Goal: Information Seeking & Learning: Learn about a topic

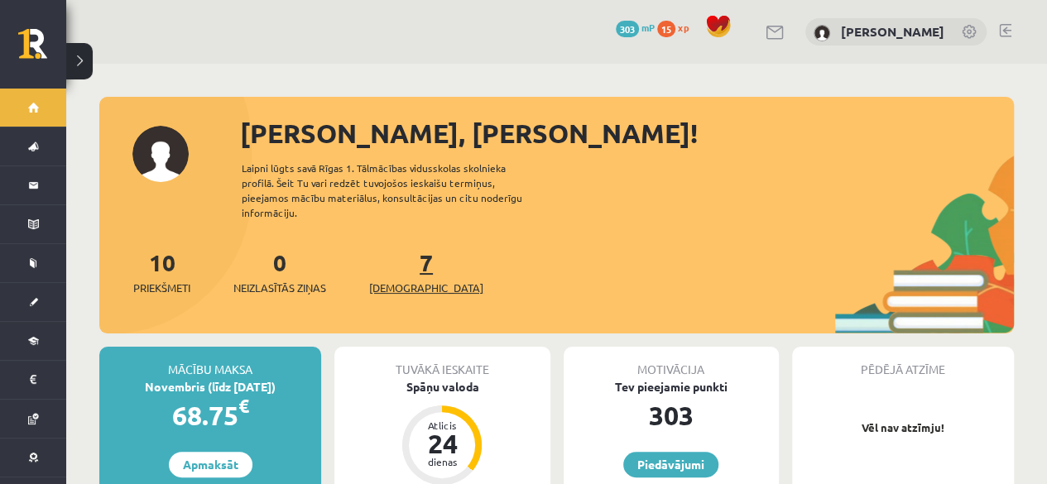
click at [392, 280] on span "[DEMOGRAPHIC_DATA]" at bounding box center [426, 288] width 114 height 17
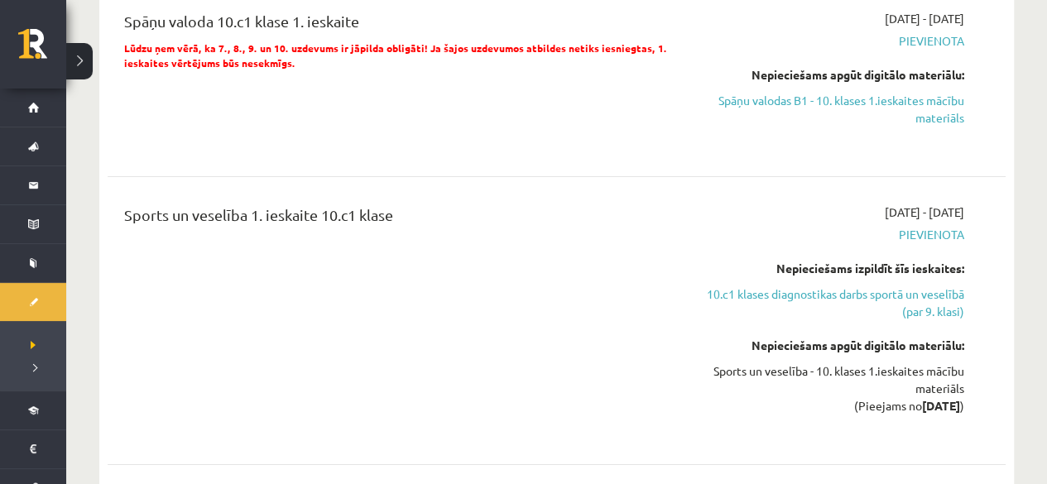
scroll to position [2732, 0]
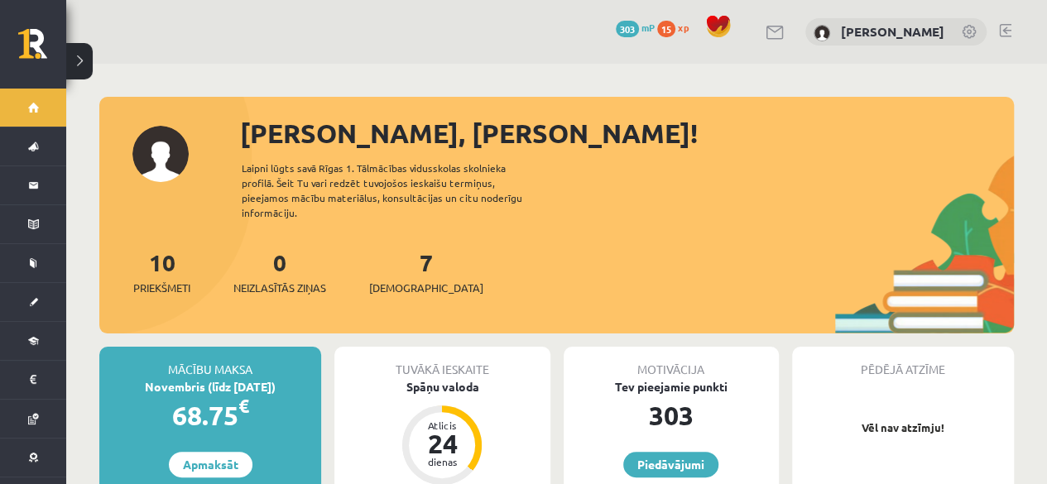
scroll to position [331, 0]
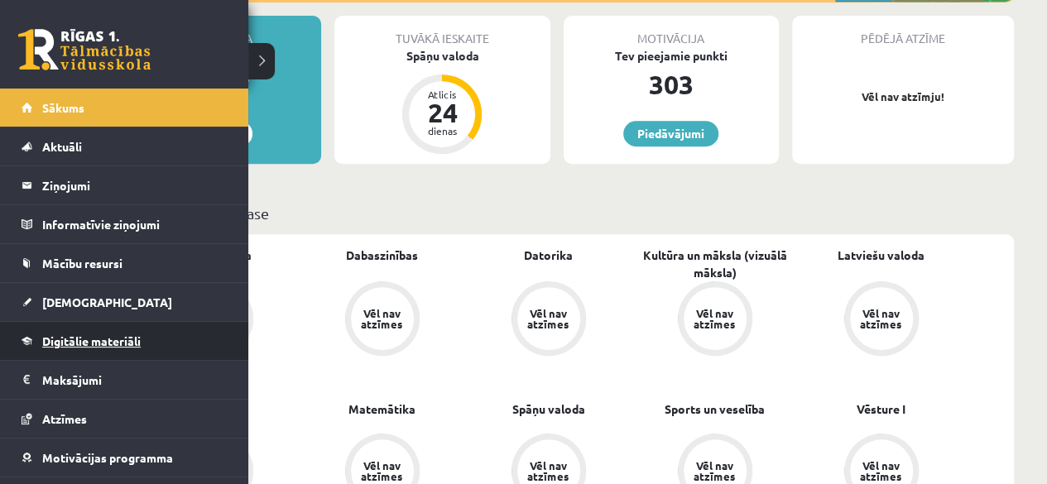
click at [75, 340] on span "Digitālie materiāli" at bounding box center [91, 341] width 99 height 15
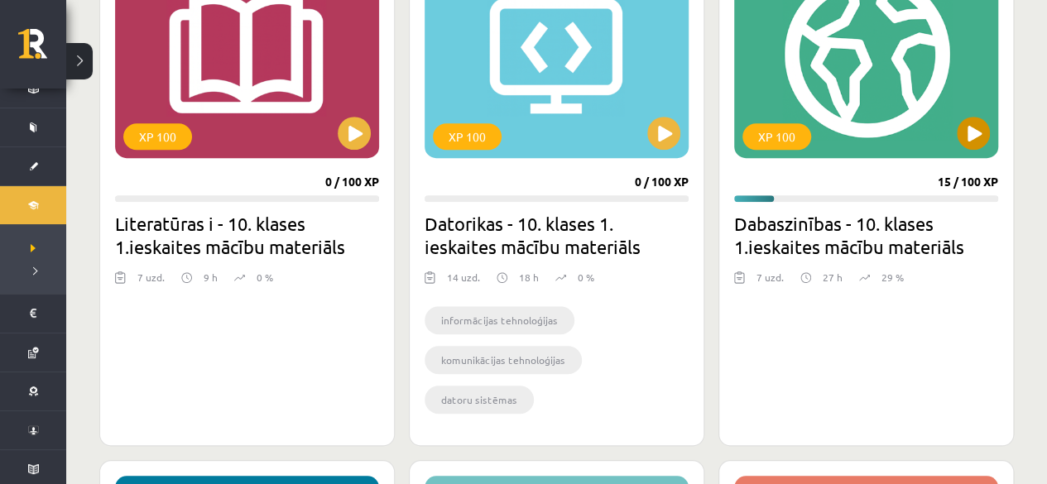
scroll to position [477, 0]
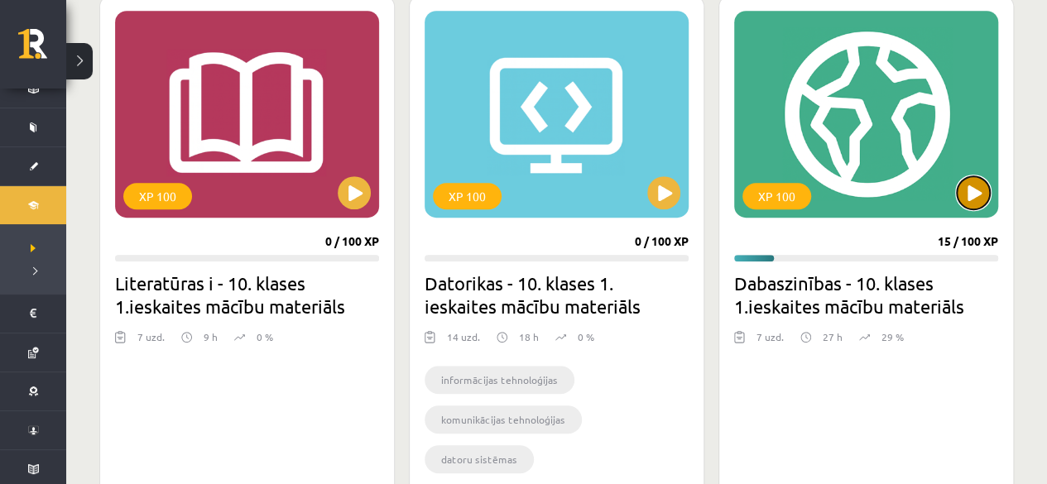
click at [986, 186] on button at bounding box center [973, 192] width 33 height 33
click at [868, 132] on div "XP 100" at bounding box center [866, 114] width 264 height 207
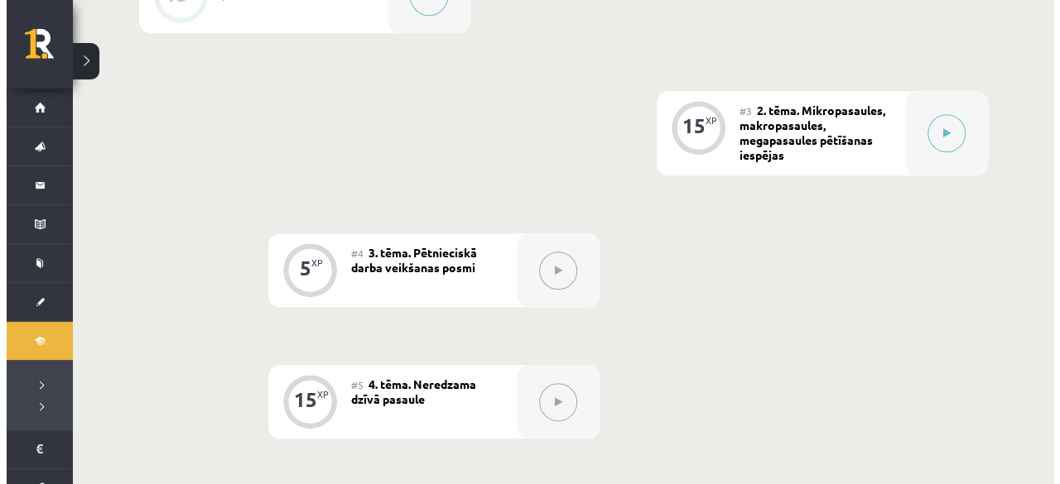
scroll to position [662, 0]
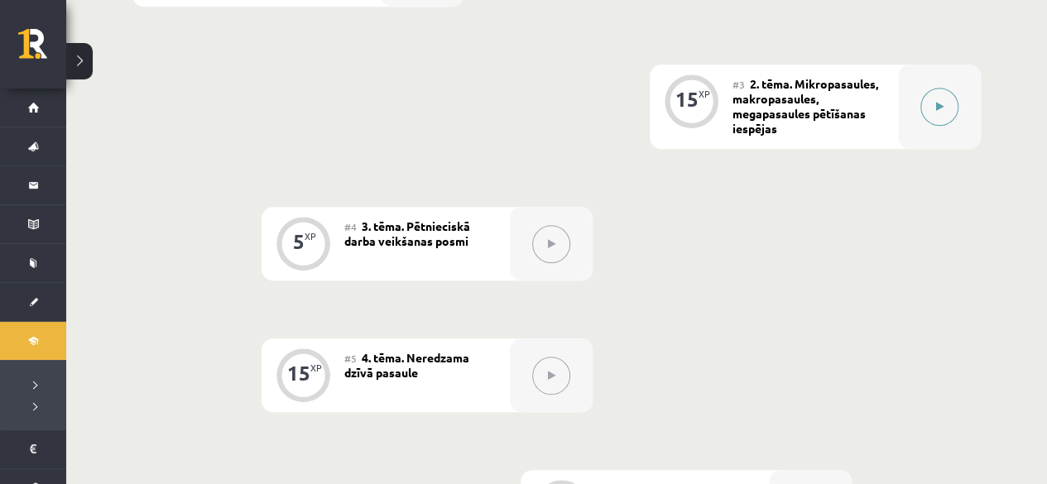
click at [951, 123] on div at bounding box center [939, 107] width 83 height 84
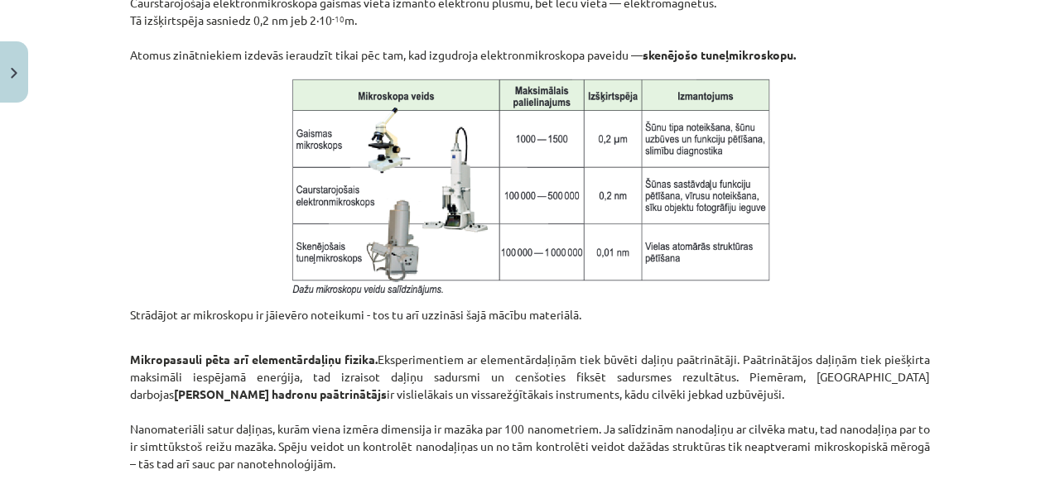
scroll to position [1286, 0]
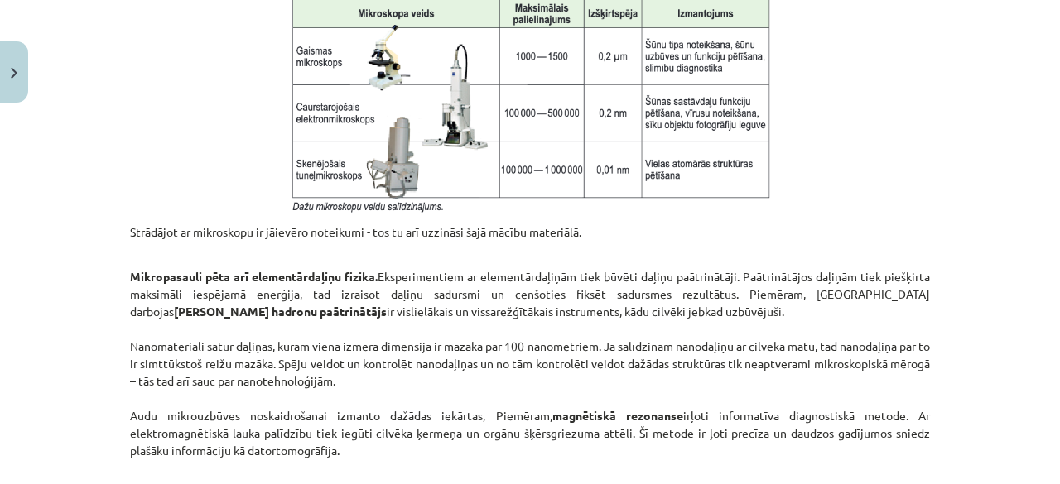
click at [778, 119] on p at bounding box center [530, 102] width 800 height 223
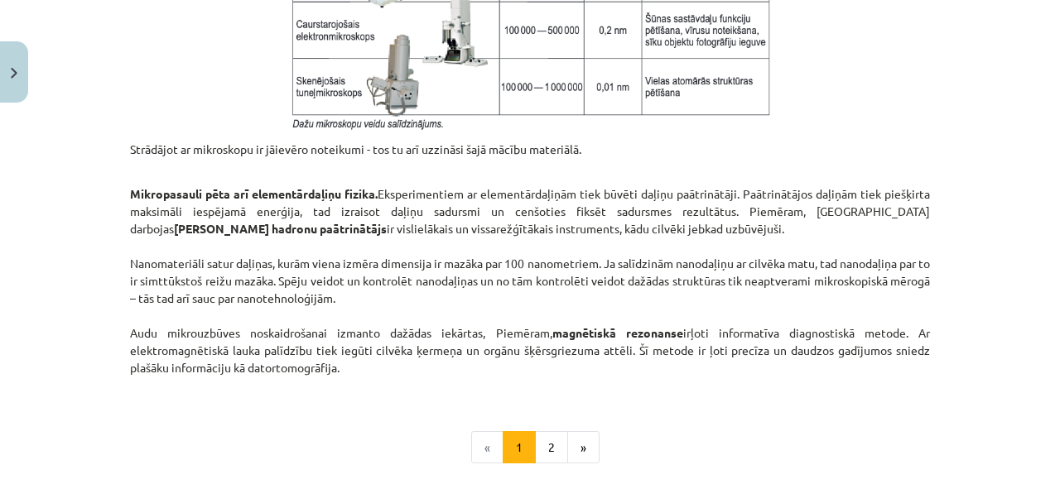
scroll to position [1451, 0]
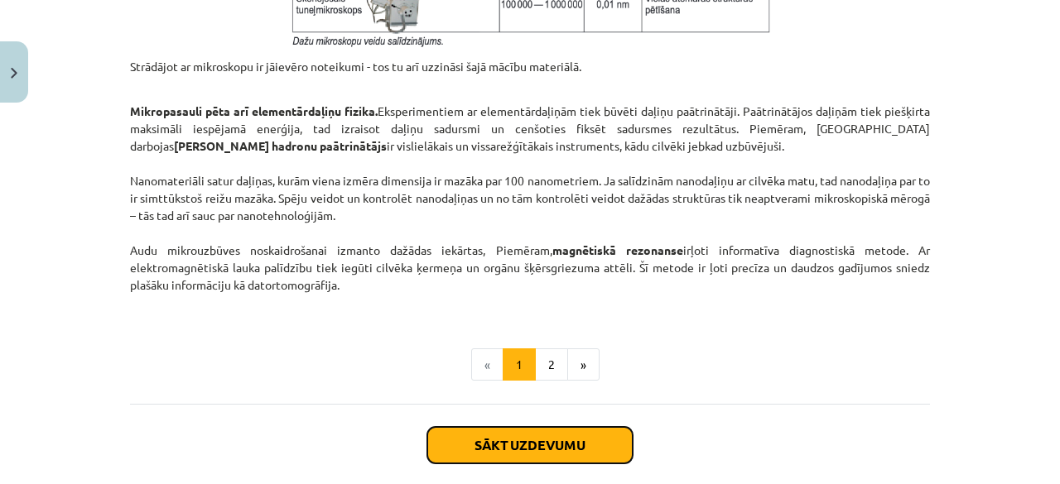
click at [541, 436] on button "Sākt uzdevumu" at bounding box center [529, 445] width 205 height 36
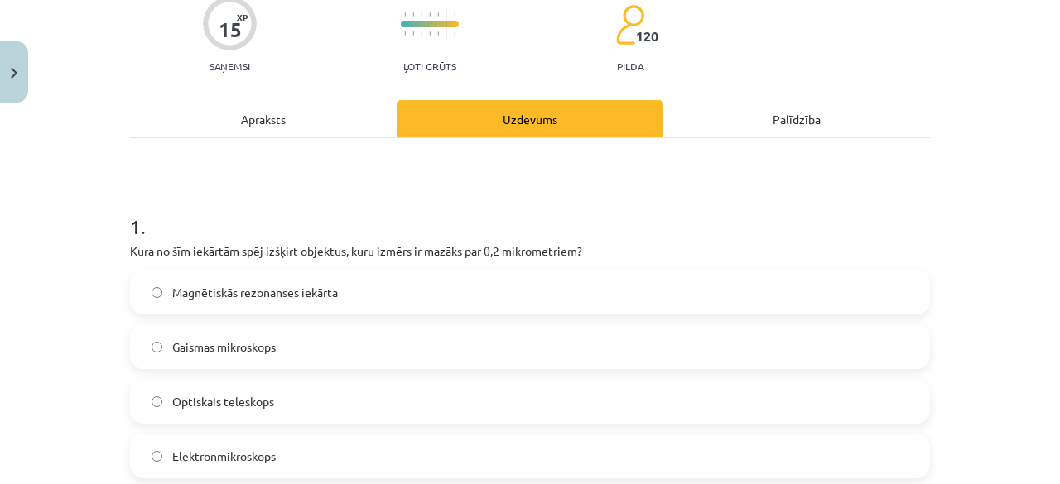
scroll to position [207, 0]
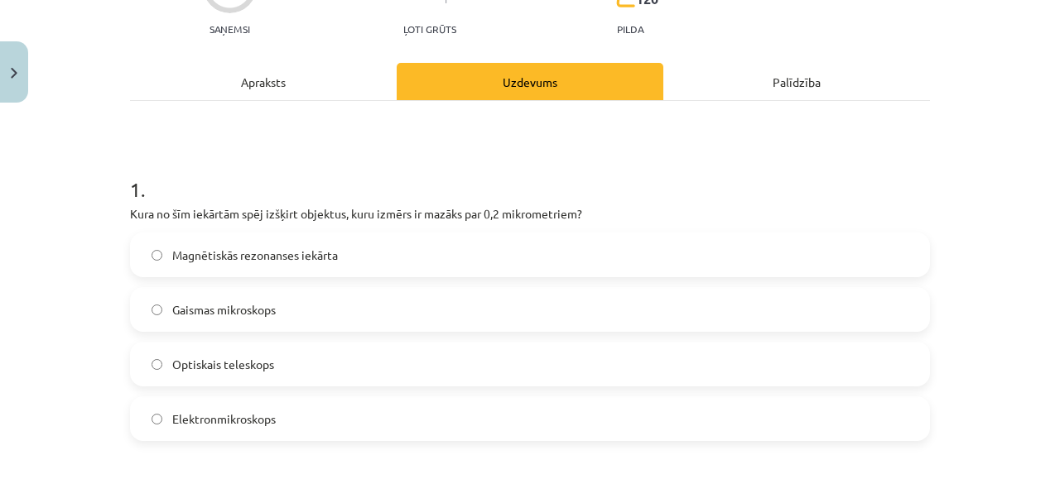
click at [280, 262] on span "Magnētiskās rezonanses iekārta" at bounding box center [255, 255] width 166 height 17
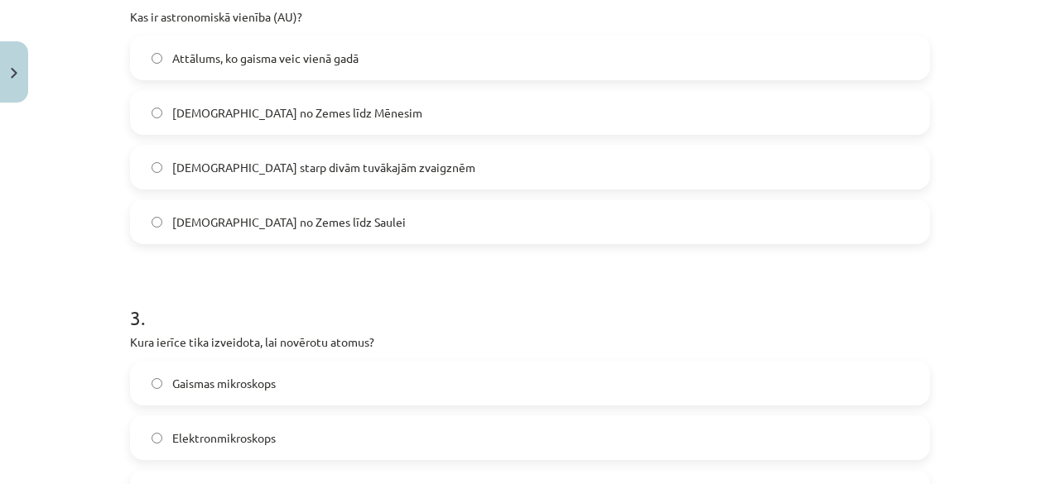
scroll to position [704, 0]
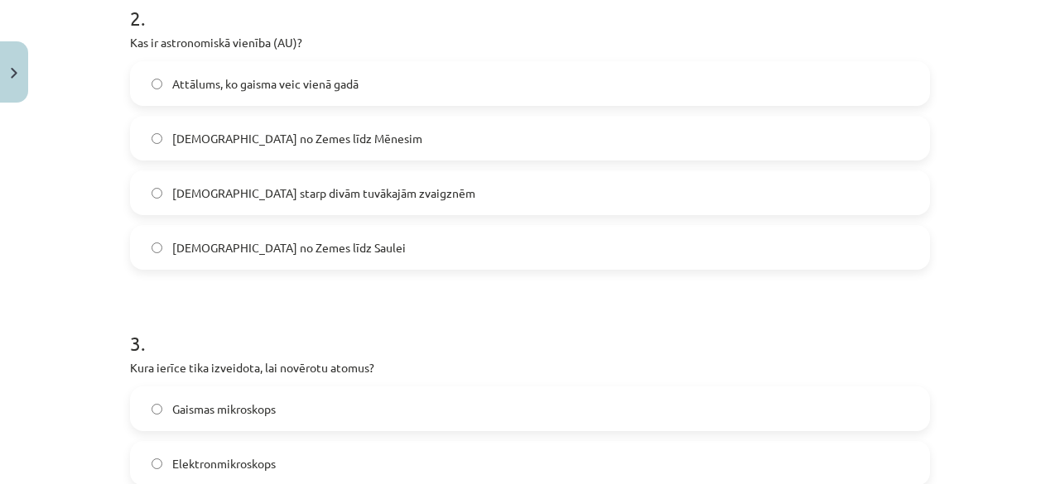
click at [282, 261] on label "Attālums no Zemes līdz Saulei" at bounding box center [530, 247] width 796 height 41
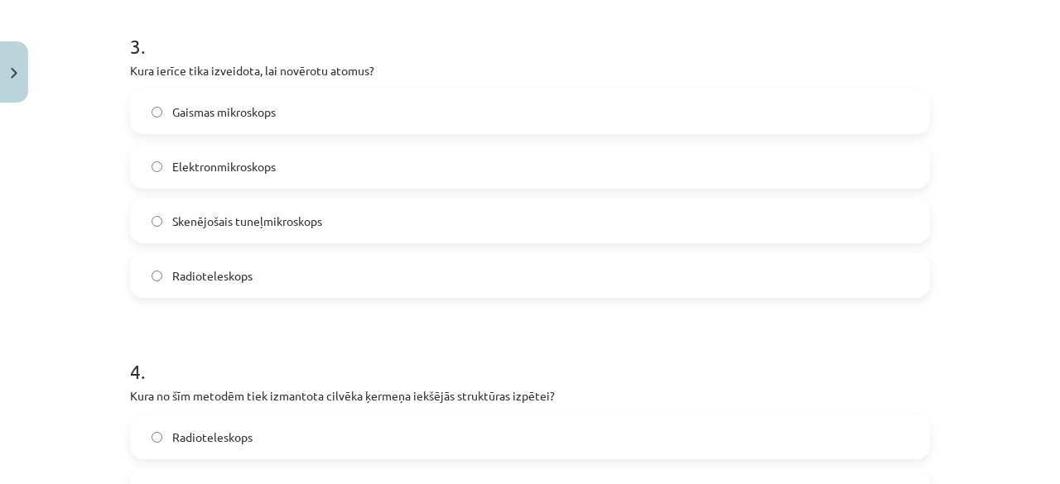
scroll to position [1035, 0]
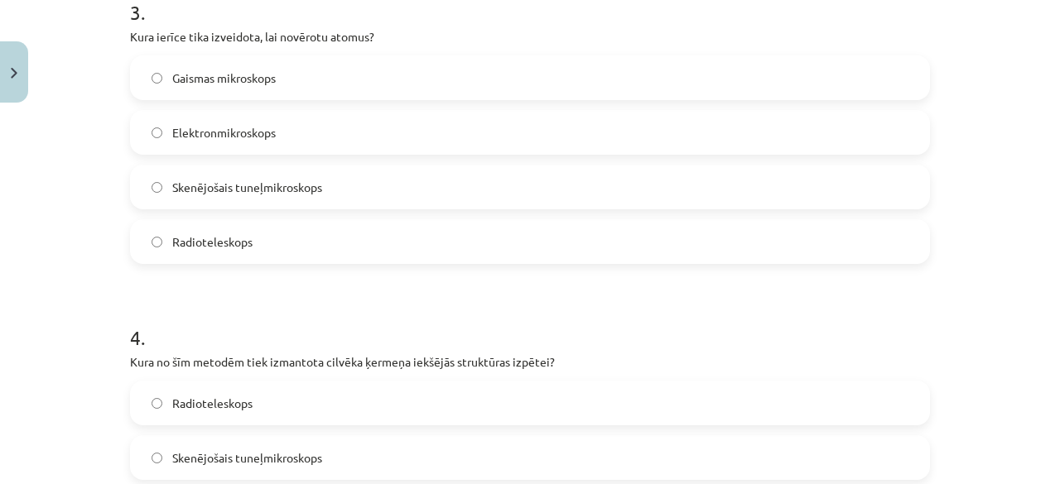
click at [288, 190] on span "Skenējošais tuneļmikroskops" at bounding box center [247, 187] width 150 height 17
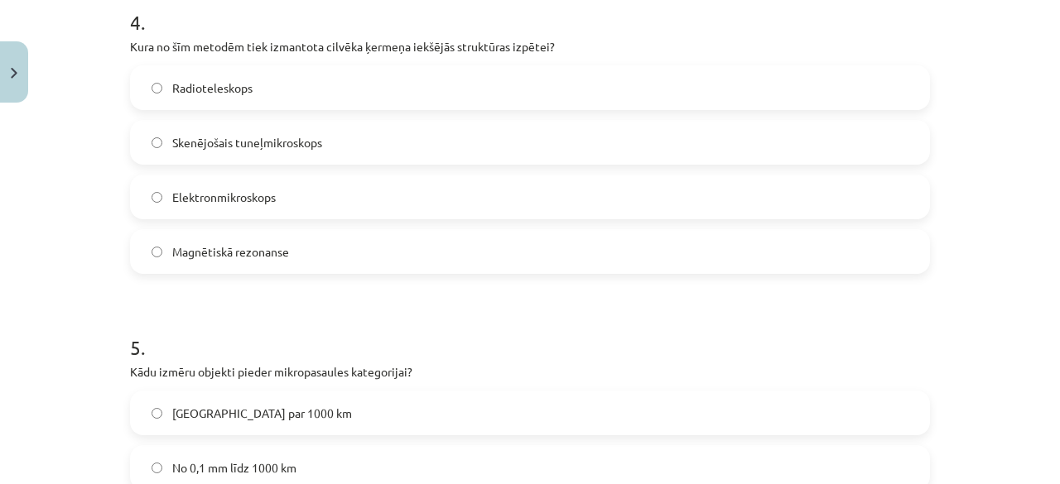
scroll to position [1366, 0]
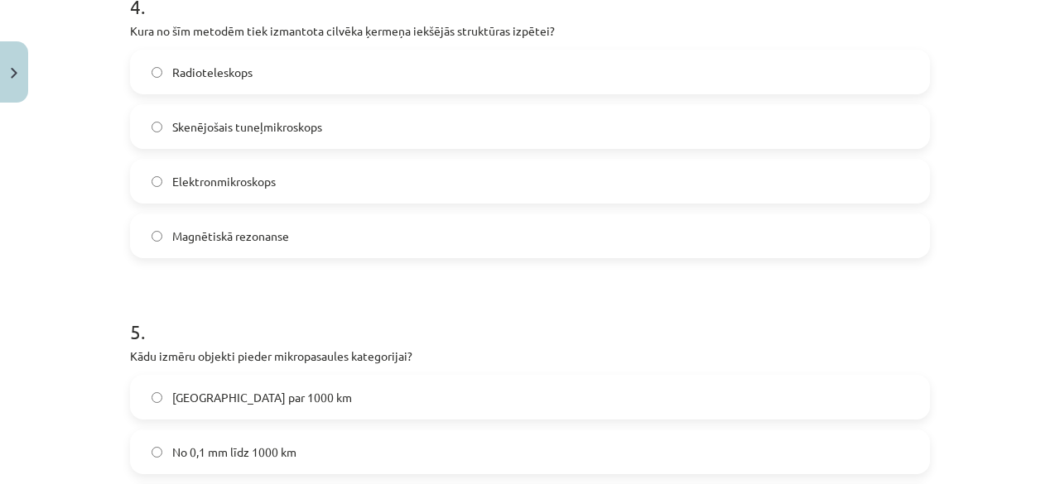
click at [227, 228] on span "Magnētiskā rezonanse" at bounding box center [230, 236] width 117 height 17
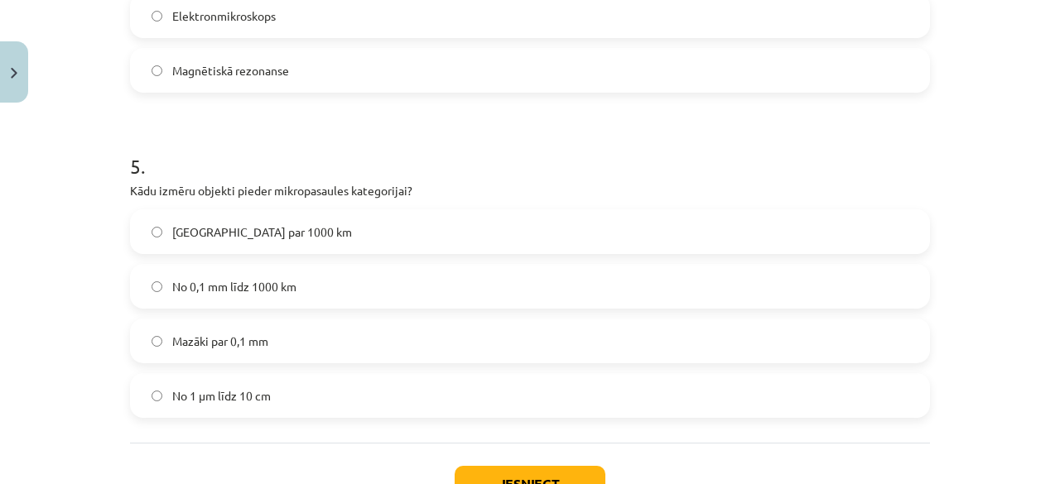
scroll to position [1615, 0]
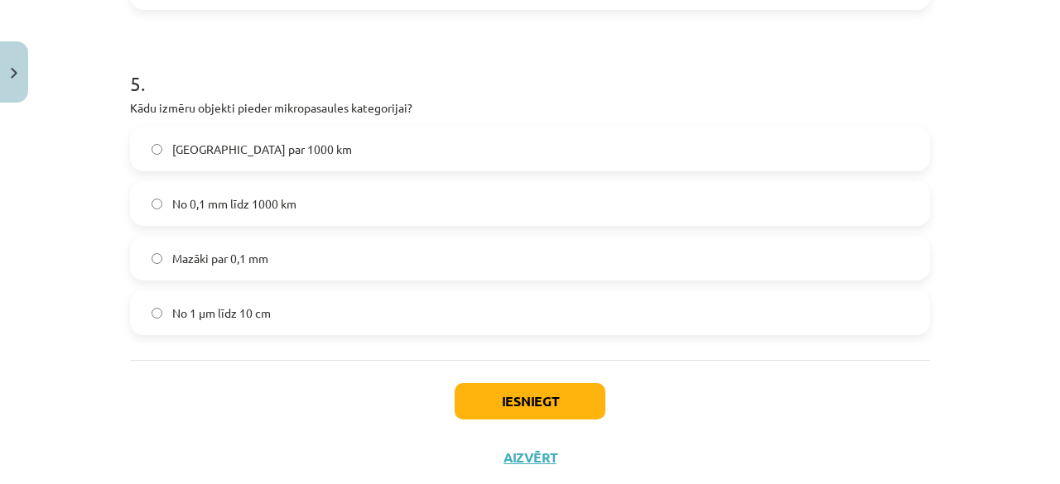
click at [243, 257] on span "Mazāki par 0,1 mm" at bounding box center [220, 258] width 96 height 17
click at [485, 397] on button "Iesniegt" at bounding box center [530, 401] width 151 height 36
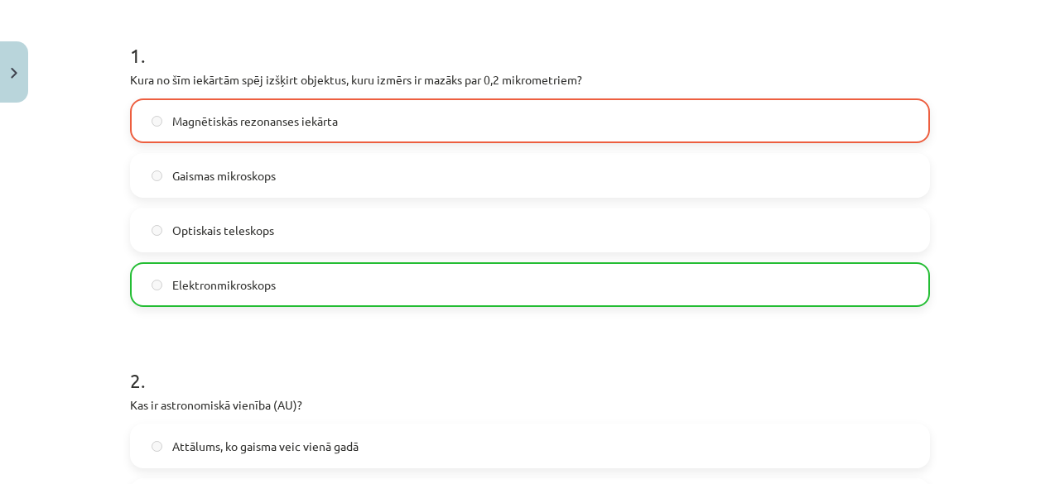
scroll to position [207, 0]
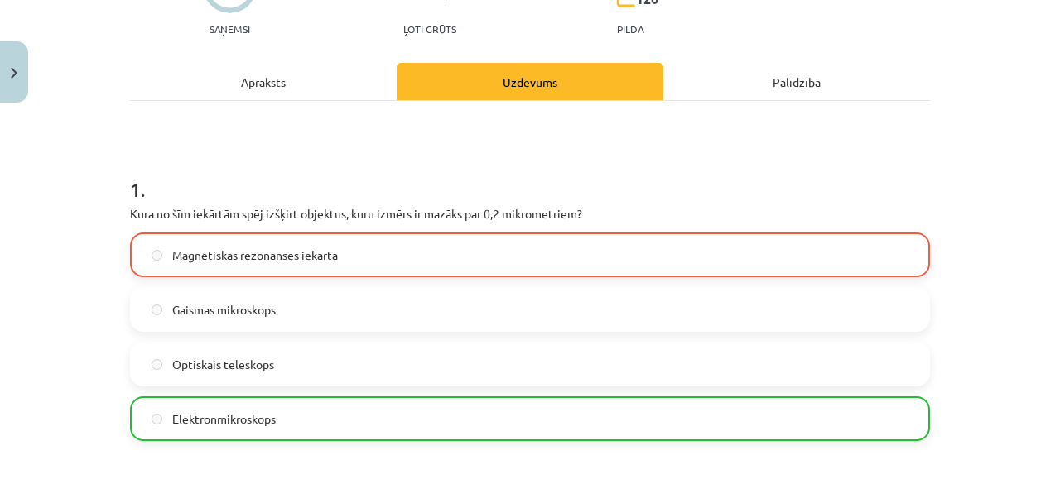
click at [354, 246] on label "Magnētiskās rezonanses iekārta" at bounding box center [530, 254] width 796 height 41
click at [328, 403] on label "Elektronmikroskops" at bounding box center [530, 418] width 796 height 41
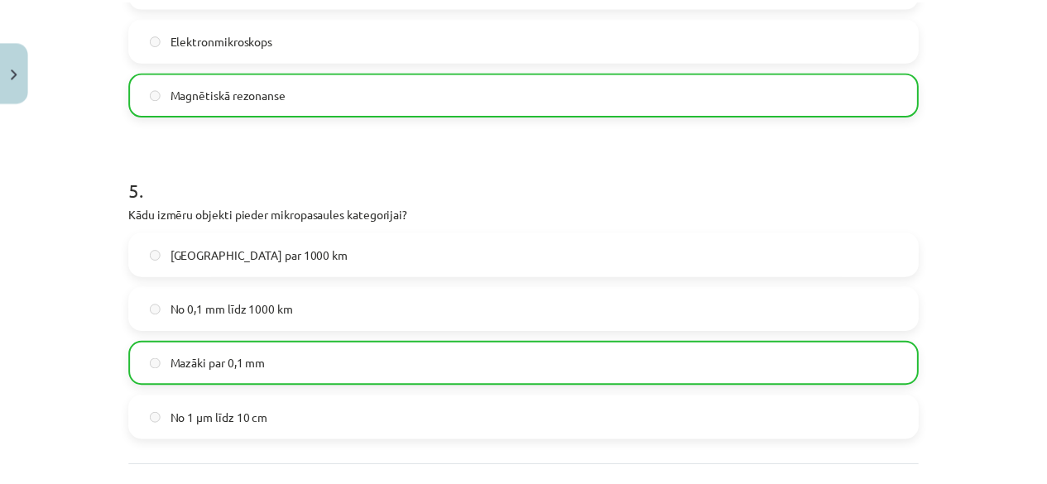
scroll to position [1708, 0]
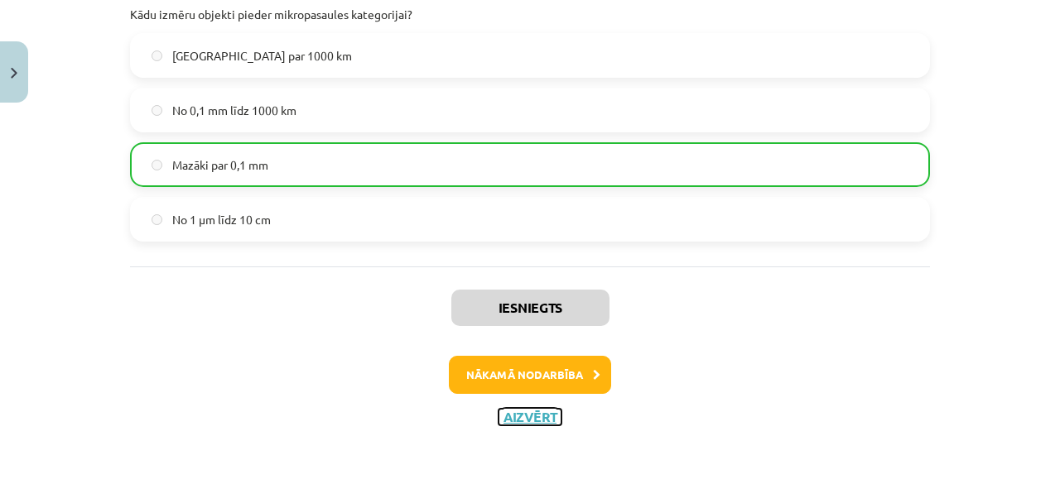
click at [520, 421] on button "Aizvērt" at bounding box center [529, 417] width 63 height 17
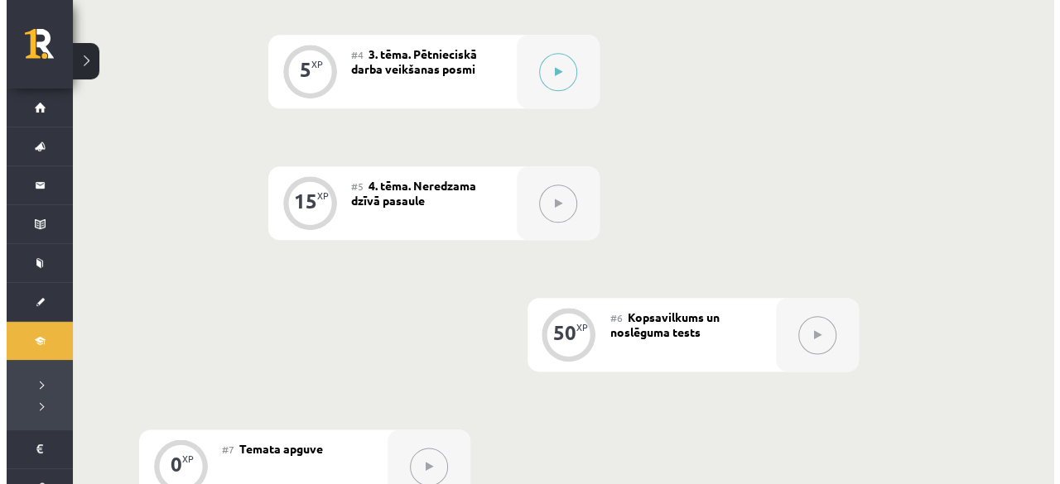
scroll to position [745, 0]
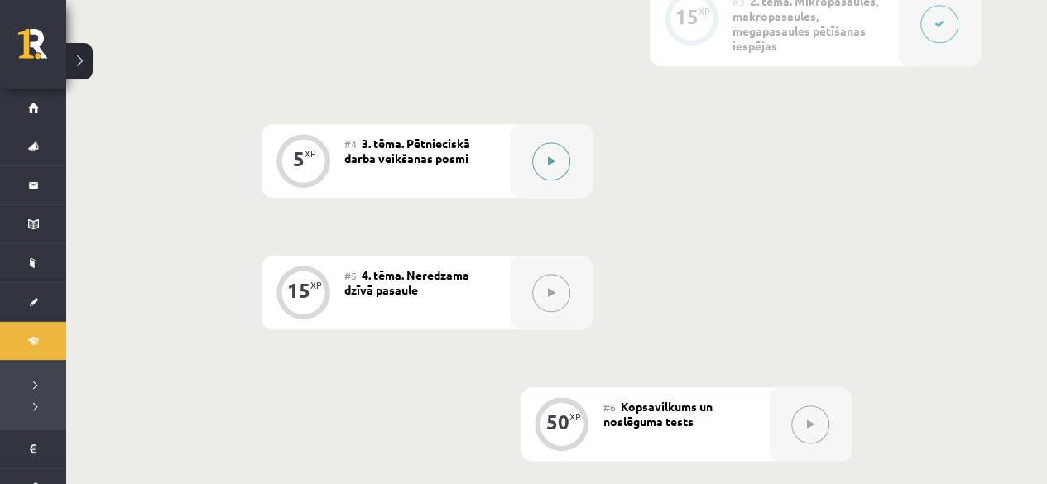
click at [548, 156] on icon at bounding box center [551, 161] width 7 height 10
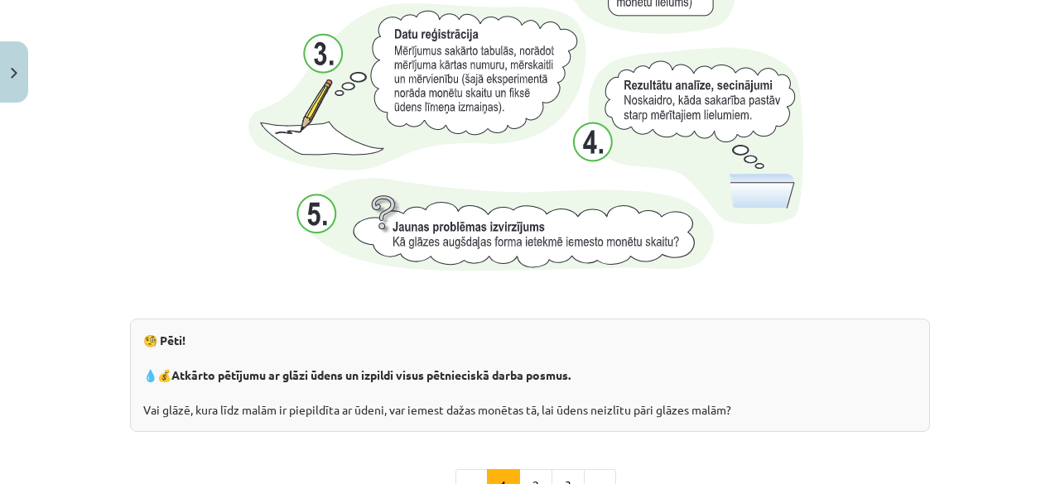
scroll to position [1851, 0]
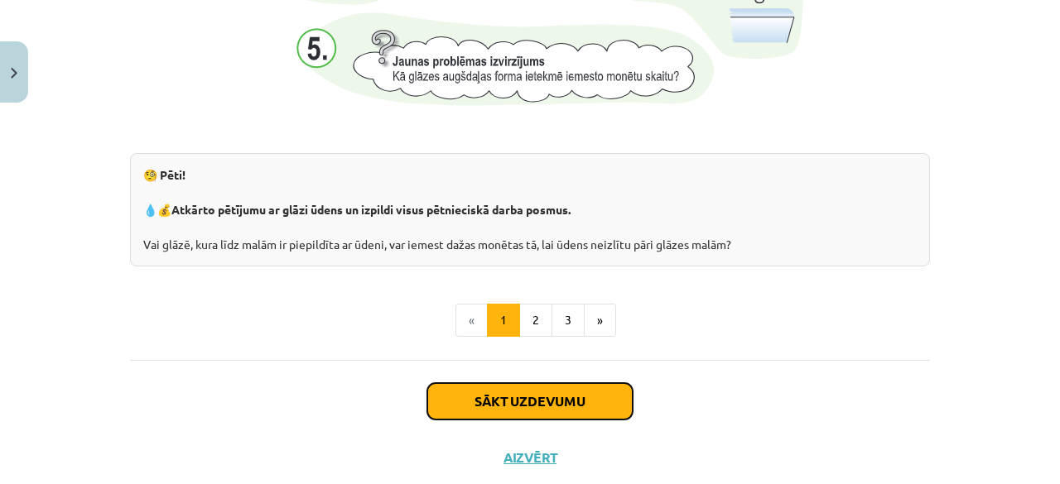
click at [545, 400] on button "Sākt uzdevumu" at bounding box center [529, 401] width 205 height 36
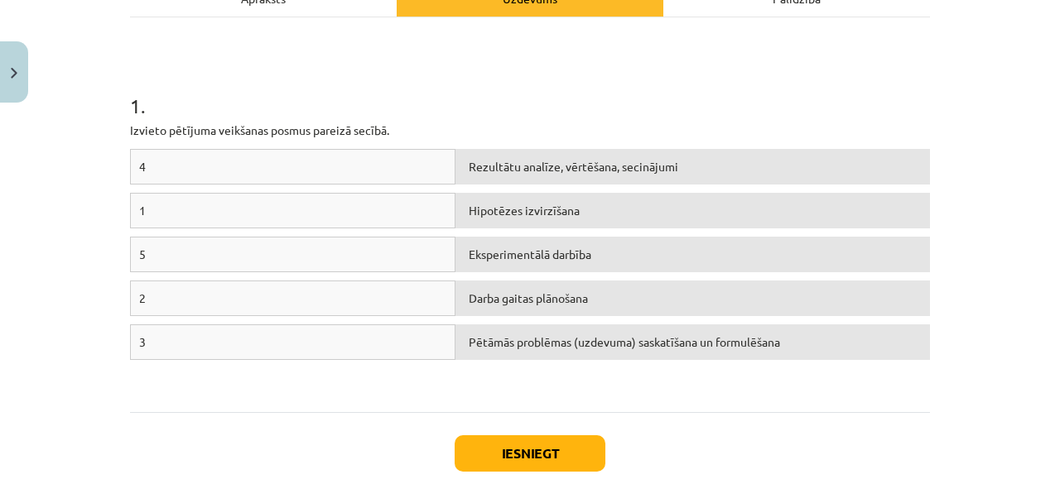
scroll to position [290, 0]
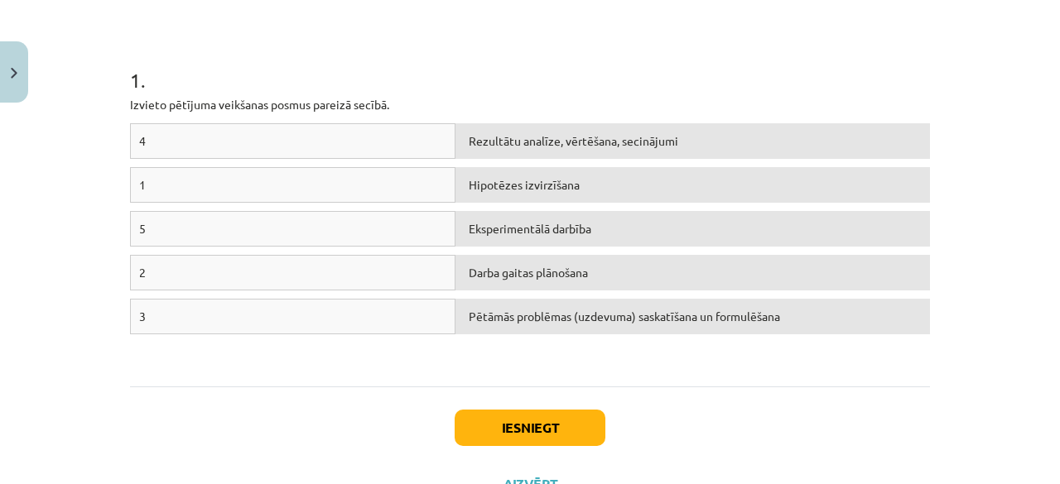
click at [703, 320] on span "Pētāmās problēmas (uzdevuma) saskatīšana un formulēšana" at bounding box center [624, 316] width 311 height 15
click at [493, 322] on div "Pētāmās problēmas (uzdevuma) saskatīšana un formulēšana" at bounding box center [692, 317] width 474 height 36
drag, startPoint x: 269, startPoint y: 185, endPoint x: 270, endPoint y: 239, distance: 53.8
click at [269, 239] on div "4 Rezultātu analīze, vērtēšana, secinājumi 1 Hipotēzes izvirzīšana 5 Eksperimen…" at bounding box center [530, 247] width 800 height 248
click at [227, 186] on div "1" at bounding box center [292, 185] width 325 height 36
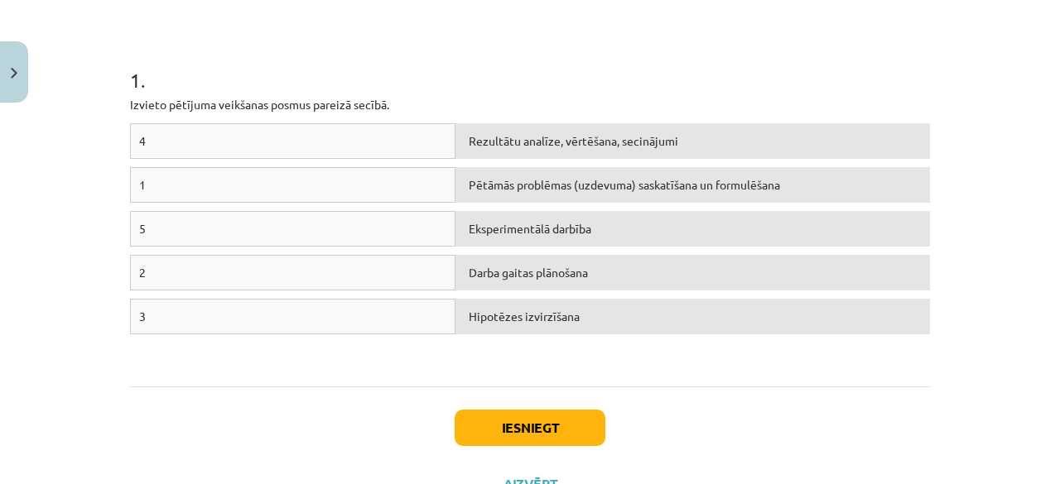
drag, startPoint x: 383, startPoint y: 168, endPoint x: 387, endPoint y: 159, distance: 10.4
click at [387, 160] on div "4 Rezultātu analīze, vērtēšana, secinājumi 1 Pētāmās problēmas (uzdevuma) saska…" at bounding box center [530, 247] width 800 height 248
click at [358, 179] on div "1" at bounding box center [292, 185] width 325 height 36
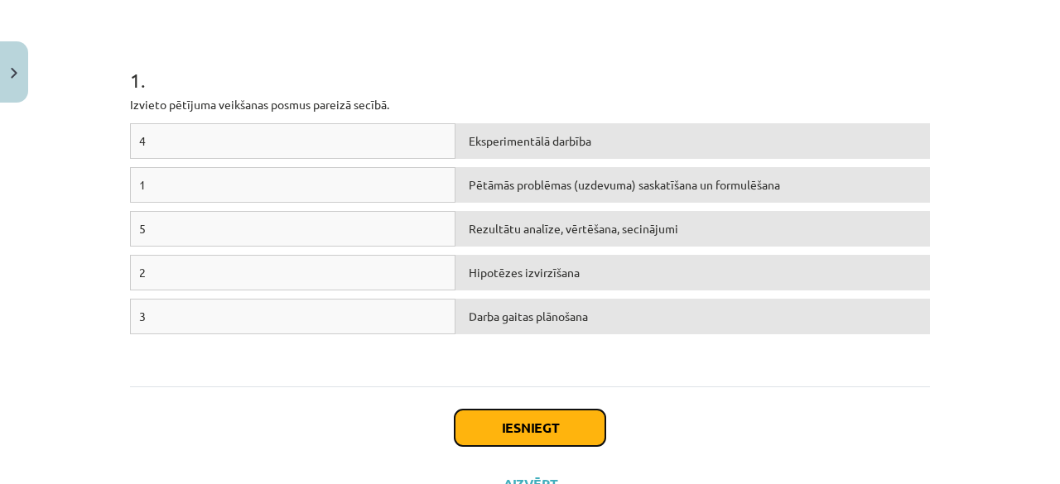
click at [517, 425] on button "Iesniegt" at bounding box center [530, 428] width 151 height 36
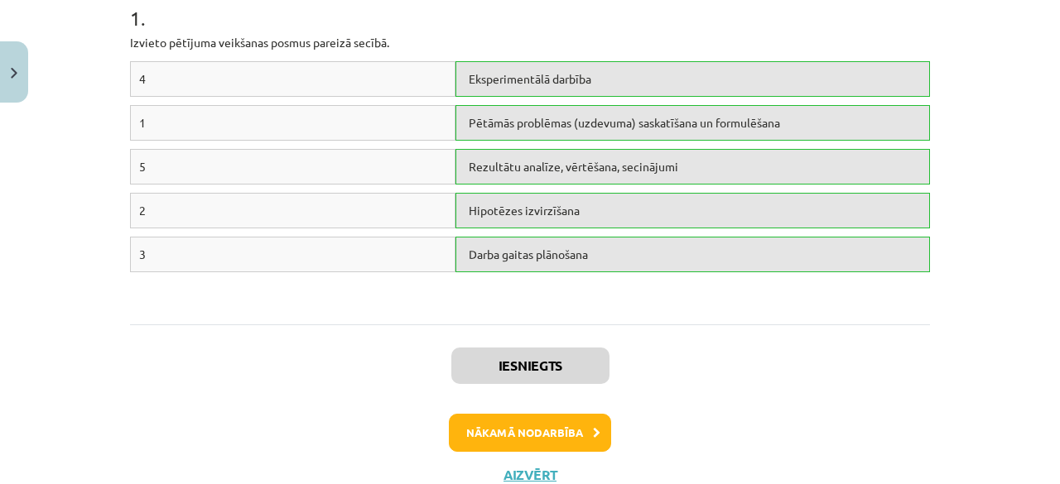
scroll to position [410, 0]
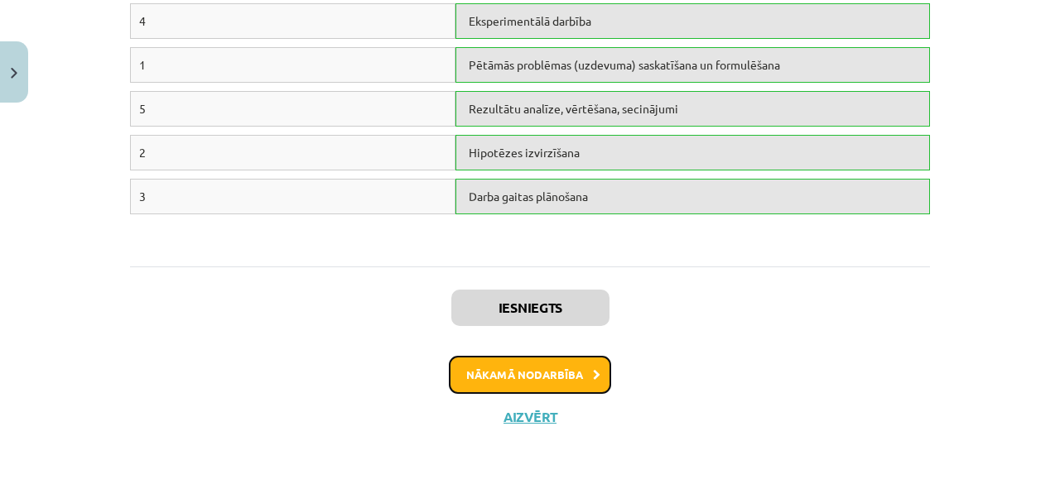
click at [544, 383] on button "Nākamā nodarbība" at bounding box center [530, 375] width 162 height 38
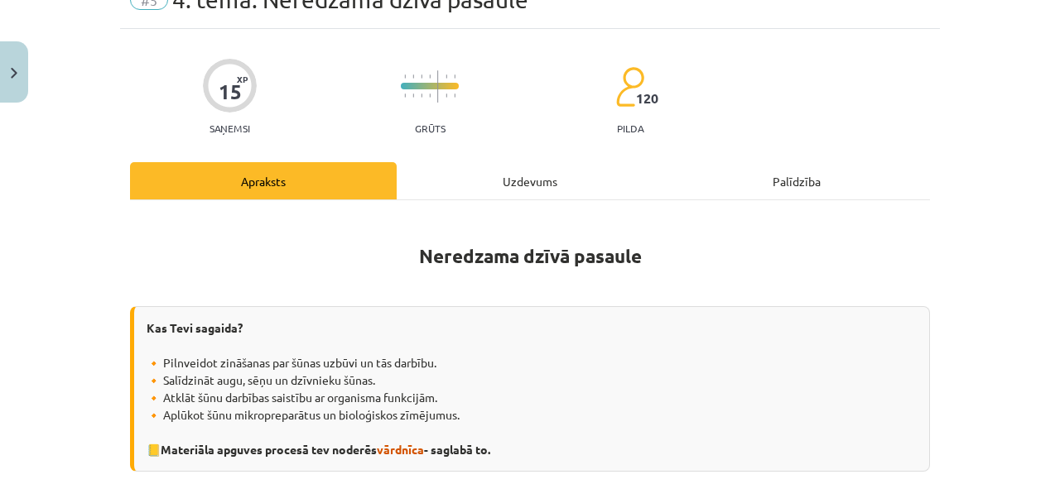
scroll to position [41, 0]
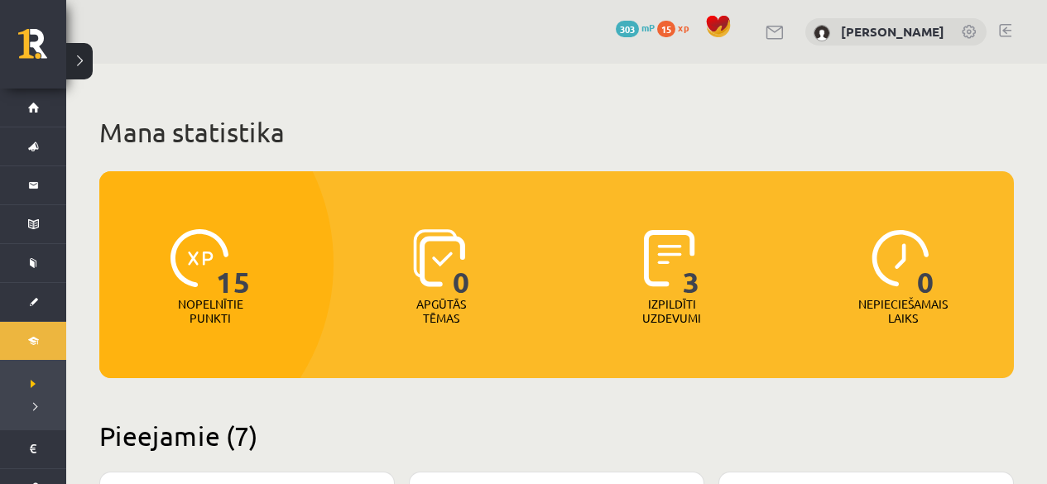
scroll to position [477, 0]
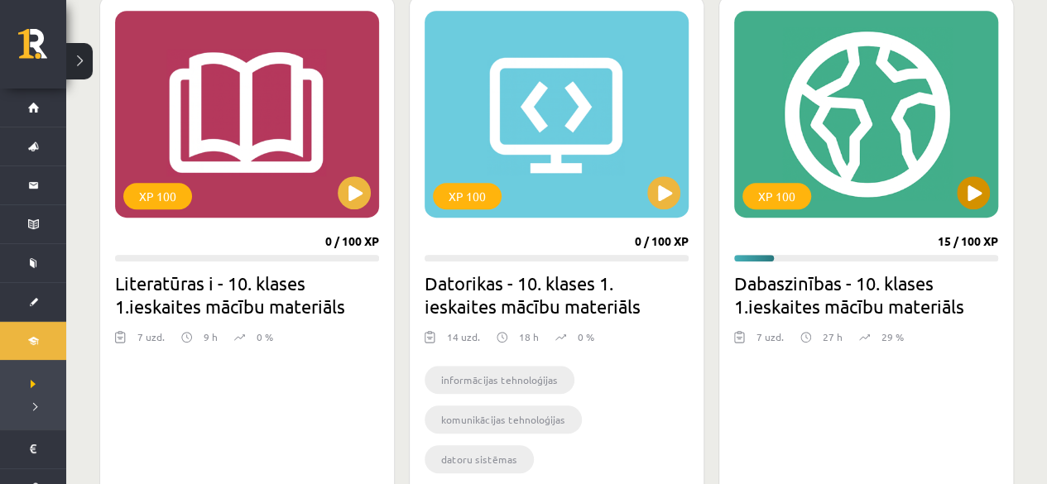
click at [939, 122] on div "XP 100" at bounding box center [866, 114] width 264 height 207
click at [840, 143] on div "XP 100" at bounding box center [866, 114] width 264 height 207
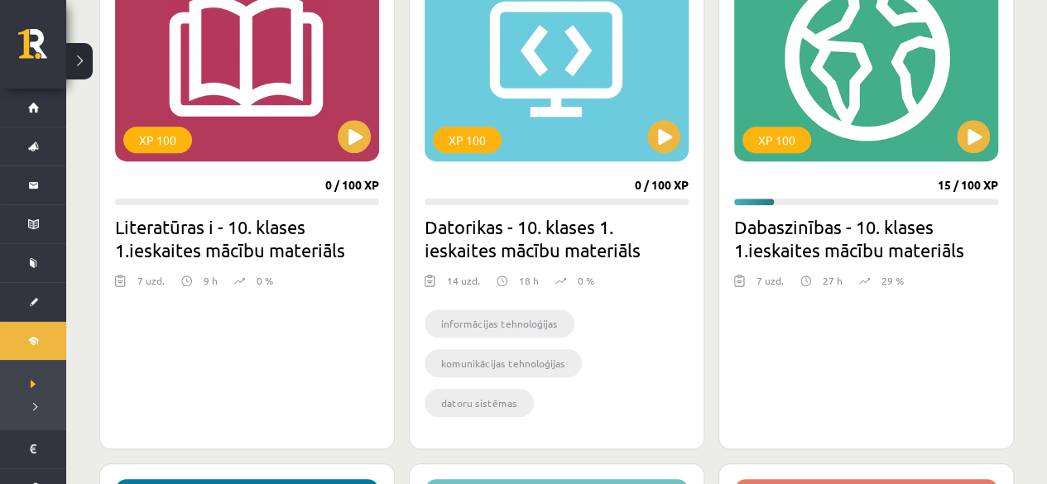
scroll to position [560, 0]
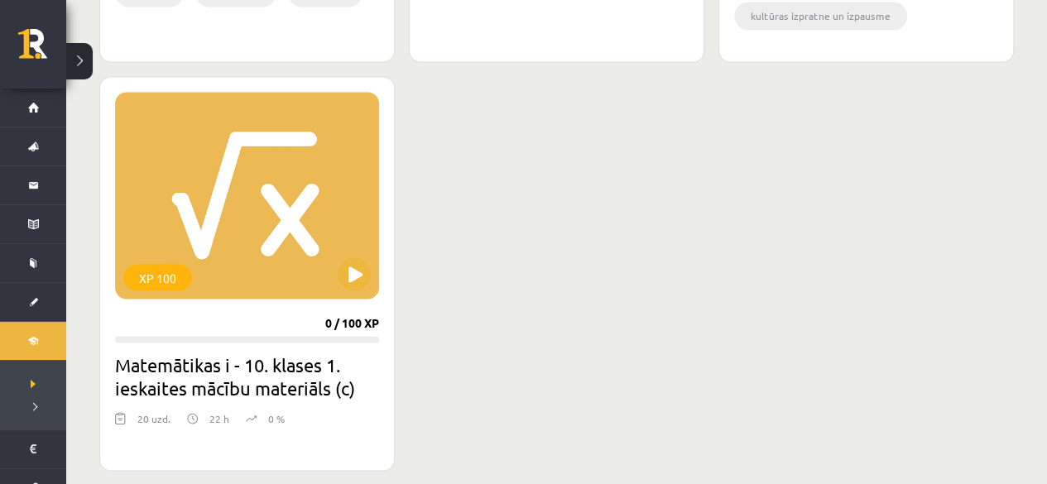
scroll to position [1580, 0]
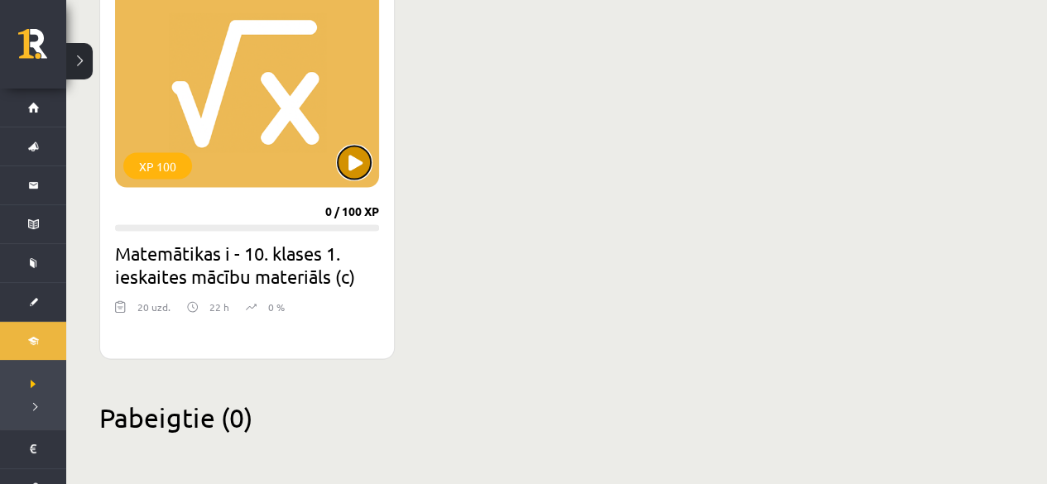
click at [364, 153] on button at bounding box center [354, 163] width 33 height 33
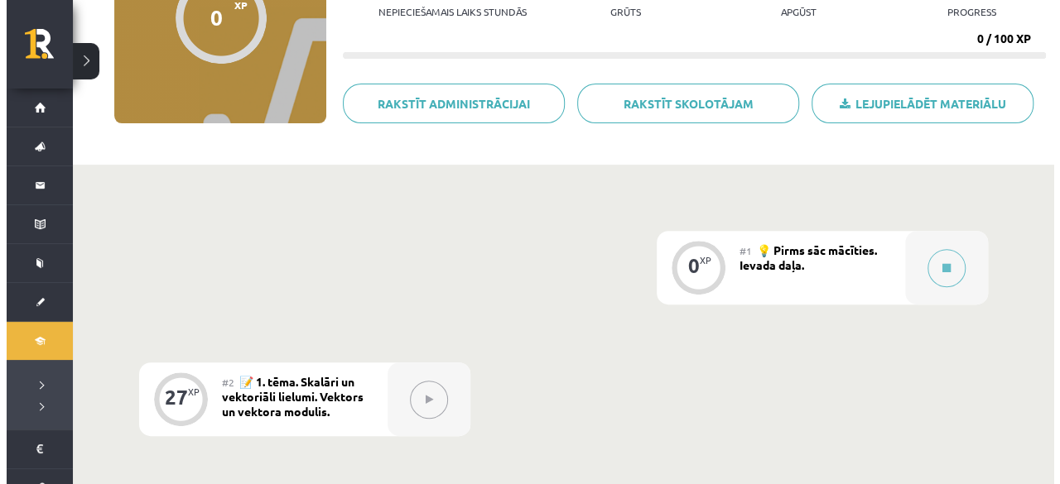
scroll to position [414, 0]
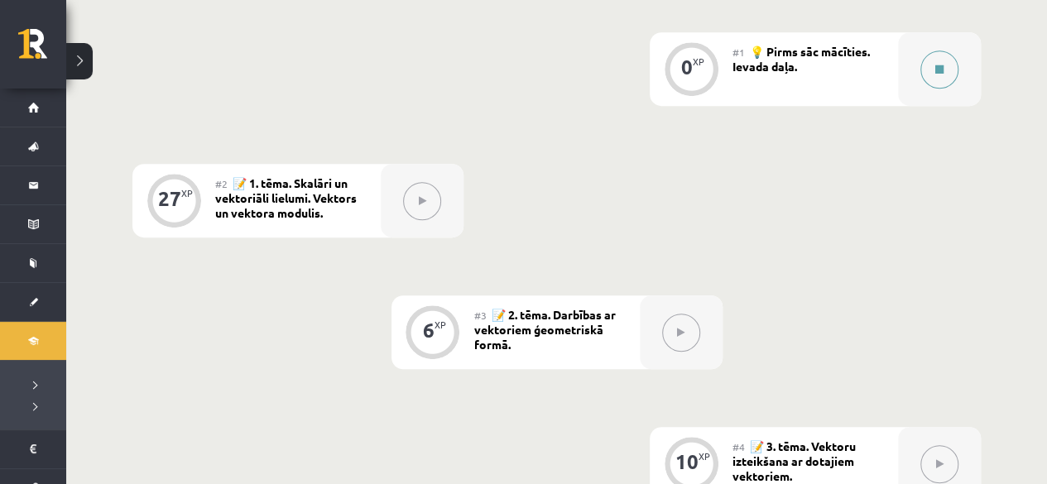
click at [939, 69] on icon at bounding box center [940, 70] width 8 height 10
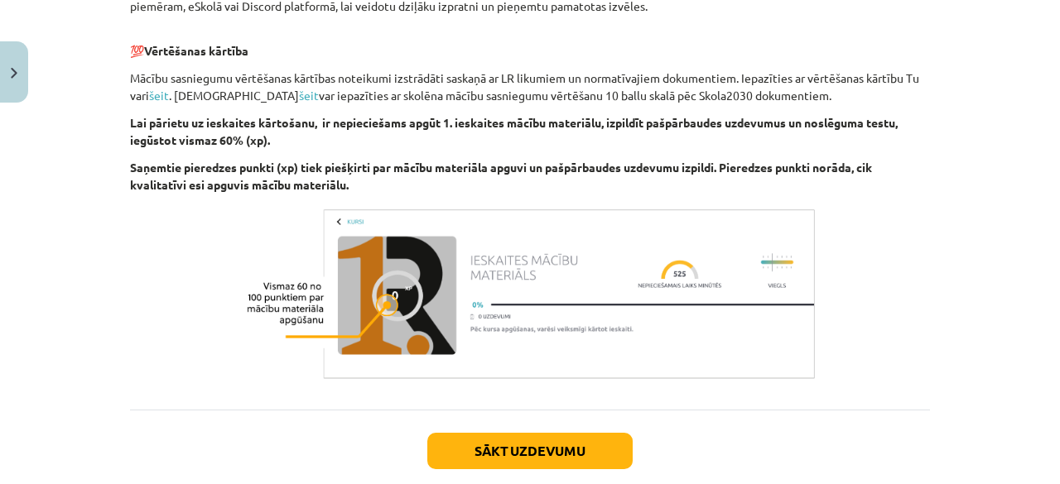
scroll to position [990, 0]
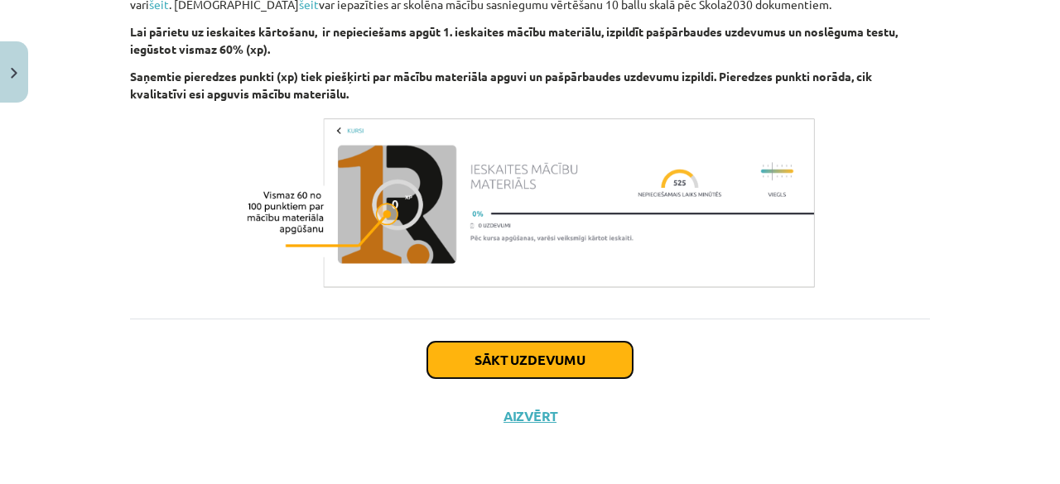
click at [544, 345] on button "Sākt uzdevumu" at bounding box center [529, 360] width 205 height 36
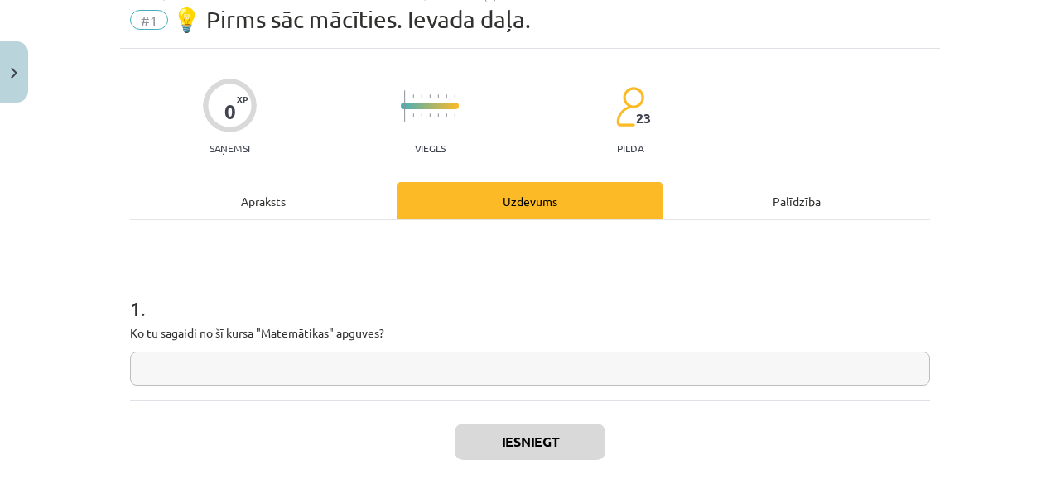
scroll to position [41, 0]
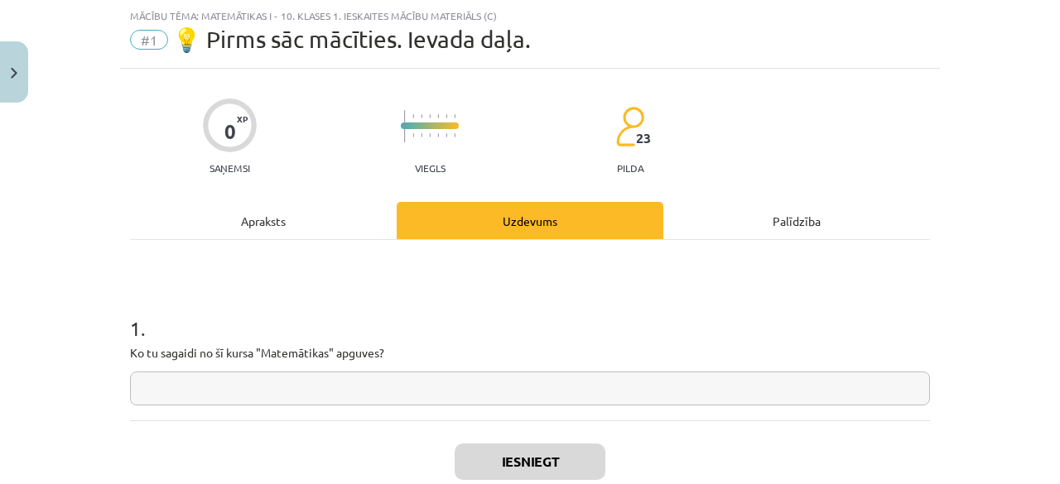
click at [408, 385] on input "text" at bounding box center [530, 389] width 800 height 34
type input "*"
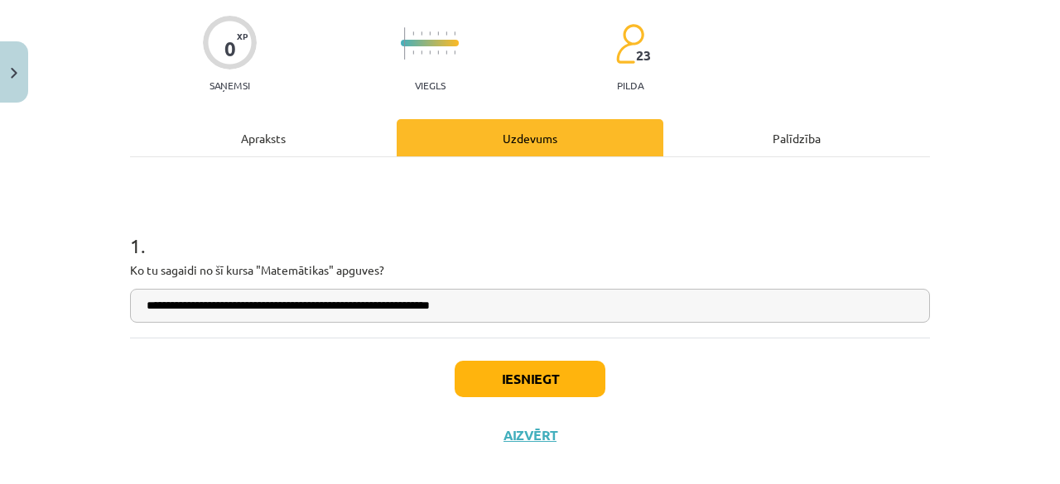
scroll to position [144, 0]
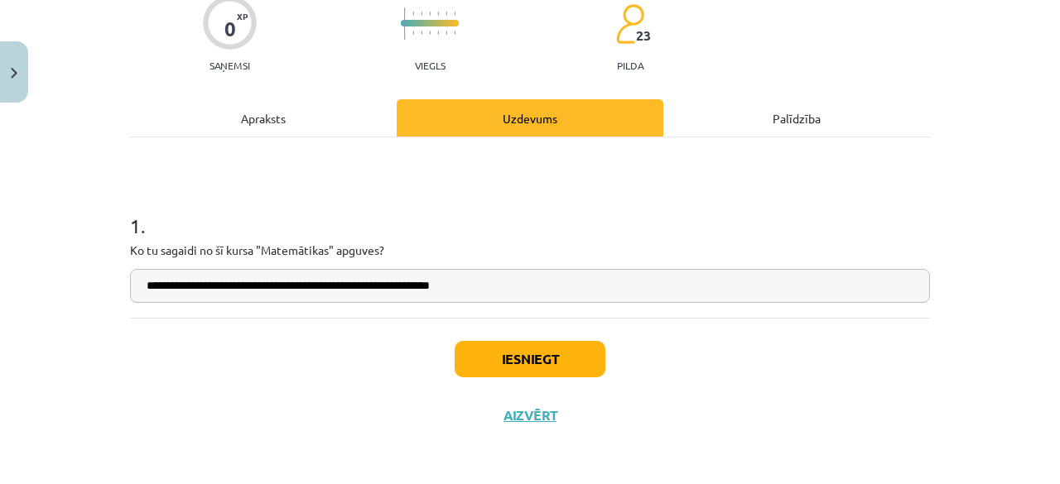
drag, startPoint x: 180, startPoint y: 283, endPoint x: 152, endPoint y: 285, distance: 29.0
click at [152, 285] on input "**********" at bounding box center [530, 286] width 800 height 34
type input "**********"
click at [494, 355] on button "Iesniegt" at bounding box center [530, 359] width 151 height 36
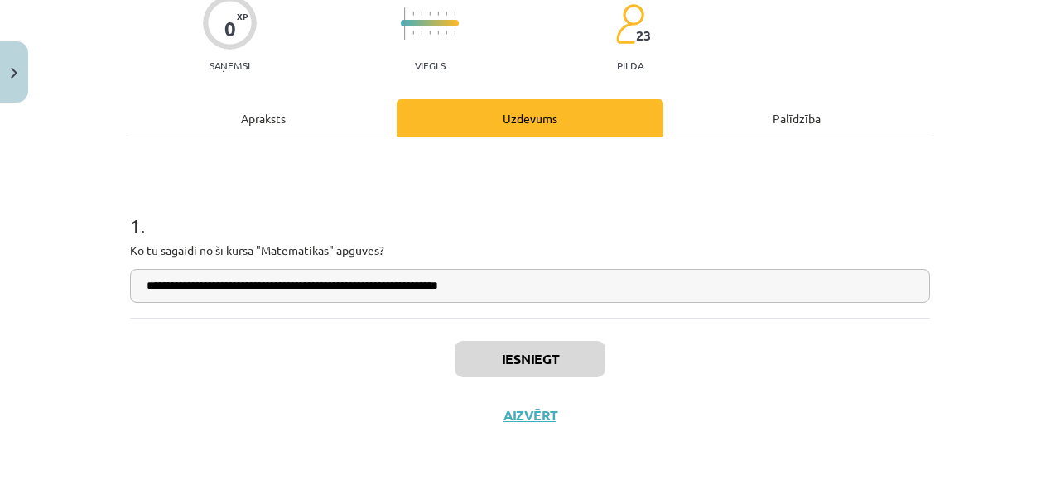
scroll to position [431, 0]
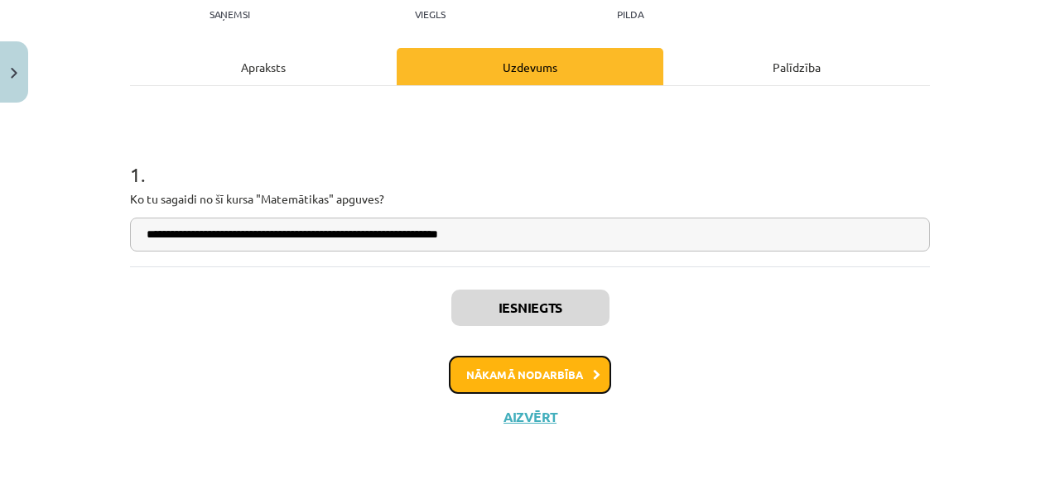
click at [571, 382] on button "Nākamā nodarbība" at bounding box center [530, 375] width 162 height 38
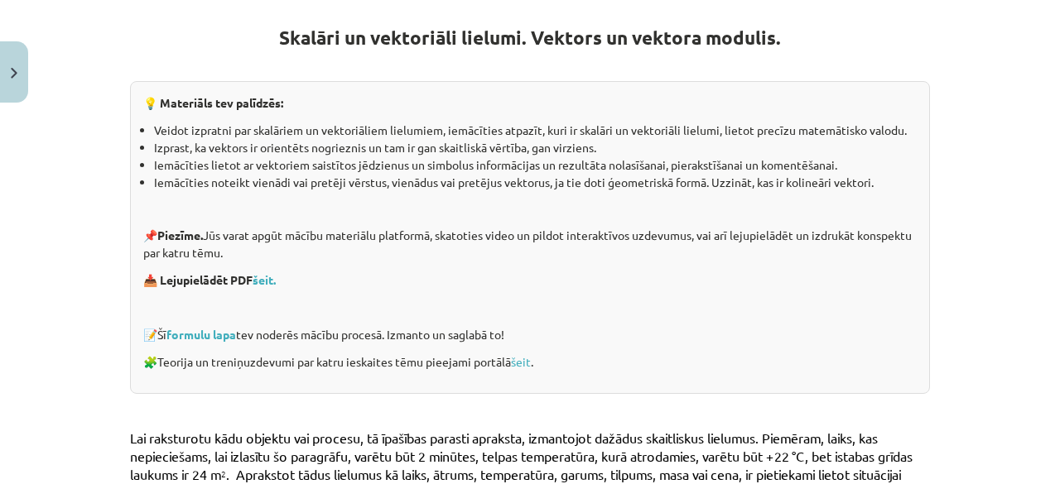
scroll to position [290, 0]
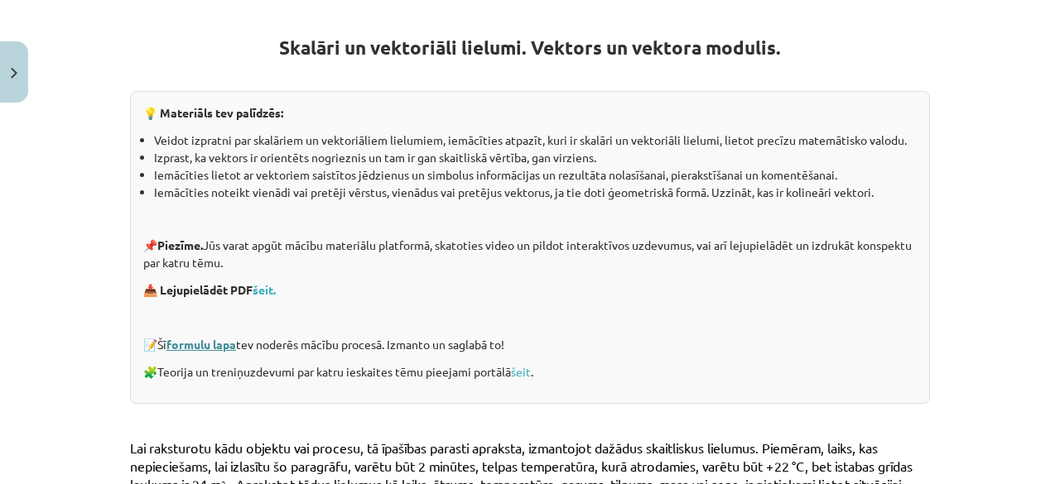
click at [226, 337] on link "formulu lapa" at bounding box center [201, 344] width 70 height 15
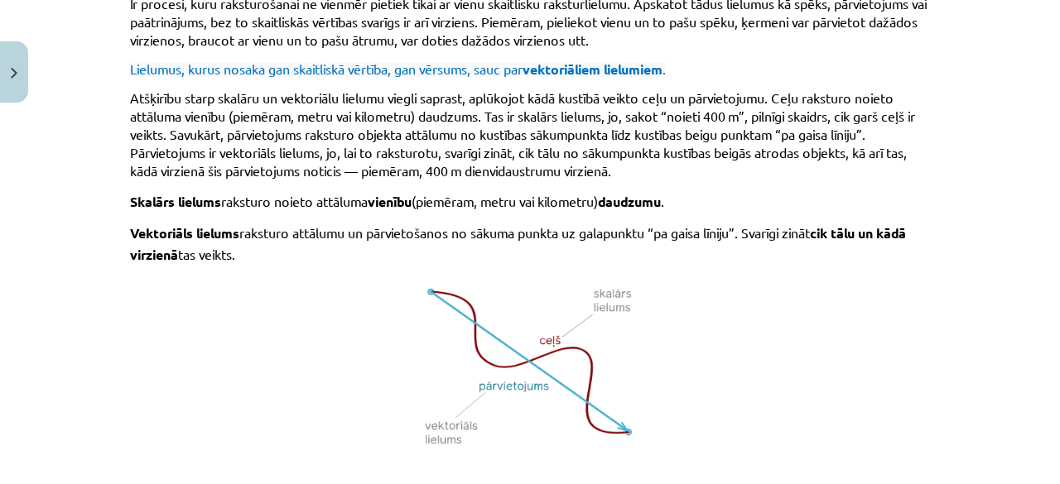
scroll to position [1217, 0]
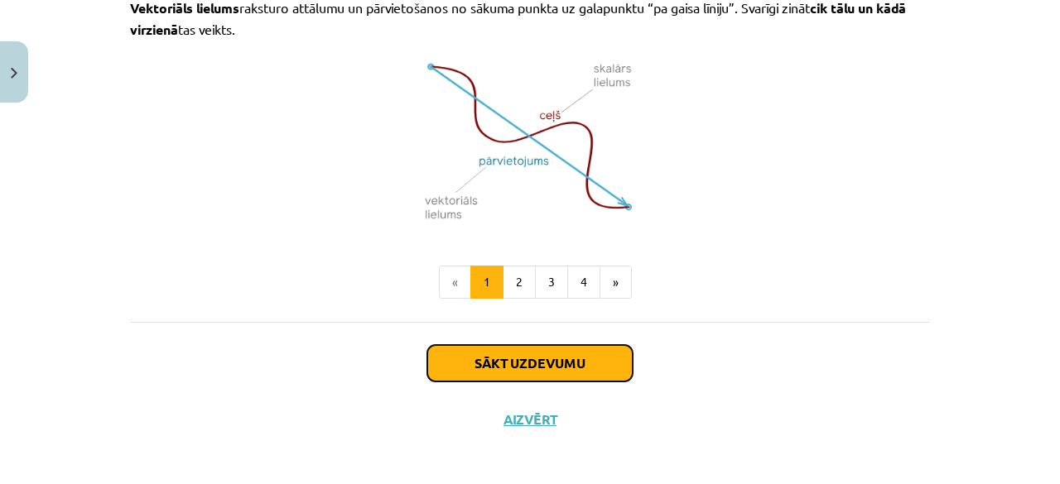
click at [533, 363] on button "Sākt uzdevumu" at bounding box center [529, 363] width 205 height 36
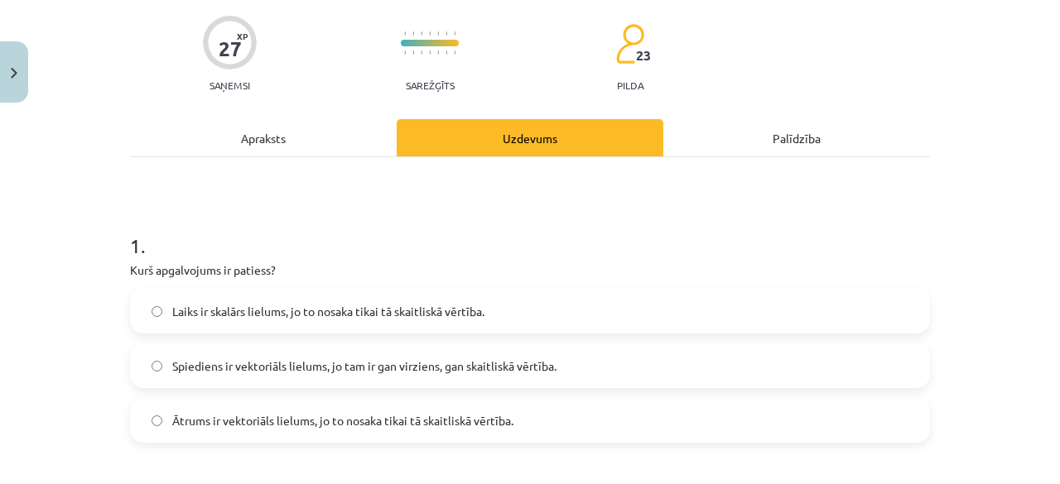
scroll to position [207, 0]
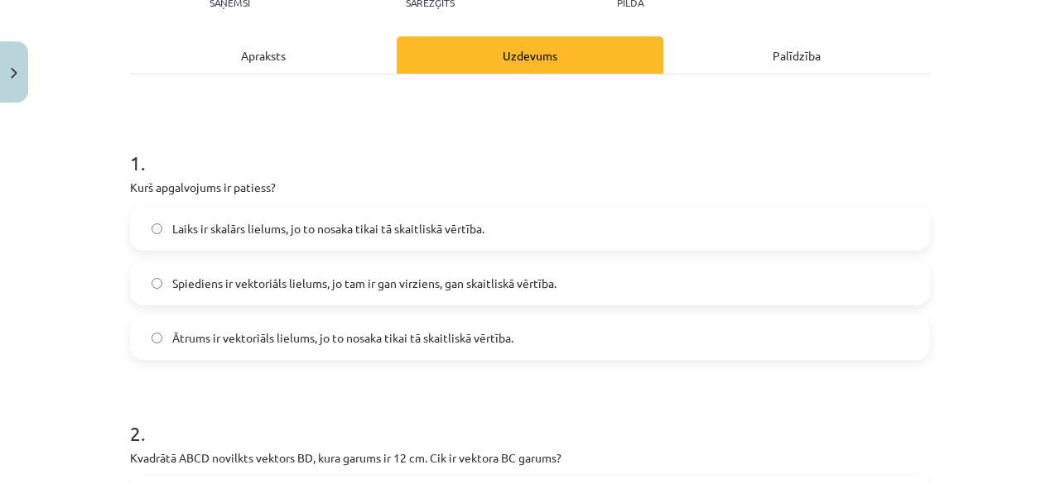
click at [522, 228] on label "Laiks ir skalārs lielums, jo to nosaka tikai tā skaitliskā vērtība." at bounding box center [530, 228] width 796 height 41
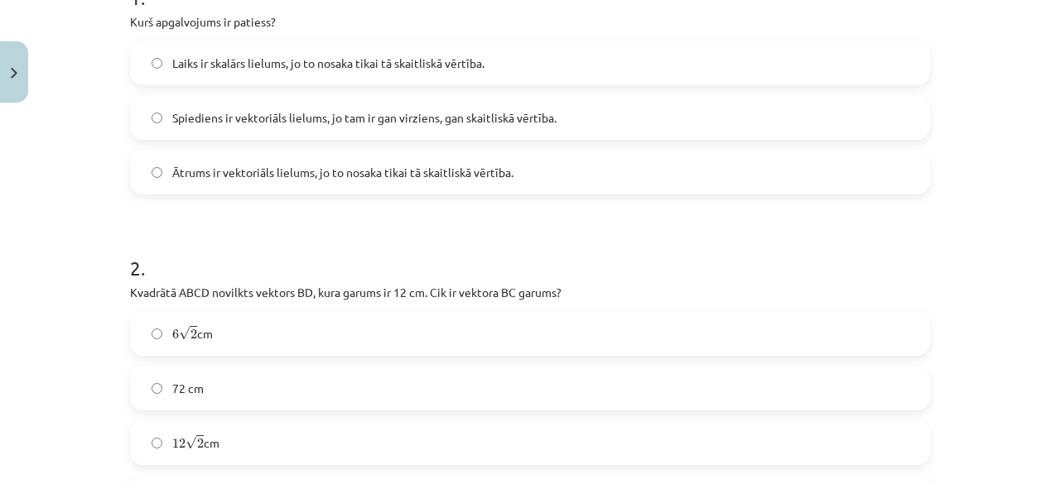
scroll to position [41, 0]
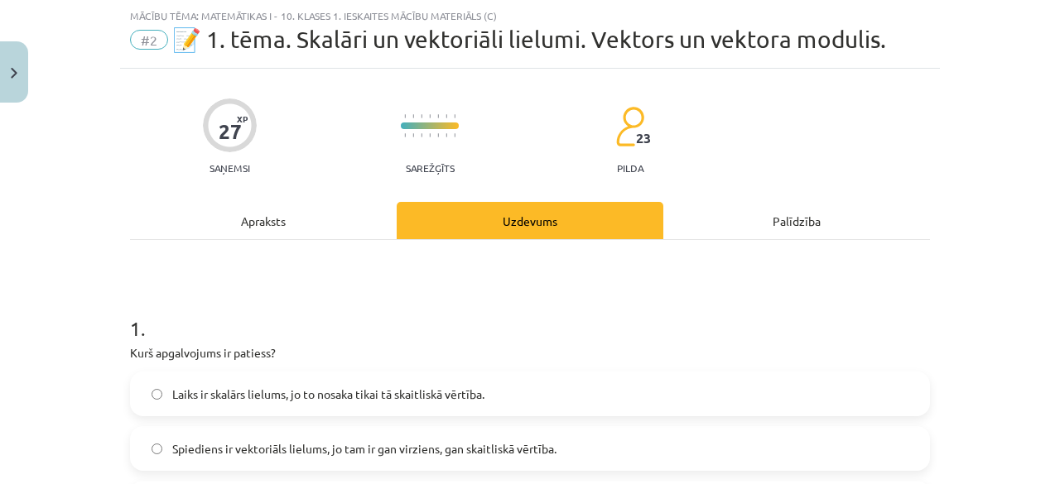
click at [286, 221] on div "Apraksts" at bounding box center [263, 220] width 267 height 37
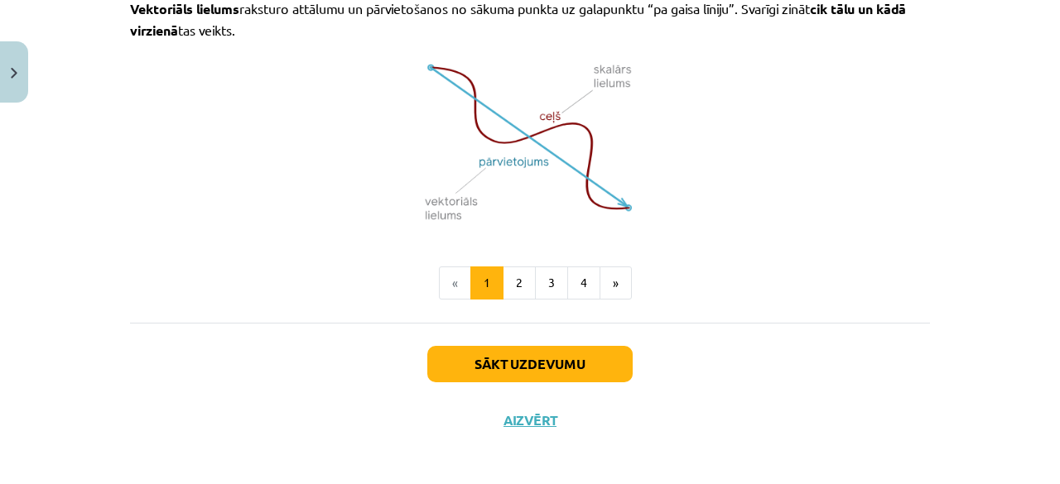
scroll to position [1217, 0]
click at [498, 272] on ul "« 1 2 3 4 »" at bounding box center [530, 282] width 800 height 33
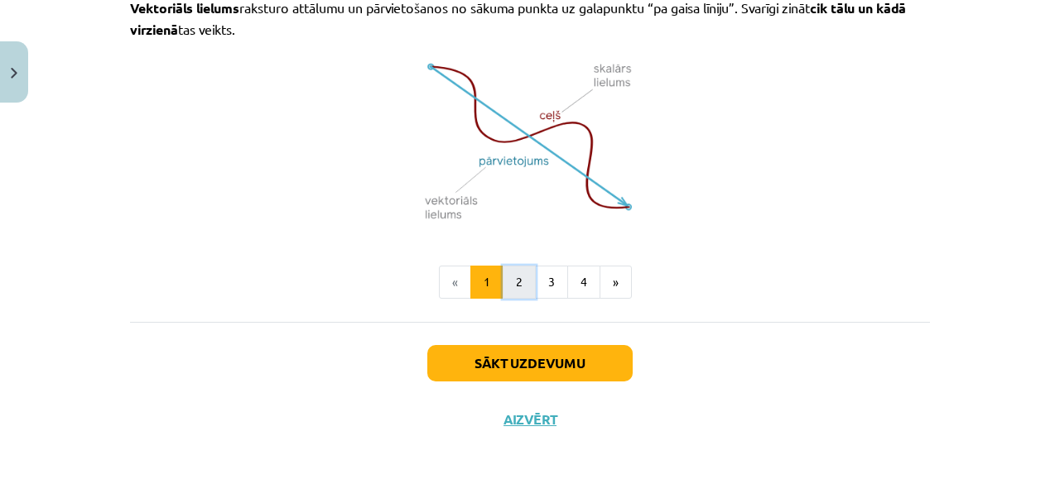
click at [509, 270] on button "2" at bounding box center [519, 282] width 33 height 33
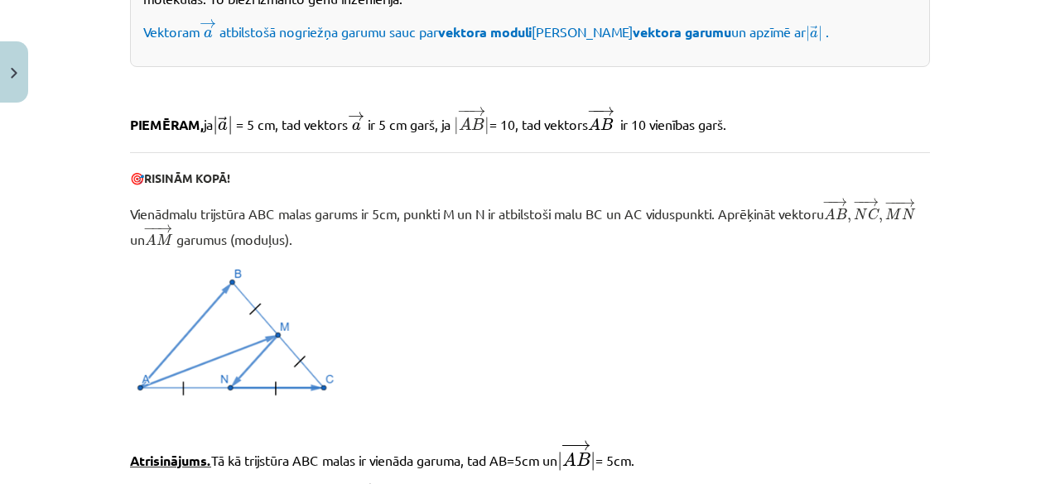
scroll to position [1263, 0]
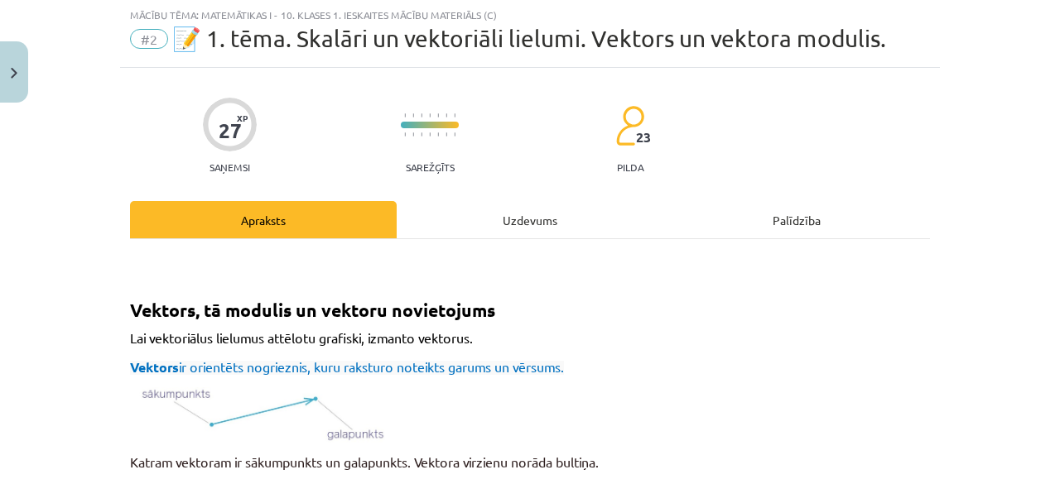
scroll to position [0, 0]
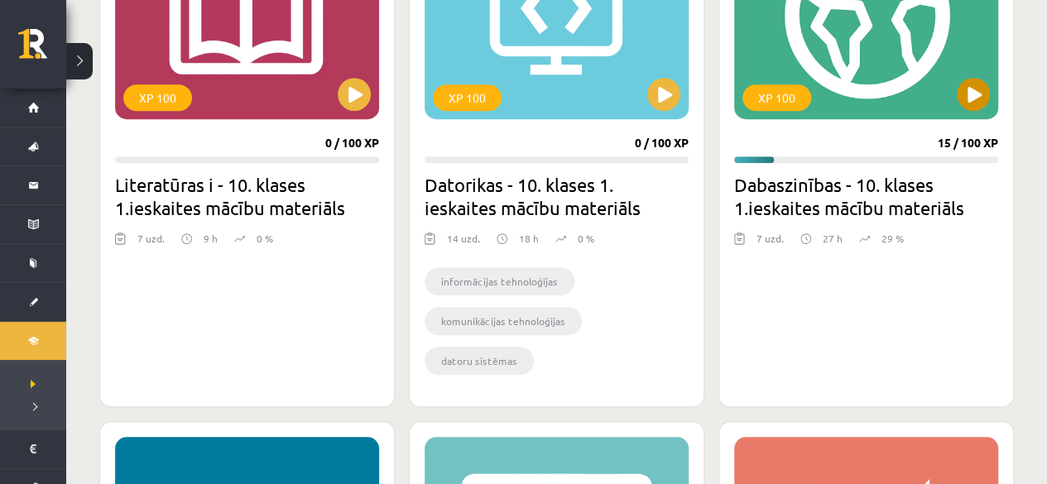
scroll to position [503, 0]
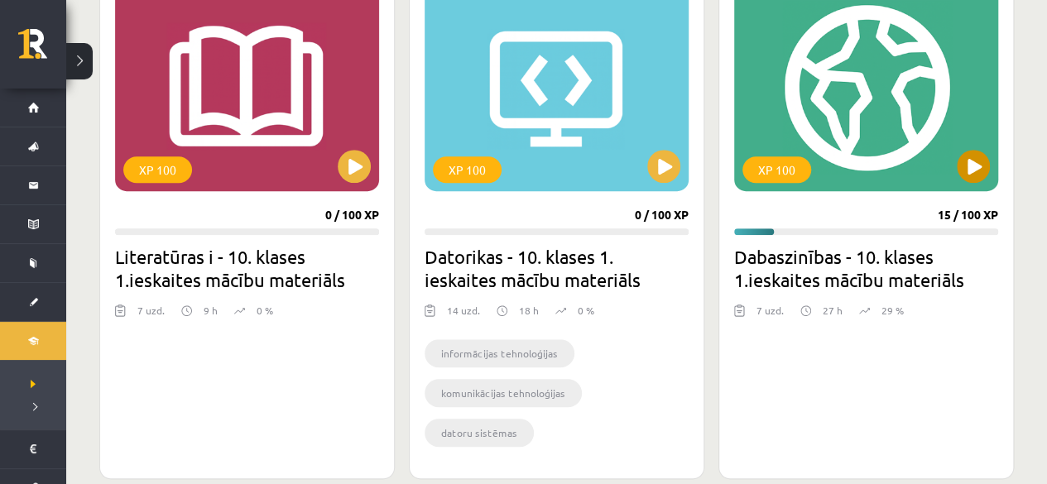
click at [960, 178] on div "XP 100" at bounding box center [866, 87] width 264 height 207
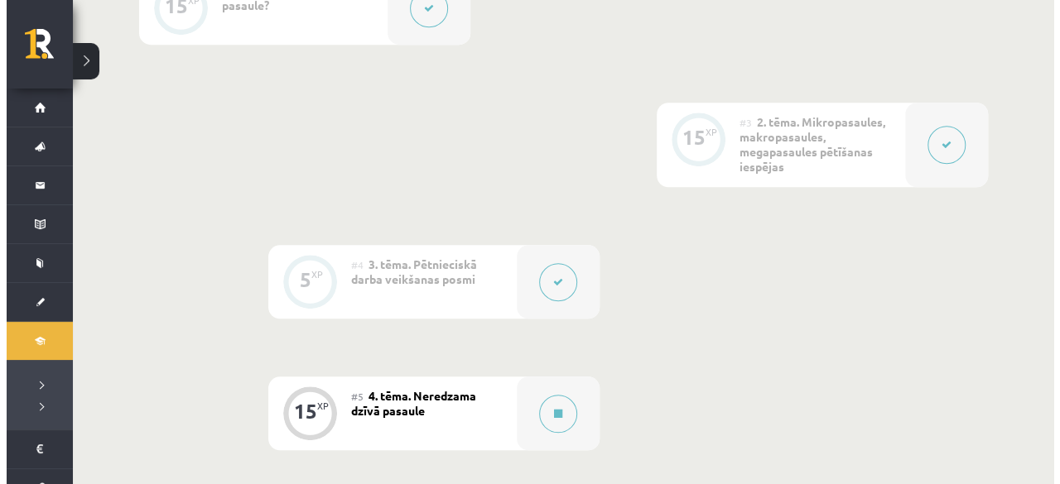
scroll to position [662, 0]
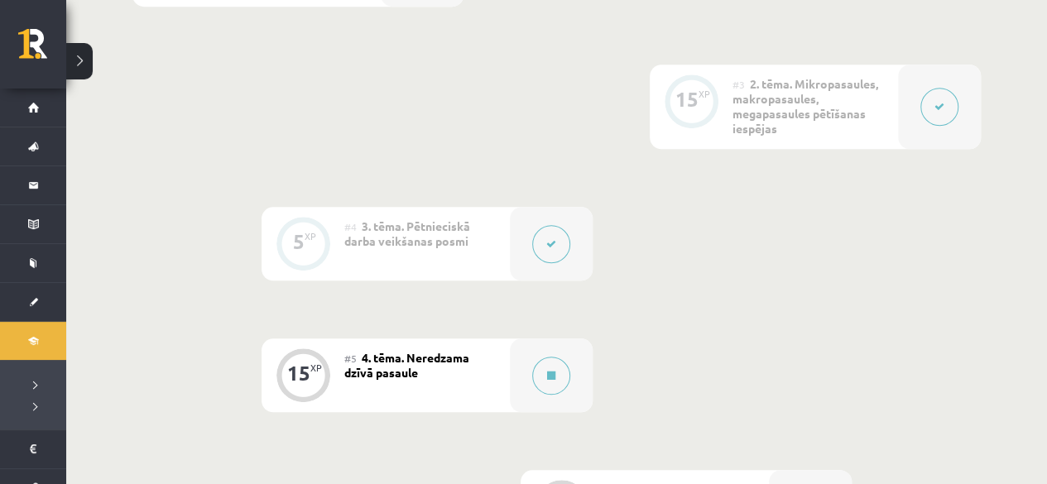
click at [552, 253] on button at bounding box center [551, 244] width 38 height 38
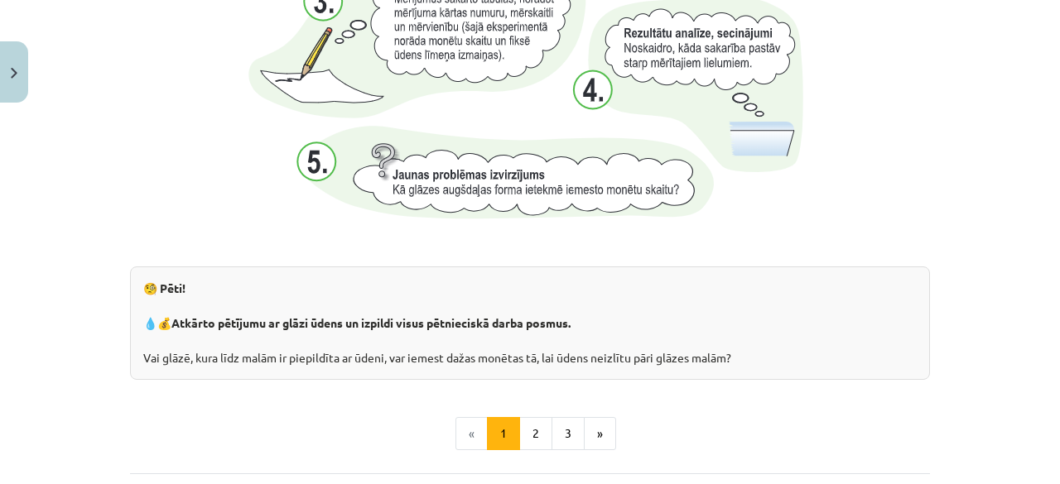
scroll to position [1904, 0]
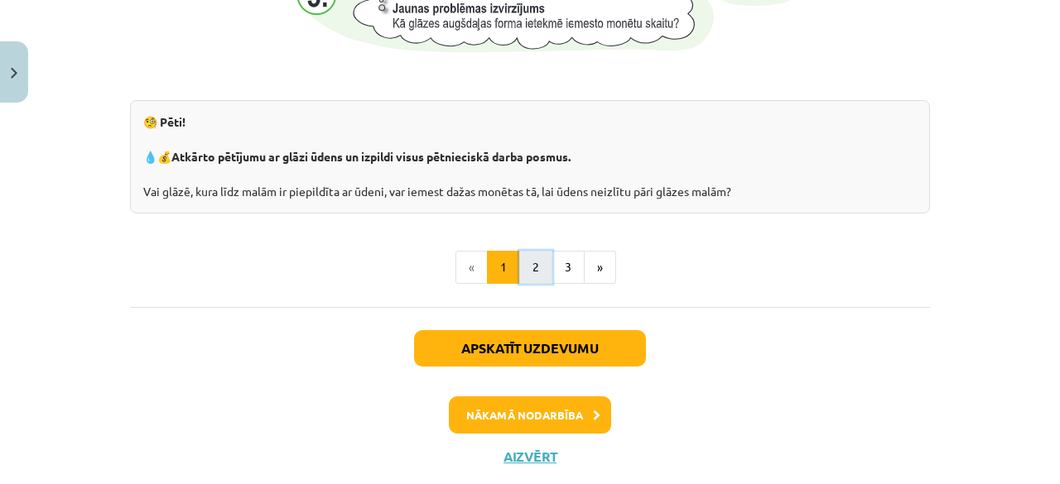
click at [535, 264] on button "2" at bounding box center [535, 267] width 33 height 33
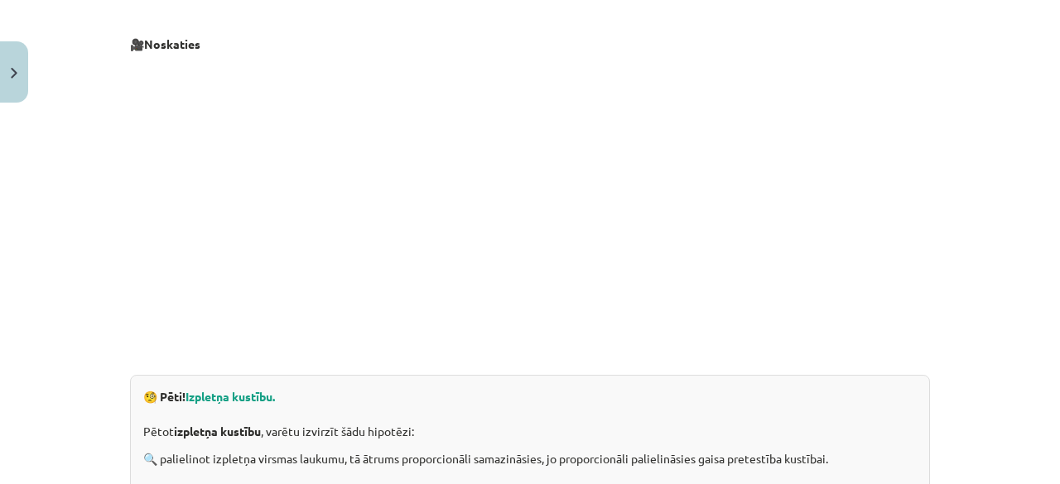
scroll to position [461, 0]
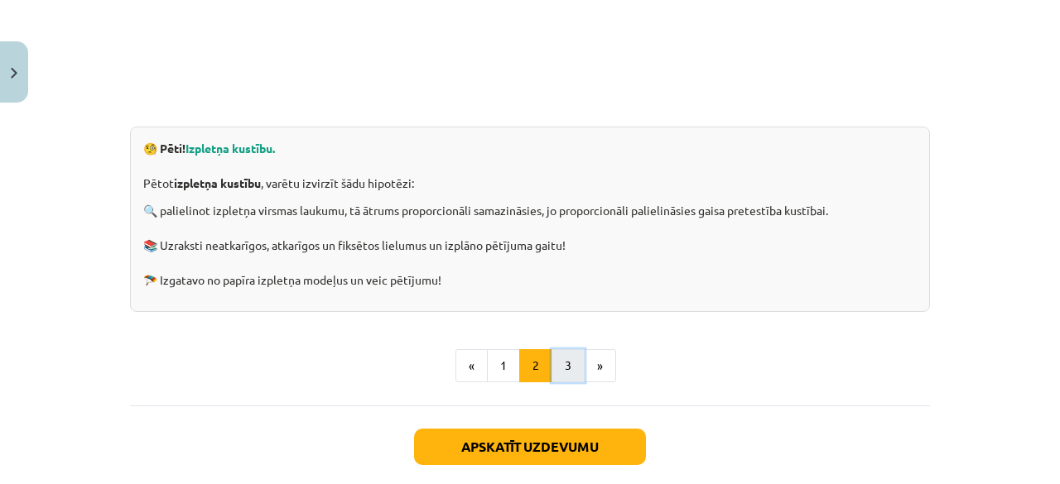
click at [557, 367] on button "3" at bounding box center [567, 365] width 33 height 33
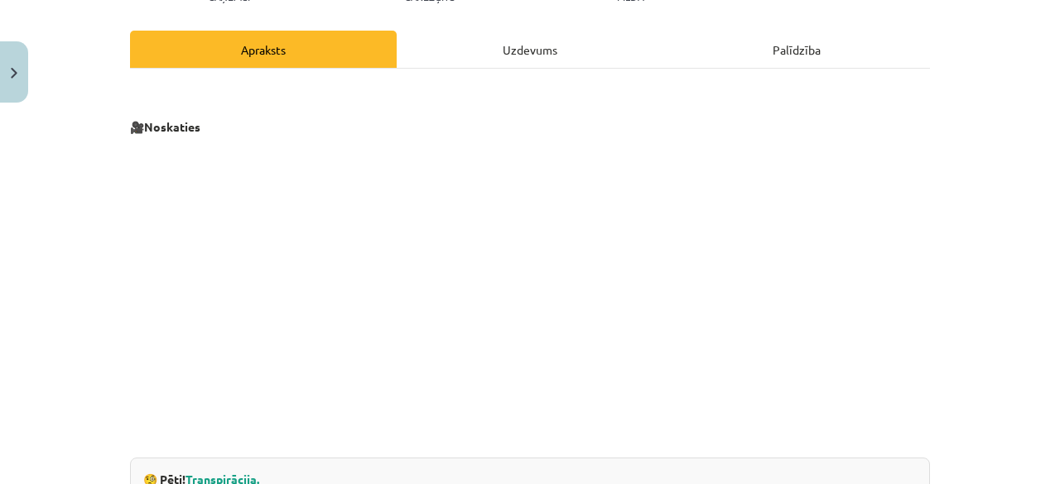
scroll to position [0, 0]
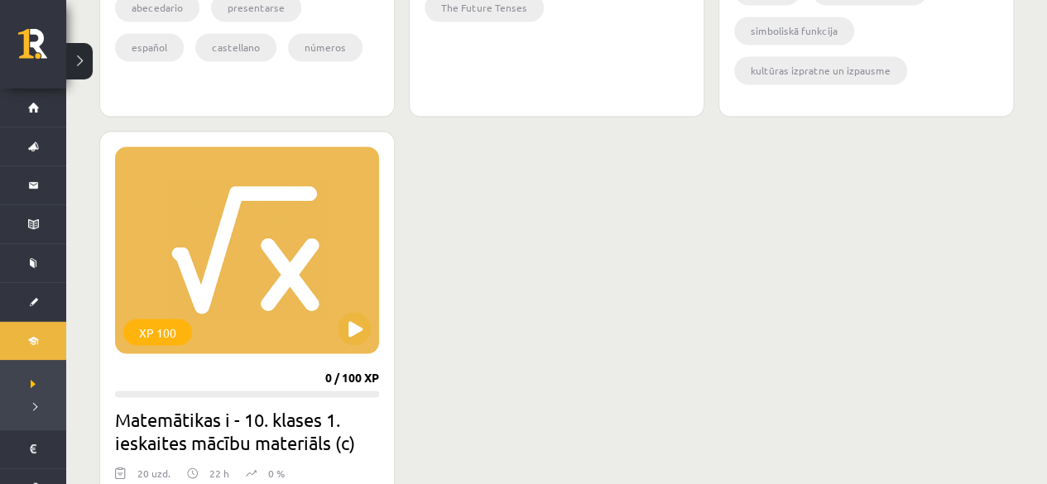
scroll to position [1580, 0]
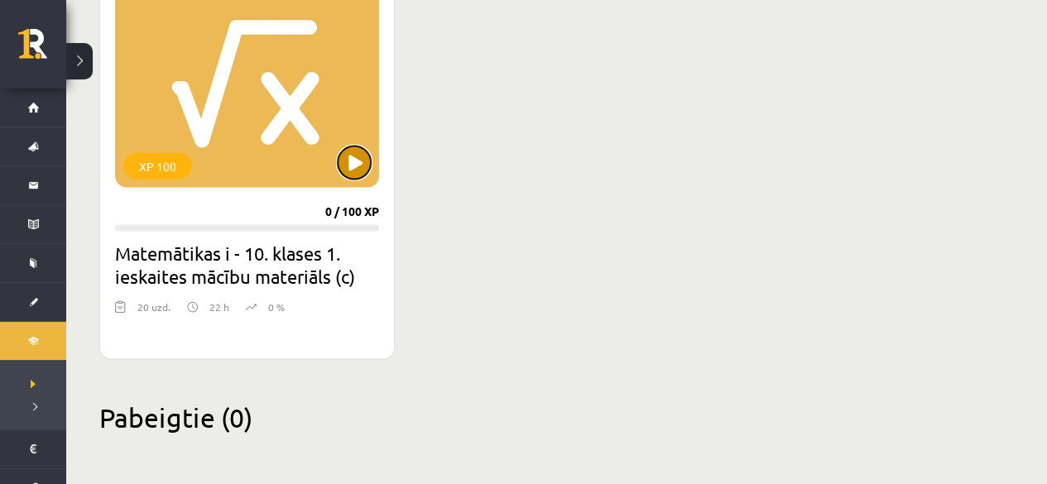
click at [354, 163] on button at bounding box center [354, 163] width 33 height 33
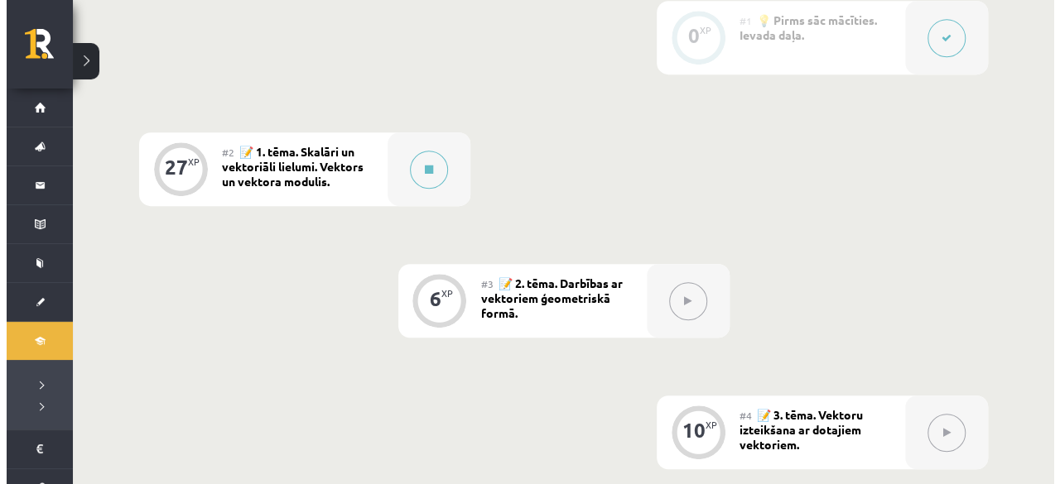
scroll to position [414, 0]
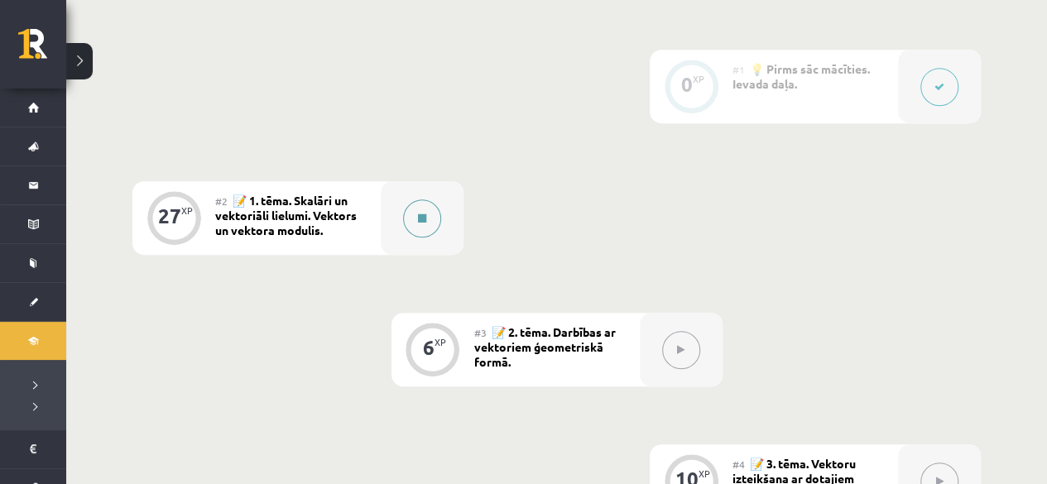
click at [411, 222] on button at bounding box center [422, 219] width 38 height 38
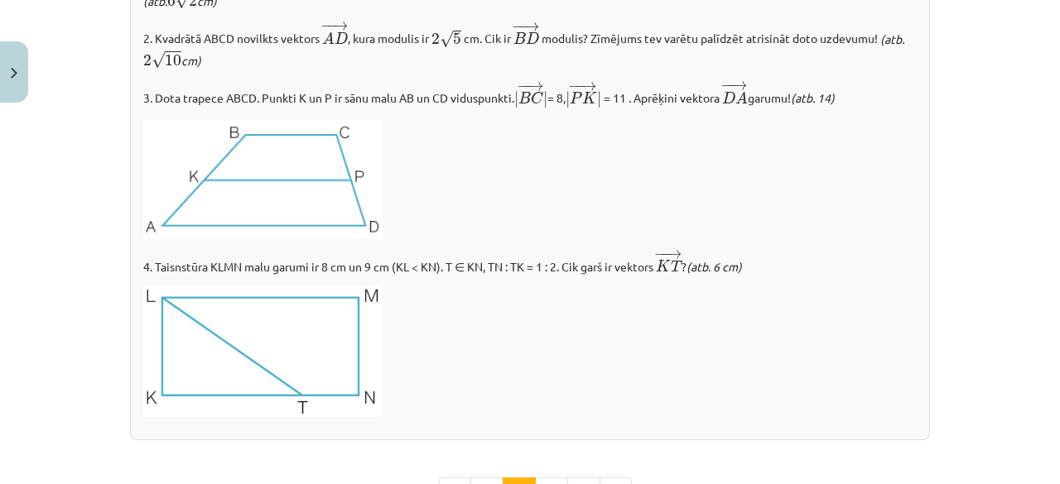
scroll to position [1904, 0]
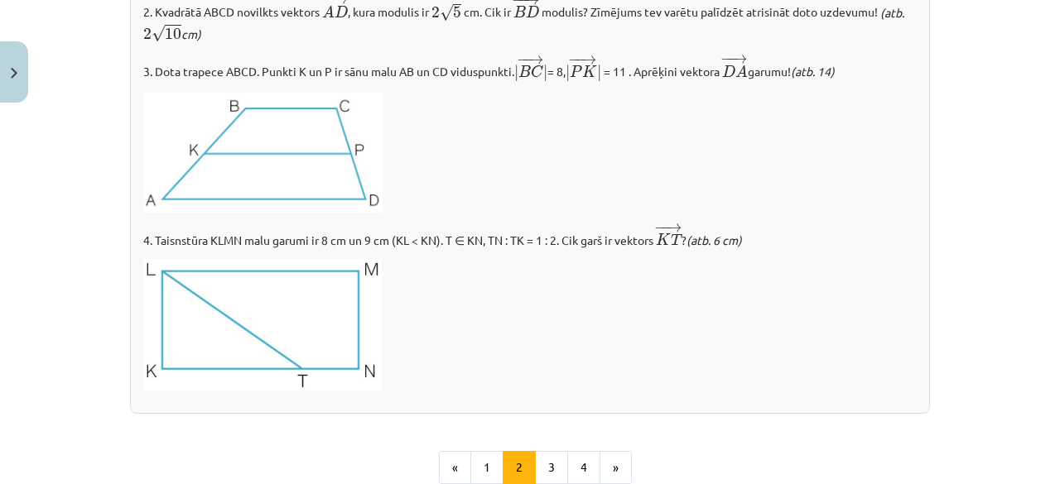
click at [403, 200] on button at bounding box center [422, 219] width 38 height 38
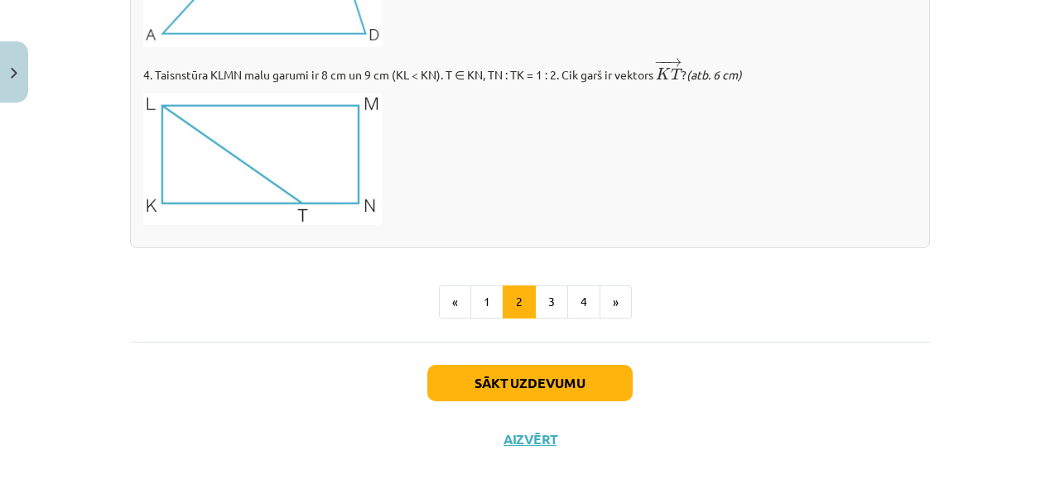
scroll to position [1987, 0]
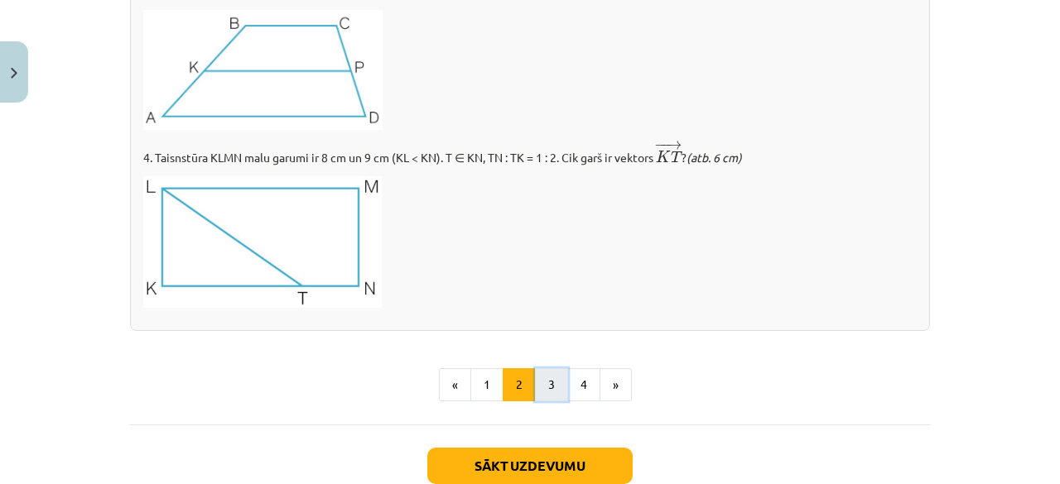
click at [550, 387] on button "3" at bounding box center [551, 384] width 33 height 33
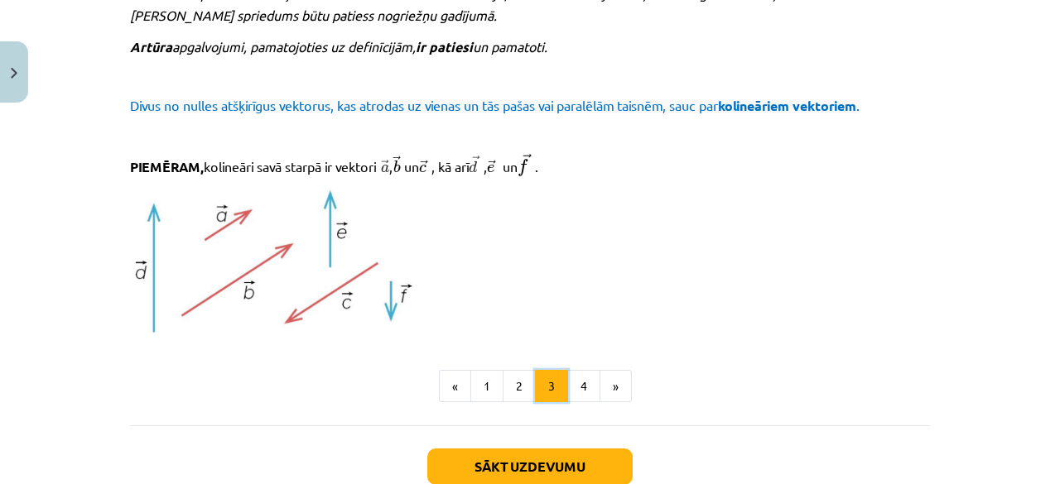
scroll to position [1924, 0]
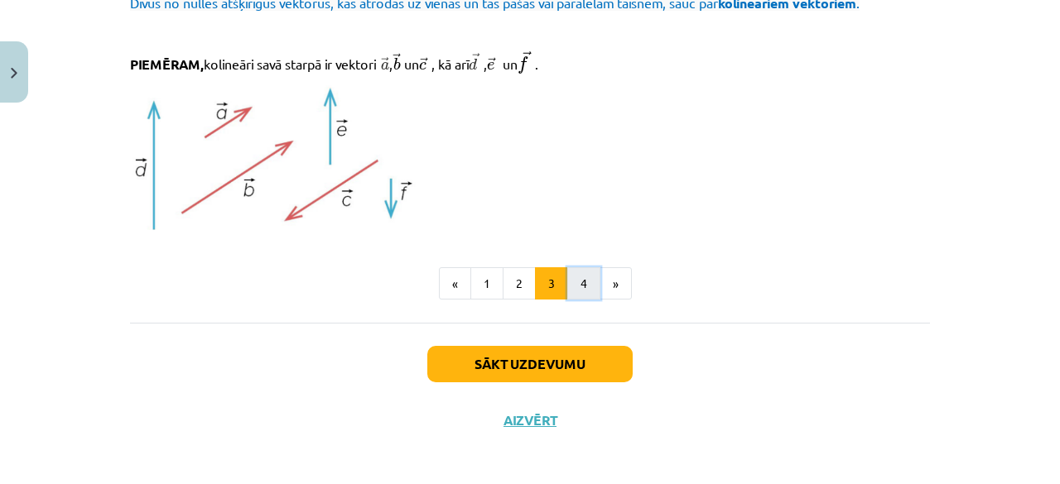
click at [578, 284] on button "4" at bounding box center [583, 283] width 33 height 33
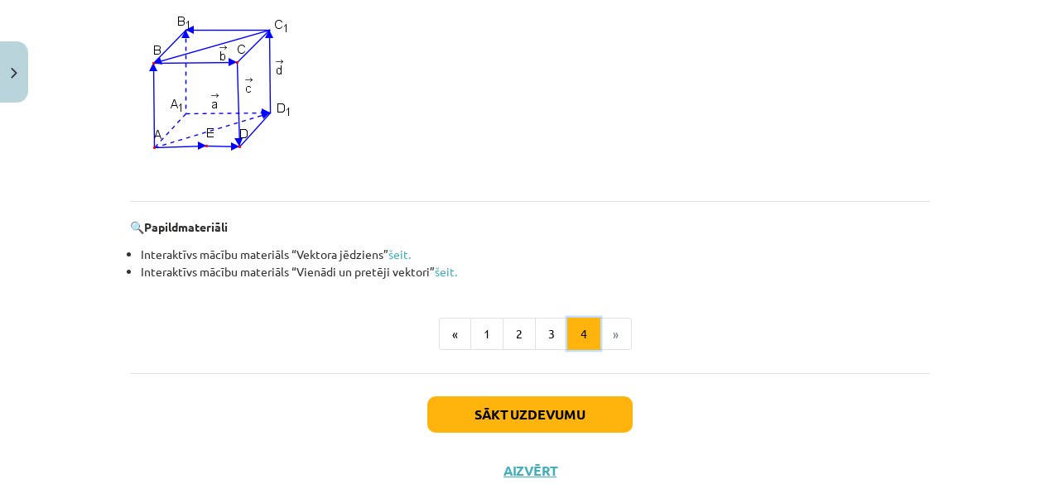
scroll to position [1676, 0]
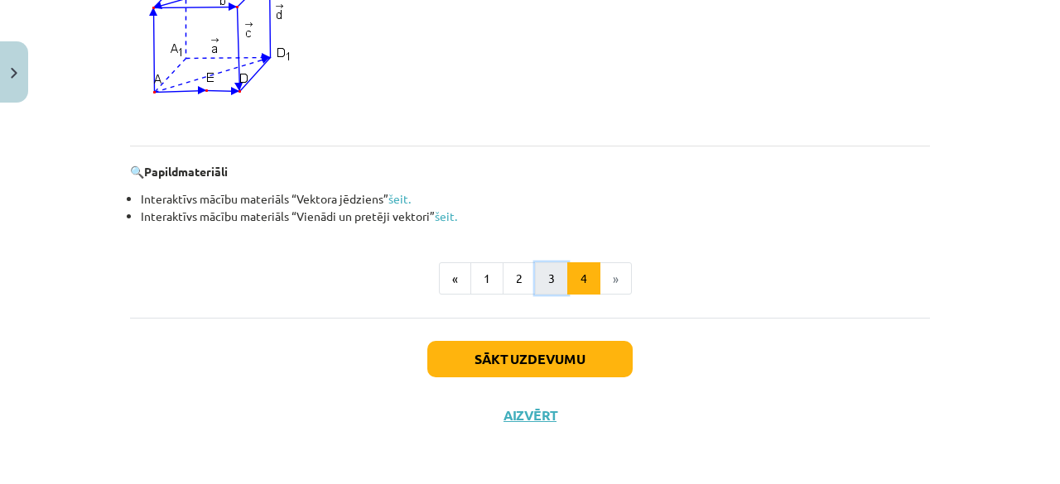
click at [545, 267] on button "3" at bounding box center [551, 278] width 33 height 33
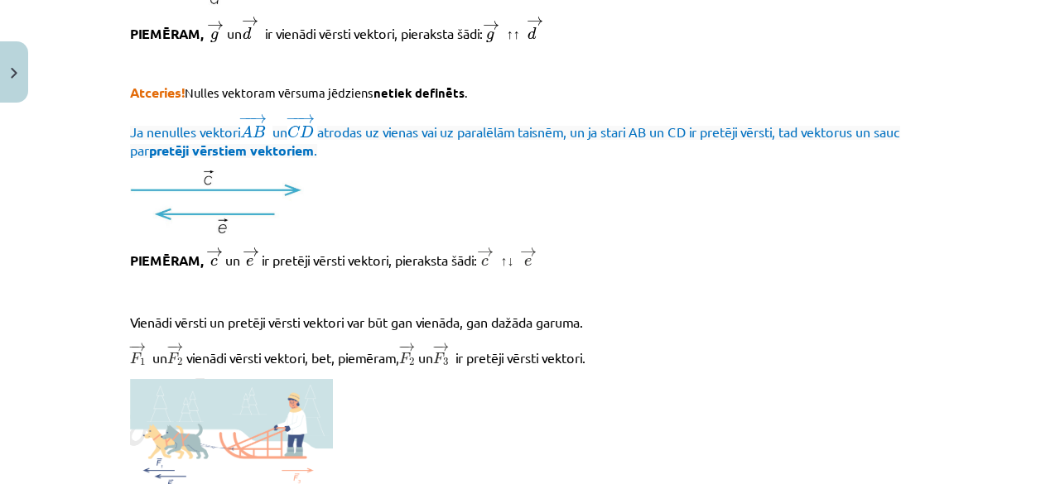
scroll to position [682, 0]
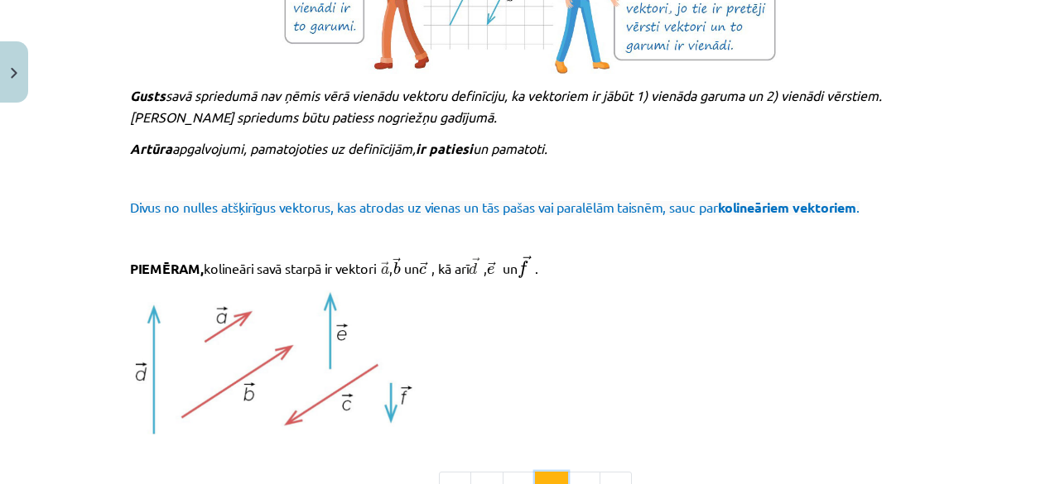
scroll to position [1924, 0]
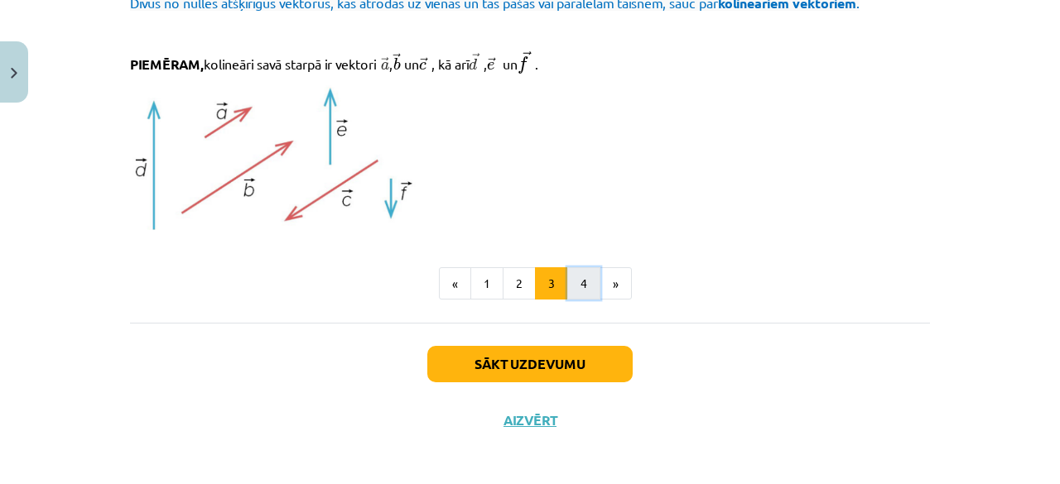
click at [578, 291] on button "4" at bounding box center [583, 283] width 33 height 33
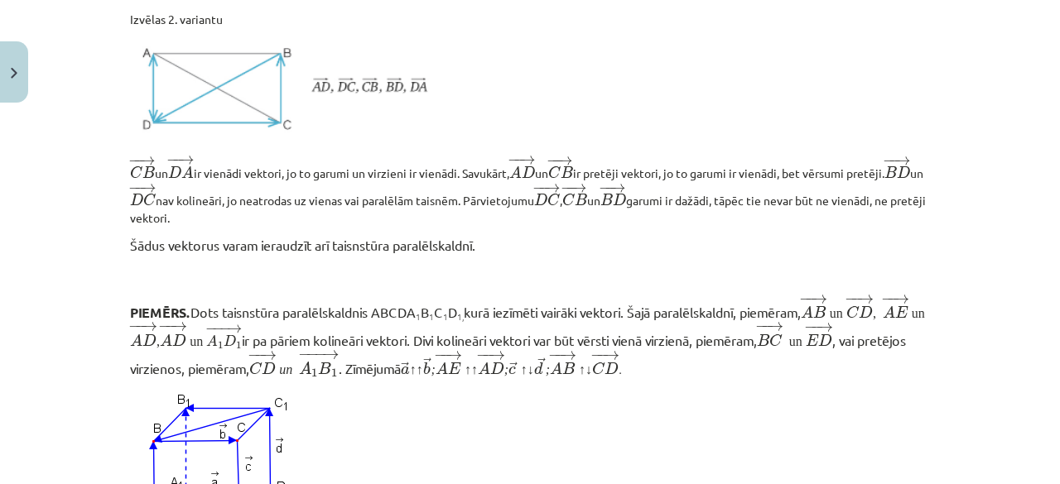
scroll to position [1676, 0]
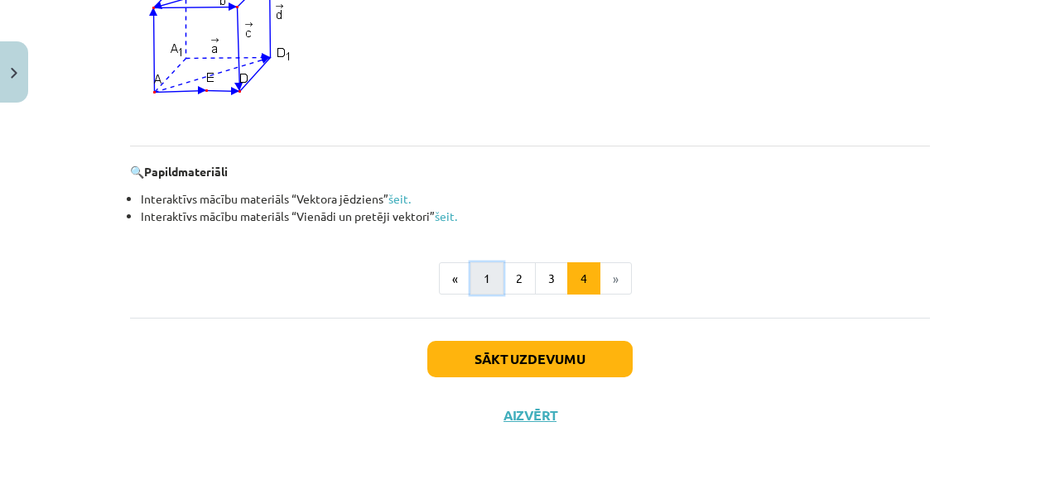
click at [480, 282] on button "1" at bounding box center [486, 278] width 33 height 33
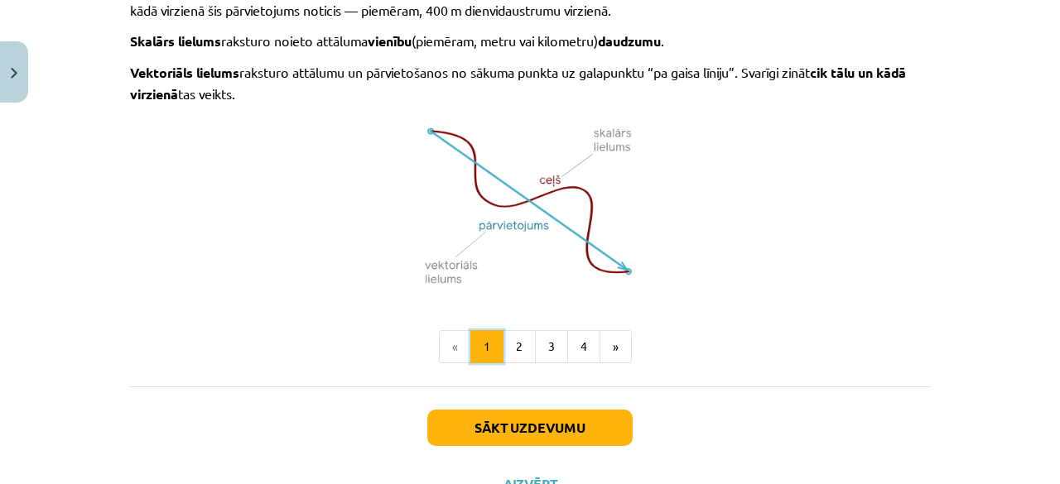
scroll to position [1217, 0]
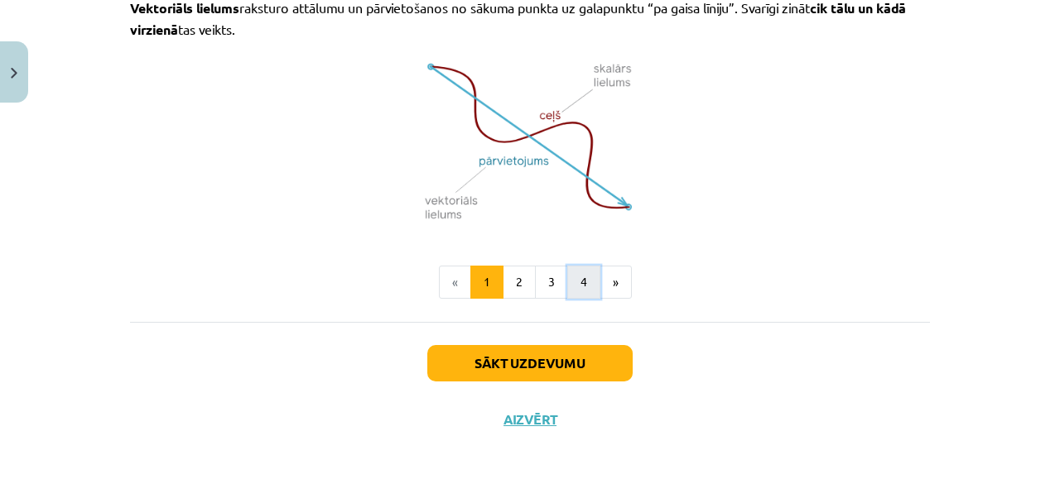
click at [584, 280] on button "4" at bounding box center [583, 282] width 33 height 33
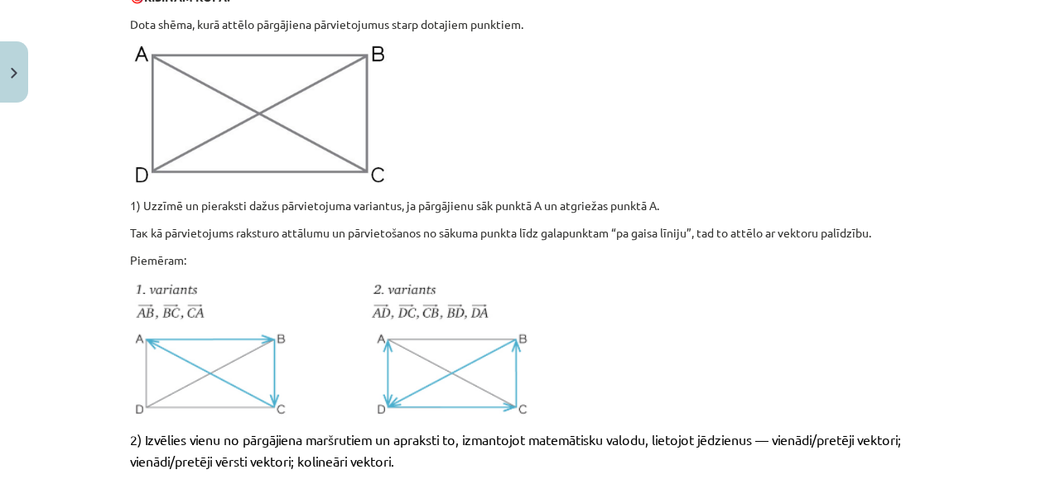
scroll to position [710, 0]
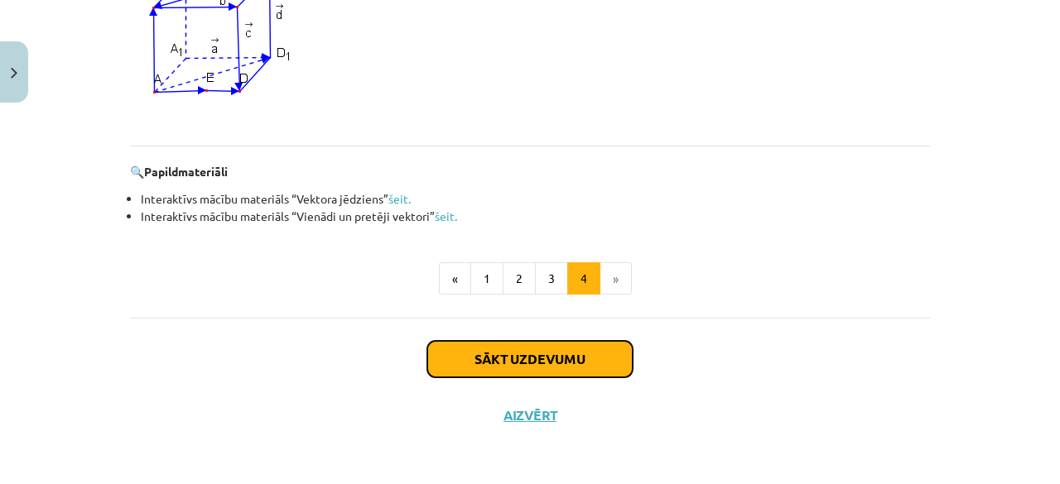
click at [521, 357] on button "Sākt uzdevumu" at bounding box center [529, 359] width 205 height 36
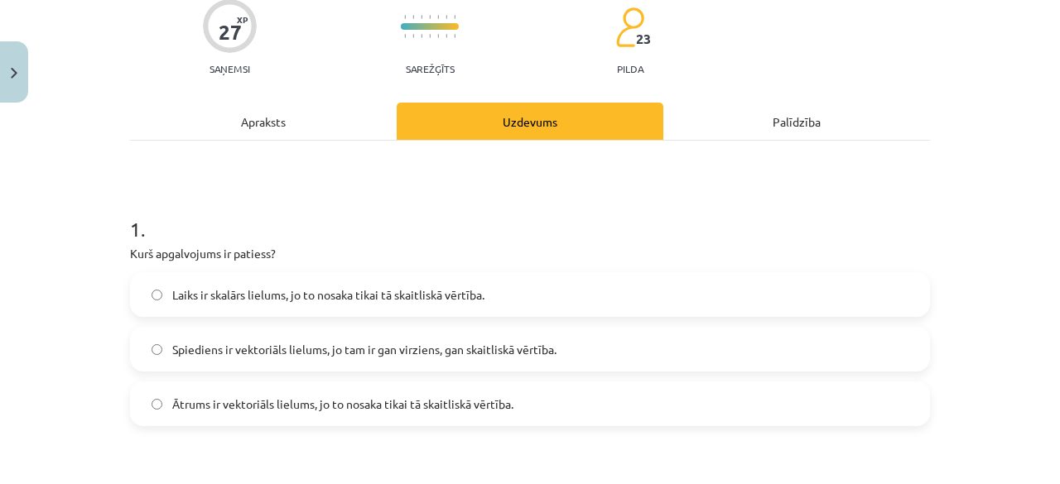
scroll to position [166, 0]
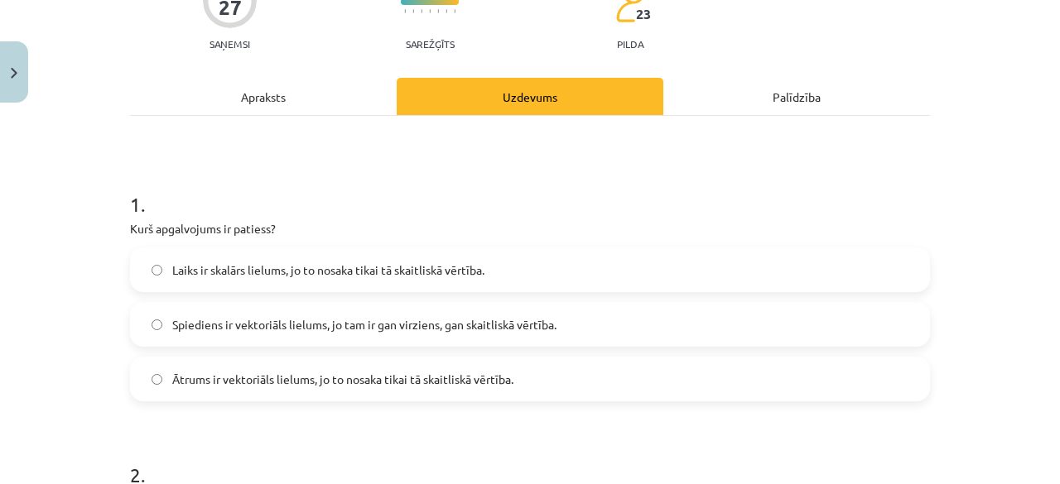
click at [204, 267] on span "Laiks ir skalārs lielums, jo to nosaka tikai tā skaitliskā vērtība." at bounding box center [328, 270] width 312 height 17
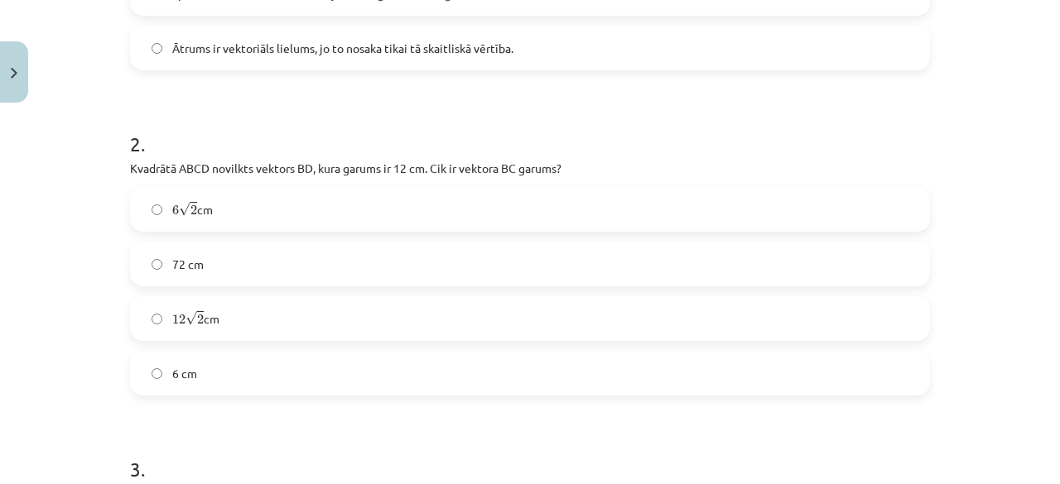
scroll to position [580, 0]
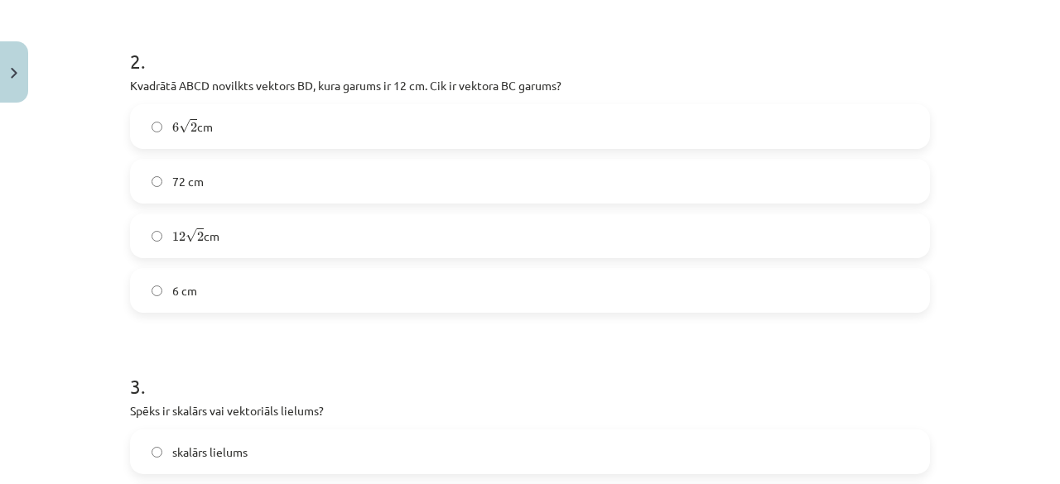
click at [193, 125] on span "6 √ 2 6 2 cm" at bounding box center [192, 126] width 41 height 17
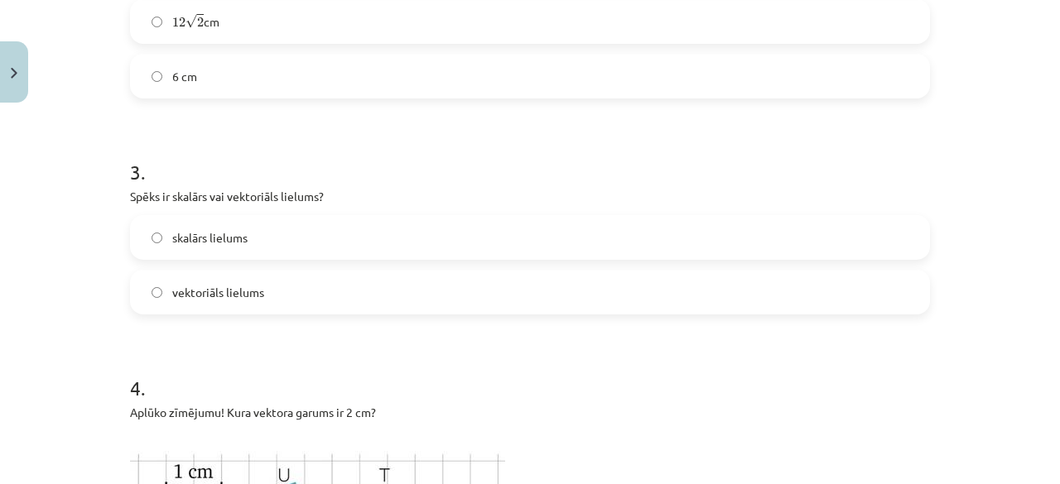
scroll to position [828, 0]
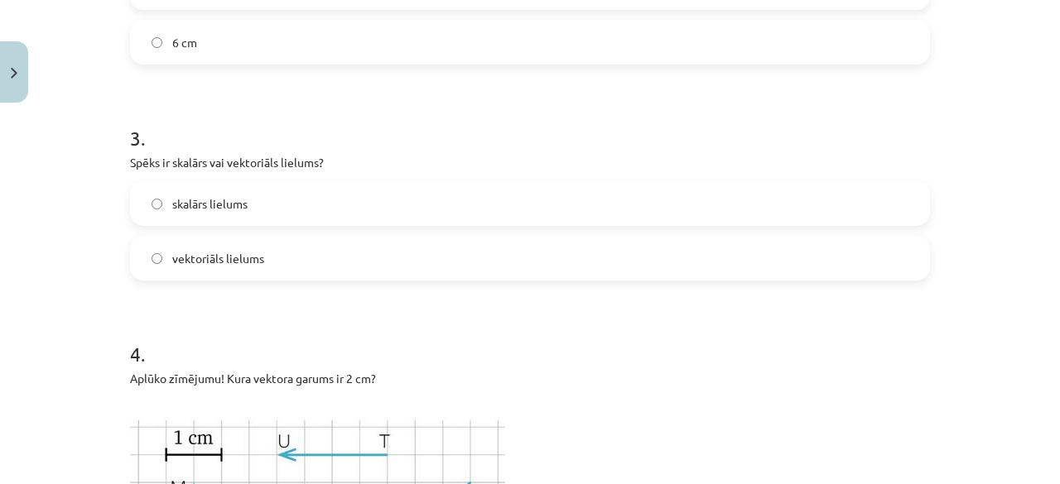
click at [282, 245] on label "vektoriāls lielums" at bounding box center [530, 258] width 796 height 41
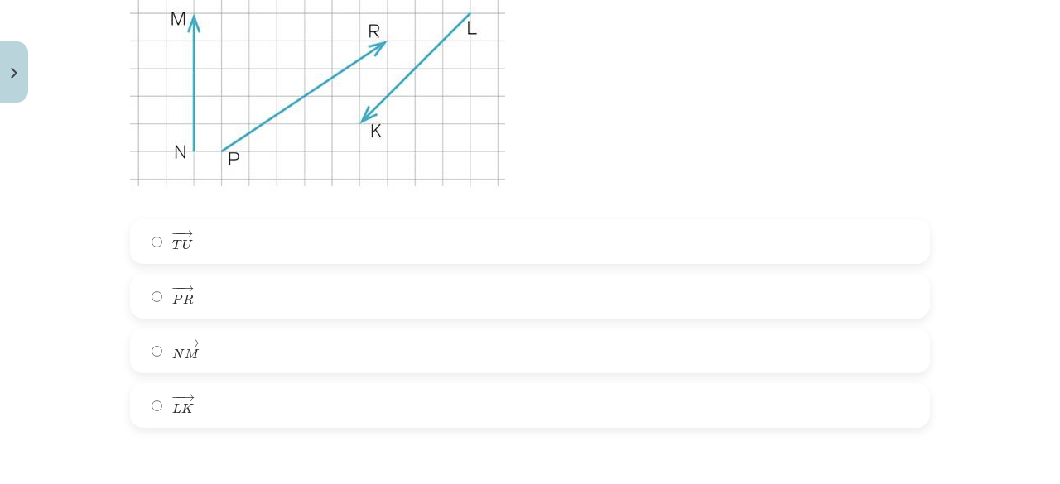
scroll to position [1325, 0]
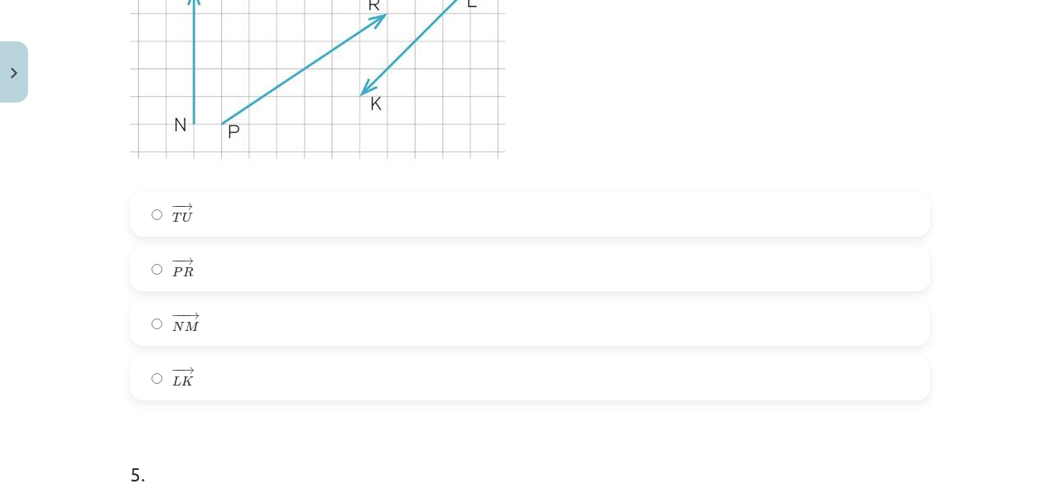
click at [200, 207] on label "− − → T U T U →" at bounding box center [530, 214] width 796 height 41
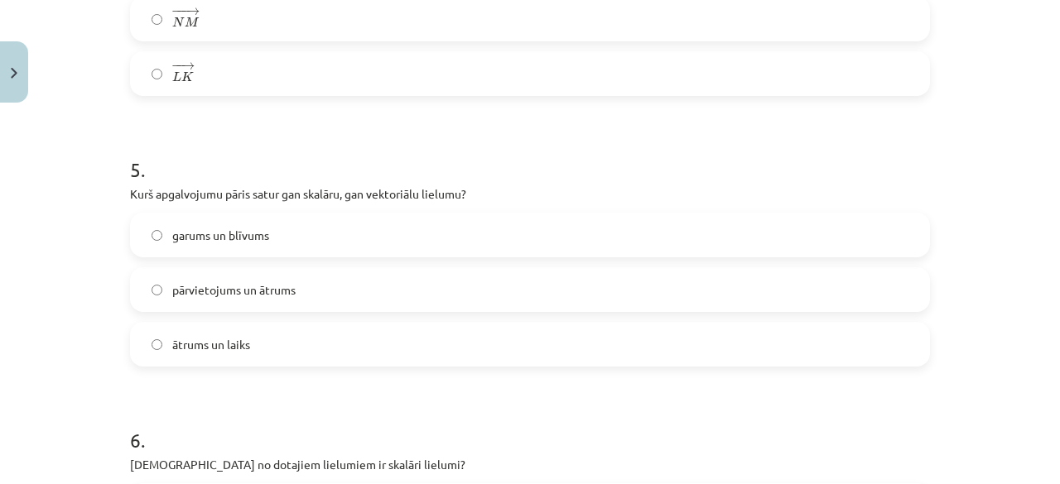
scroll to position [1656, 0]
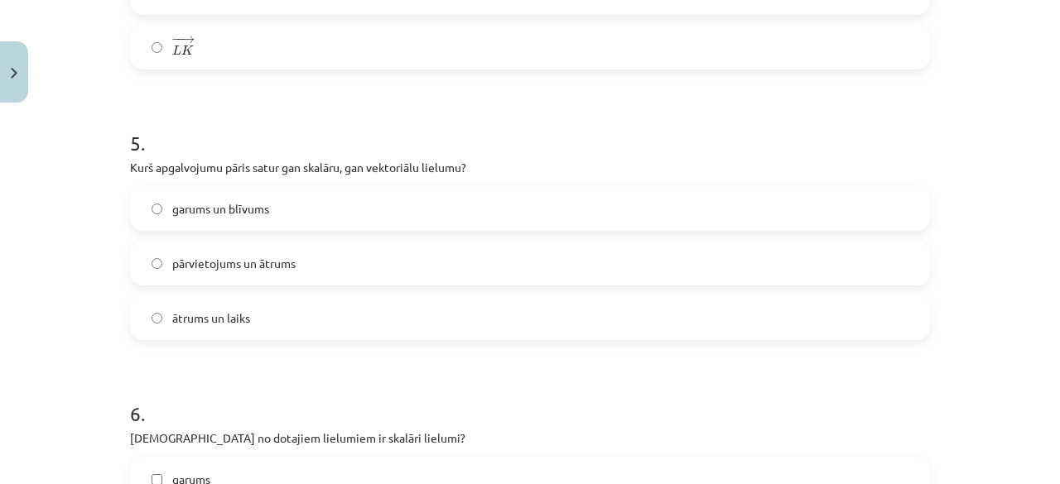
click at [273, 266] on span "pārvietojums un ātrums" at bounding box center [233, 263] width 123 height 17
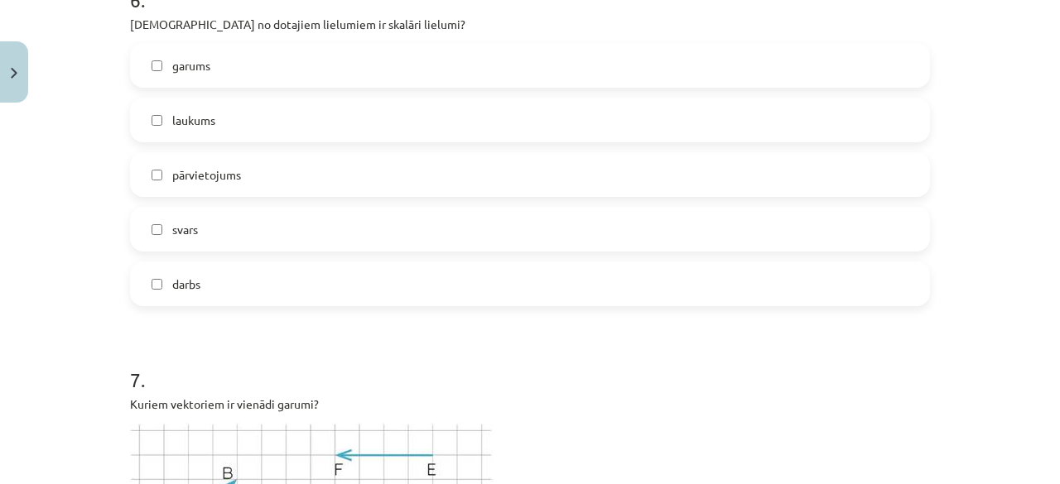
scroll to position [1987, 0]
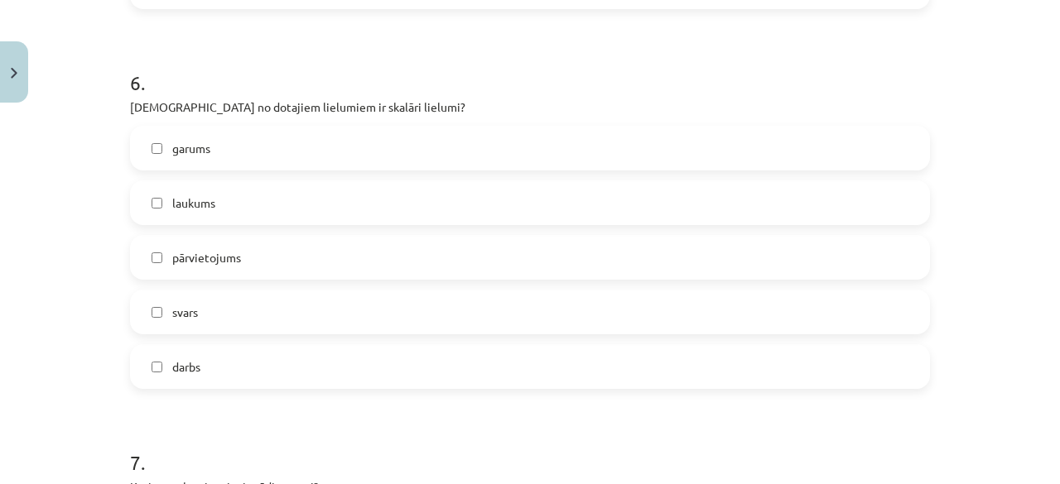
click at [220, 226] on div "garums laukums pārvietojums svars darbs" at bounding box center [530, 257] width 800 height 263
click at [224, 219] on label "laukums" at bounding box center [530, 202] width 796 height 41
click at [224, 156] on label "garums" at bounding box center [530, 148] width 796 height 41
click at [219, 370] on label "darbs" at bounding box center [530, 366] width 796 height 41
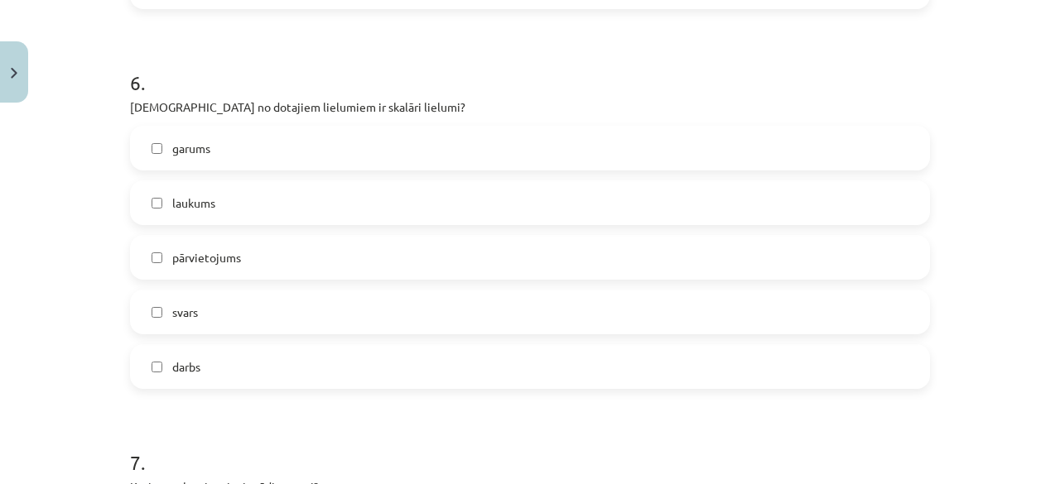
click at [215, 377] on label "darbs" at bounding box center [530, 366] width 796 height 41
click at [199, 314] on label "svars" at bounding box center [530, 311] width 796 height 41
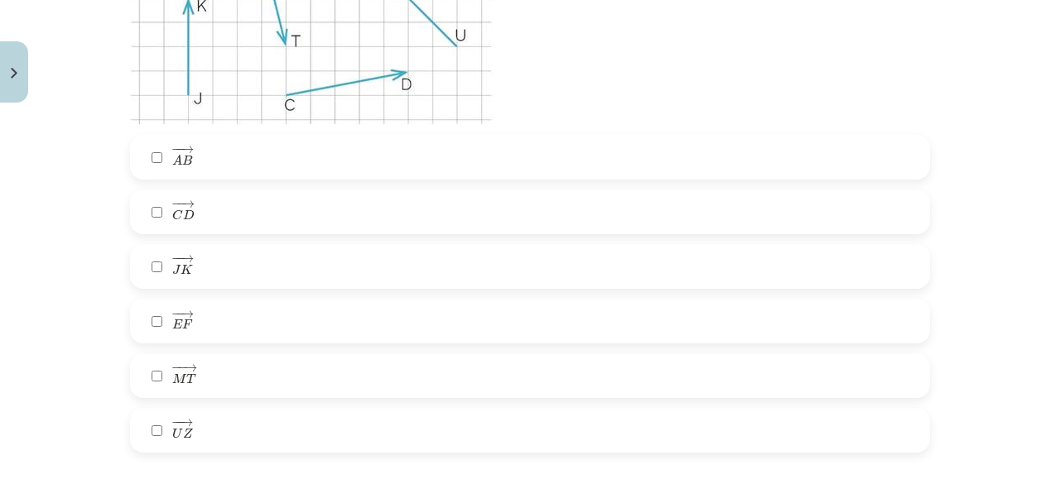
scroll to position [2732, 0]
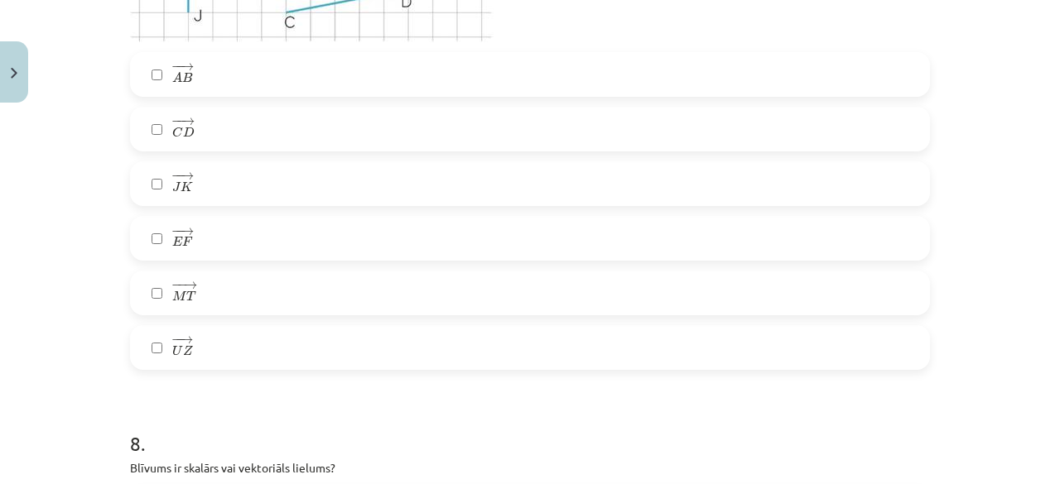
click at [195, 244] on label "− − → E F E F →" at bounding box center [530, 238] width 796 height 41
drag, startPoint x: 205, startPoint y: 295, endPoint x: 195, endPoint y: 299, distance: 11.5
click at [205, 295] on label "− − → M T M T →" at bounding box center [530, 292] width 796 height 41
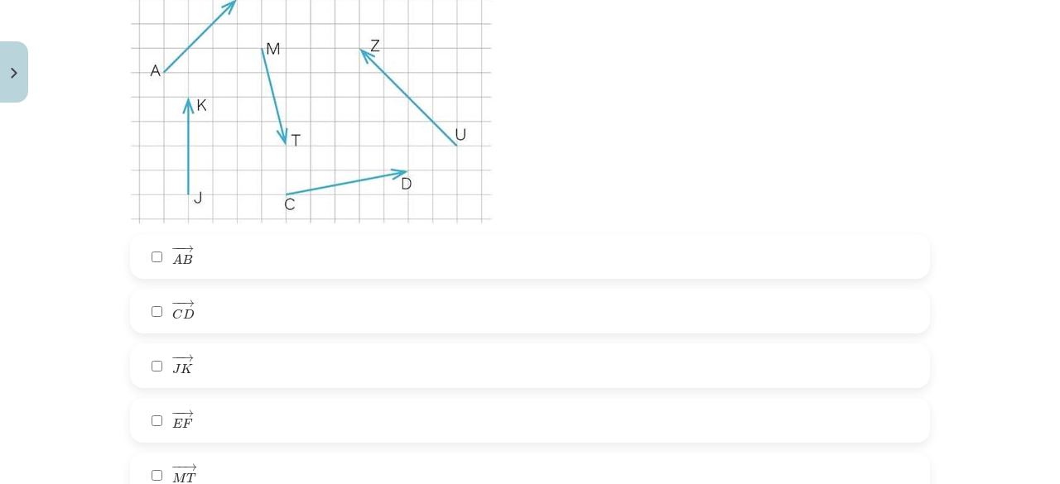
scroll to position [2649, 0]
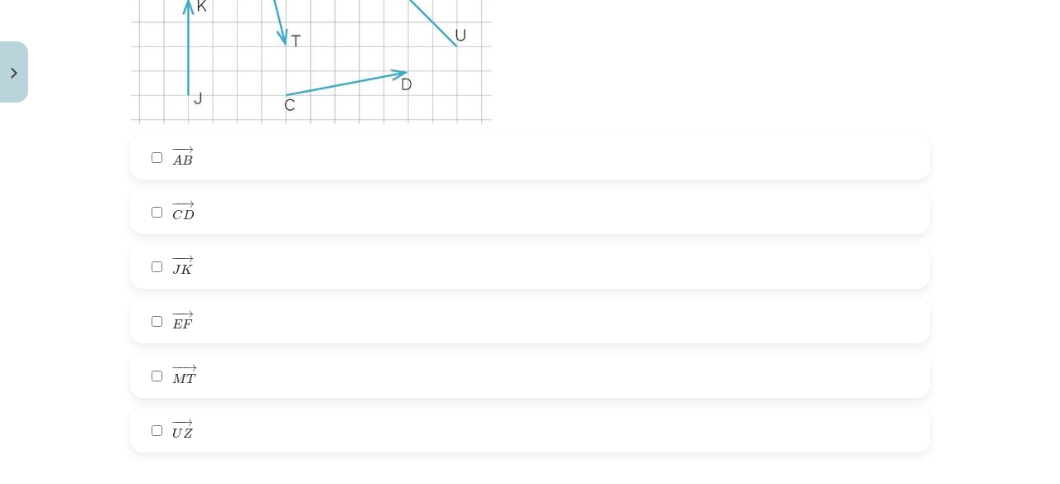
click at [202, 359] on label "− − → M T M T →" at bounding box center [530, 375] width 796 height 41
click at [205, 336] on label "− − → E F E F →" at bounding box center [530, 321] width 796 height 41
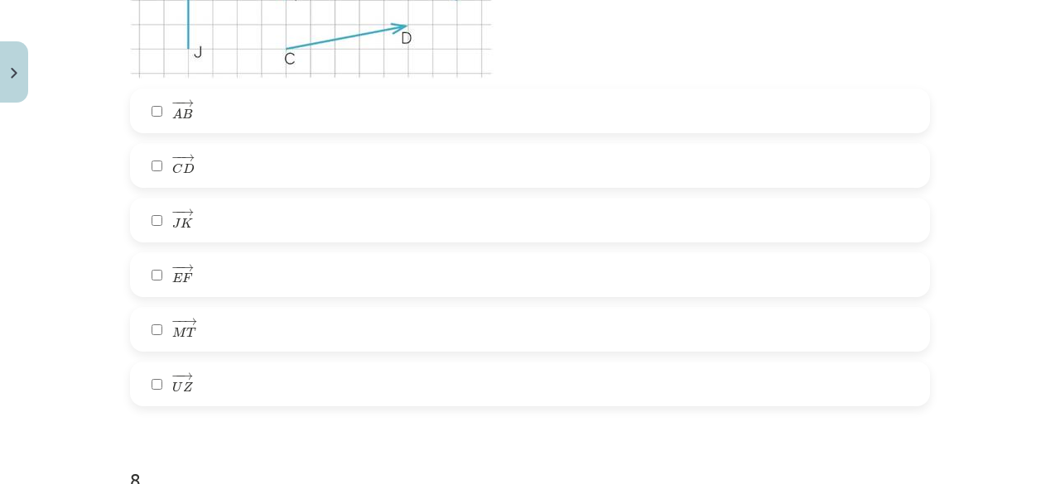
scroll to position [2732, 0]
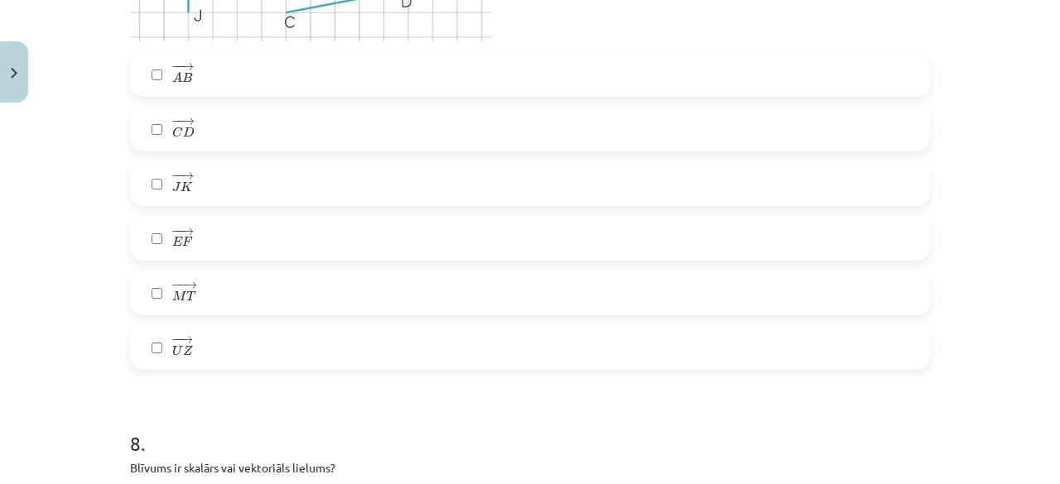
click at [182, 247] on span "F" at bounding box center [187, 242] width 11 height 10
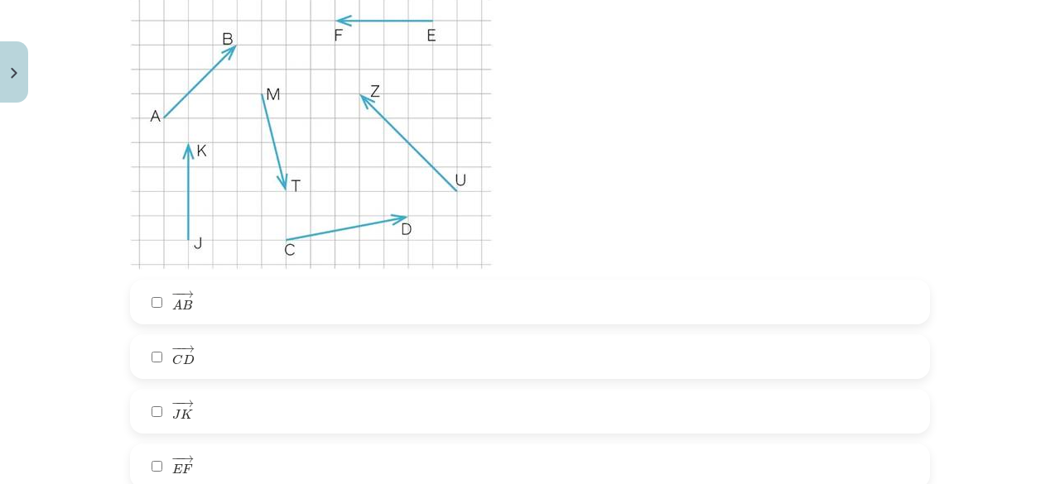
scroll to position [2484, 0]
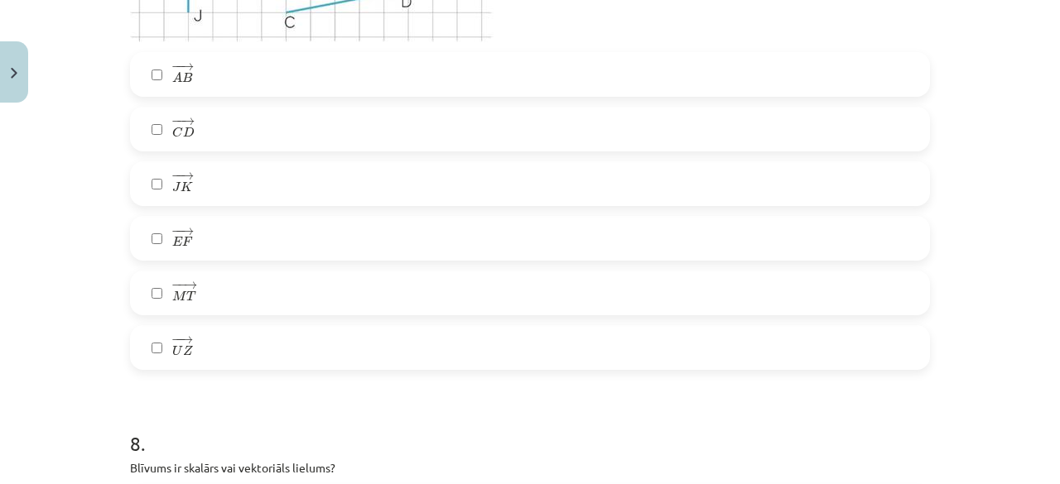
click at [210, 191] on label "− − → J K J K →" at bounding box center [530, 183] width 796 height 41
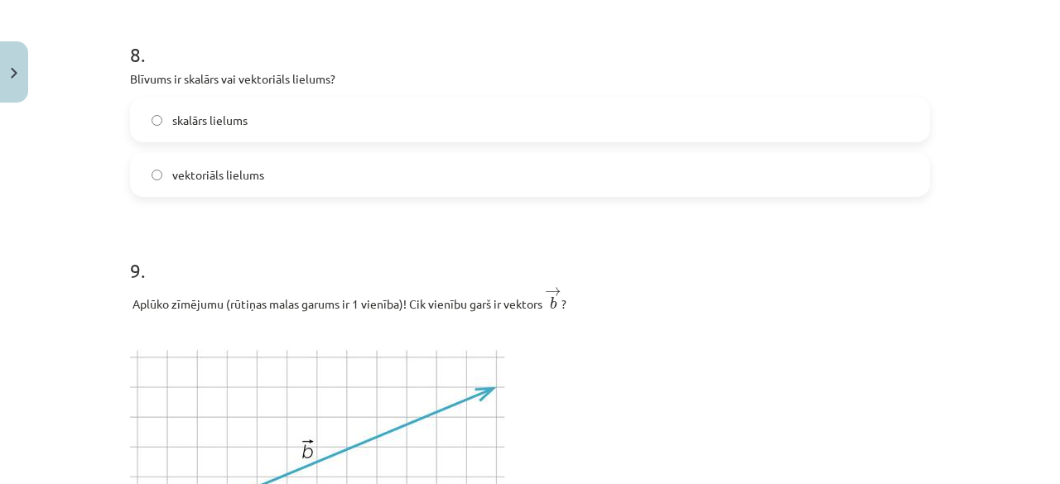
scroll to position [3146, 0]
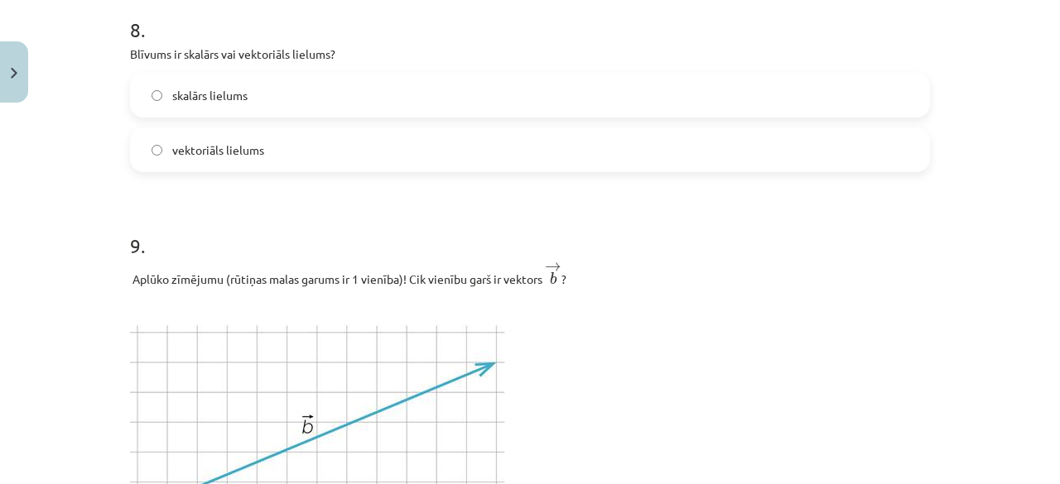
click at [227, 145] on span "vektoriāls lielums" at bounding box center [218, 150] width 92 height 17
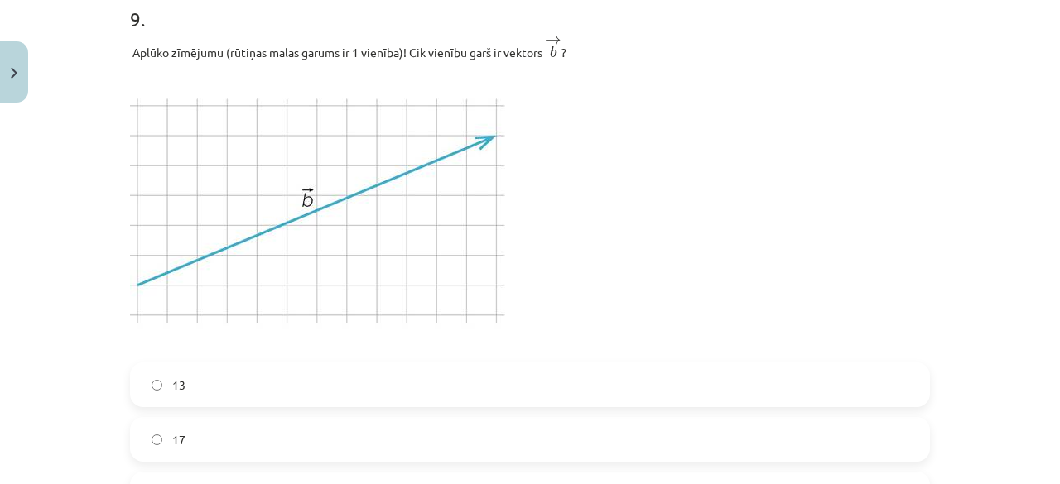
scroll to position [3395, 0]
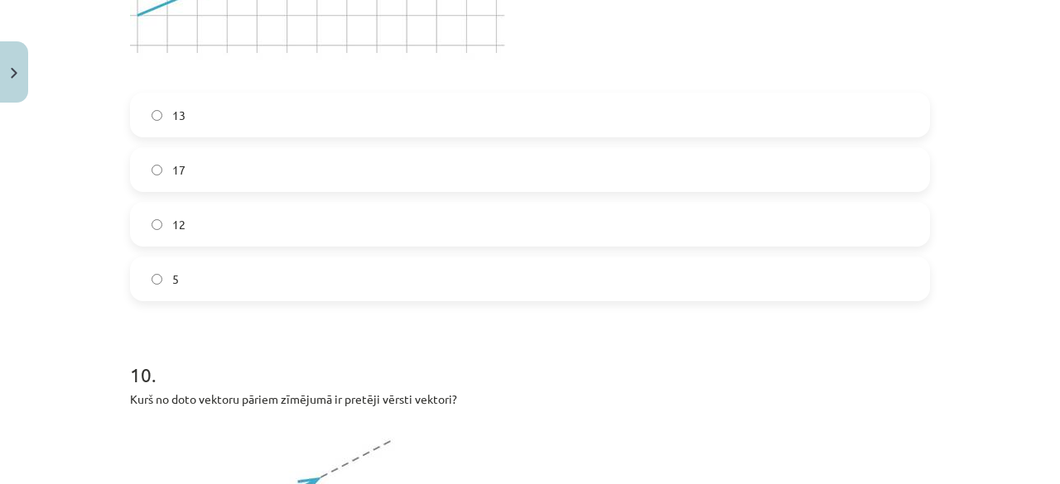
click at [238, 213] on label "12" at bounding box center [530, 224] width 796 height 41
click at [355, 120] on label "13" at bounding box center [530, 114] width 796 height 41
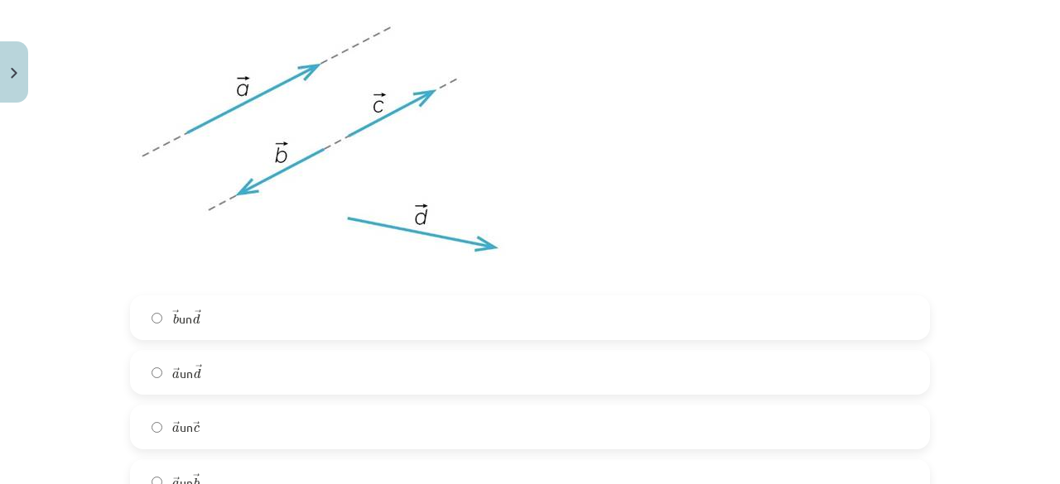
scroll to position [4223, 0]
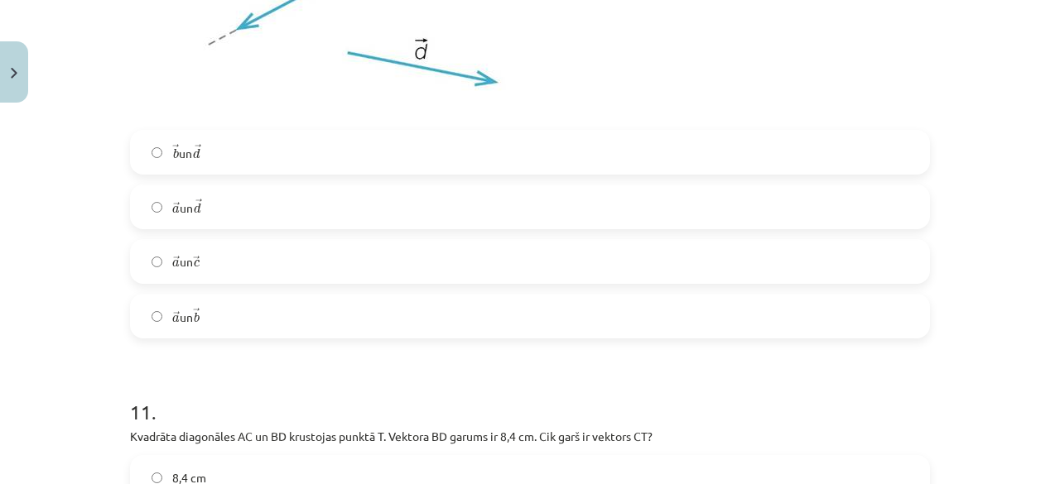
click at [192, 306] on label "→ a a → un → b b →" at bounding box center [530, 316] width 796 height 41
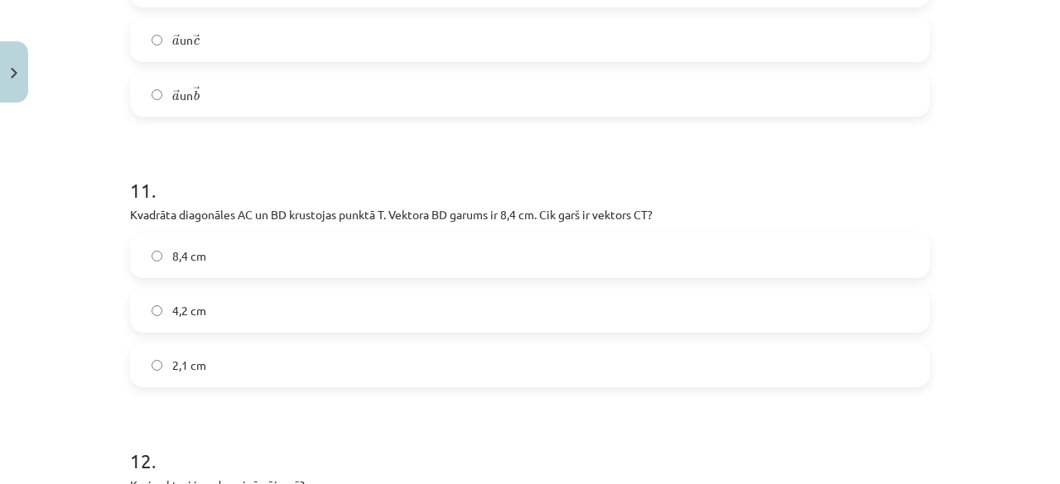
scroll to position [4471, 0]
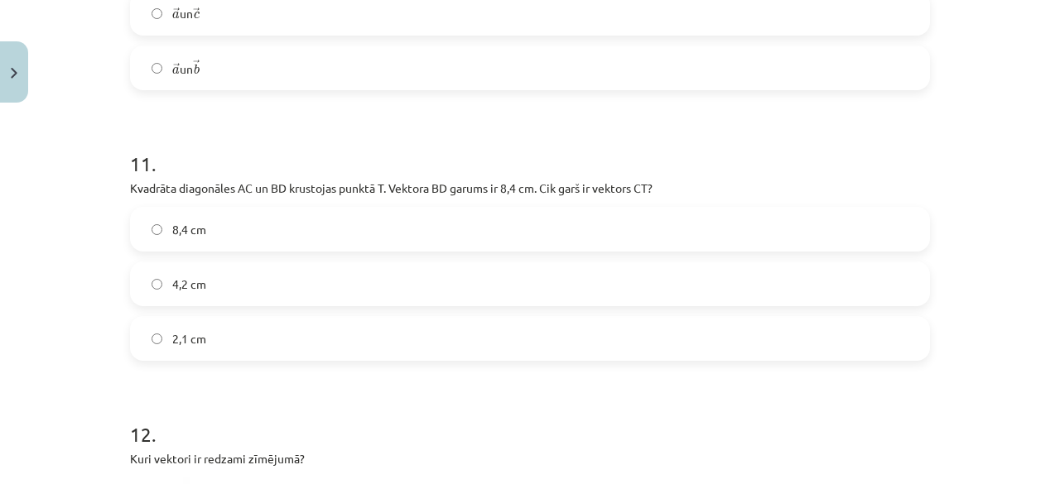
click at [342, 228] on label "8,4 cm" at bounding box center [530, 229] width 796 height 41
click at [341, 228] on label "8,4 cm" at bounding box center [530, 229] width 796 height 41
click at [280, 283] on label "4,2 cm" at bounding box center [530, 283] width 796 height 41
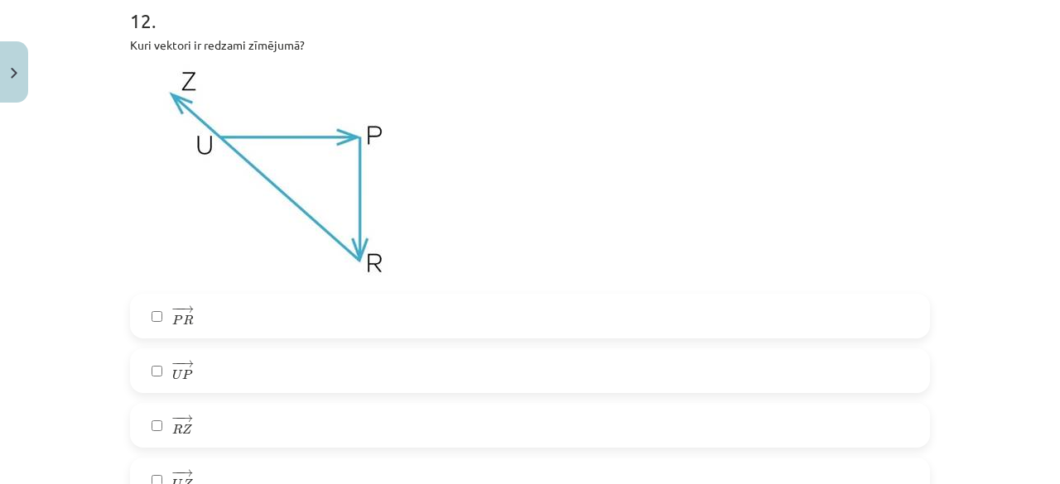
scroll to position [5051, 0]
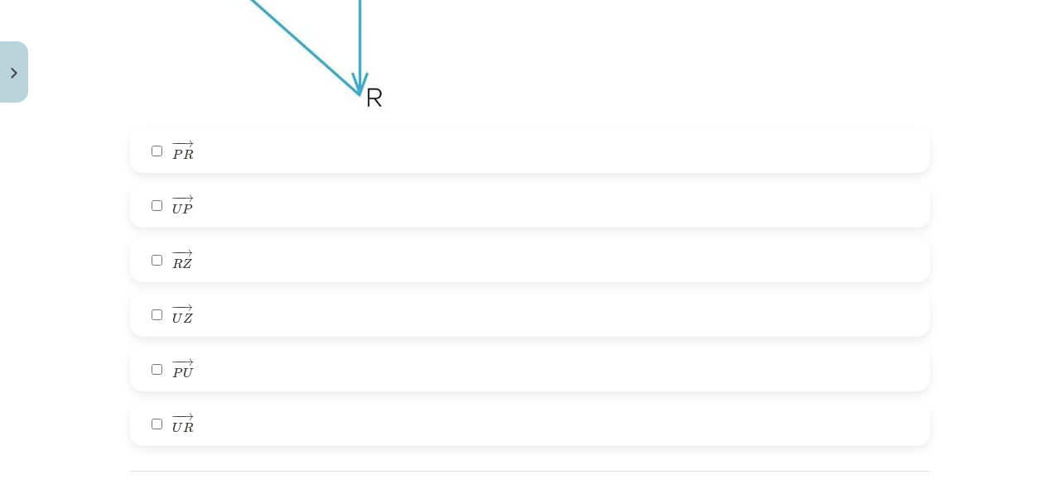
click at [219, 209] on label "− − → U P U P →" at bounding box center [530, 205] width 796 height 41
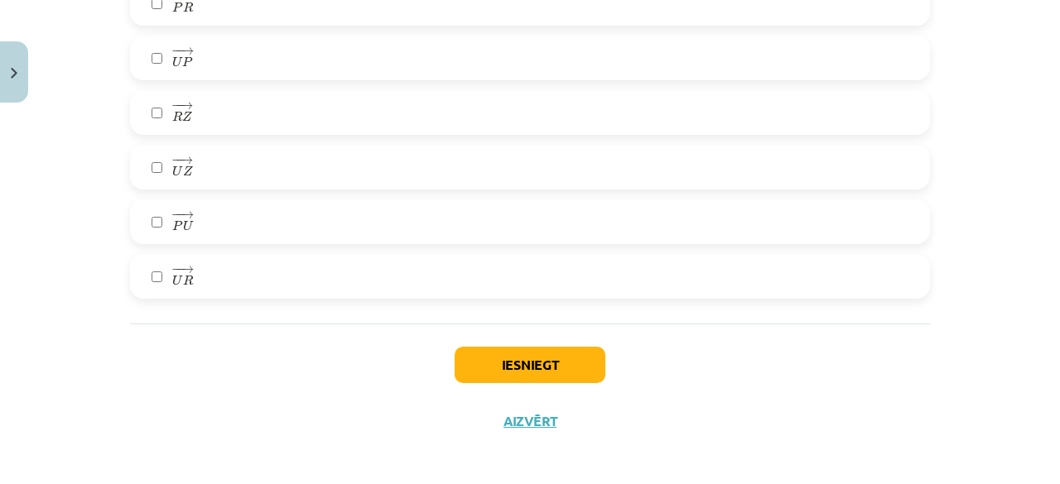
scroll to position [5205, 0]
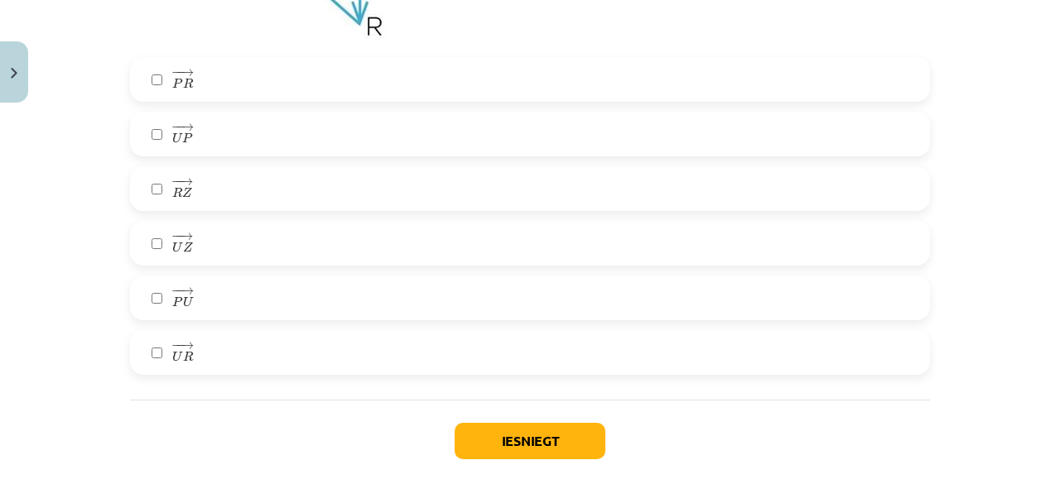
drag, startPoint x: 188, startPoint y: 83, endPoint x: 207, endPoint y: 97, distance: 23.7
click at [188, 82] on label "− − → P R P R →" at bounding box center [530, 79] width 796 height 41
click at [198, 181] on label "− − → R Z R Z →" at bounding box center [530, 188] width 796 height 41
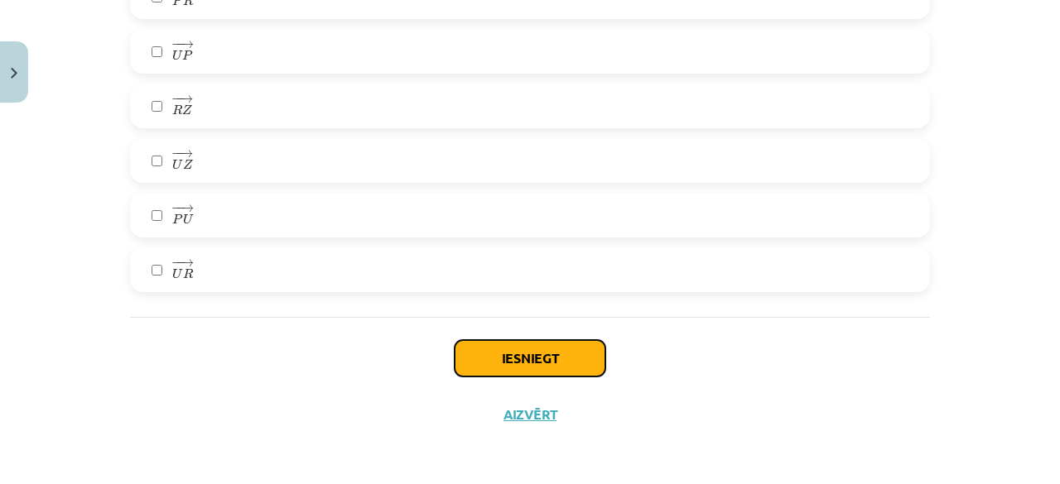
click at [515, 372] on button "Iesniegt" at bounding box center [530, 358] width 151 height 36
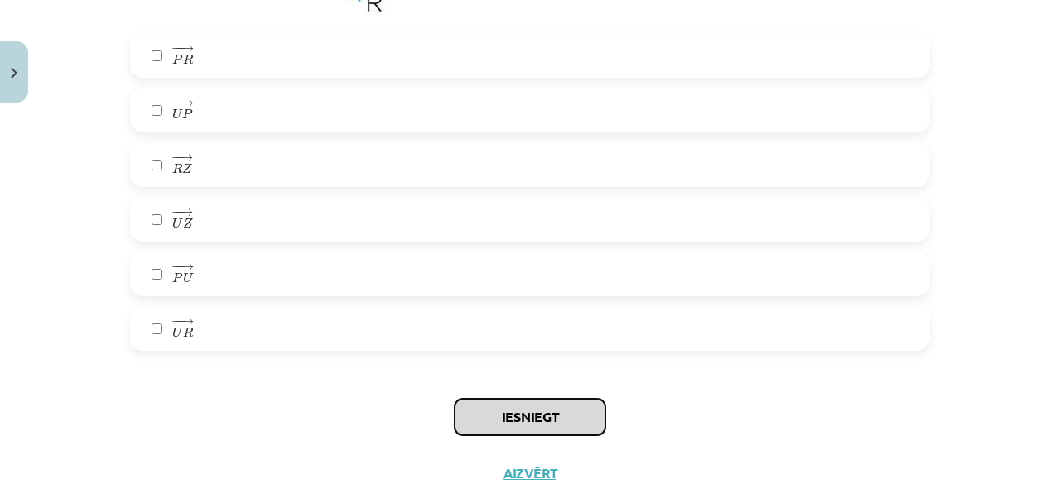
scroll to position [5122, 0]
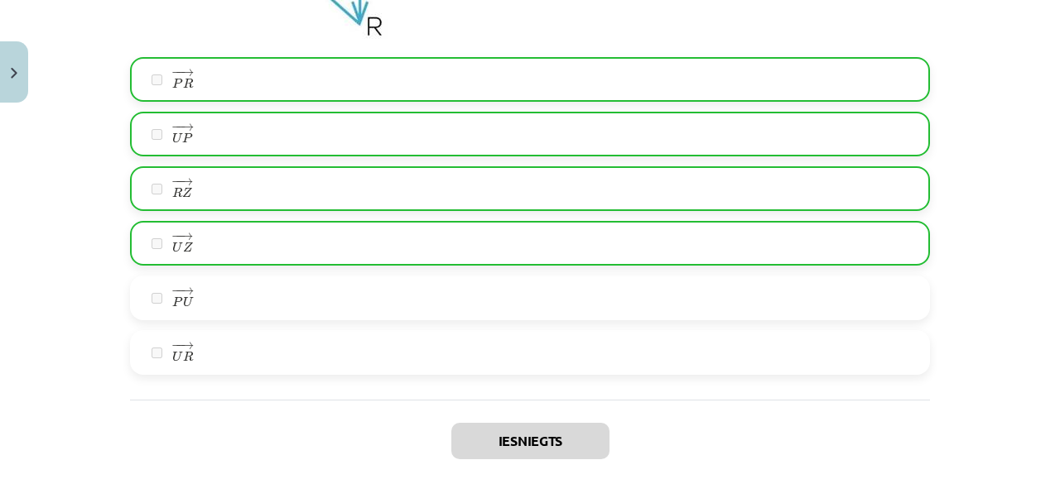
click at [164, 243] on label "− − → U Z U Z →" at bounding box center [530, 243] width 796 height 41
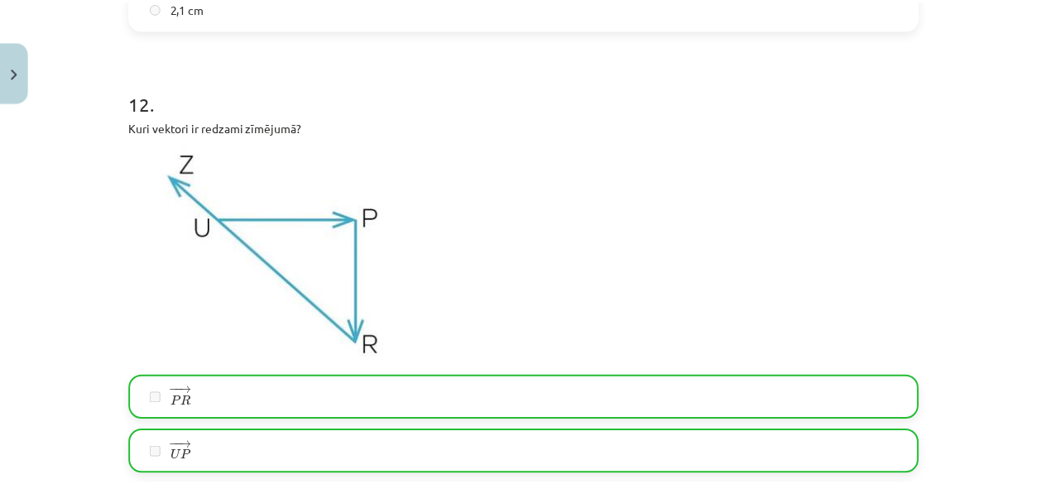
scroll to position [5258, 0]
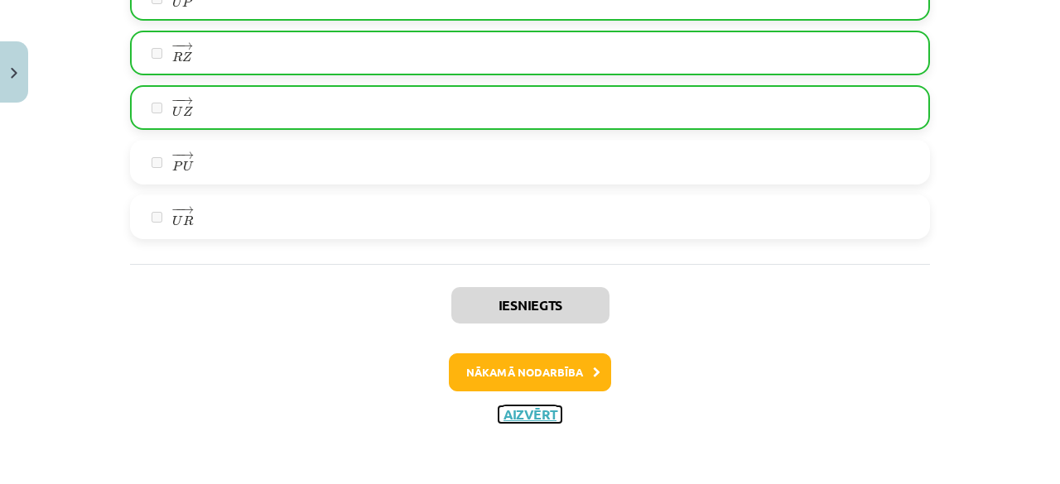
click at [527, 411] on button "Aizvērt" at bounding box center [529, 415] width 63 height 17
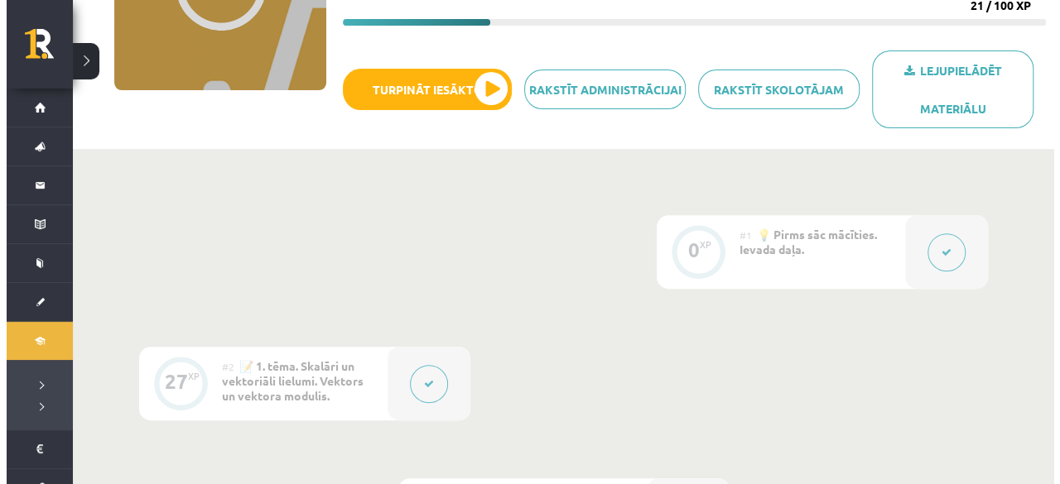
scroll to position [0, 0]
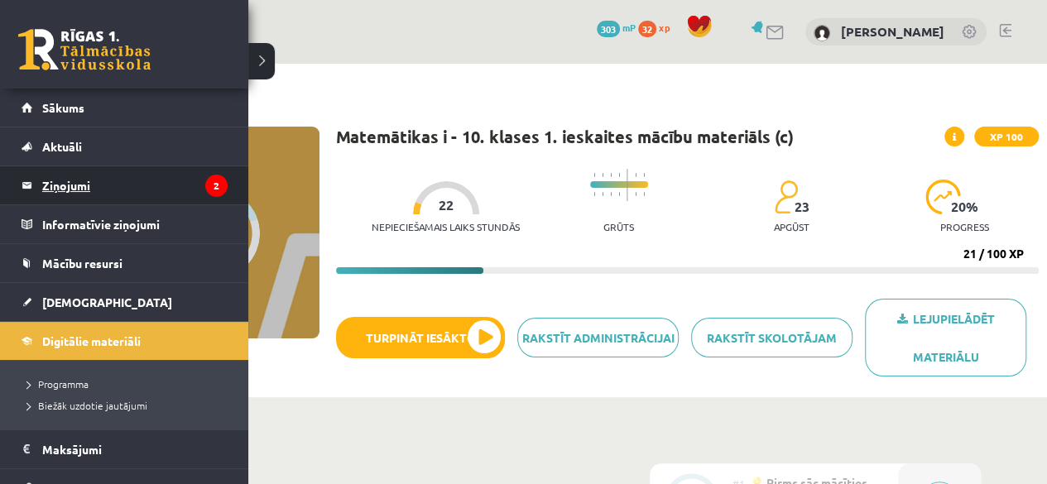
click at [57, 190] on legend "Ziņojumi 2" at bounding box center [134, 185] width 185 height 38
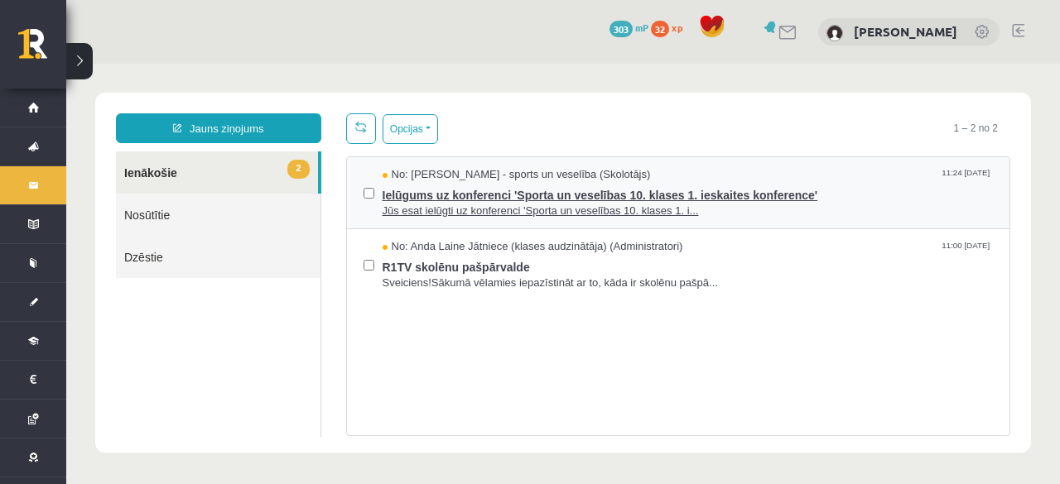
click at [561, 205] on span "Jūs esat ielūgti uz konferenci 'Sporta un veselības 10. klases 1. i..." at bounding box center [688, 212] width 611 height 16
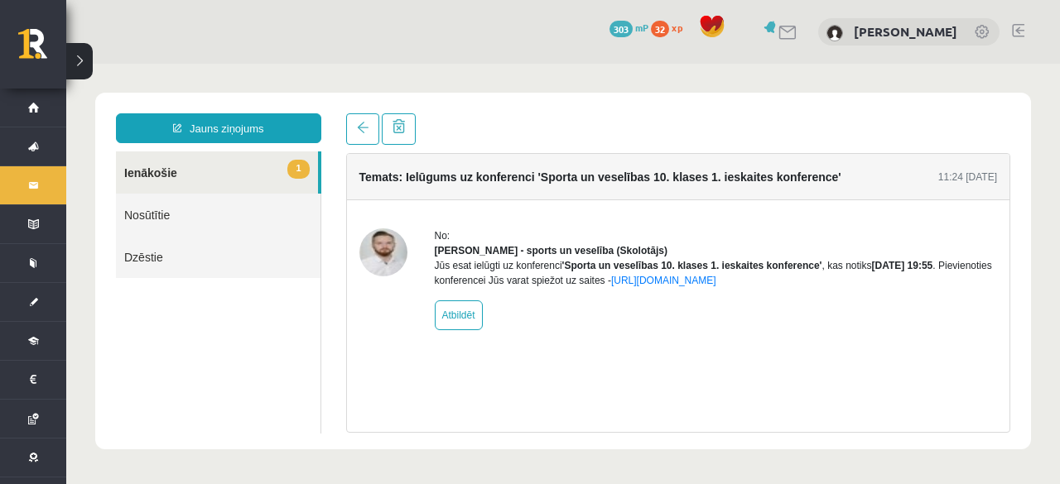
click at [398, 256] on img at bounding box center [383, 253] width 48 height 48
click at [210, 216] on link "Nosūtītie" at bounding box center [218, 215] width 205 height 42
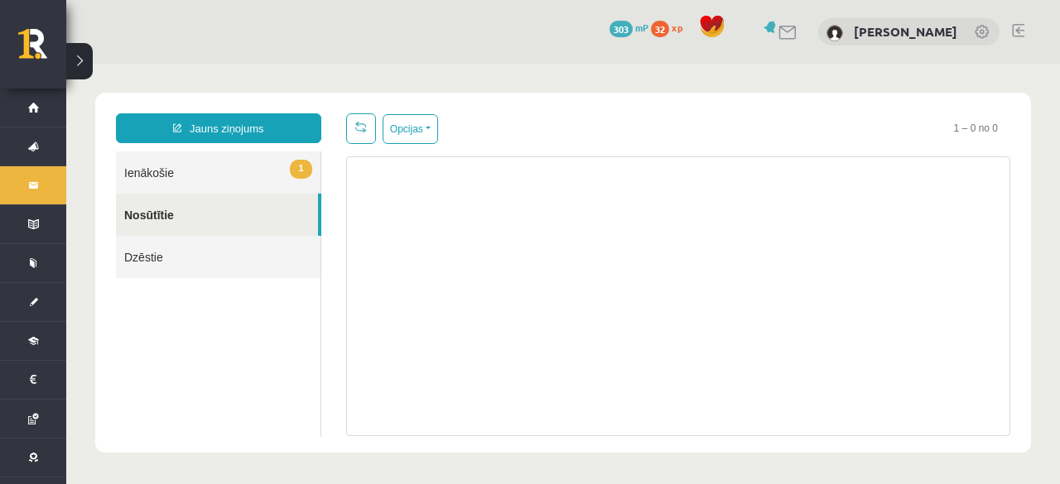
click at [217, 171] on link "1 Ienākošie" at bounding box center [218, 173] width 205 height 42
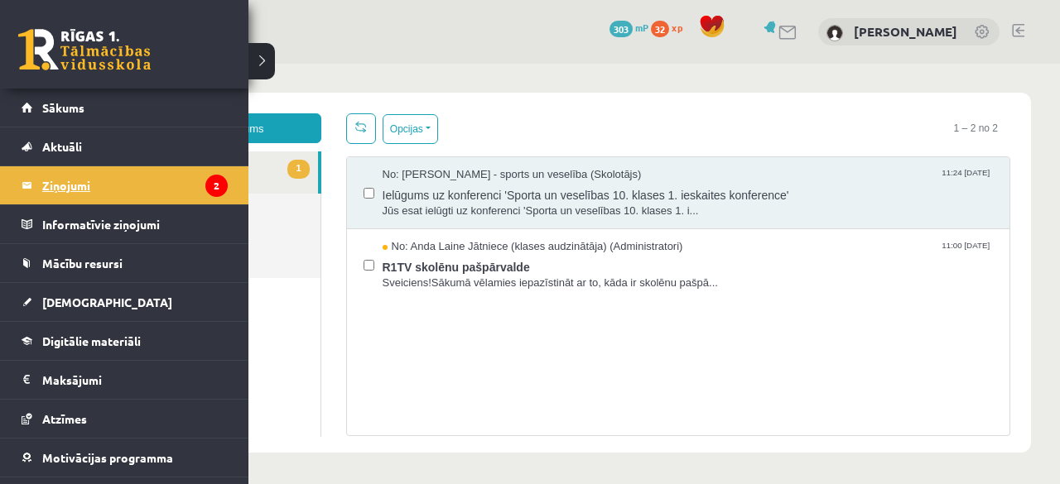
click at [209, 183] on icon "2" at bounding box center [216, 186] width 22 height 22
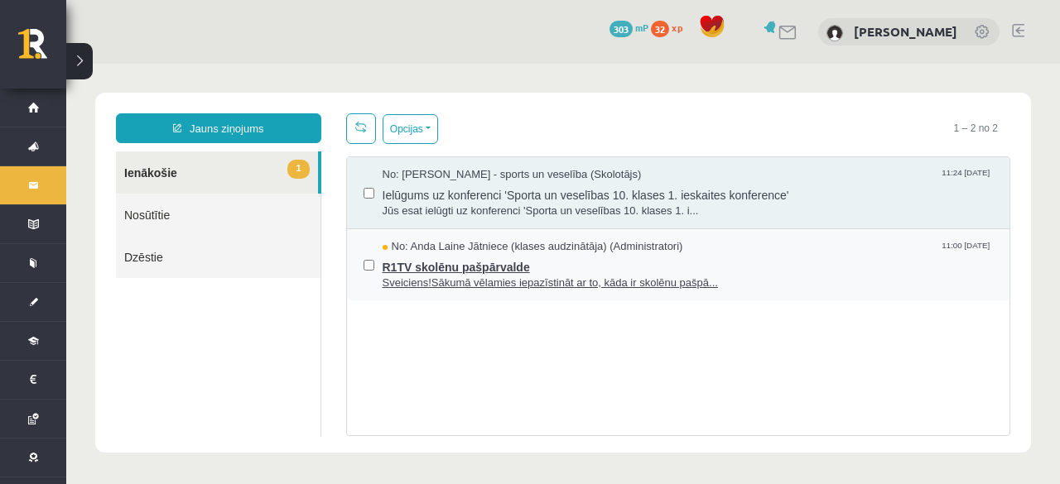
click at [467, 276] on span "Sveiciens!Sākumā vēlamies iepazīstināt ar to, kāda ir skolēnu pašpā..." at bounding box center [688, 284] width 611 height 16
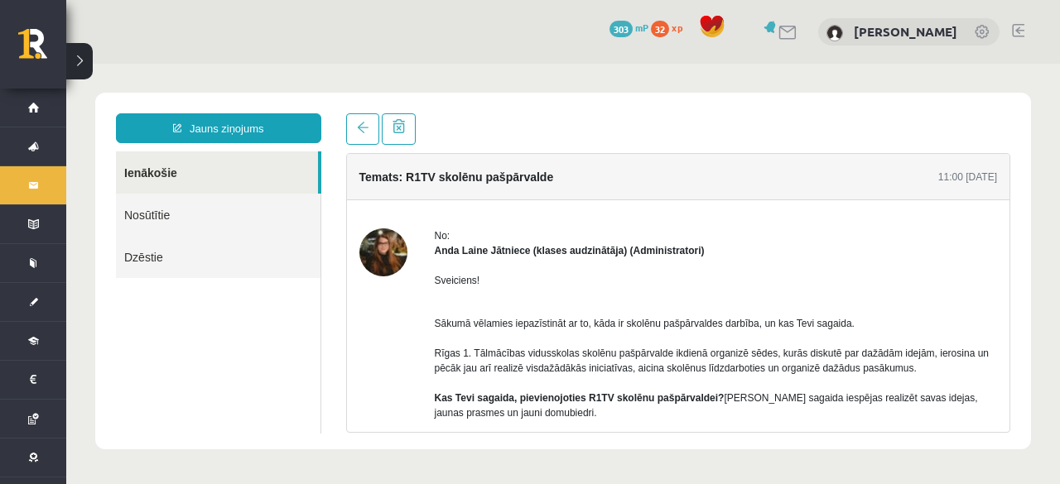
click at [383, 253] on img at bounding box center [383, 253] width 48 height 48
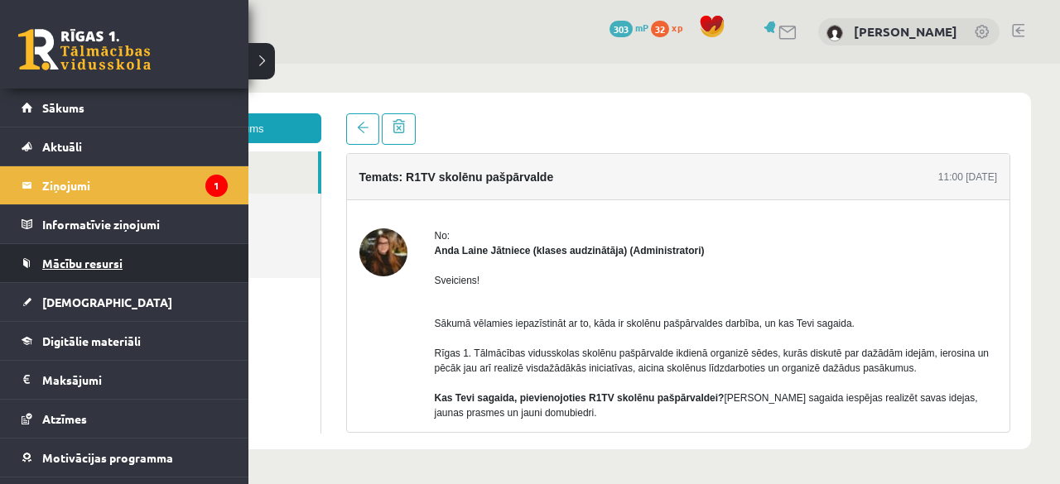
click at [104, 267] on span "Mācību resursi" at bounding box center [82, 263] width 80 height 15
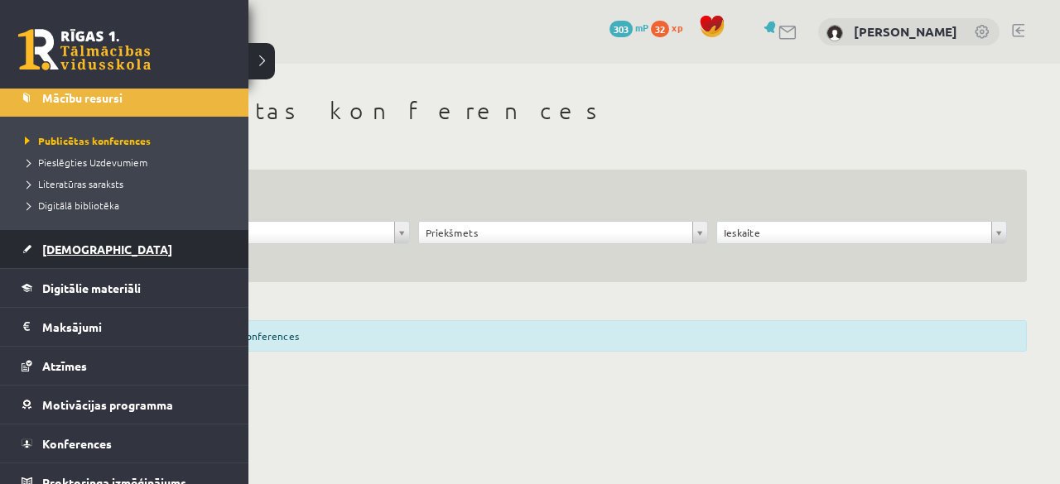
click at [70, 252] on span "[DEMOGRAPHIC_DATA]" at bounding box center [107, 249] width 130 height 15
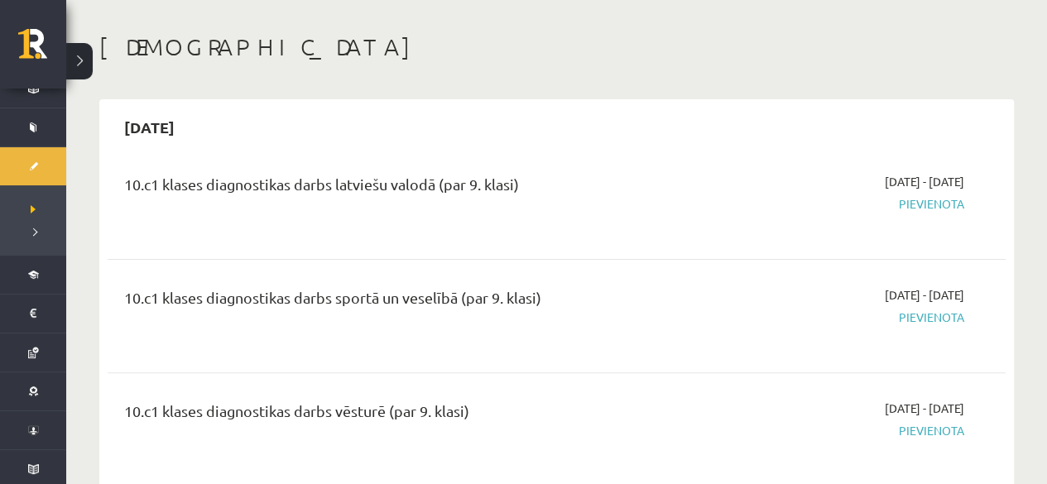
scroll to position [166, 0]
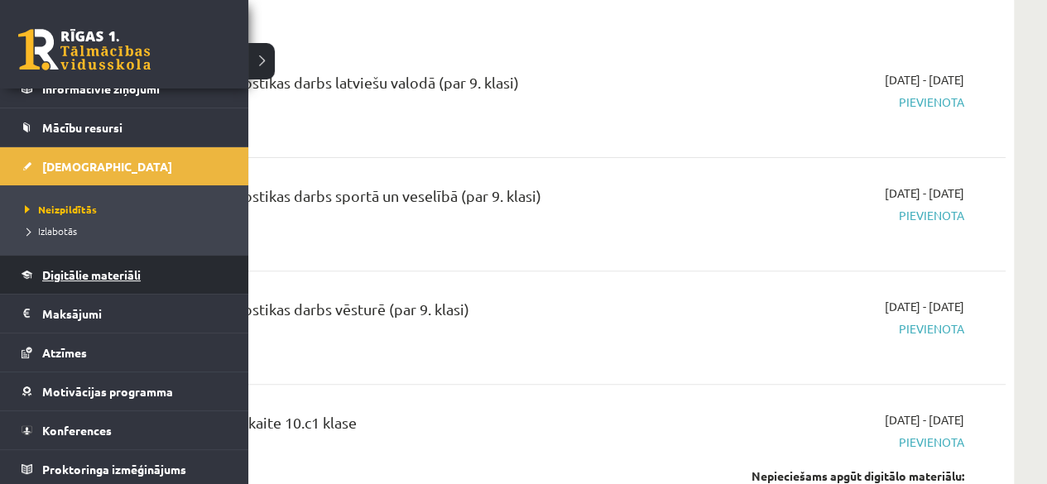
click at [85, 270] on span "Digitālie materiāli" at bounding box center [91, 274] width 99 height 15
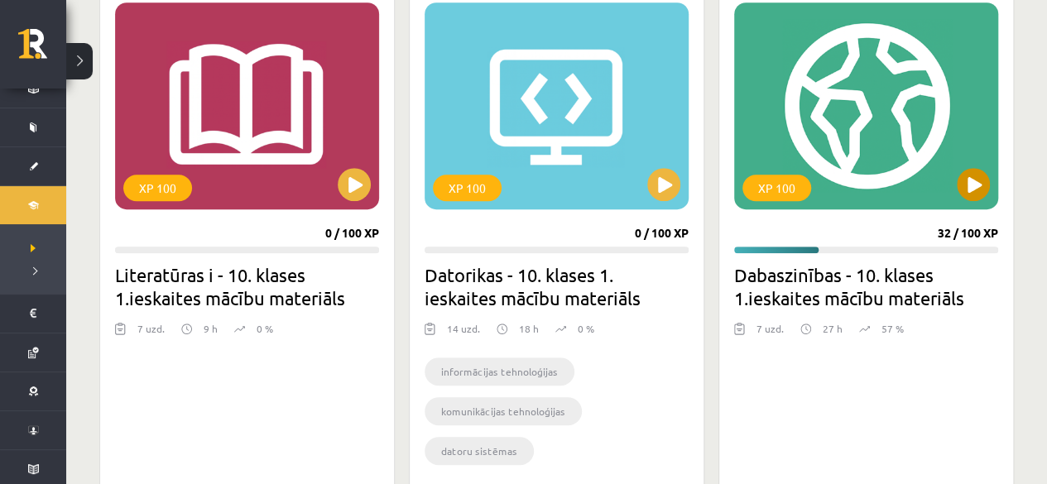
scroll to position [497, 0]
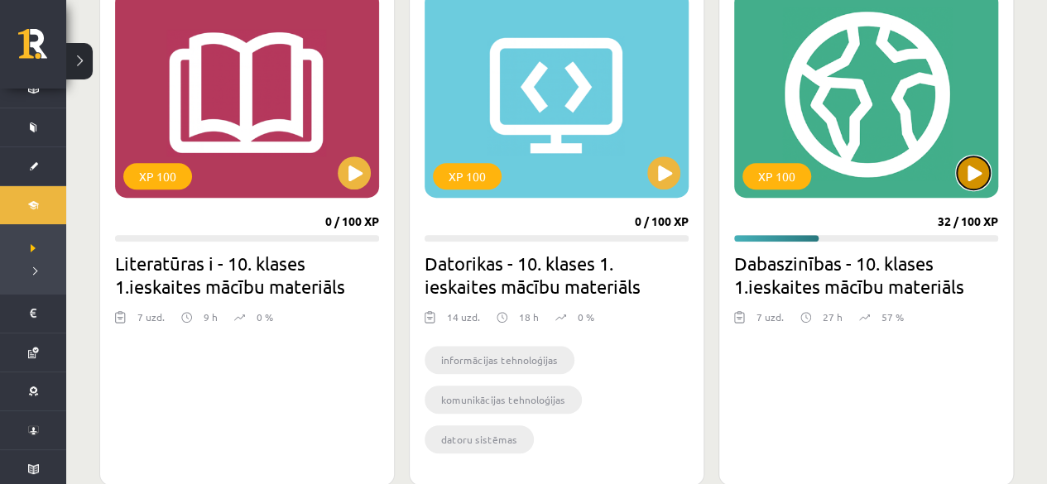
click at [969, 179] on button at bounding box center [973, 172] width 33 height 33
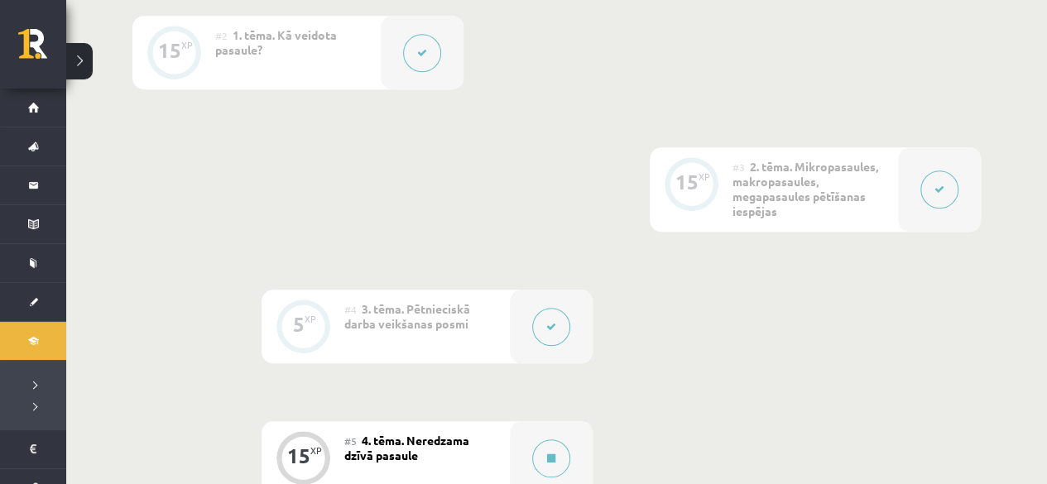
scroll to position [331, 0]
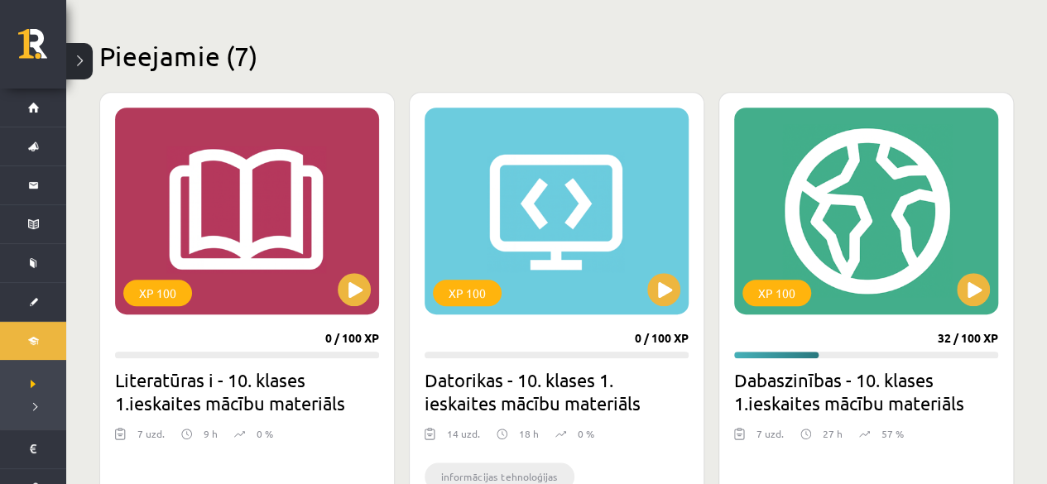
scroll to position [580, 0]
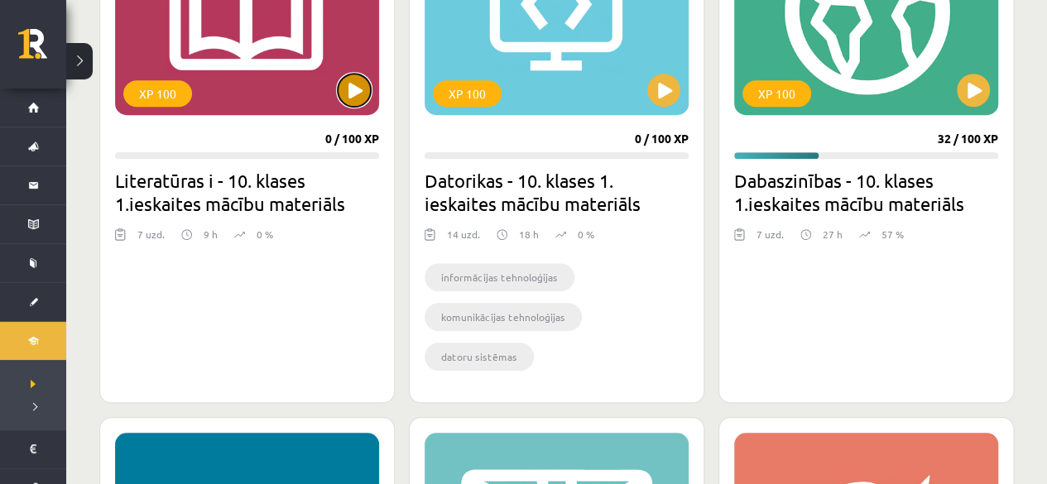
click at [363, 100] on button at bounding box center [354, 90] width 33 height 33
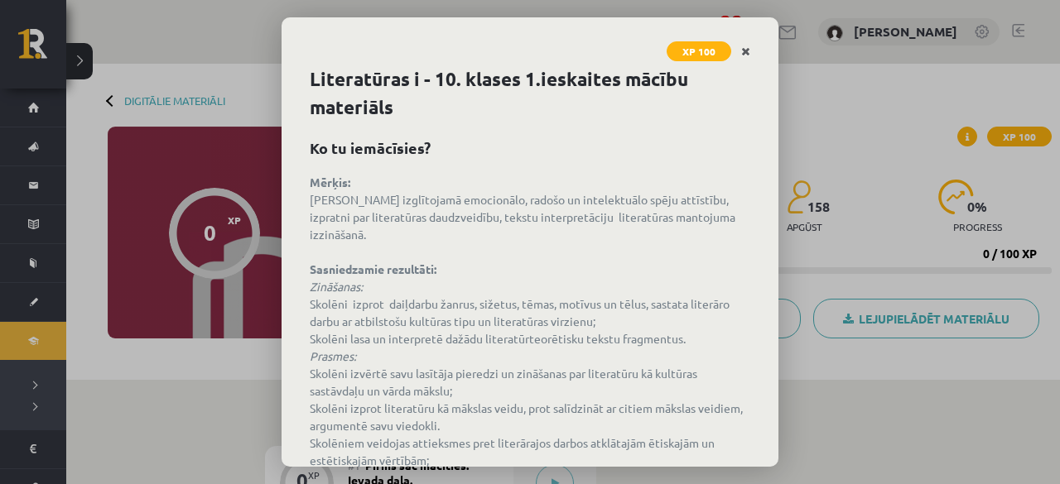
click at [742, 52] on icon "Close" at bounding box center [745, 52] width 9 height 12
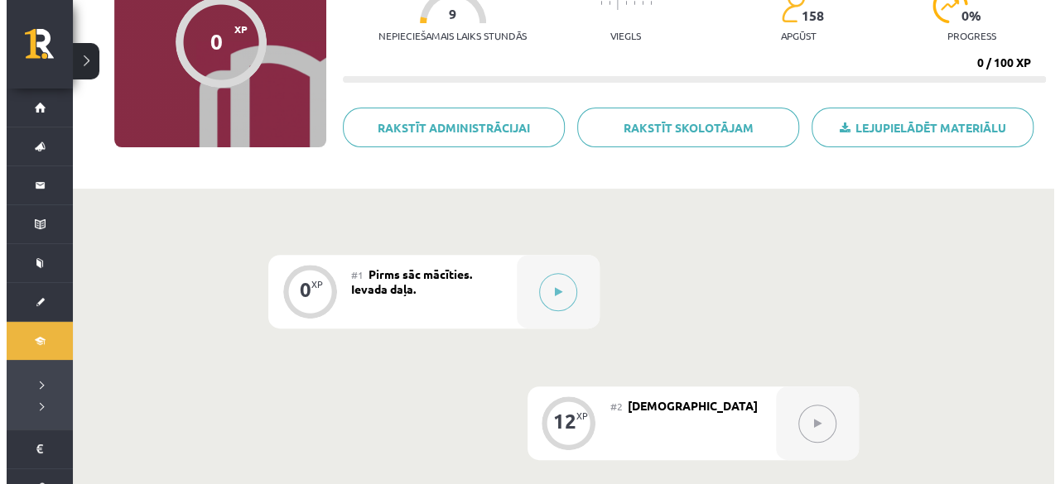
scroll to position [166, 0]
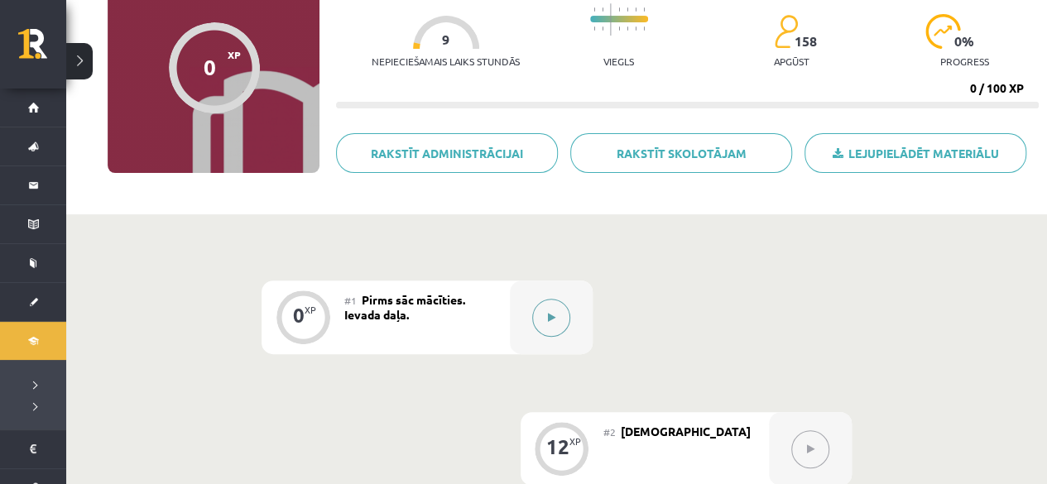
click at [548, 320] on icon at bounding box center [551, 318] width 7 height 10
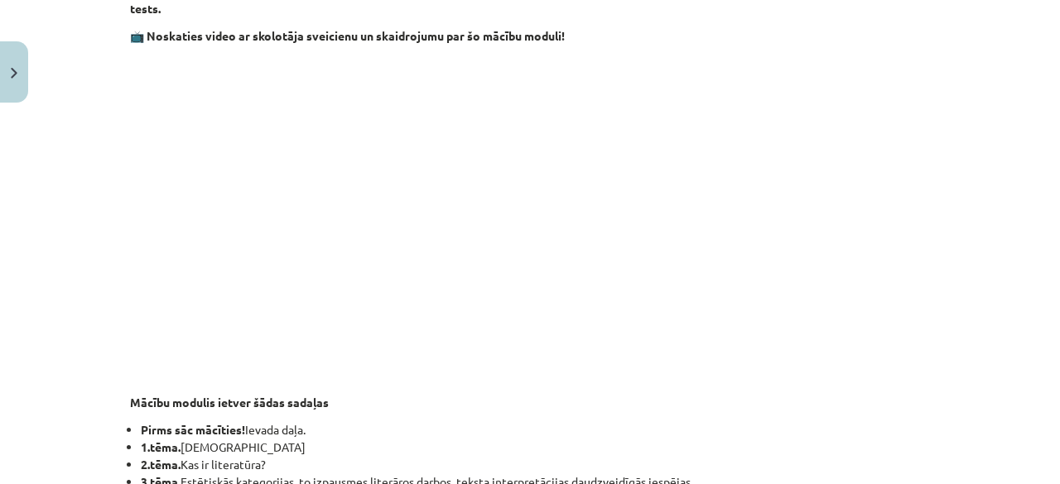
scroll to position [0, 0]
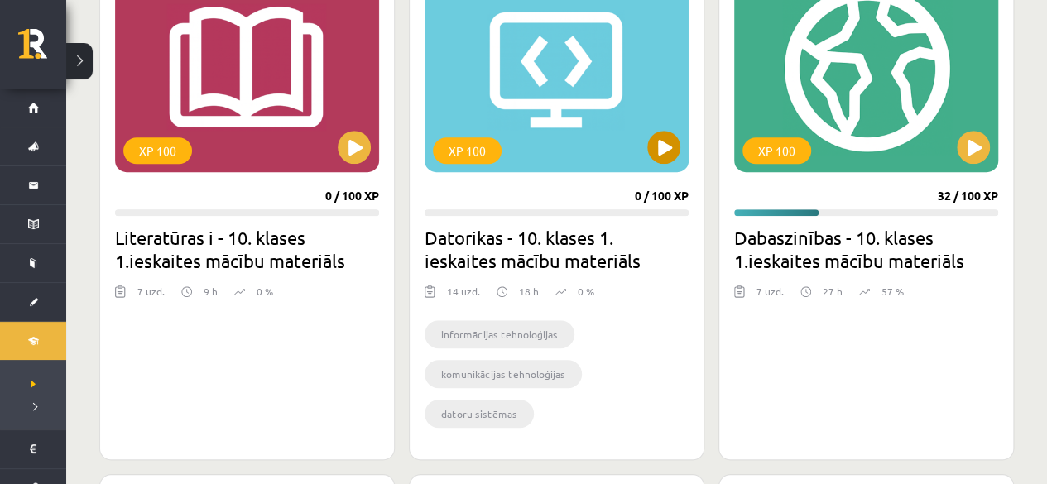
scroll to position [497, 0]
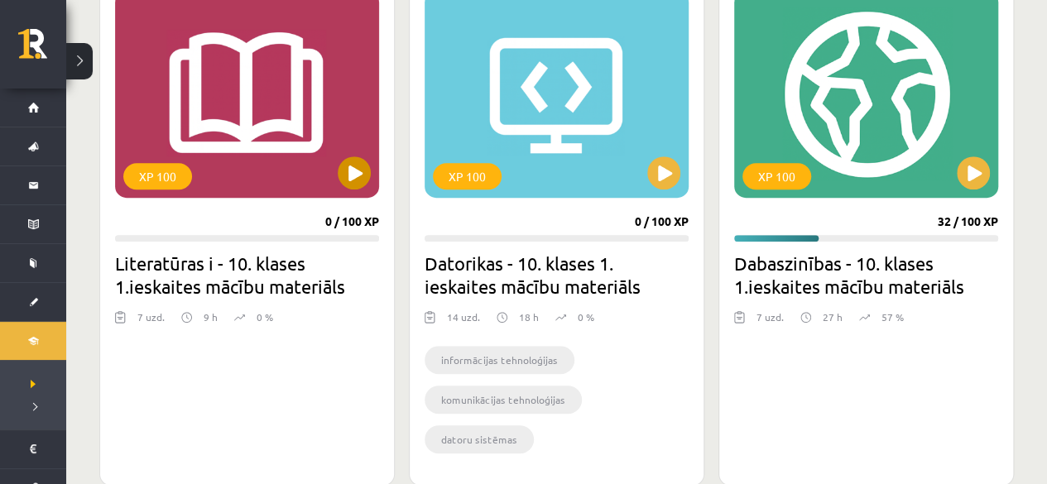
click at [356, 153] on div "XP 100" at bounding box center [247, 94] width 264 height 207
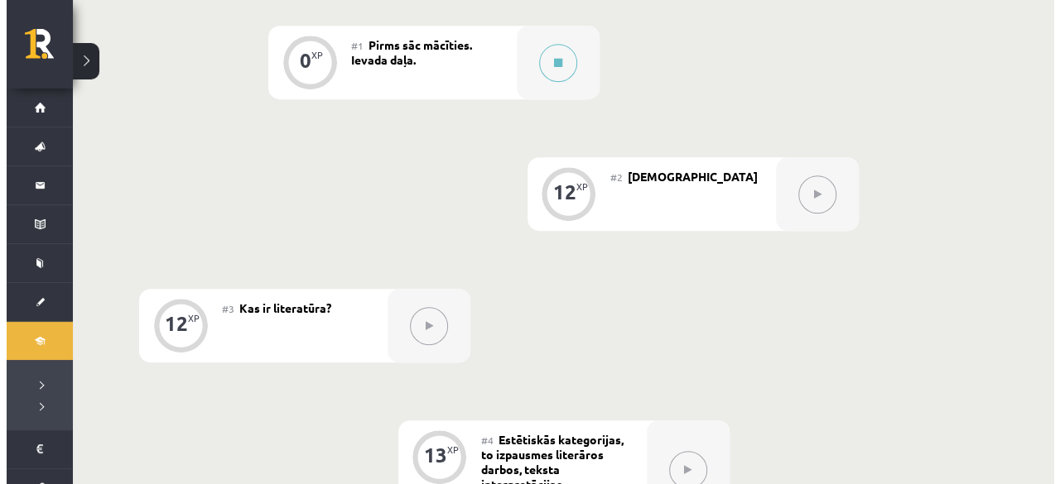
scroll to position [331, 0]
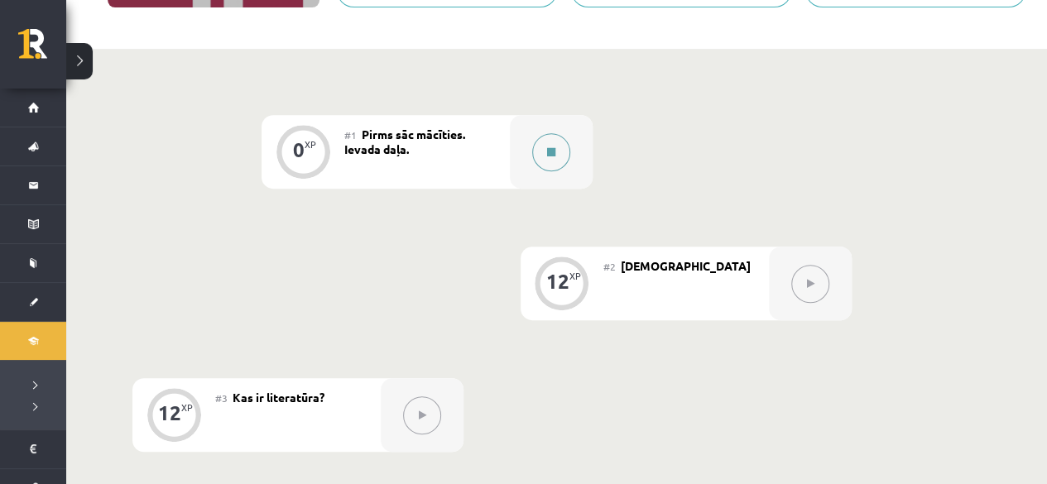
click at [563, 156] on button at bounding box center [551, 152] width 38 height 38
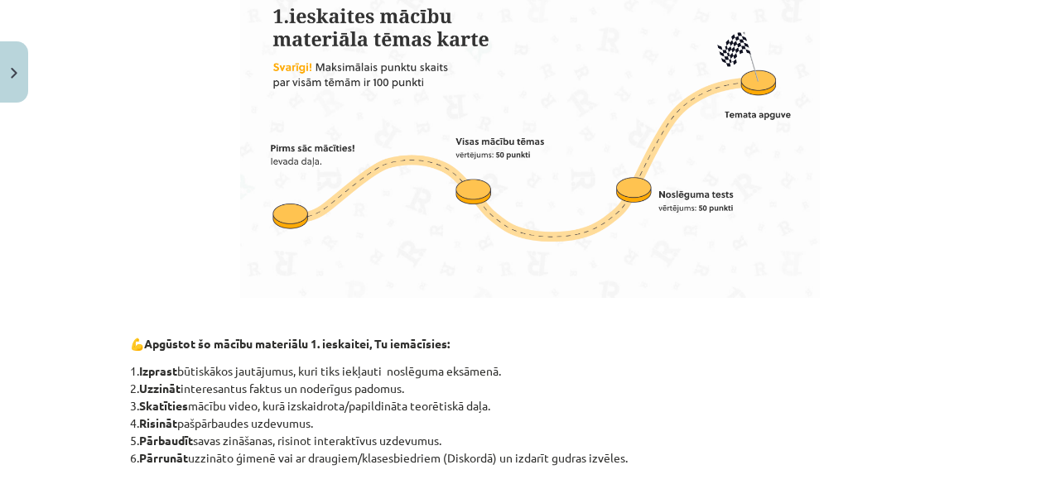
scroll to position [1273, 0]
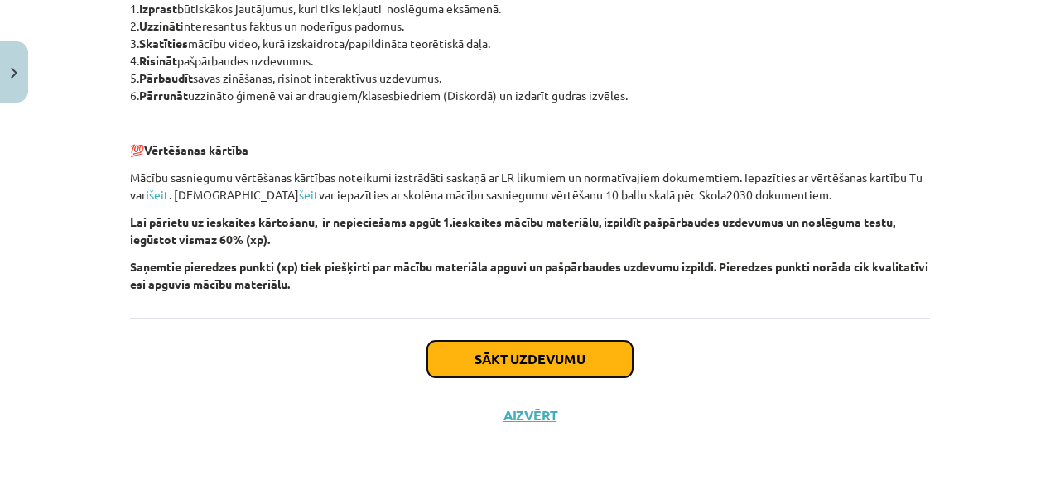
click at [532, 352] on button "Sākt uzdevumu" at bounding box center [529, 359] width 205 height 36
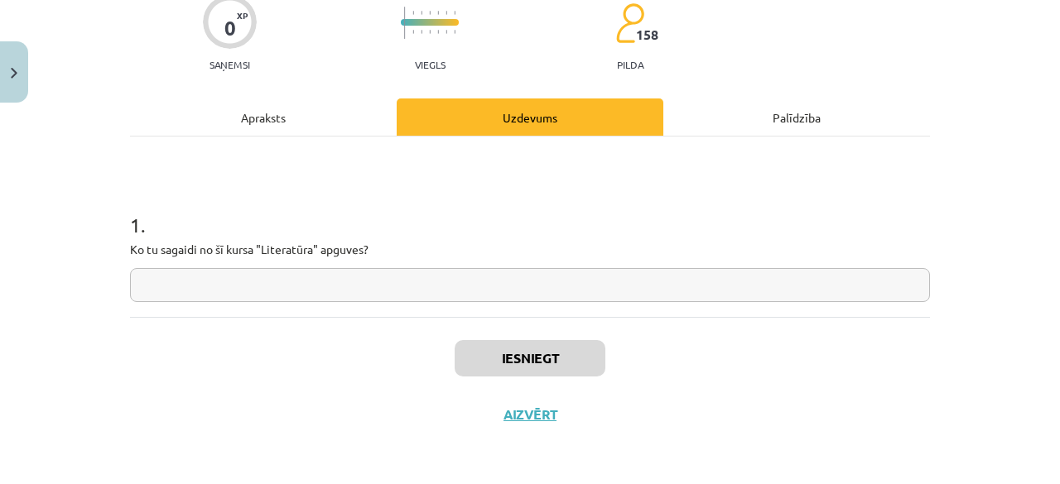
scroll to position [41, 0]
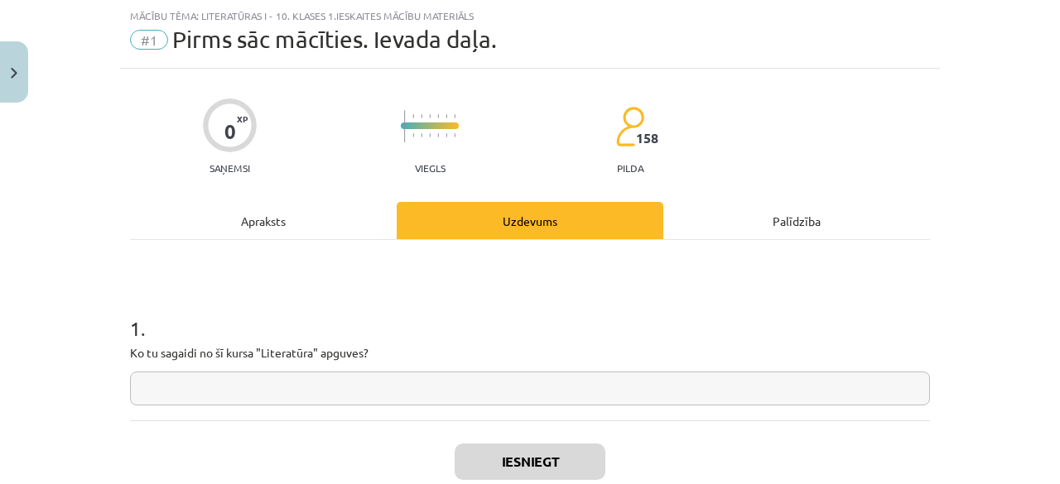
click at [334, 389] on input "text" at bounding box center [530, 389] width 800 height 34
click at [289, 377] on input "text" at bounding box center [530, 389] width 800 height 34
click at [343, 390] on input "text" at bounding box center [530, 389] width 800 height 34
drag, startPoint x: 211, startPoint y: 165, endPoint x: 404, endPoint y: 269, distance: 219.3
click at [404, 270] on div "1 . Ko tu sagaidi no šī kursa "Literatūra" apguves? **" at bounding box center [530, 330] width 800 height 180
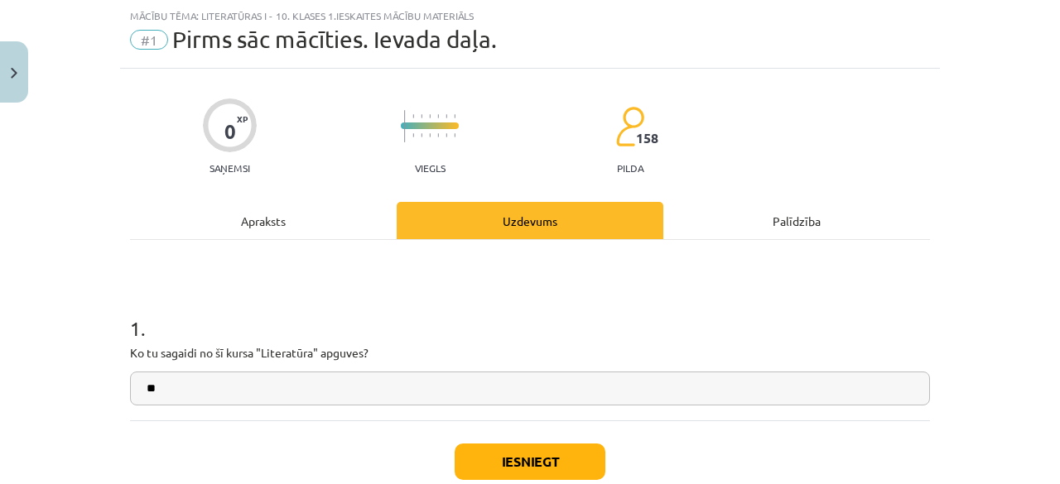
click at [285, 396] on input "**" at bounding box center [530, 389] width 800 height 34
drag, startPoint x: 142, startPoint y: 391, endPoint x: 389, endPoint y: 337, distance: 253.3
click at [389, 337] on div "**********" at bounding box center [530, 347] width 800 height 118
type input "**********"
click at [401, 315] on h1 "1 ." at bounding box center [530, 313] width 800 height 51
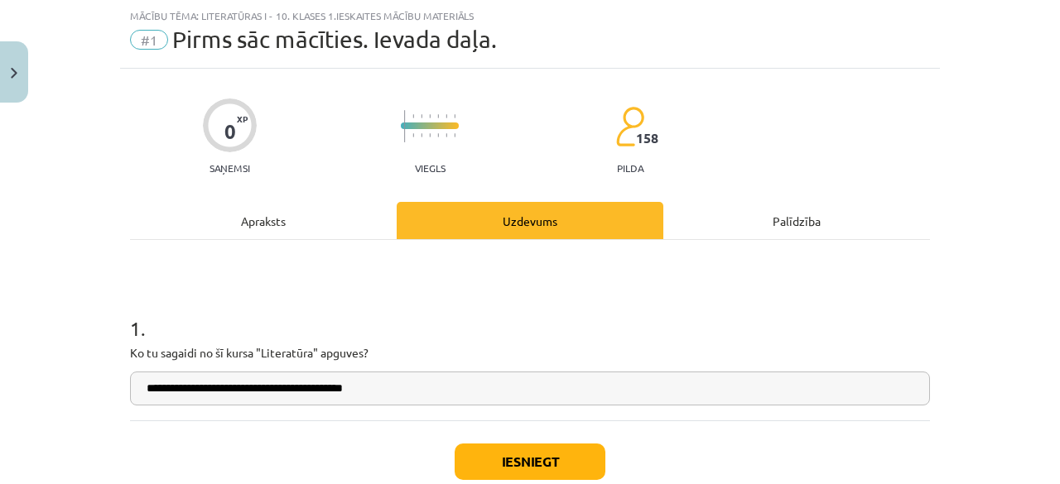
drag, startPoint x: 118, startPoint y: 354, endPoint x: 364, endPoint y: 387, distance: 248.9
click at [370, 393] on div "**********" at bounding box center [530, 242] width 1060 height 484
copy p
drag, startPoint x: 377, startPoint y: 387, endPoint x: 139, endPoint y: 408, distance: 238.6
click at [139, 408] on div "**********" at bounding box center [530, 330] width 800 height 180
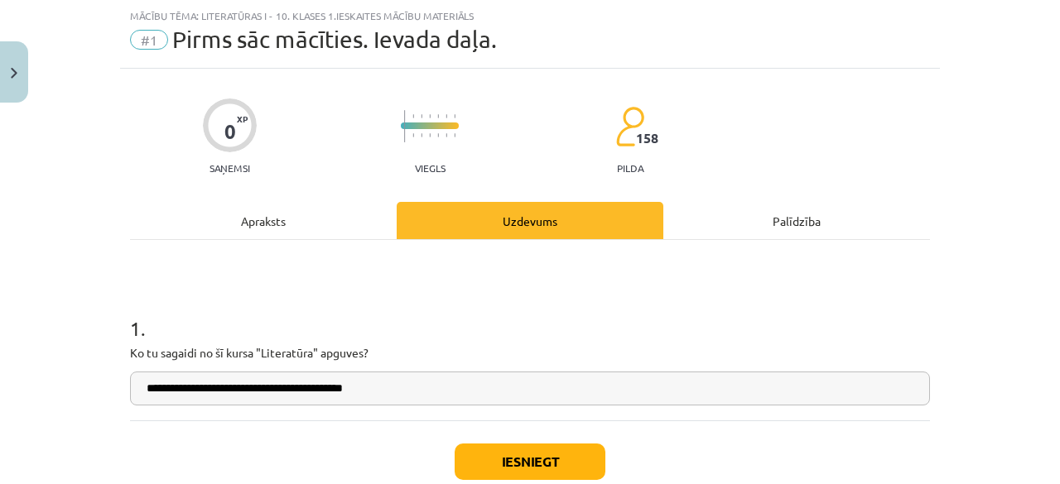
click at [402, 380] on input "**********" at bounding box center [530, 389] width 800 height 34
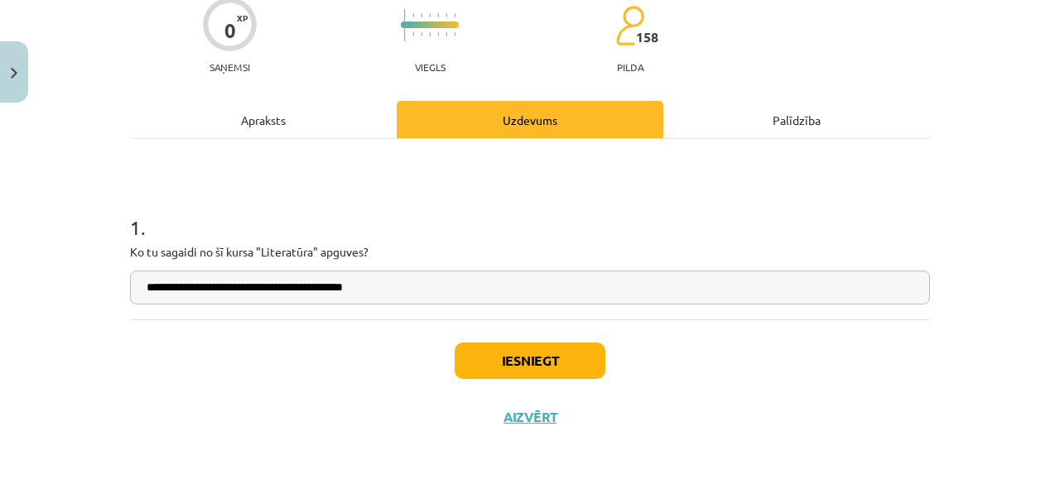
scroll to position [144, 0]
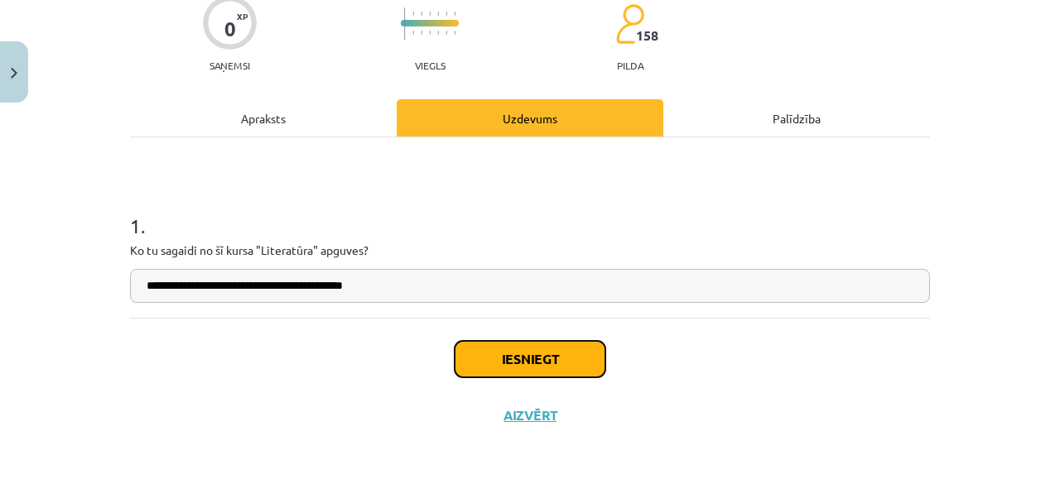
click at [529, 349] on button "Iesniegt" at bounding box center [530, 359] width 151 height 36
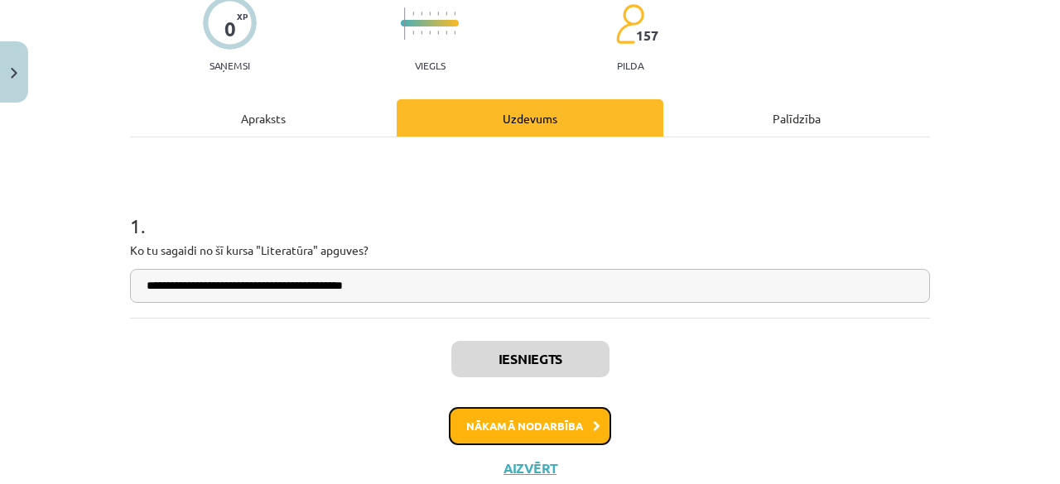
click at [532, 425] on button "Nākamā nodarbība" at bounding box center [530, 426] width 162 height 38
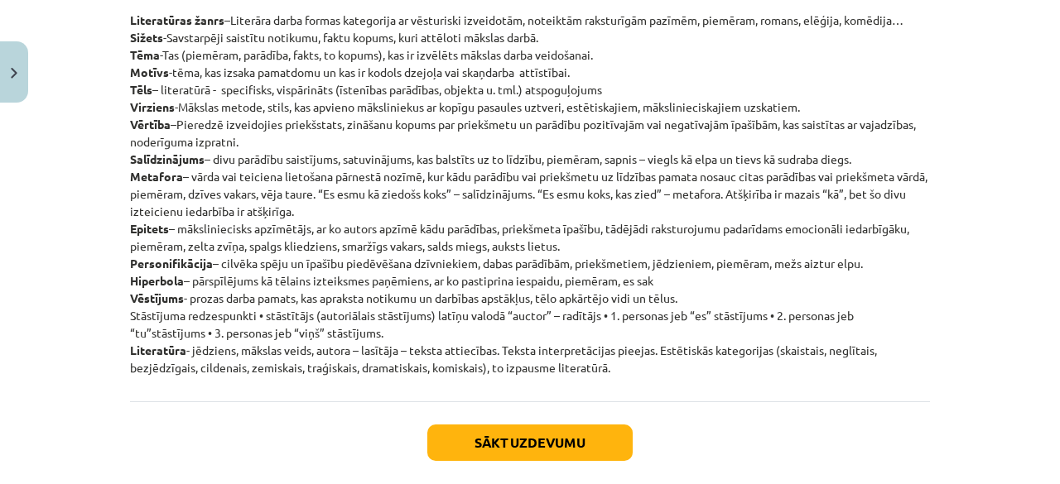
scroll to position [368, 0]
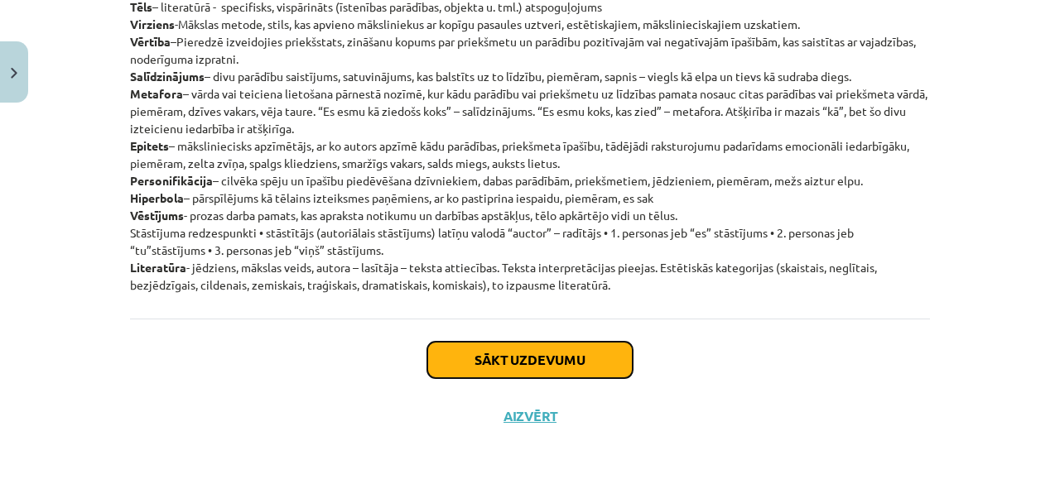
click at [531, 342] on button "Sākt uzdevumu" at bounding box center [529, 360] width 205 height 36
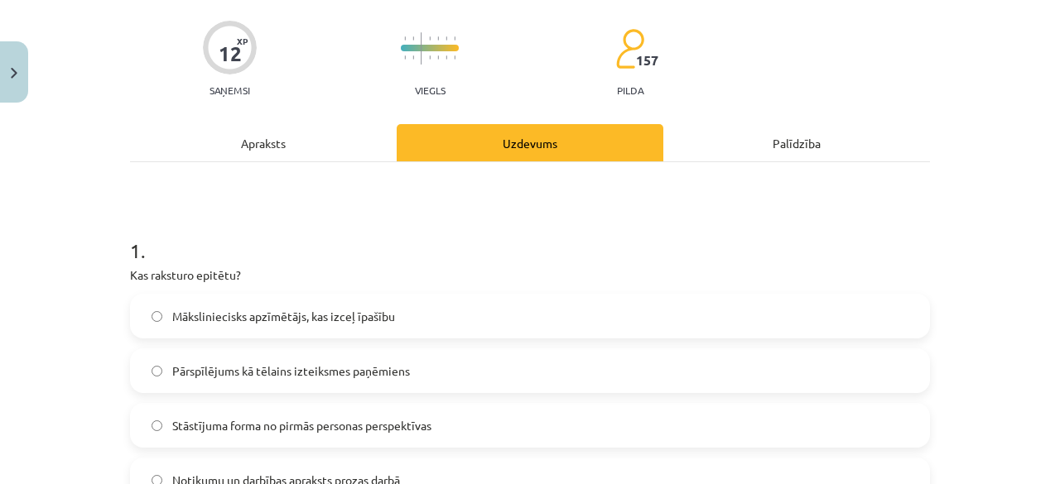
scroll to position [207, 0]
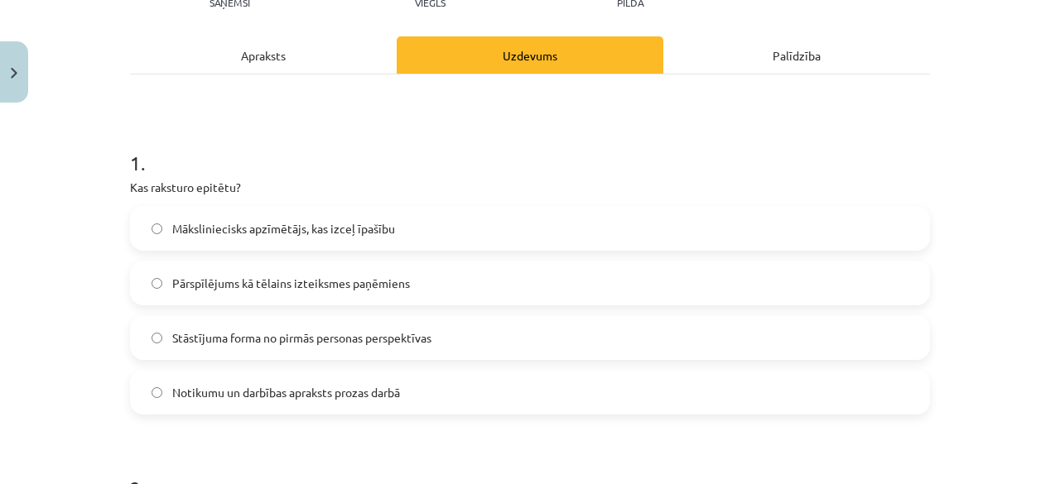
click at [473, 226] on label "Māksliniecisks apzīmētājs, kas izceļ īpašību" at bounding box center [530, 228] width 796 height 41
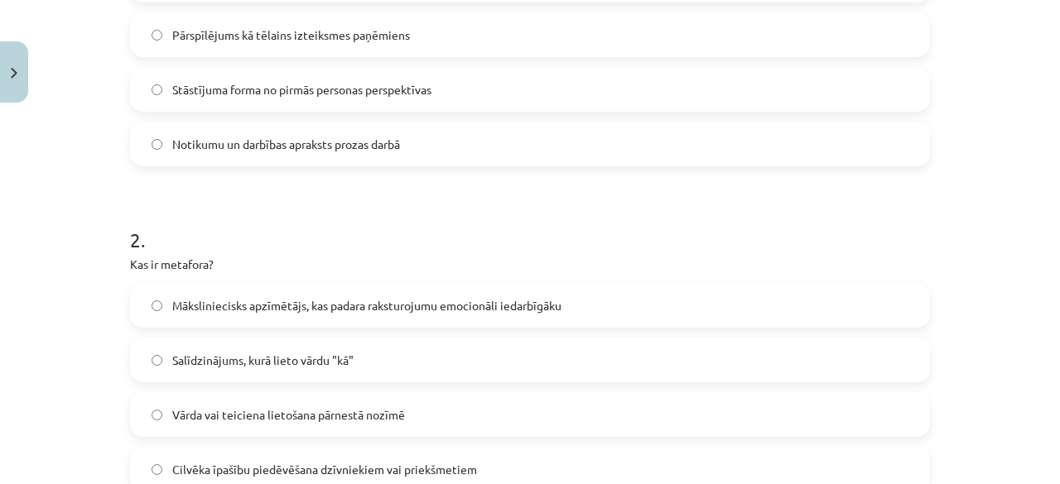
scroll to position [621, 0]
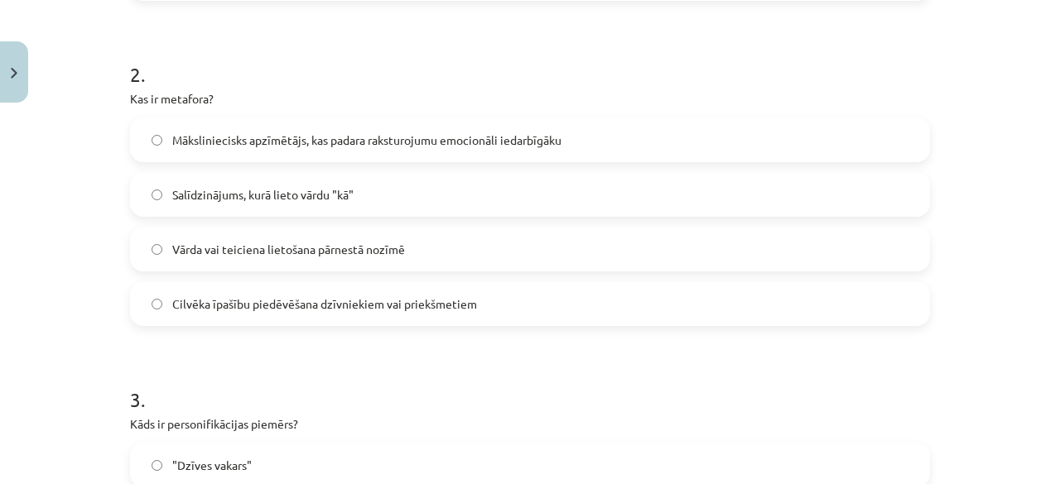
click at [331, 245] on span "Vārda vai teiciena lietošana pārnestā nozīmē" at bounding box center [288, 249] width 233 height 17
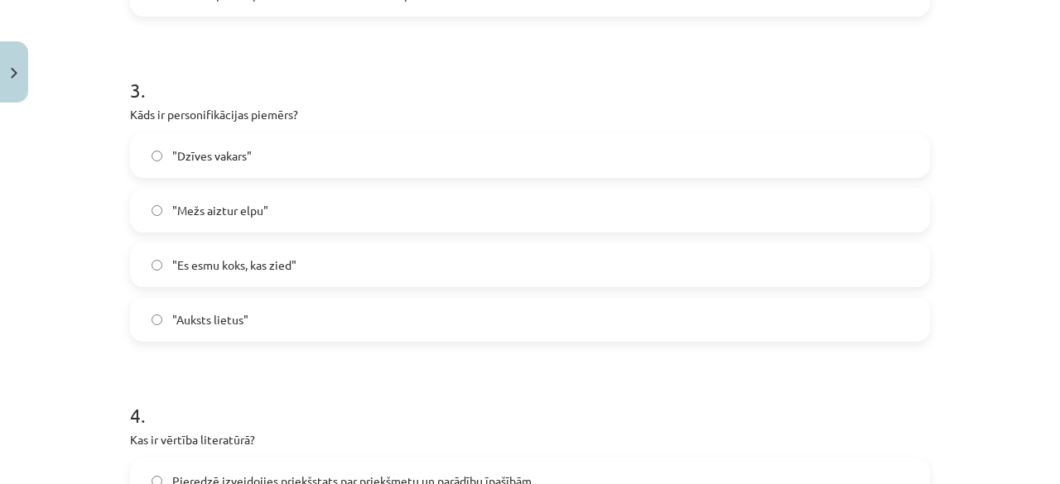
scroll to position [952, 0]
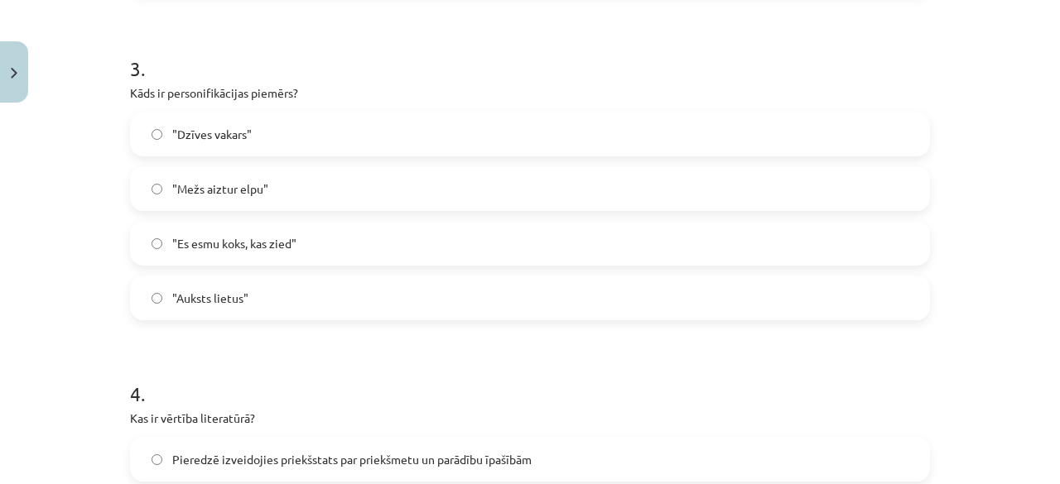
click at [392, 185] on label ""Mežs aiztur elpu"" at bounding box center [530, 188] width 796 height 41
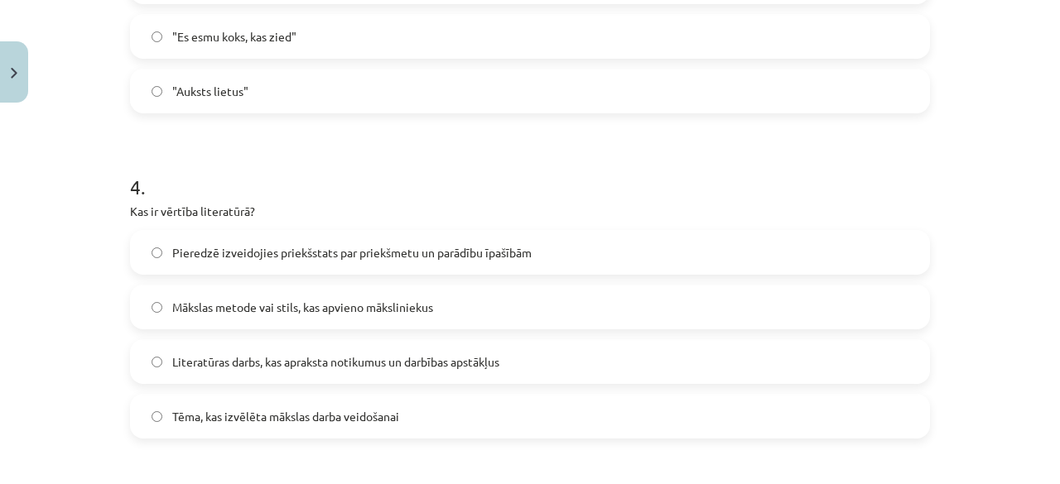
scroll to position [1201, 0]
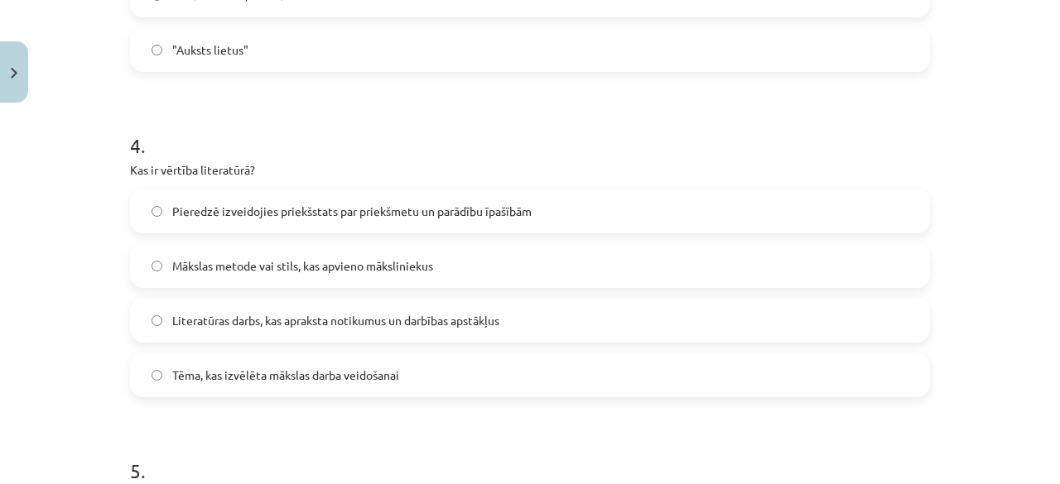
click at [357, 214] on span "Pieredzē izveidojies priekšstats par priekšmetu un parādību īpašībām" at bounding box center [351, 211] width 359 height 17
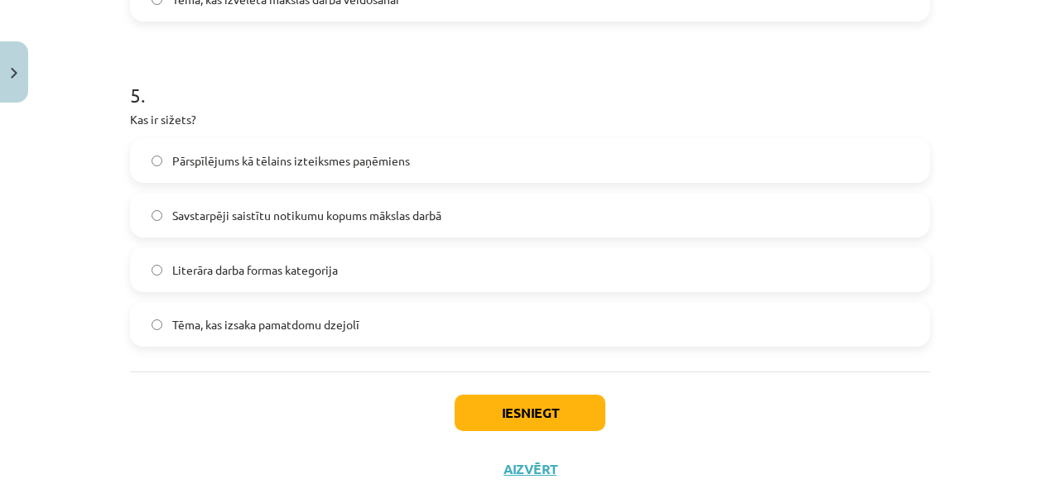
scroll to position [1615, 0]
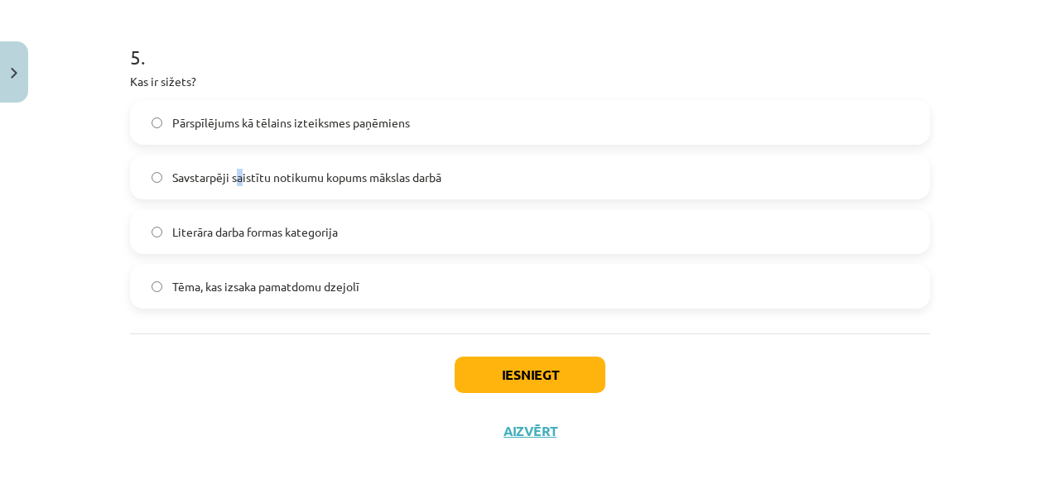
click at [235, 177] on span "Savstarpēji saistītu notikumu kopums mākslas darbā" at bounding box center [306, 177] width 269 height 17
click at [484, 384] on button "Iesniegt" at bounding box center [530, 375] width 151 height 36
click at [379, 182] on span "Savstarpēji saistītu notikumu kopums mākslas darbā" at bounding box center [306, 177] width 269 height 17
click at [420, 166] on label "Savstarpēji saistītu notikumu kopums mākslas darbā" at bounding box center [530, 176] width 796 height 41
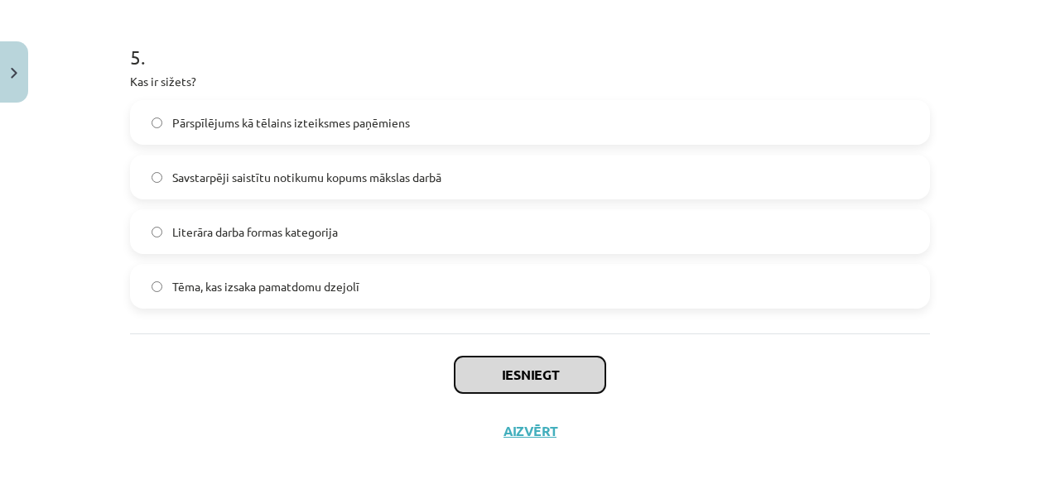
click at [516, 371] on button "Iesniegt" at bounding box center [530, 375] width 151 height 36
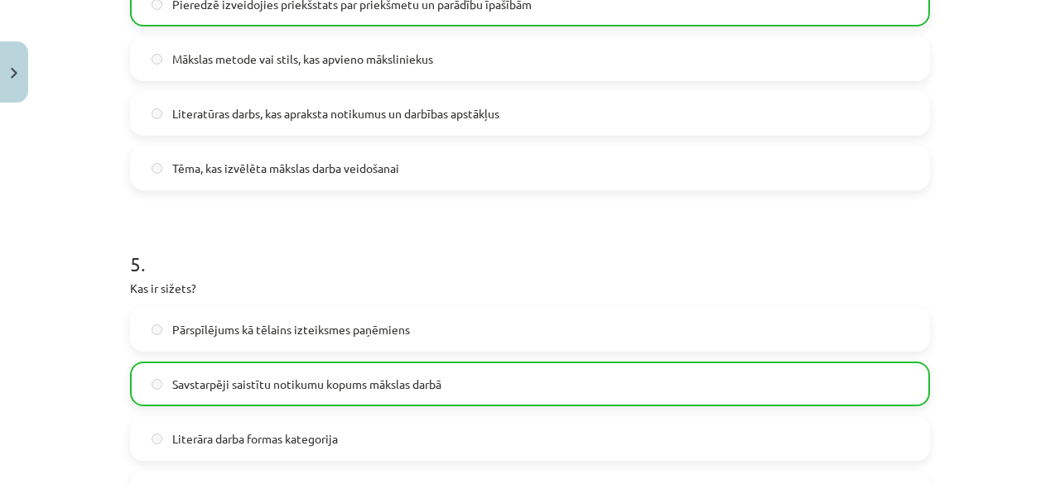
scroll to position [1682, 0]
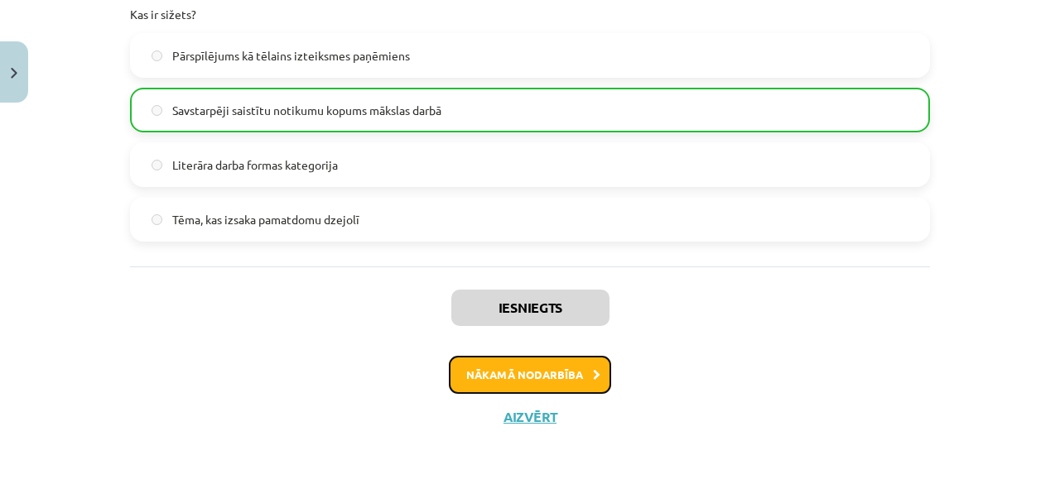
click at [544, 375] on button "Nākamā nodarbība" at bounding box center [530, 375] width 162 height 38
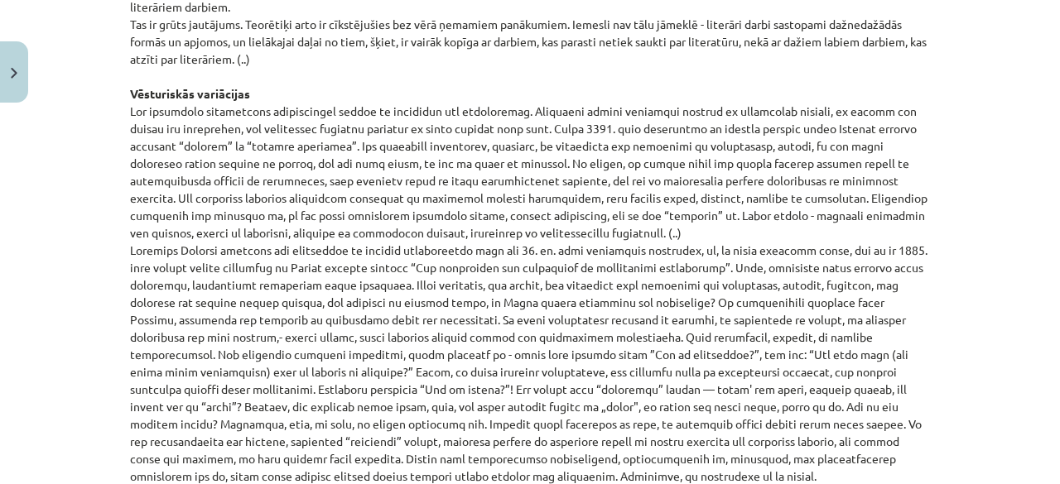
scroll to position [1875, 0]
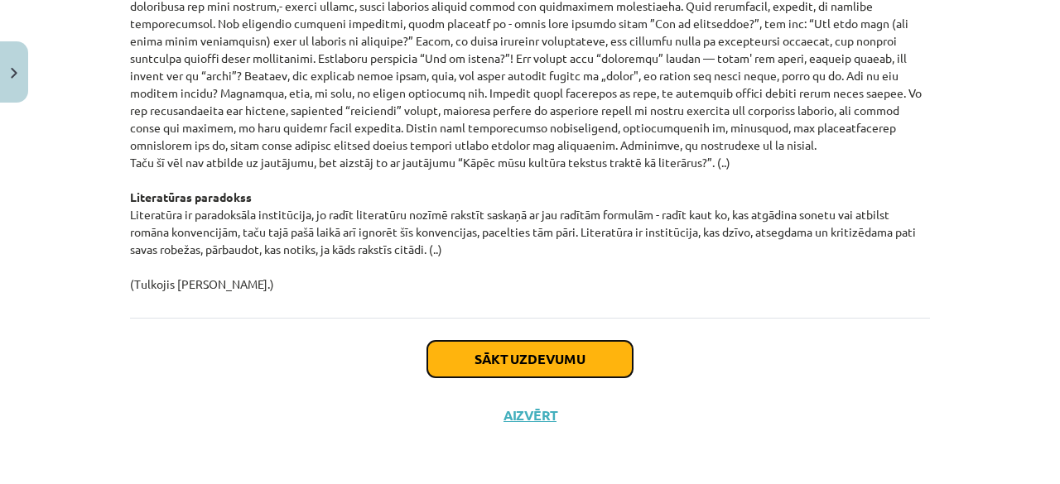
click at [597, 362] on button "Sākt uzdevumu" at bounding box center [529, 359] width 205 height 36
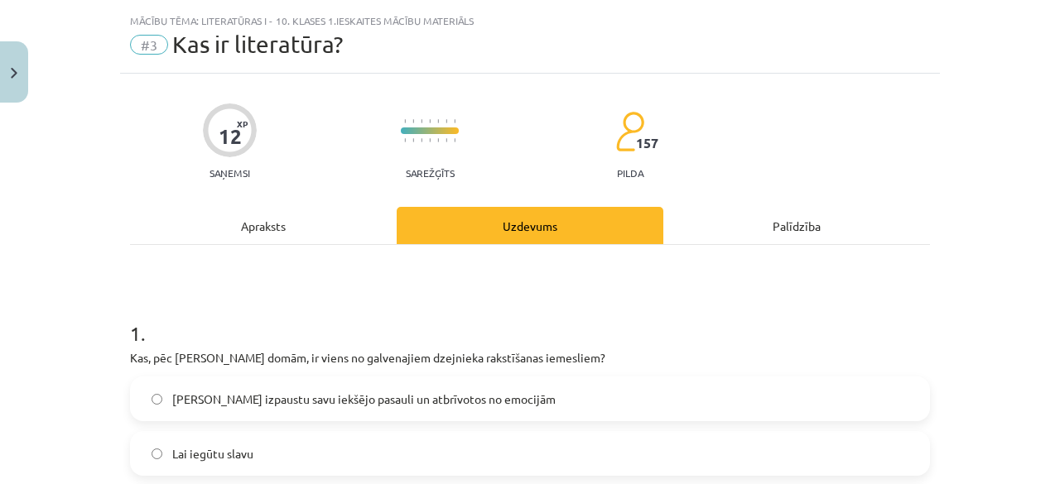
scroll to position [0, 0]
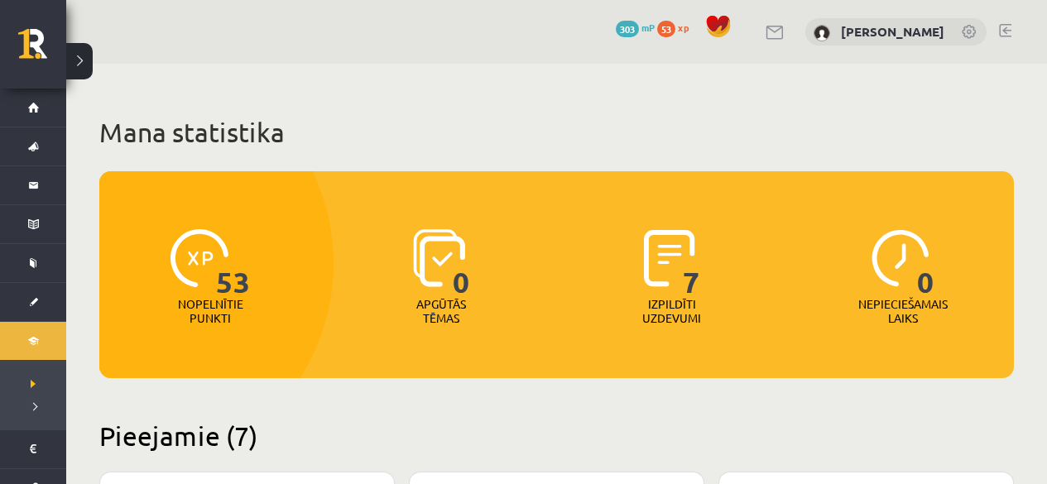
scroll to position [497, 0]
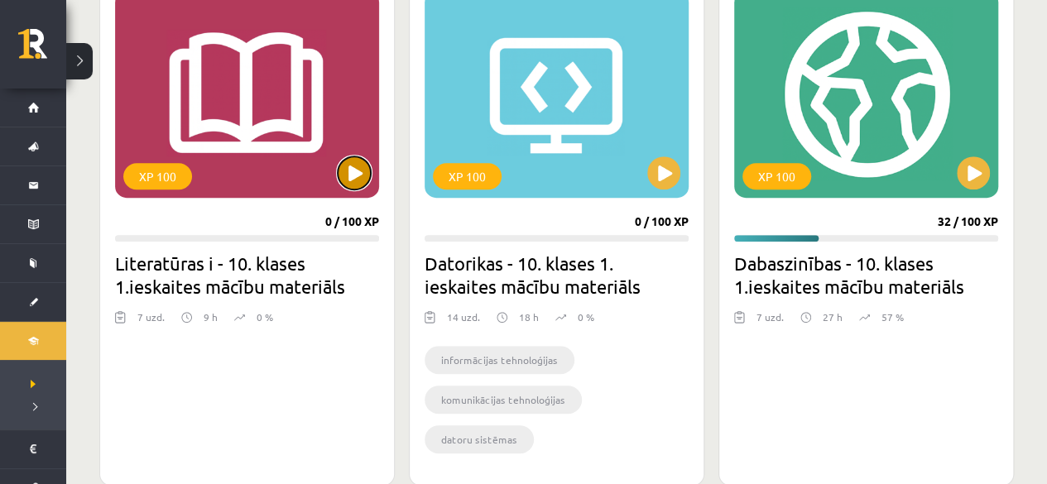
click at [358, 167] on button at bounding box center [354, 172] width 33 height 33
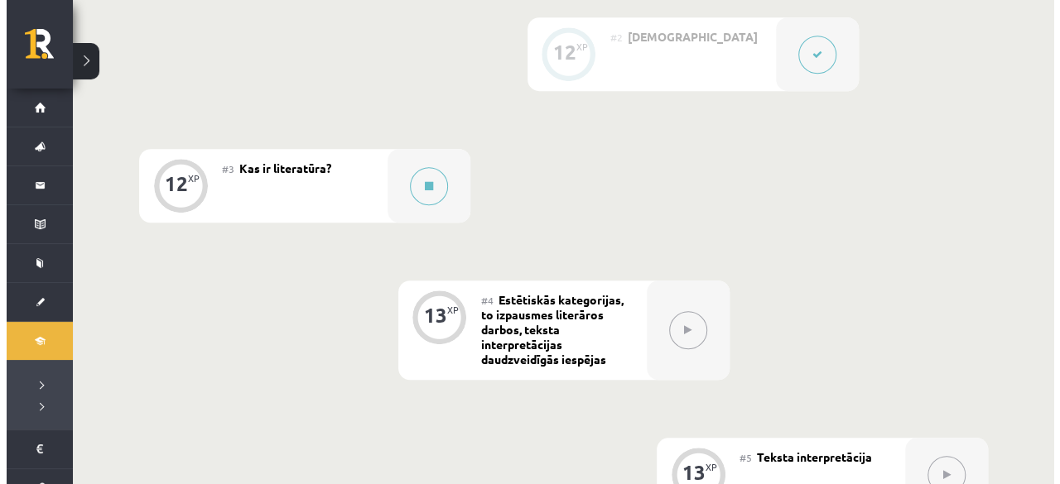
scroll to position [580, 0]
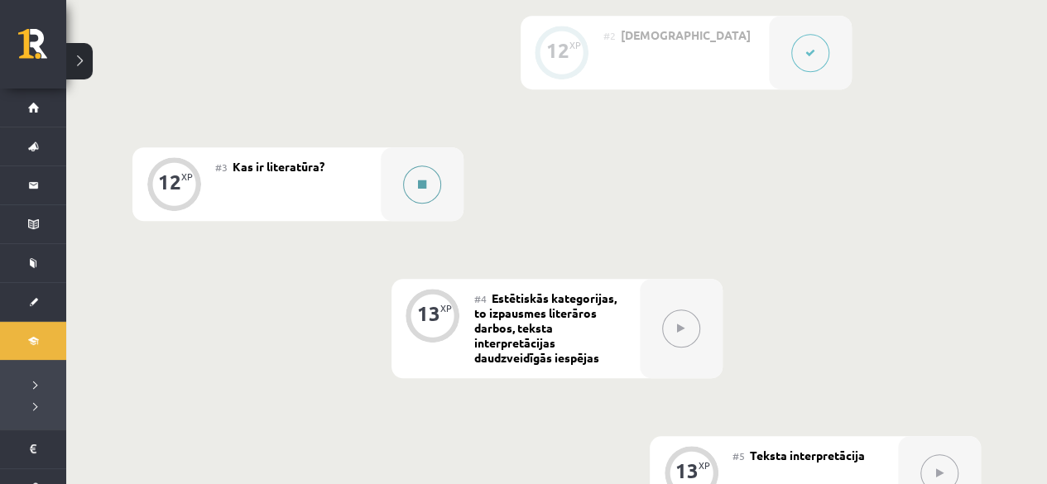
click at [427, 184] on button at bounding box center [422, 185] width 38 height 38
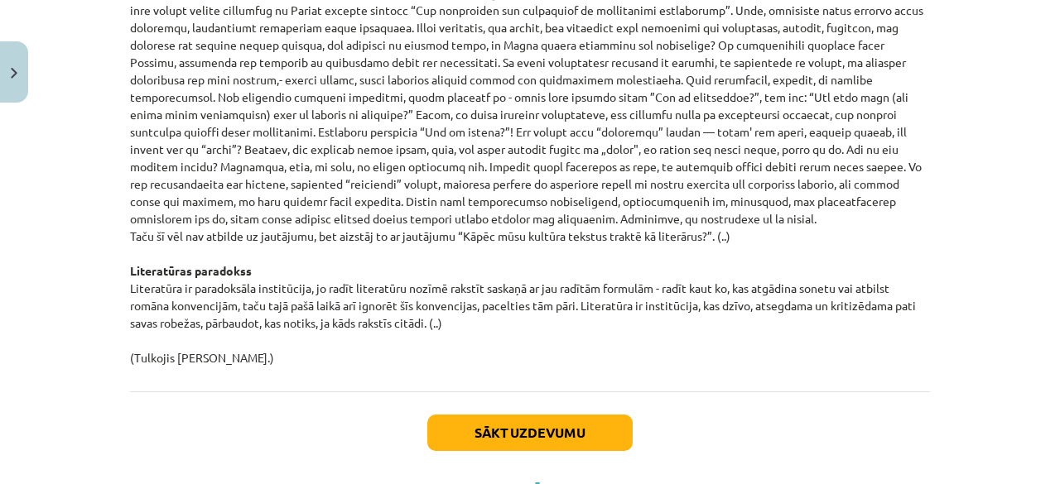
scroll to position [1875, 0]
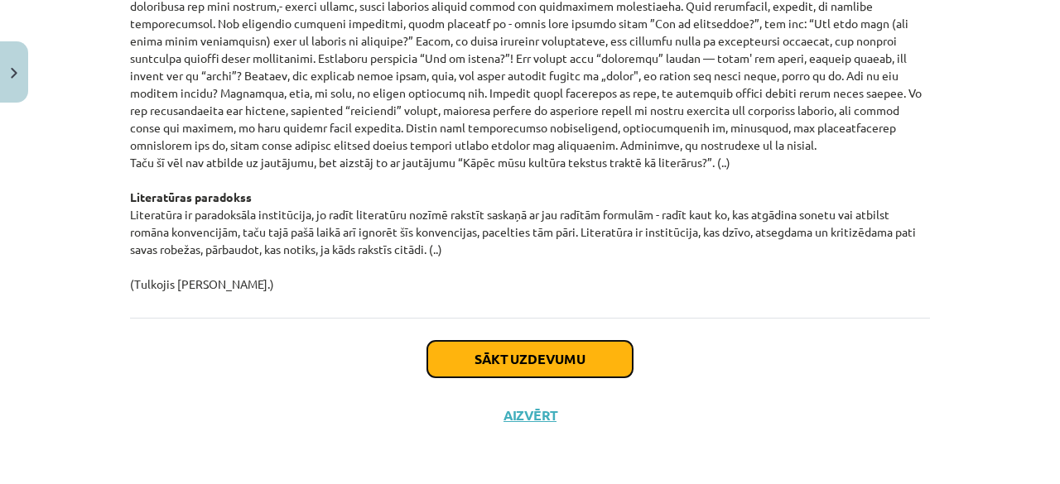
click at [557, 354] on button "Sākt uzdevumu" at bounding box center [529, 359] width 205 height 36
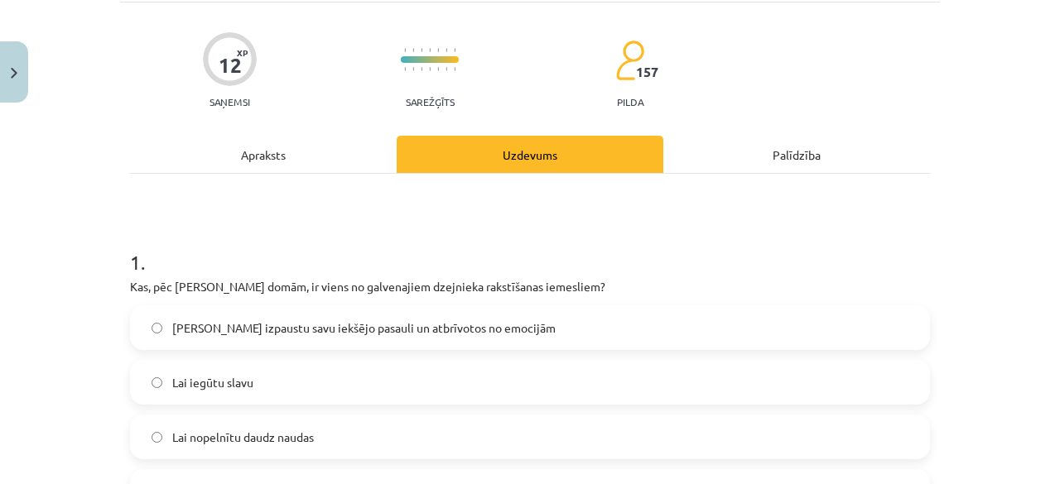
scroll to position [207, 0]
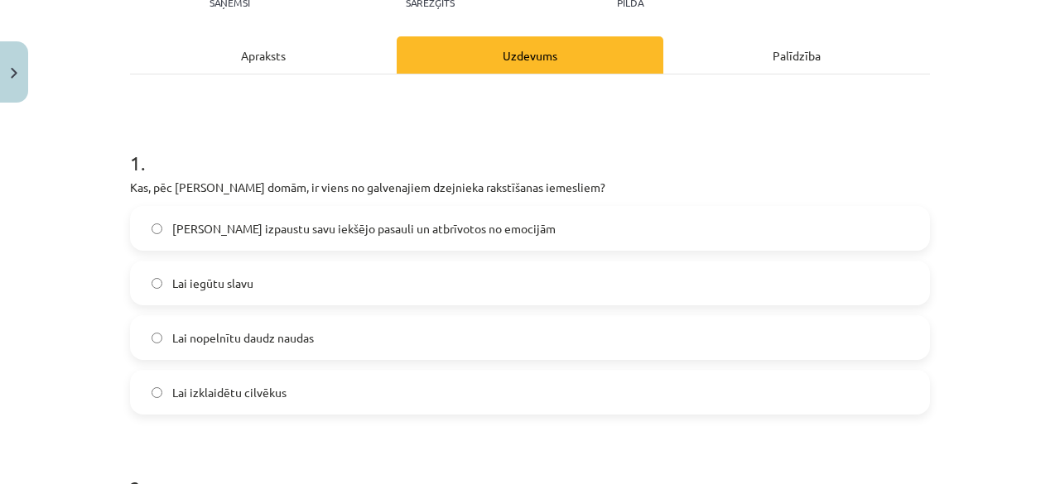
click at [301, 228] on span "[PERSON_NAME] izpaustu savu iekšējo pasauli un atbrīvotos no emocijām" at bounding box center [363, 228] width 383 height 17
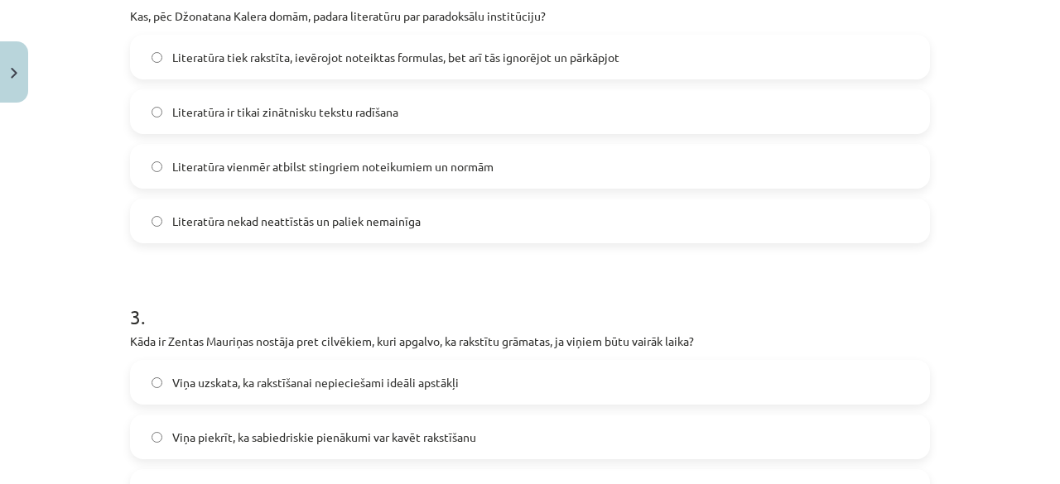
scroll to position [621, 0]
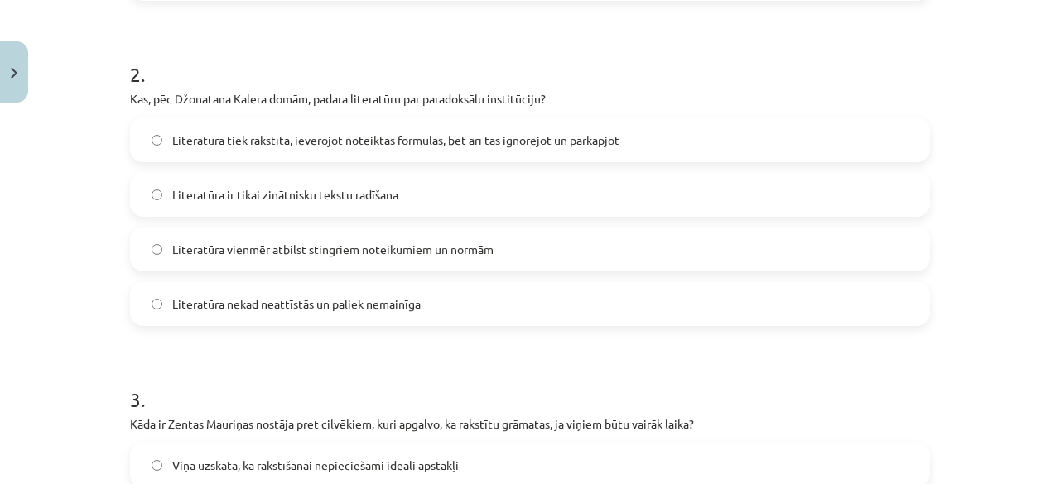
click at [386, 138] on span "Literatūra tiek rakstīta, ievērojot noteiktas formulas, bet arī tās ignorējot u…" at bounding box center [395, 140] width 447 height 17
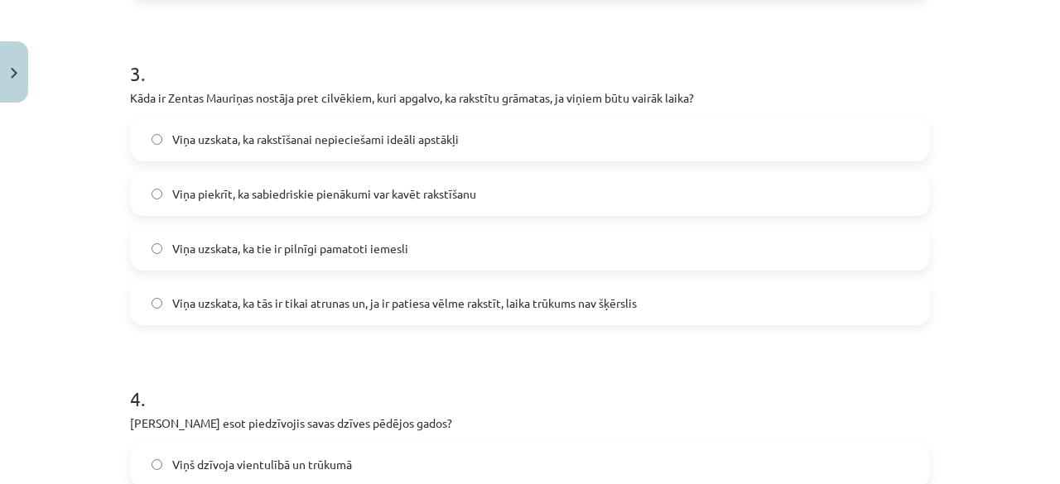
scroll to position [952, 0]
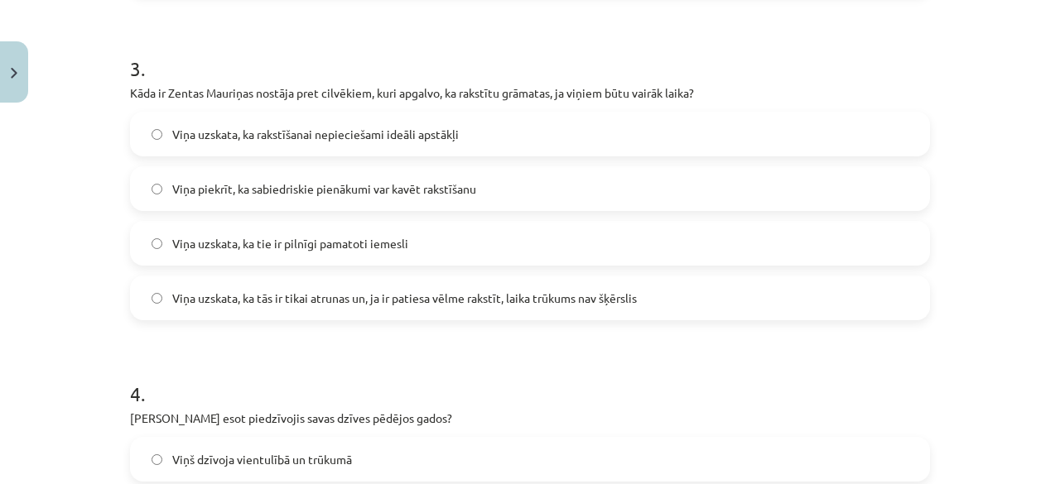
click at [300, 307] on label "Viņa uzskata, ka tās ir tikai atrunas un, ja ir patiesa vēlme rakstīt, laika tr…" at bounding box center [530, 297] width 796 height 41
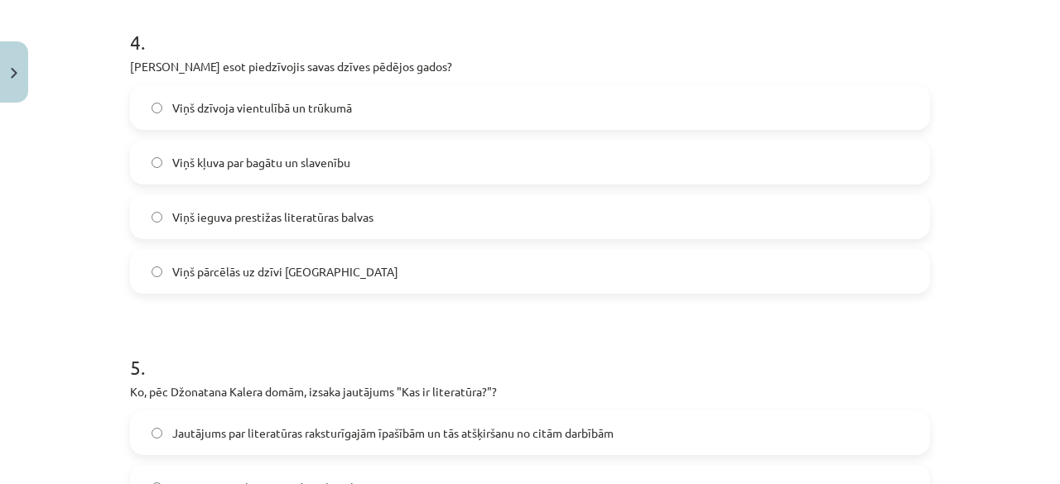
scroll to position [1283, 0]
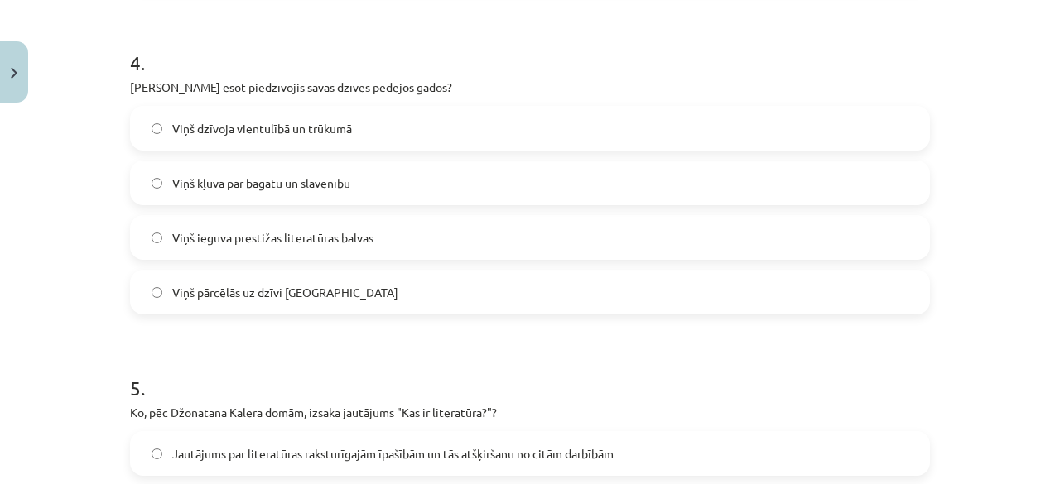
click at [291, 132] on span "Viņš dzīvoja vientulībā un trūkumā" at bounding box center [262, 128] width 180 height 17
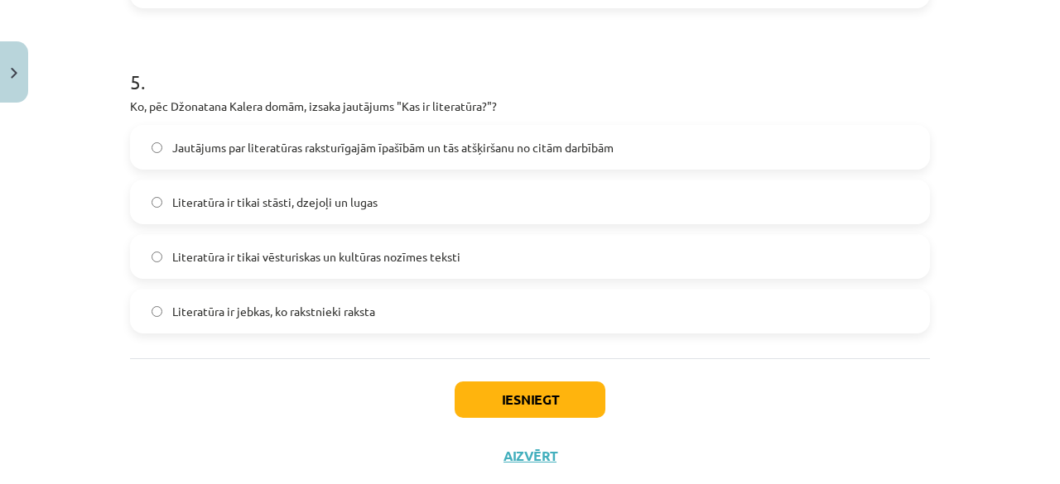
scroll to position [1615, 0]
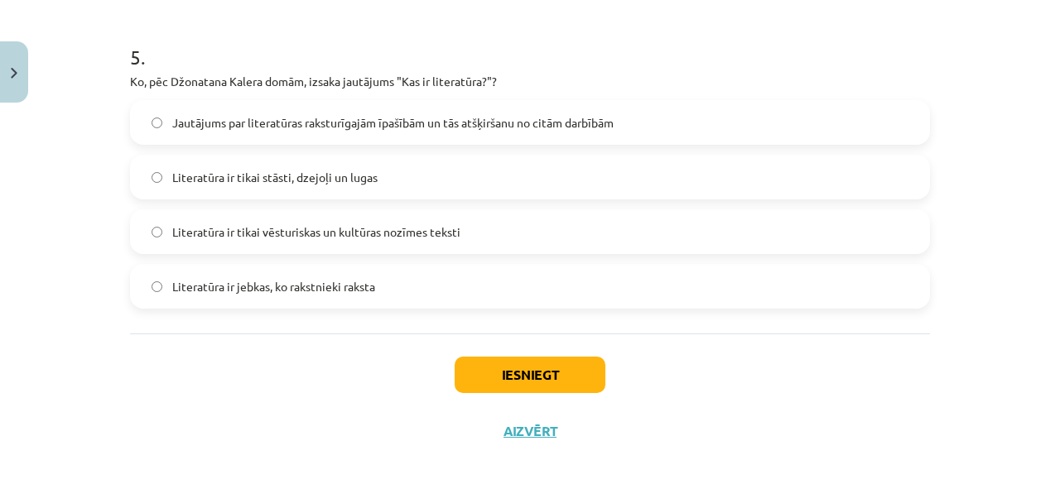
click at [369, 286] on span "Literatūra ir jebkas, ko rakstnieki raksta" at bounding box center [273, 286] width 203 height 17
drag, startPoint x: 460, startPoint y: 371, endPoint x: 444, endPoint y: 376, distance: 17.3
click at [444, 376] on div "Iesniegt Aizvērt" at bounding box center [530, 392] width 800 height 116
click at [368, 127] on span "Jautājums par literatūras raksturīgajām īpašībām un tās atšķiršanu no citām dar…" at bounding box center [392, 122] width 441 height 17
click at [342, 289] on span "Literatūra ir jebkas, ko rakstnieki raksta" at bounding box center [273, 286] width 203 height 17
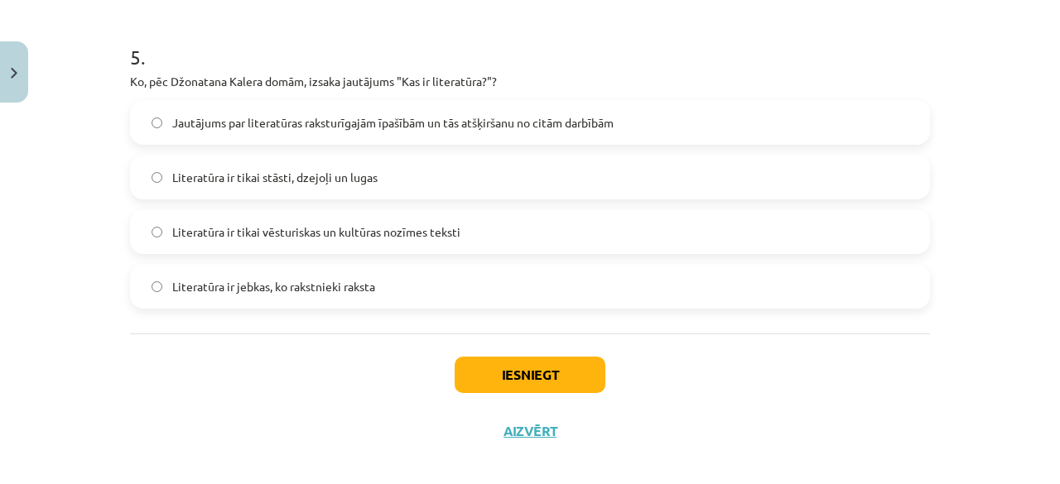
click at [378, 133] on label "Jautājums par literatūras raksturīgajām īpašībām un tās atšķiršanu no citām dar…" at bounding box center [530, 122] width 796 height 41
click at [485, 372] on button "Iesniegt" at bounding box center [530, 375] width 151 height 36
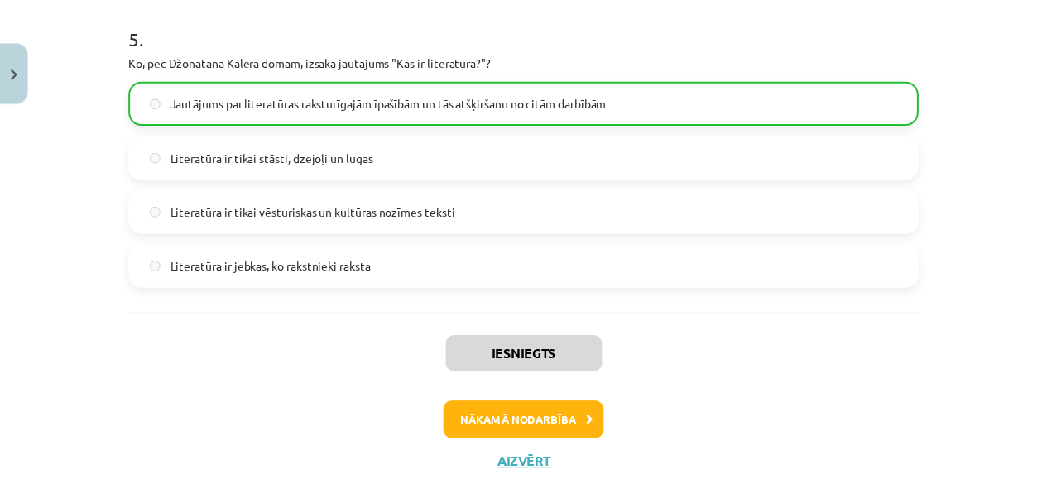
scroll to position [1682, 0]
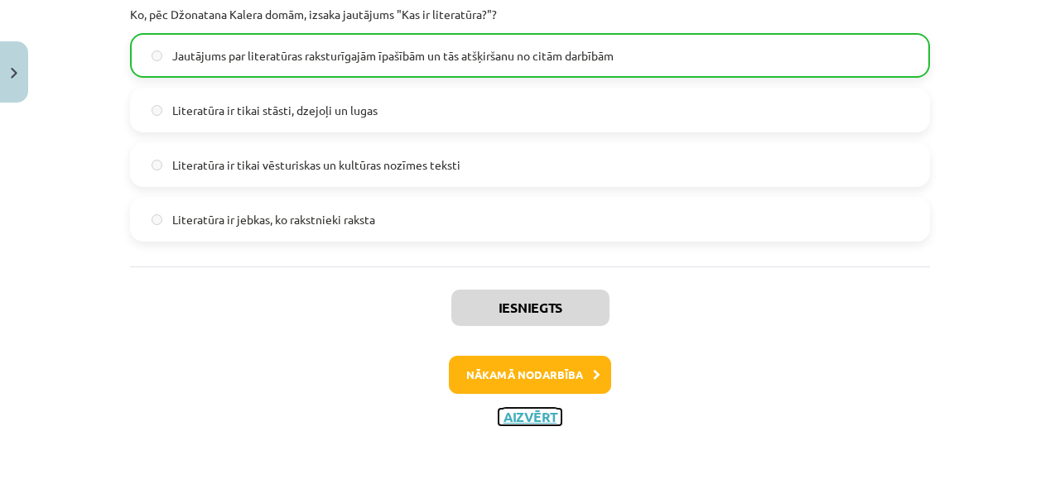
click at [523, 411] on button "Aizvērt" at bounding box center [529, 417] width 63 height 17
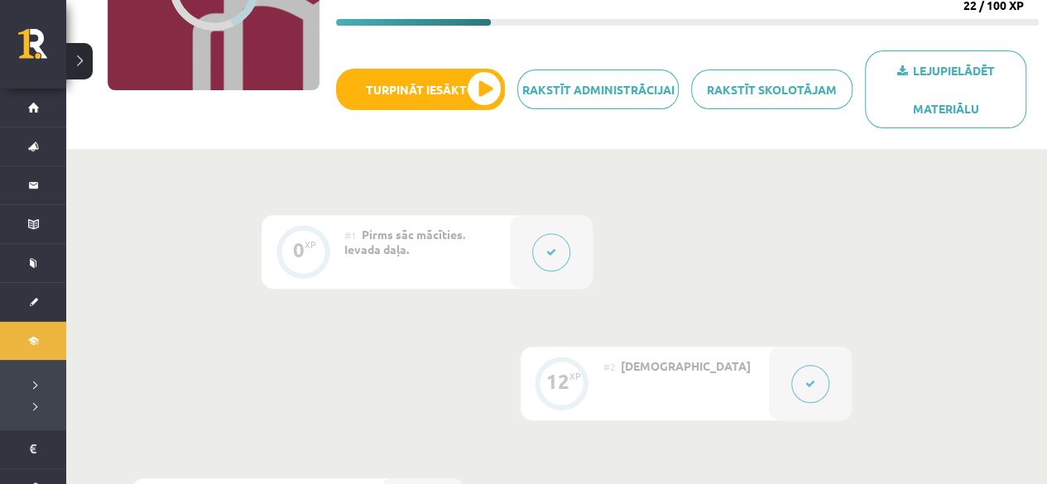
scroll to position [0, 0]
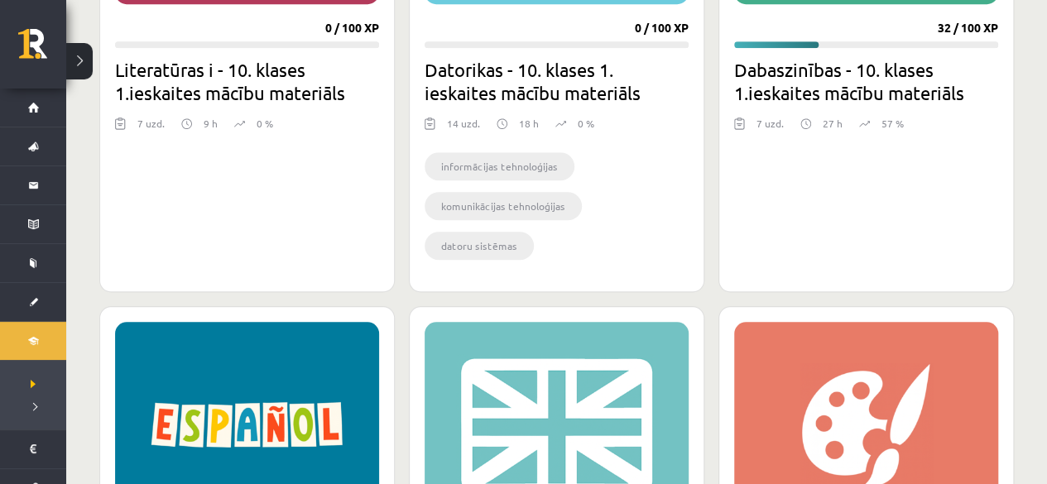
scroll to position [414, 0]
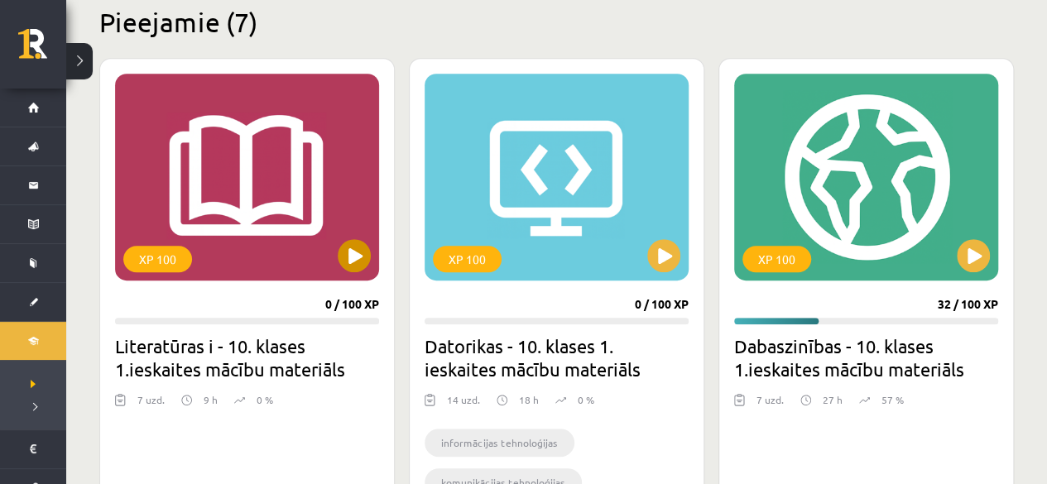
click at [286, 220] on div "XP 100" at bounding box center [247, 177] width 264 height 207
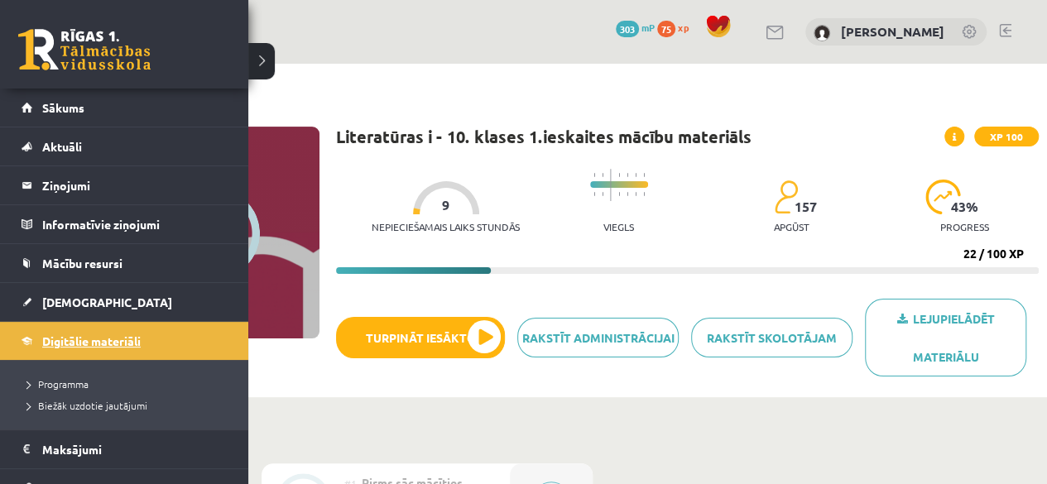
click at [68, 337] on span "Digitālie materiāli" at bounding box center [91, 341] width 99 height 15
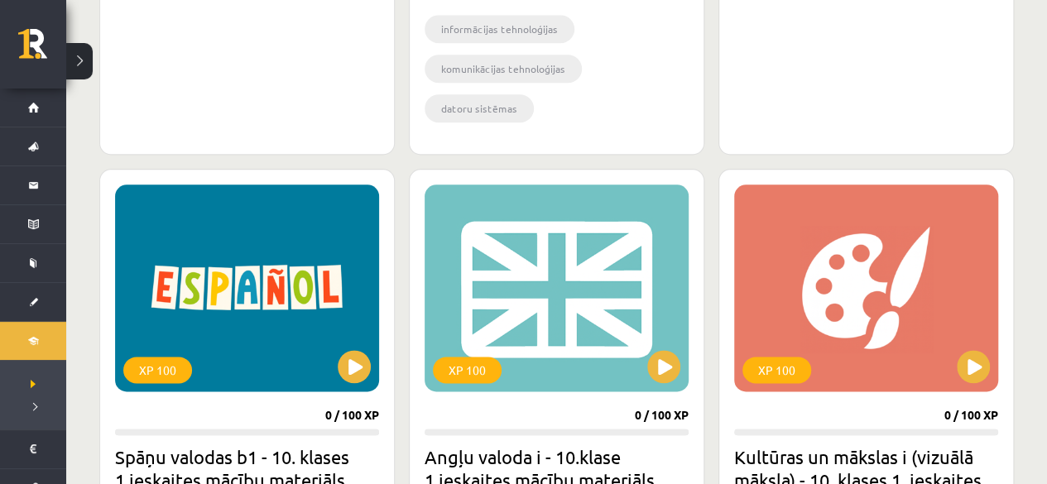
scroll to position [1076, 0]
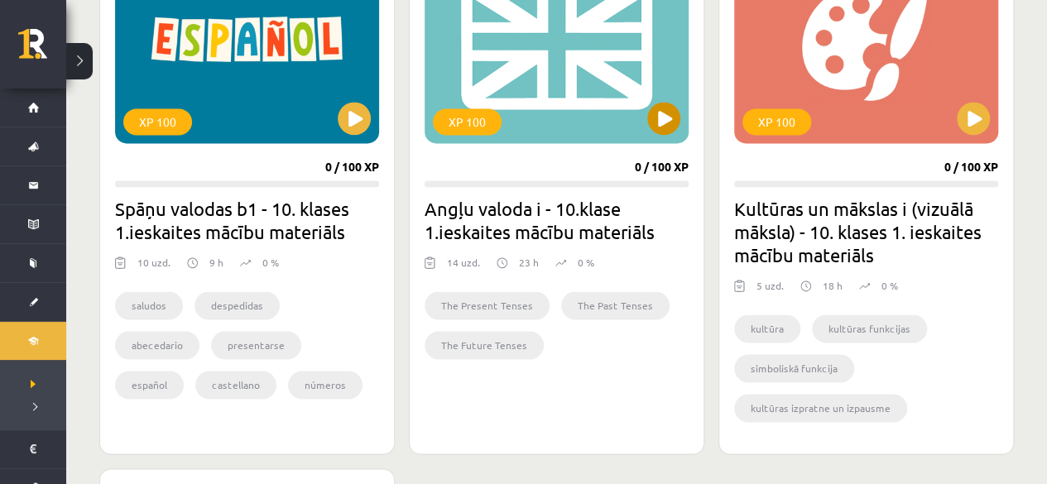
click at [662, 100] on div "XP 100" at bounding box center [557, 39] width 264 height 207
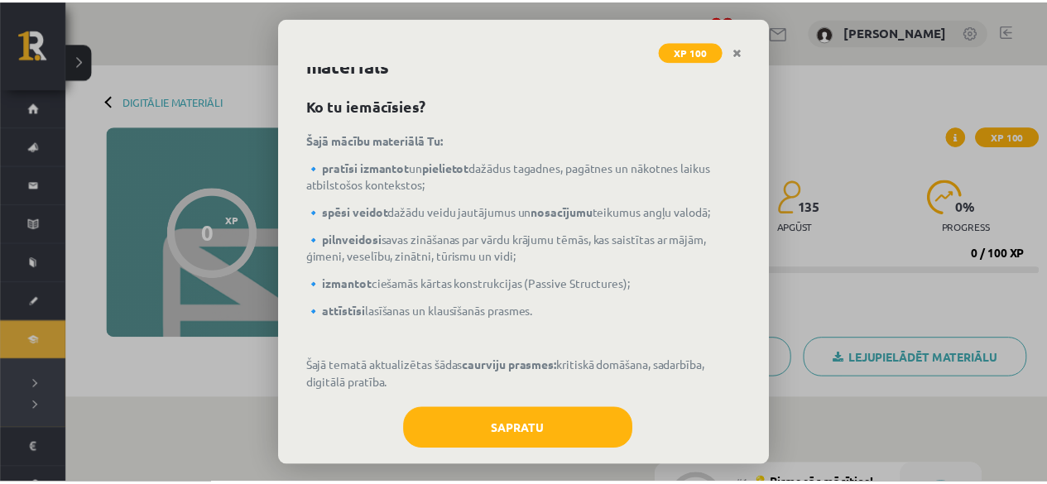
scroll to position [64, 0]
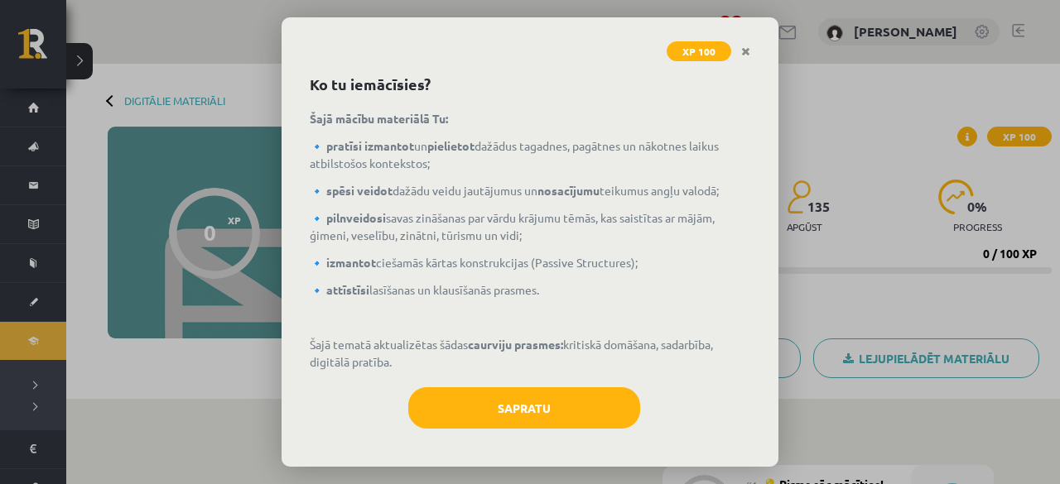
click at [531, 432] on div "Sapratu" at bounding box center [530, 414] width 440 height 54
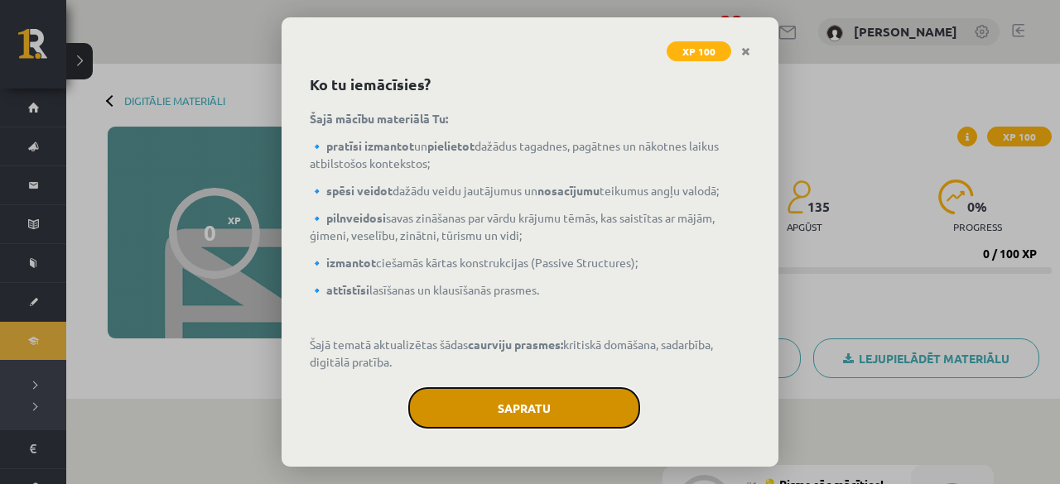
click at [534, 423] on button "Sapratu" at bounding box center [524, 407] width 232 height 41
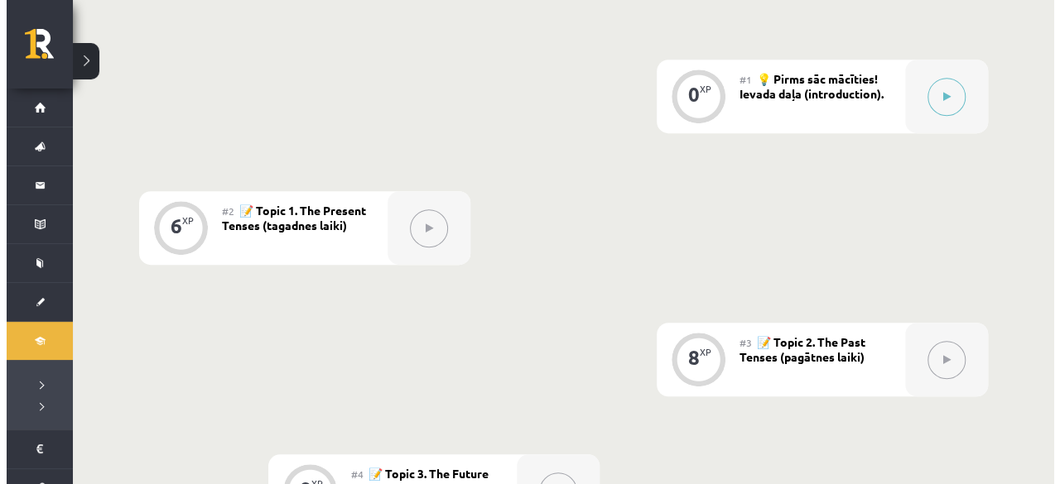
scroll to position [414, 0]
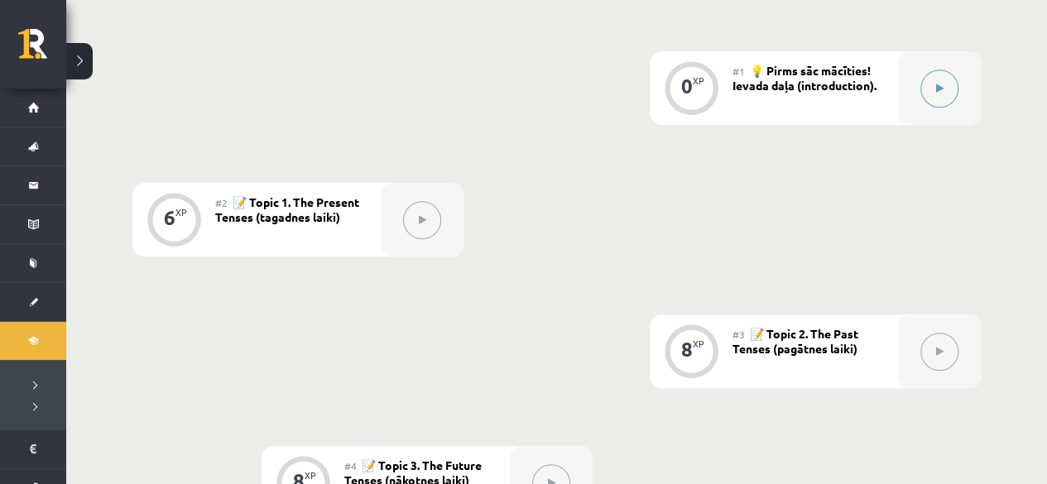
click at [937, 93] on icon at bounding box center [939, 89] width 7 height 10
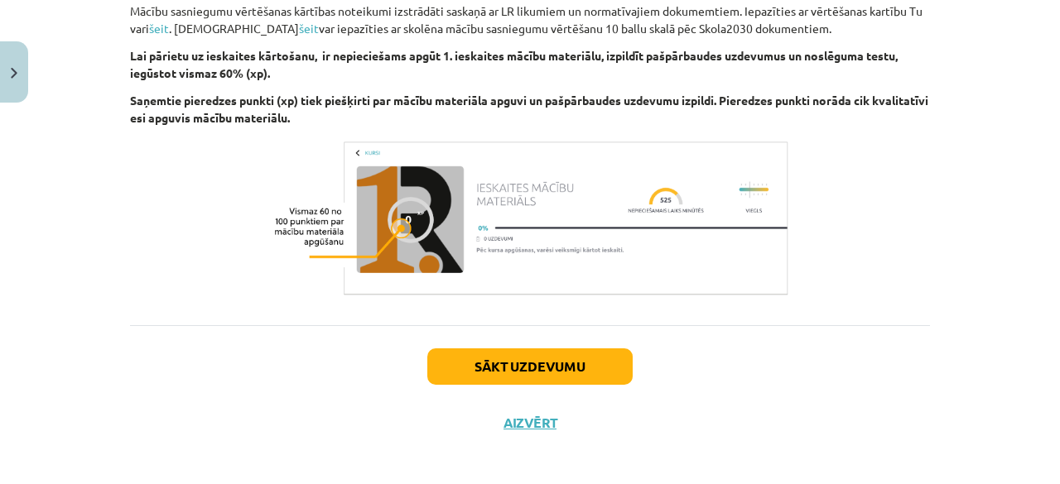
scroll to position [2004, 0]
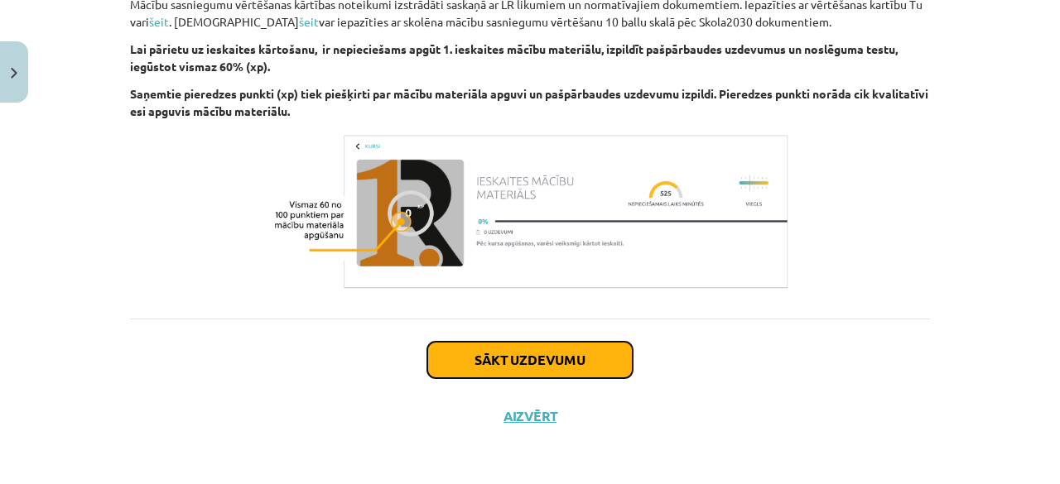
click at [484, 354] on button "Sākt uzdevumu" at bounding box center [529, 360] width 205 height 36
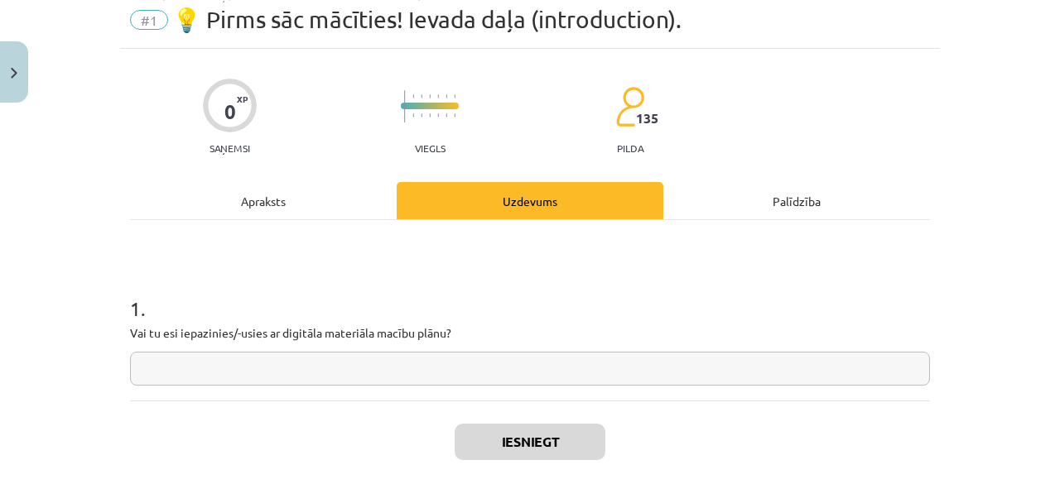
scroll to position [41, 0]
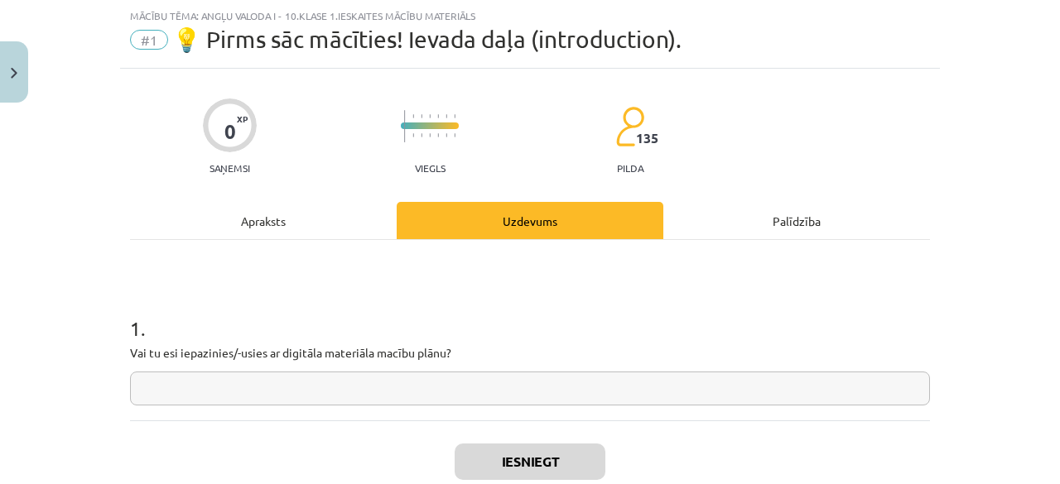
click at [315, 392] on input "text" at bounding box center [530, 389] width 800 height 34
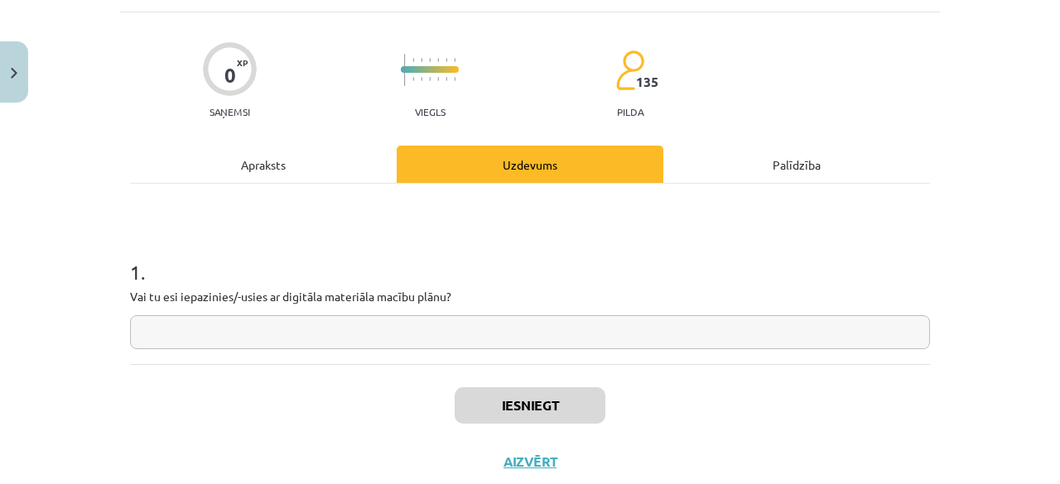
scroll to position [144, 0]
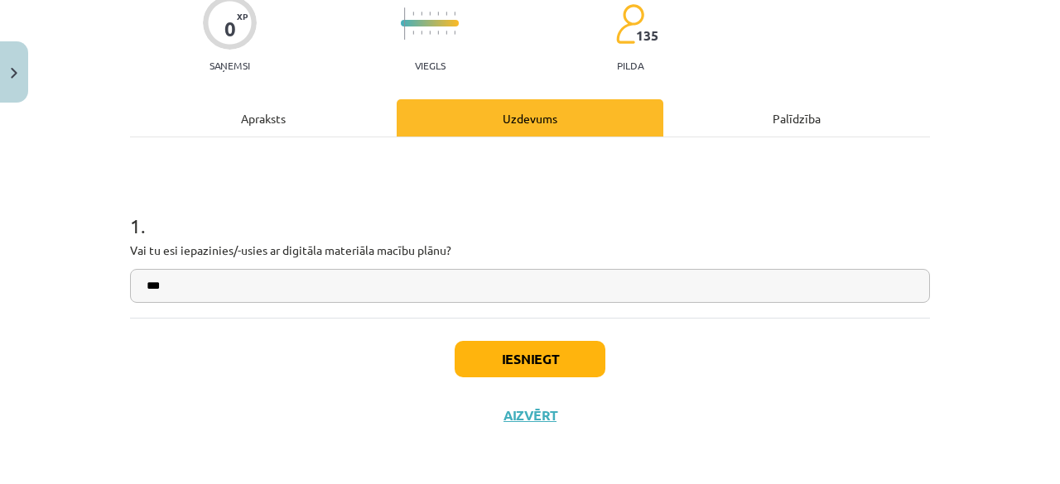
click at [143, 288] on input "***" at bounding box center [530, 286] width 800 height 34
type input "***"
click at [533, 339] on div "Iesniegt Aizvērt" at bounding box center [530, 376] width 800 height 116
click at [535, 349] on button "Iesniegt" at bounding box center [530, 359] width 151 height 36
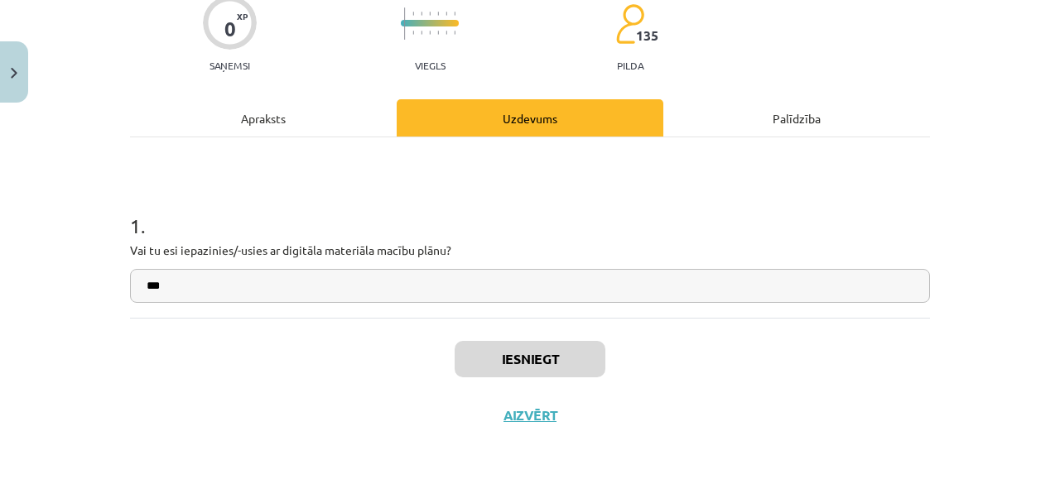
scroll to position [451, 0]
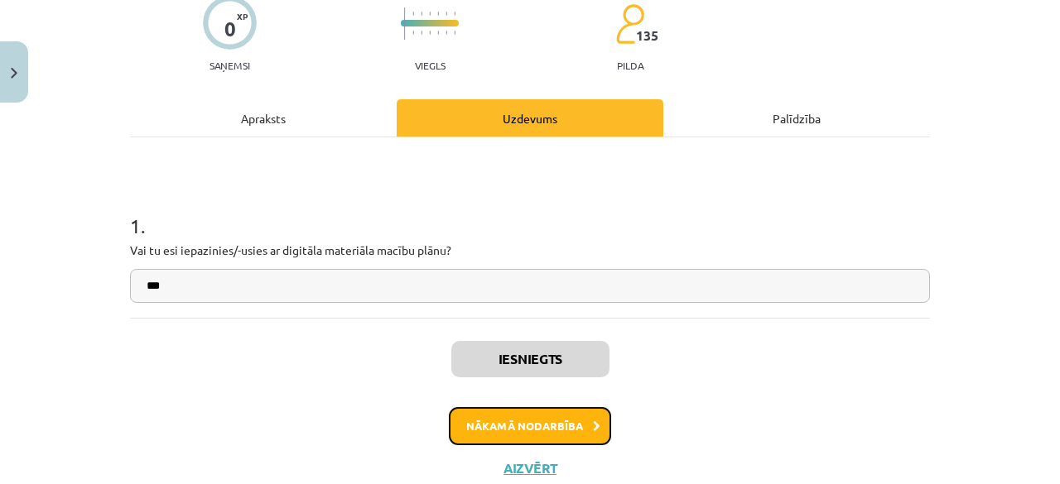
click at [565, 435] on button "Nākamā nodarbība" at bounding box center [530, 426] width 162 height 38
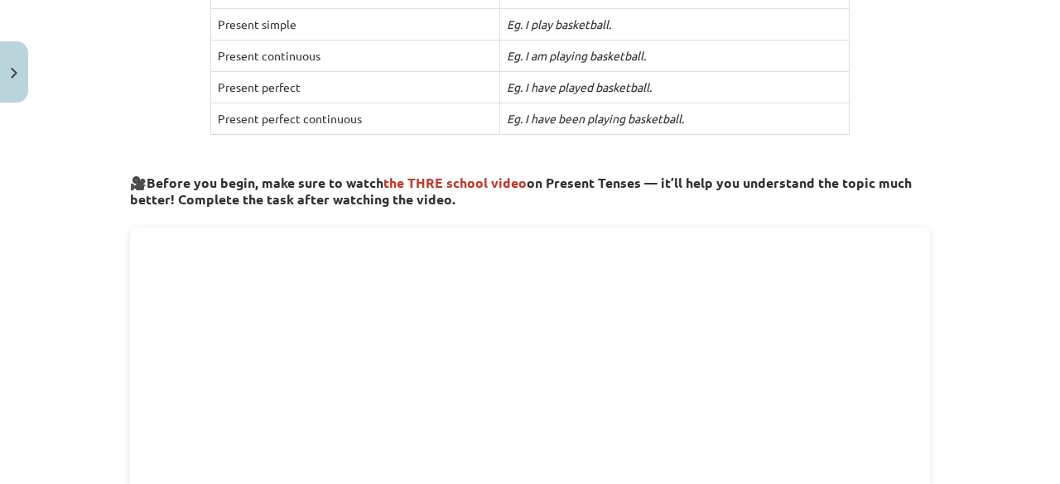
scroll to position [522, 0]
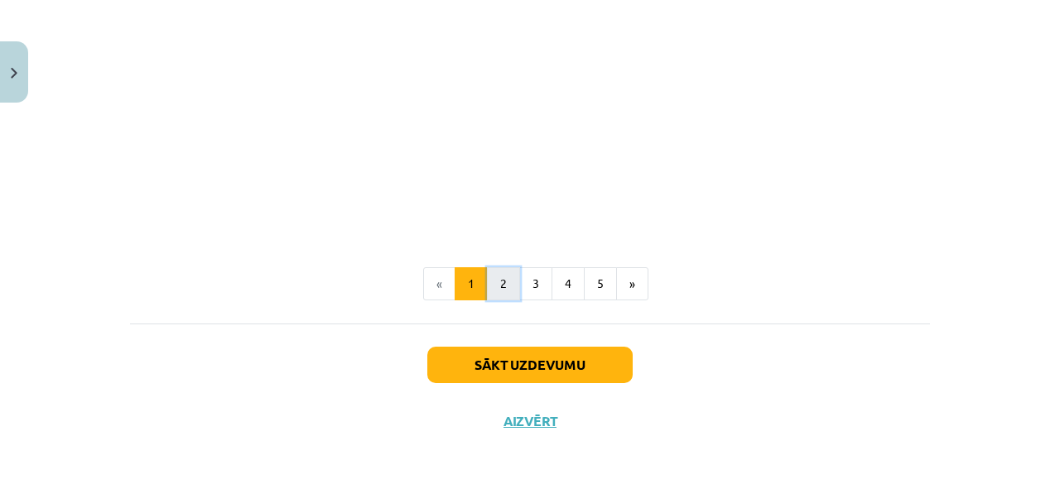
click at [494, 276] on button "2" at bounding box center [503, 283] width 33 height 33
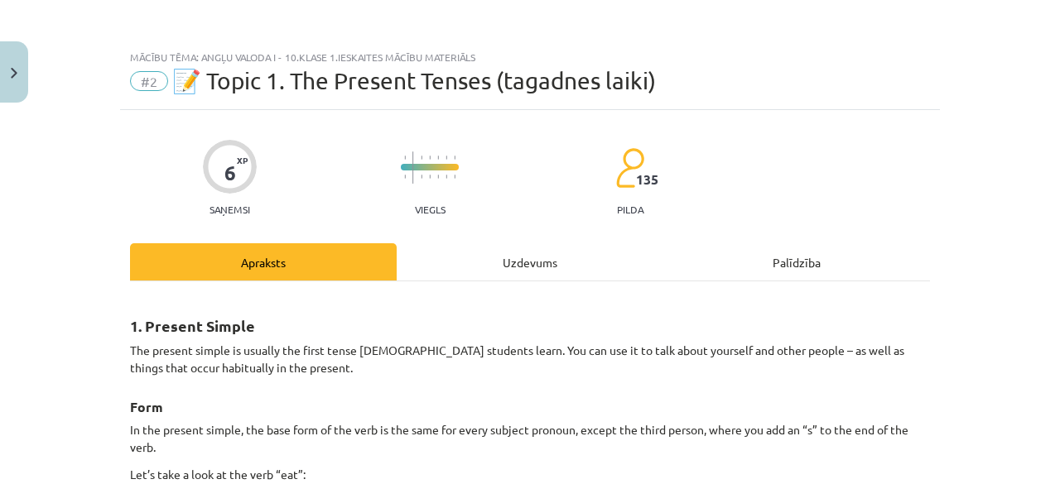
scroll to position [166, 0]
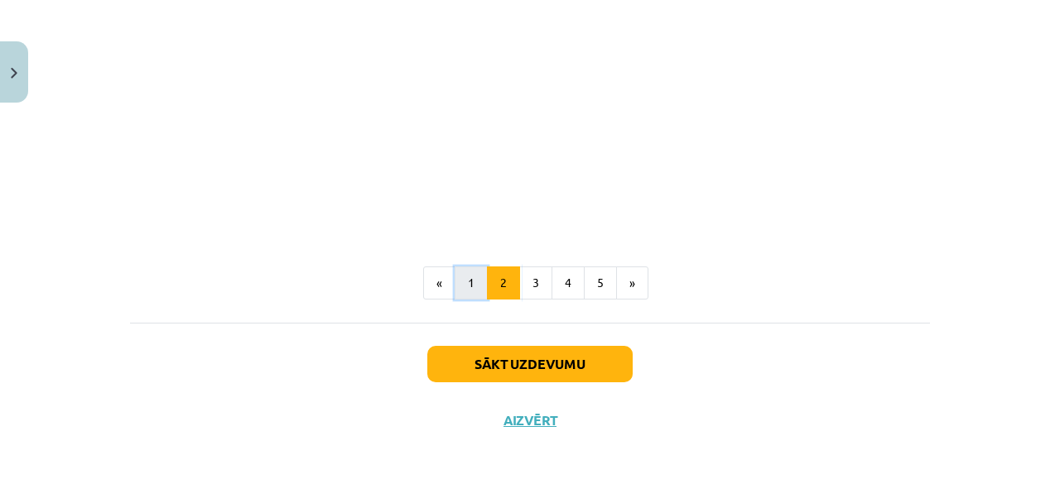
click at [455, 281] on button "1" at bounding box center [471, 283] width 33 height 33
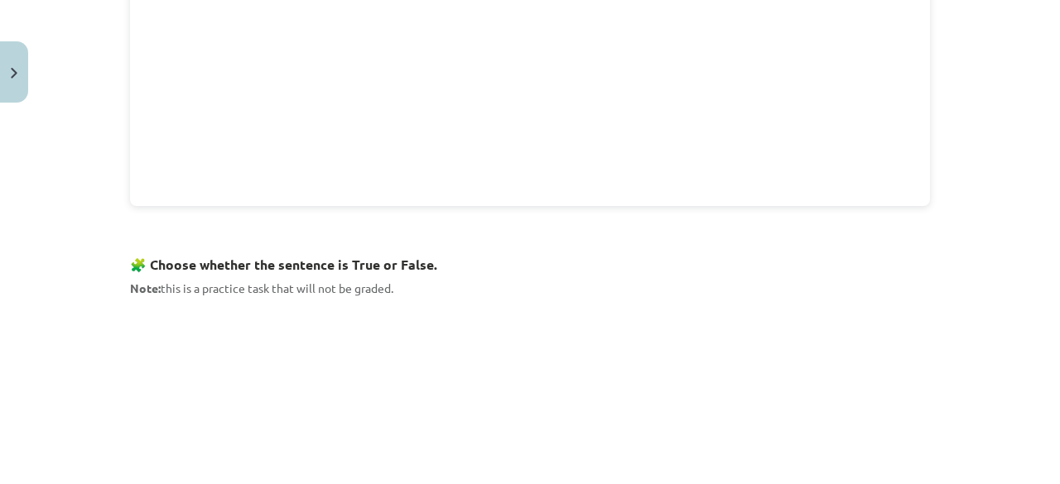
scroll to position [1041, 0]
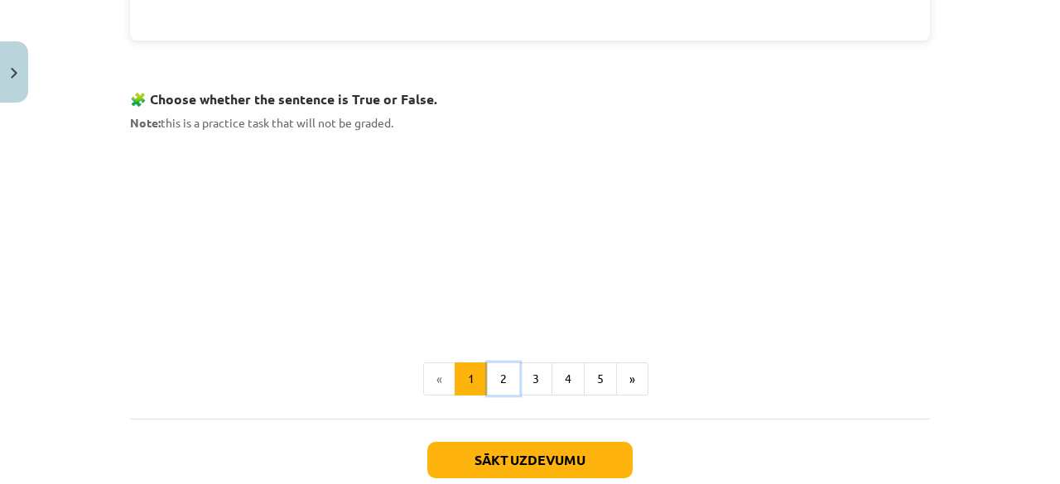
click at [509, 363] on button "2" at bounding box center [503, 379] width 33 height 33
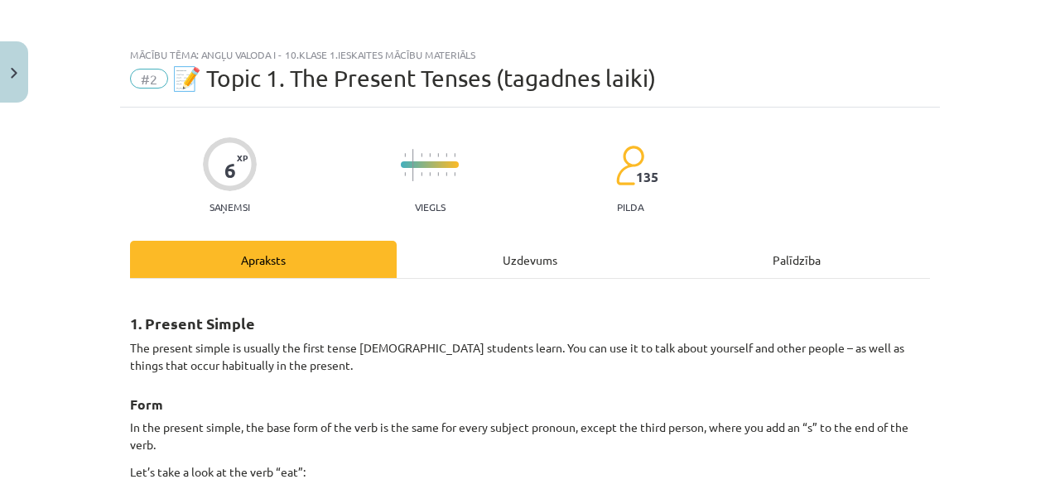
scroll to position [0, 0]
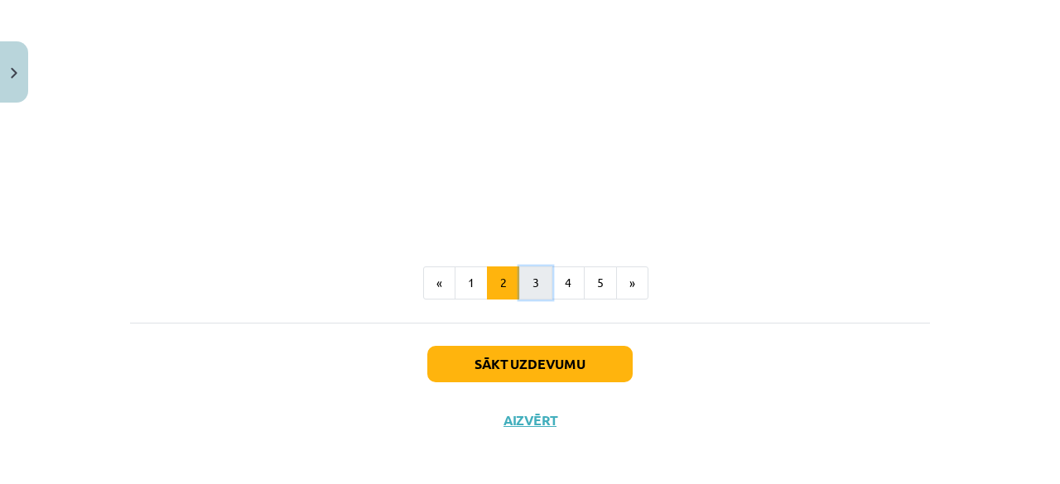
click at [528, 291] on button "3" at bounding box center [535, 283] width 33 height 33
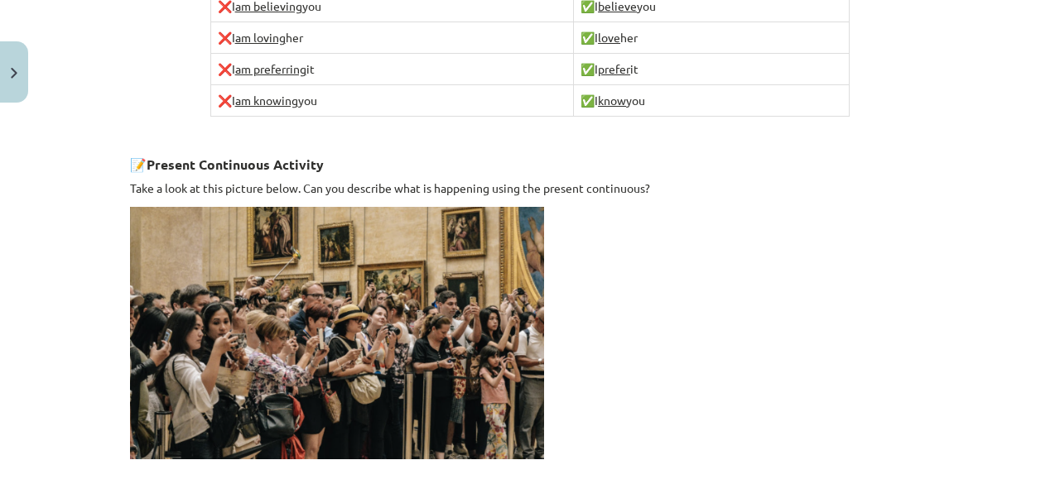
scroll to position [1268, 0]
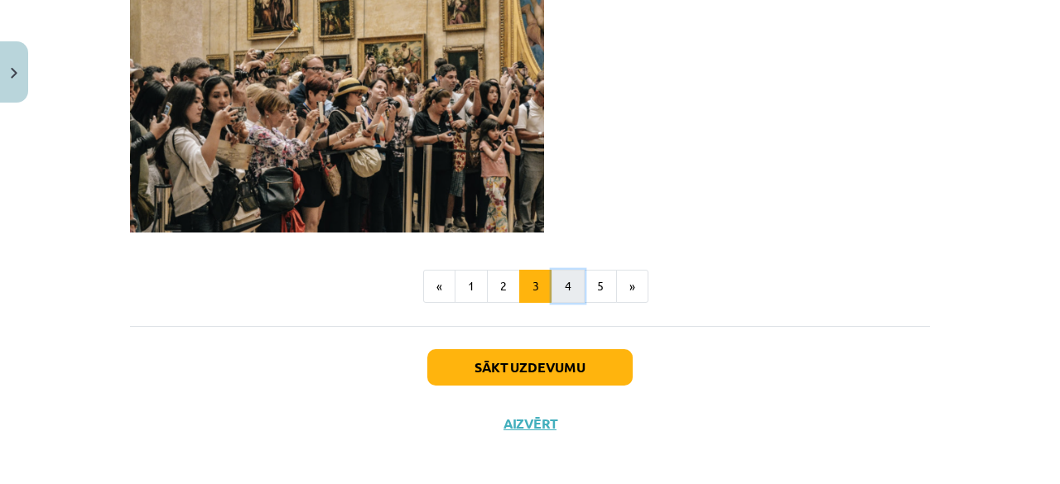
click at [555, 281] on button "4" at bounding box center [567, 286] width 33 height 33
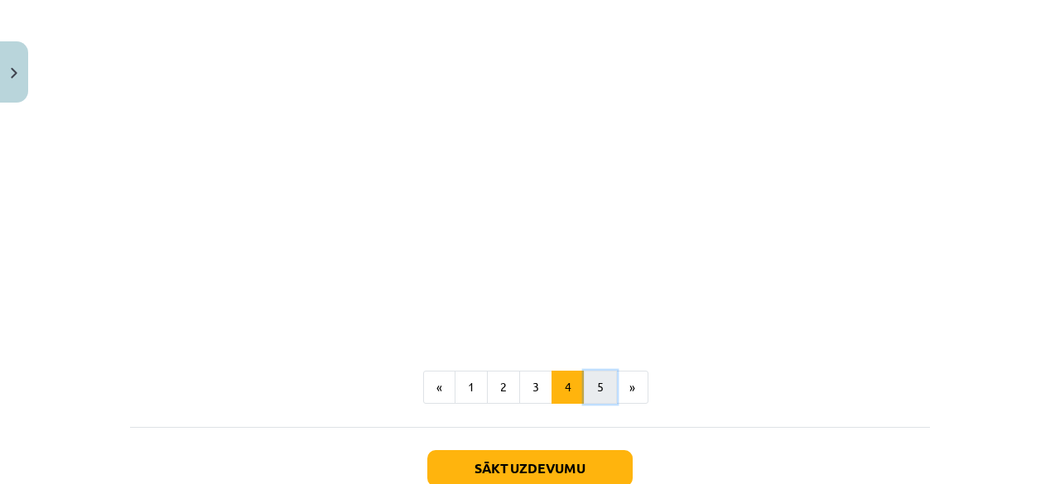
click at [585, 371] on button "5" at bounding box center [600, 387] width 33 height 33
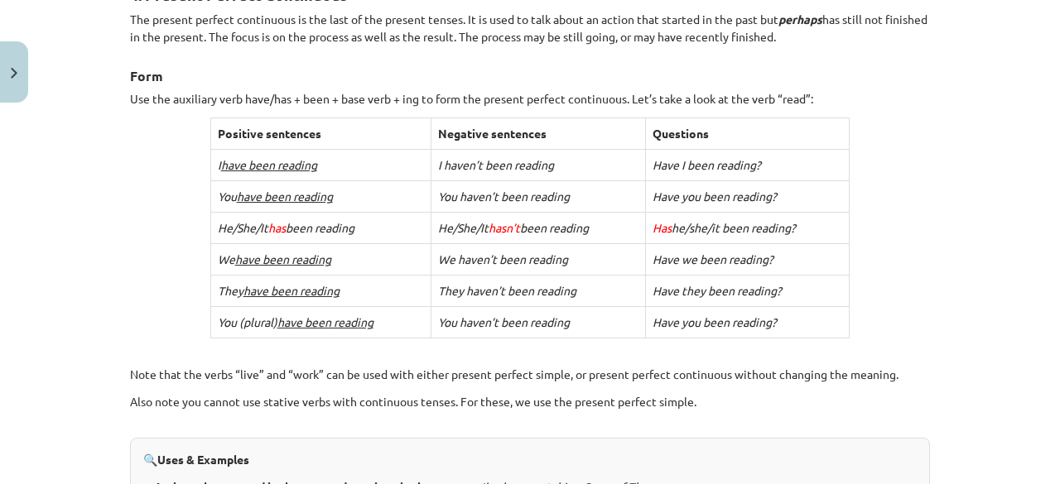
scroll to position [821, 0]
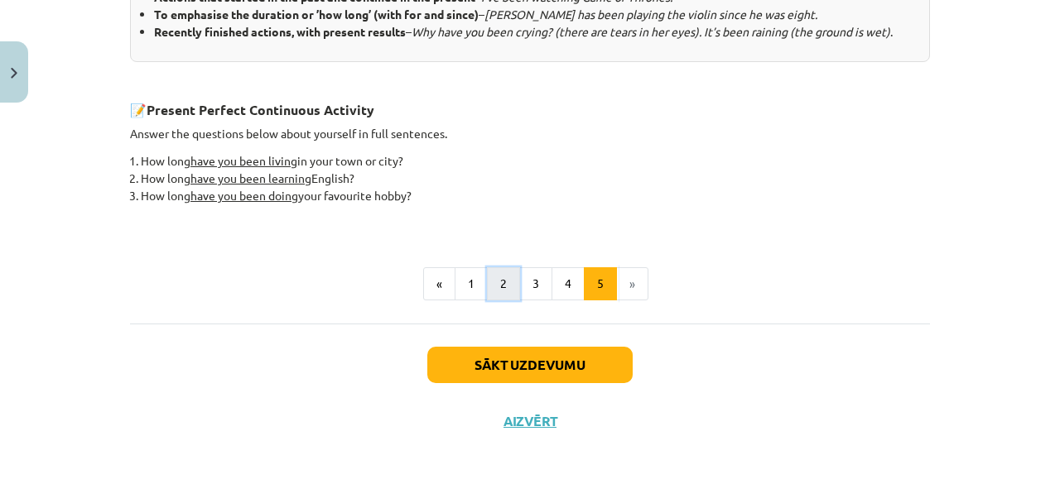
click at [510, 277] on button "2" at bounding box center [503, 283] width 33 height 33
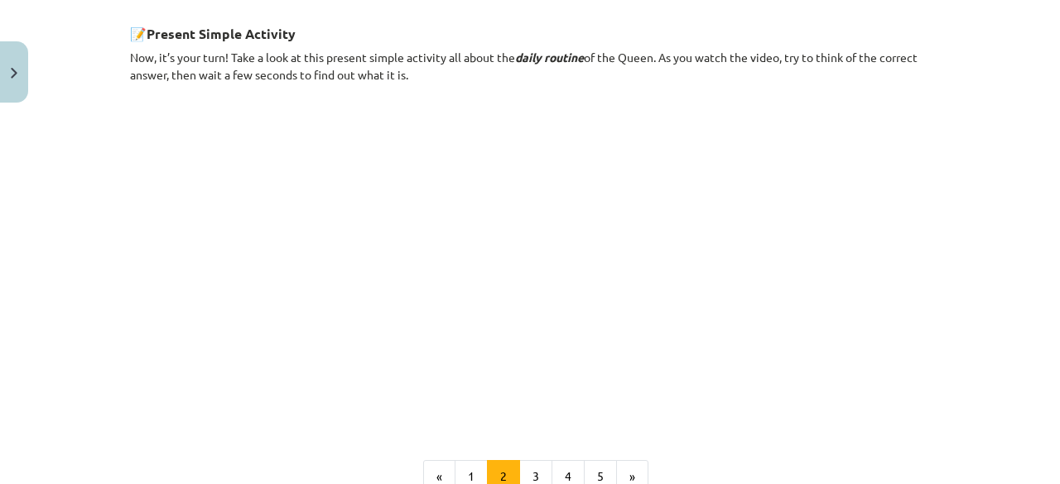
scroll to position [1050, 0]
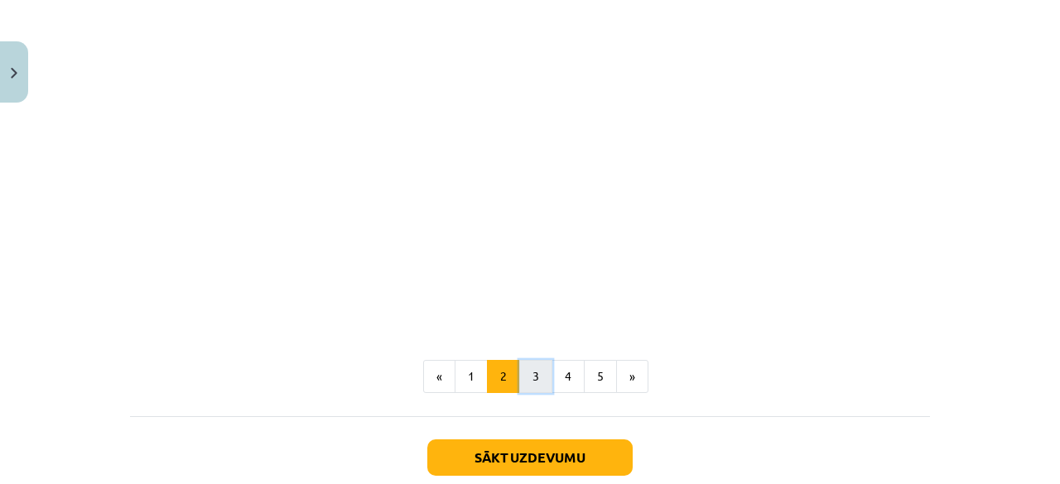
click at [532, 373] on button "3" at bounding box center [535, 376] width 33 height 33
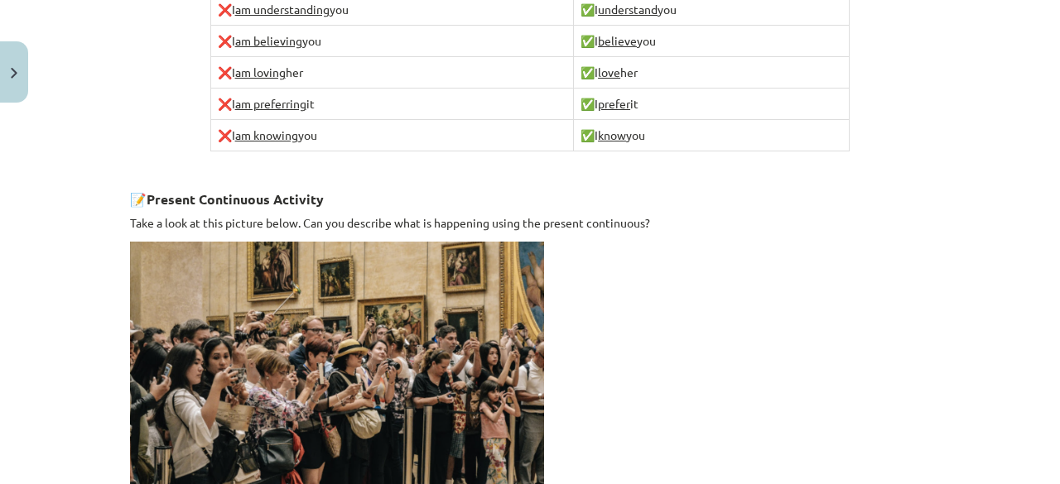
scroll to position [1124, 0]
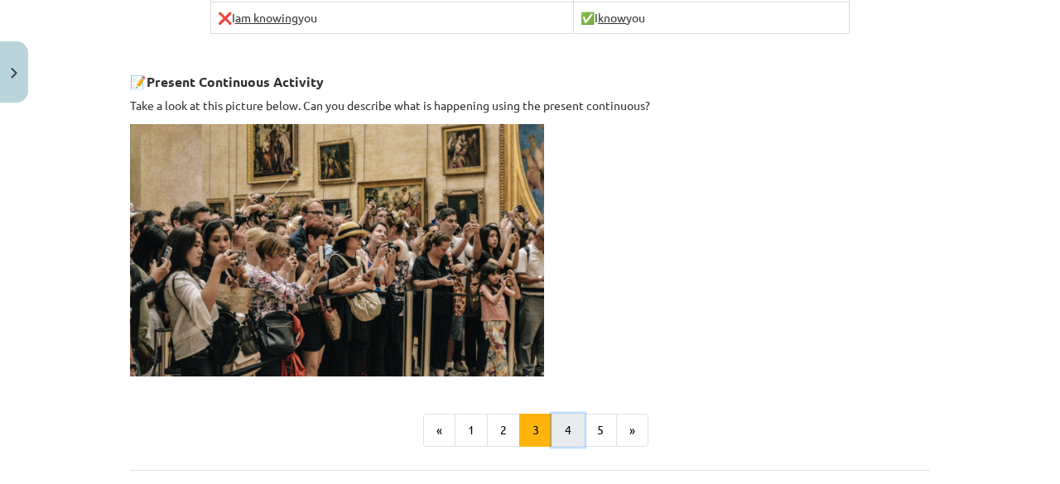
click at [562, 418] on button "4" at bounding box center [567, 430] width 33 height 33
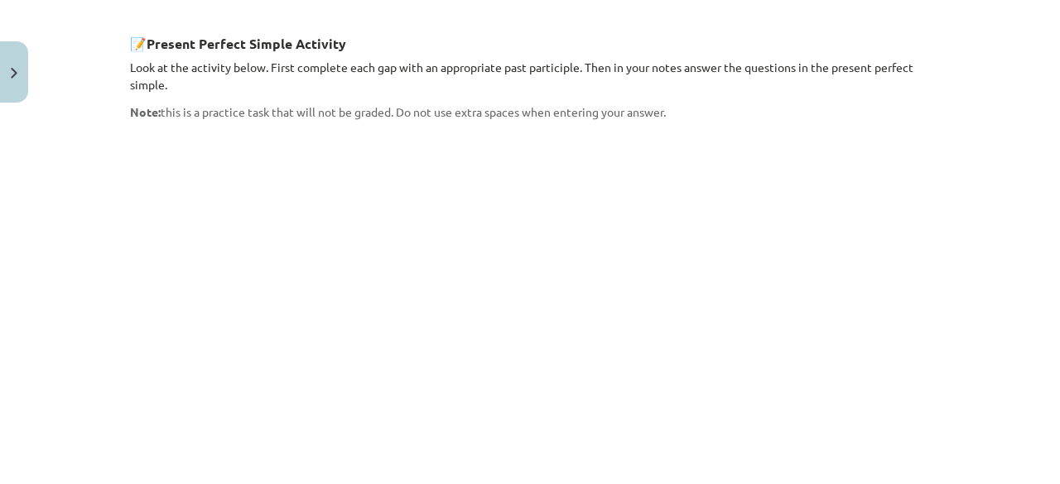
scroll to position [1590, 0]
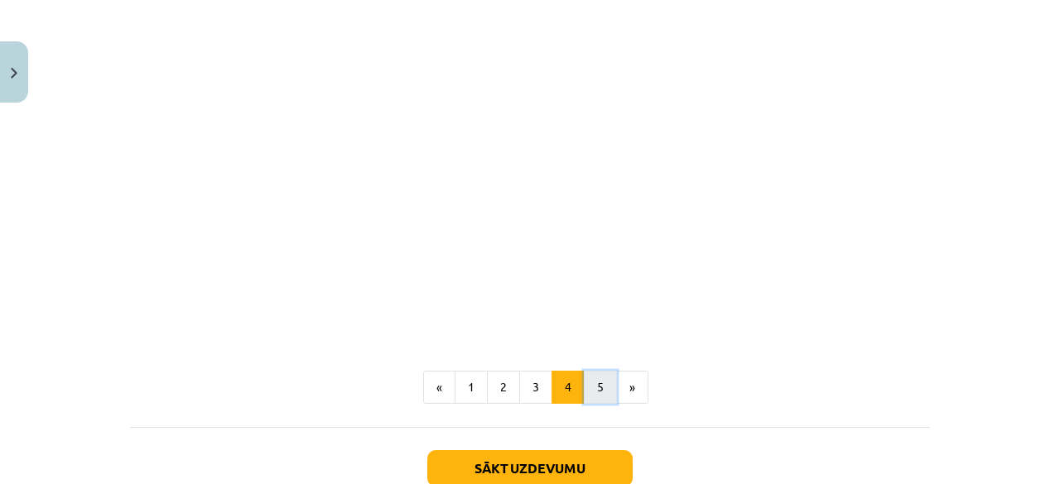
click at [590, 371] on button "5" at bounding box center [600, 387] width 33 height 33
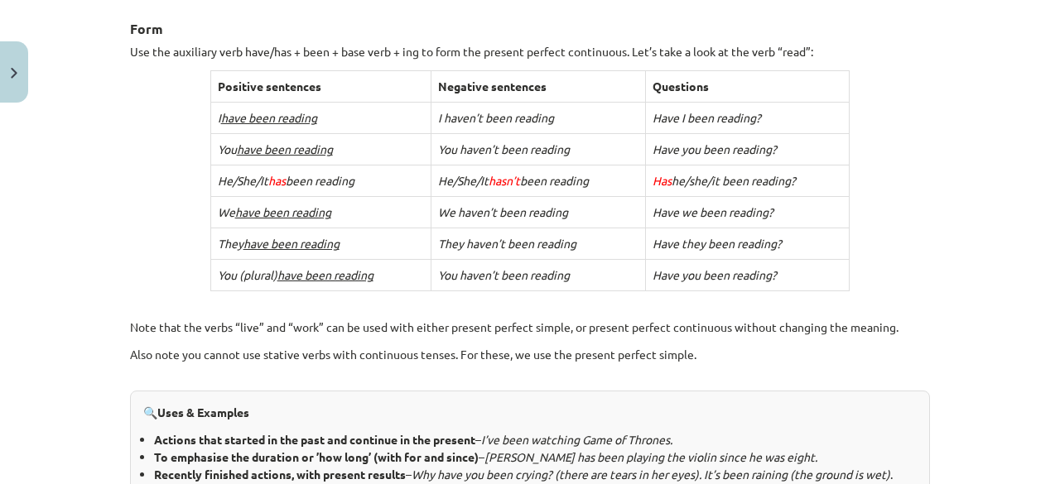
scroll to position [627, 0]
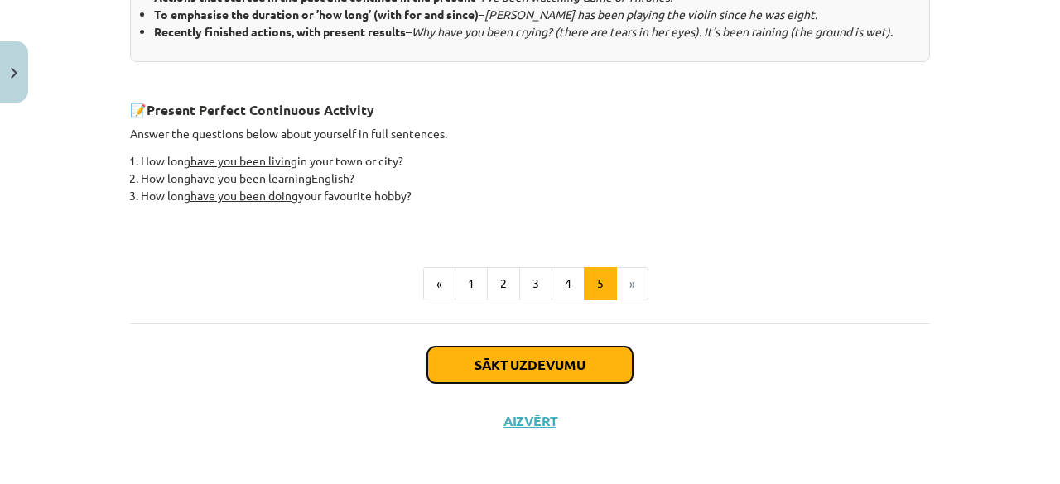
click at [546, 375] on button "Sākt uzdevumu" at bounding box center [529, 365] width 205 height 36
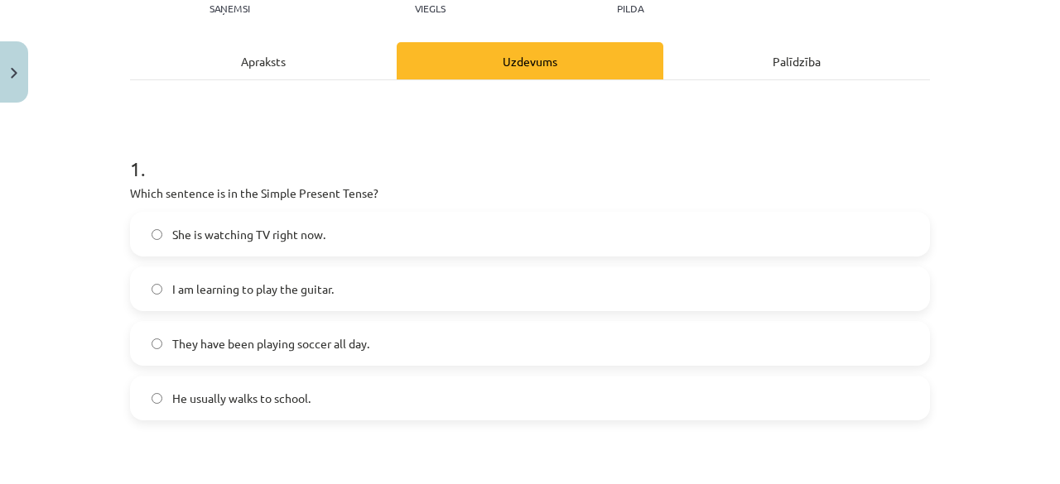
scroll to position [207, 0]
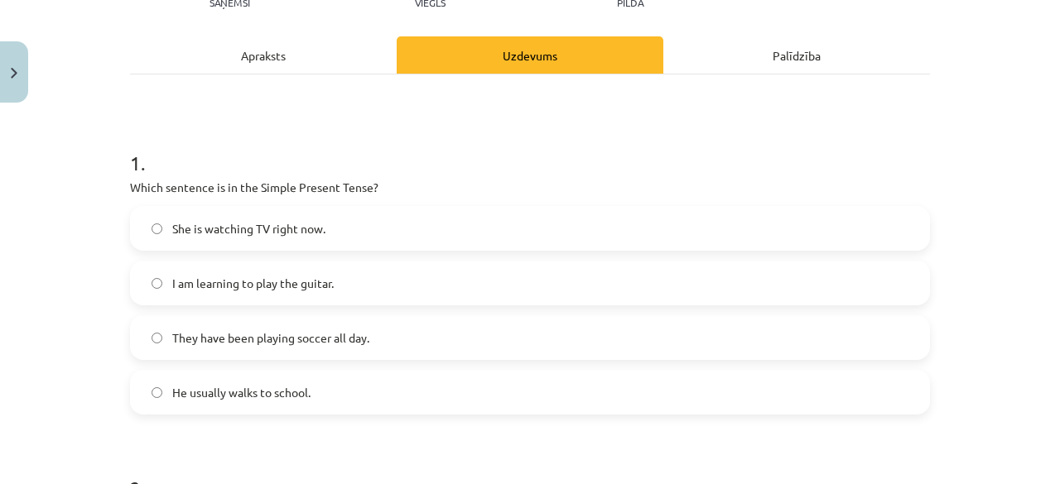
click at [273, 285] on span "I am learning to play the guitar." at bounding box center [252, 283] width 161 height 17
click at [269, 223] on span "She is watching TV right now." at bounding box center [248, 228] width 153 height 17
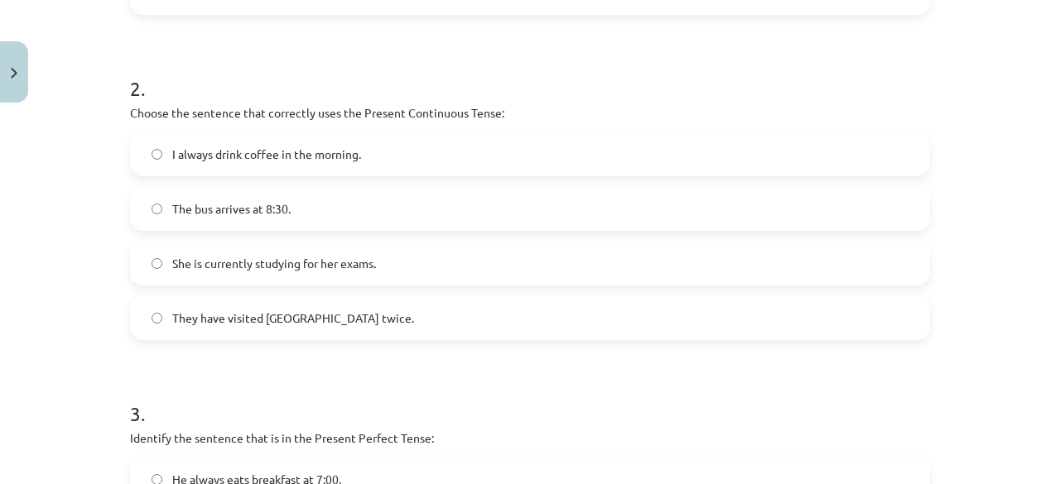
scroll to position [621, 0]
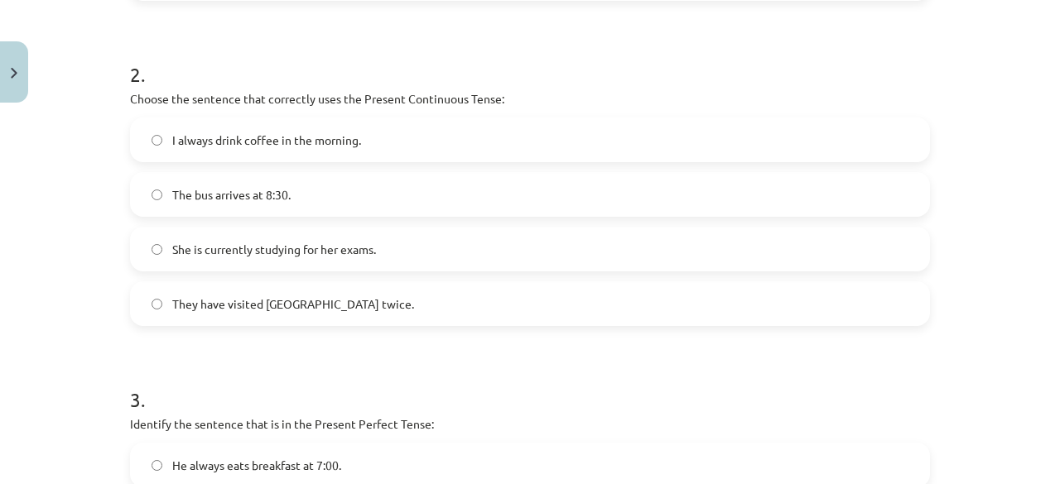
click at [244, 257] on label "She is currently studying for her exams." at bounding box center [530, 249] width 796 height 41
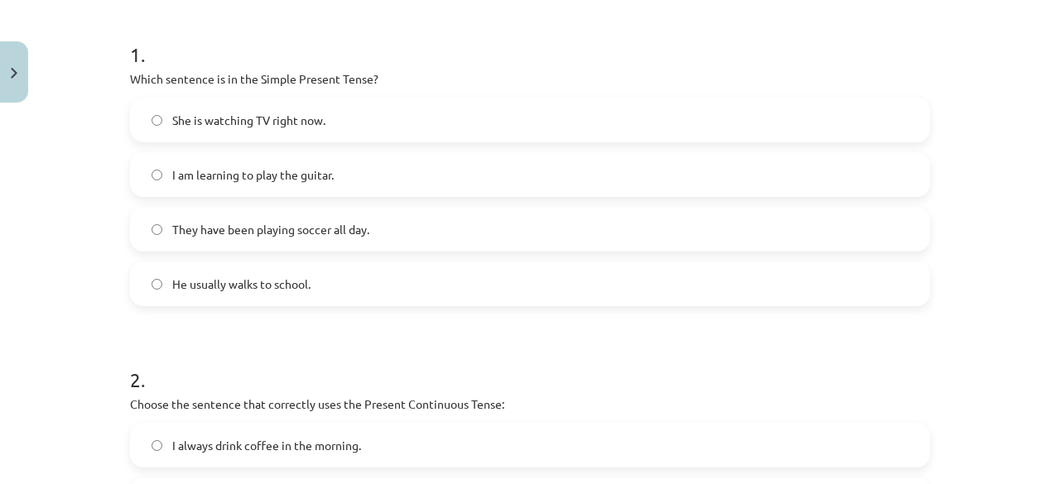
scroll to position [290, 0]
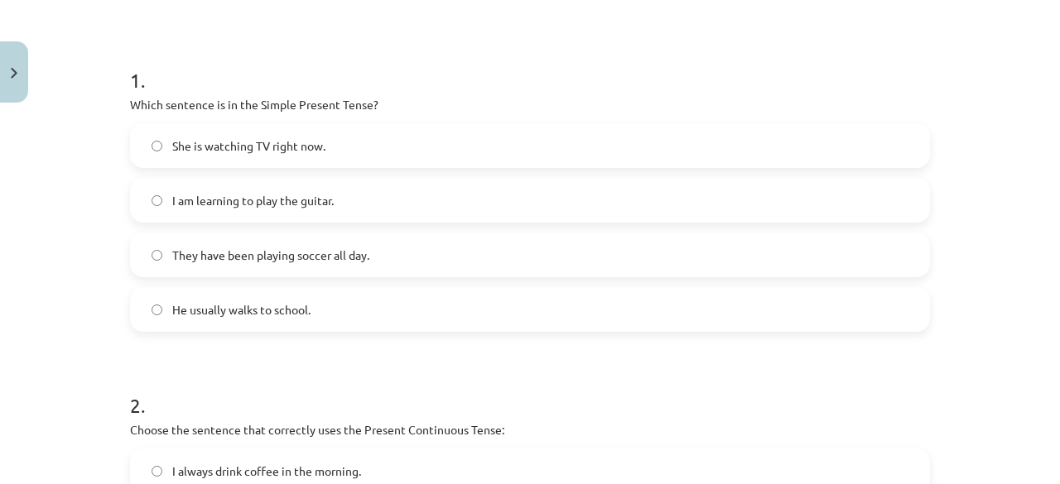
click at [272, 200] on span "I am learning to play the guitar." at bounding box center [252, 200] width 161 height 17
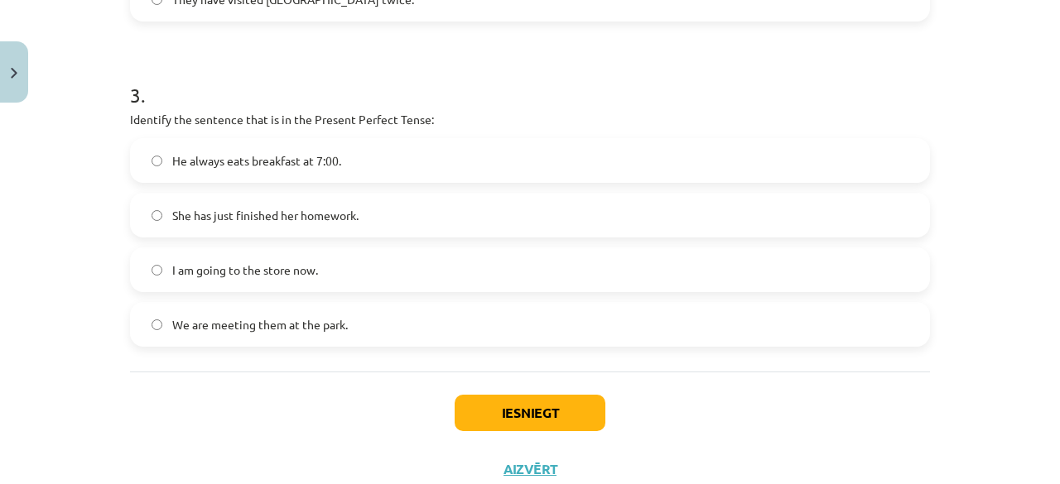
scroll to position [952, 0]
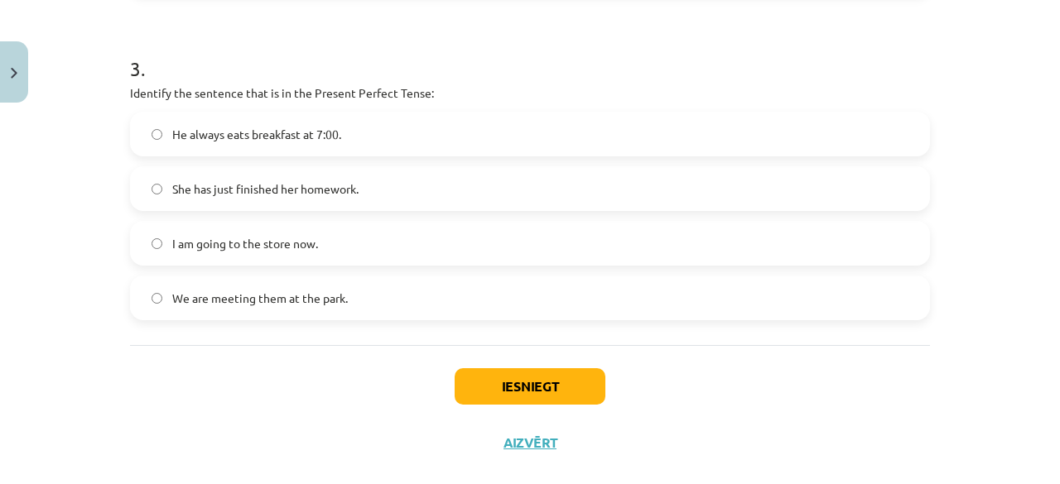
click at [260, 198] on label "She has just finished her homework." at bounding box center [530, 188] width 796 height 41
click at [528, 390] on button "Iesniegt" at bounding box center [530, 386] width 151 height 36
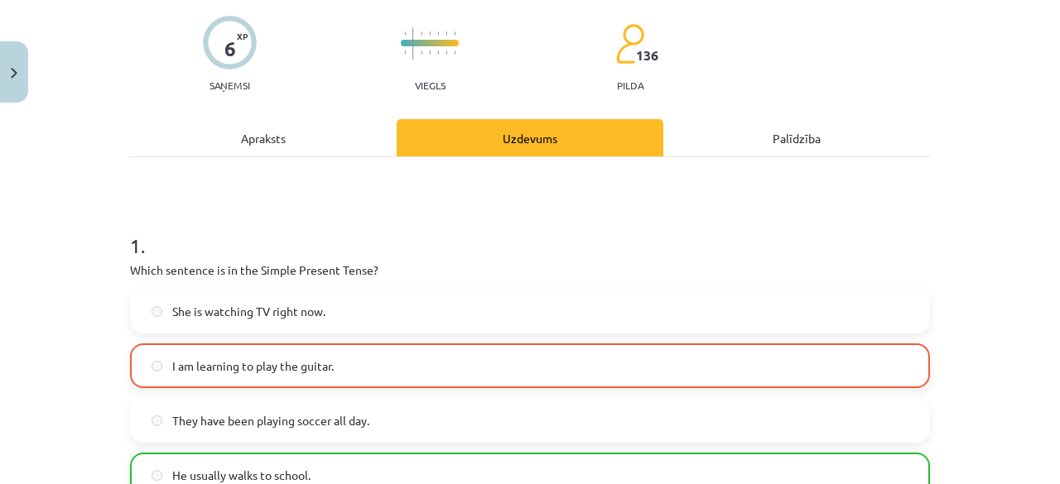
scroll to position [124, 0]
click at [416, 346] on label "I am learning to play the guitar." at bounding box center [530, 365] width 796 height 41
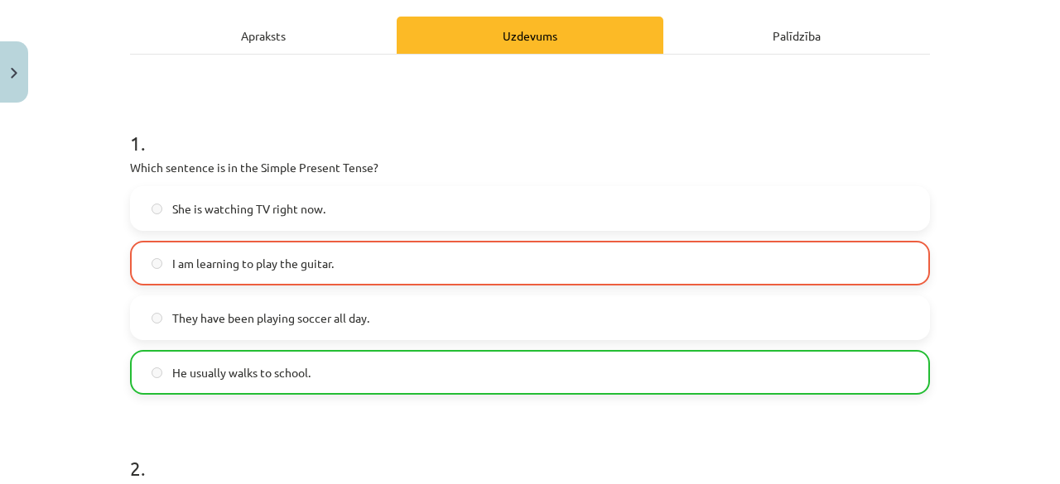
scroll to position [41, 0]
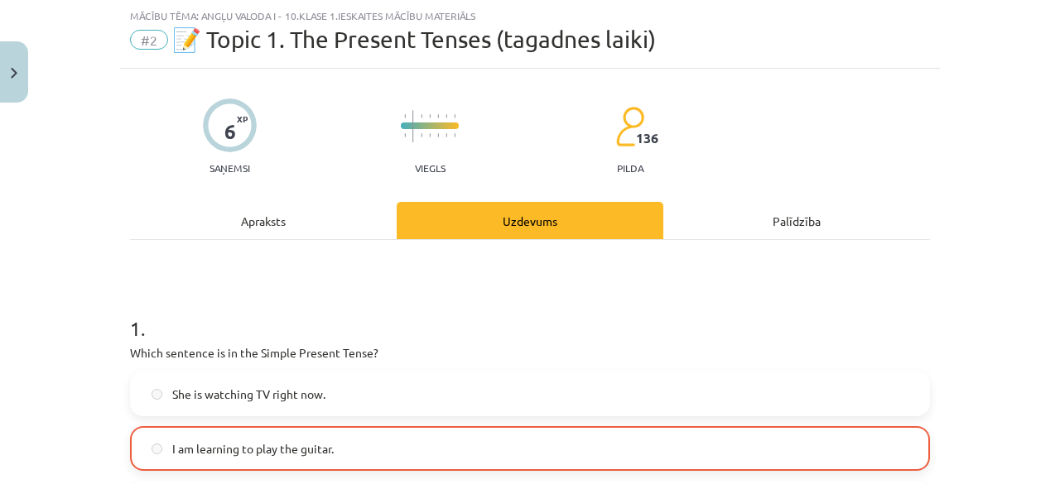
click at [336, 451] on label "I am learning to play the guitar." at bounding box center [530, 448] width 796 height 41
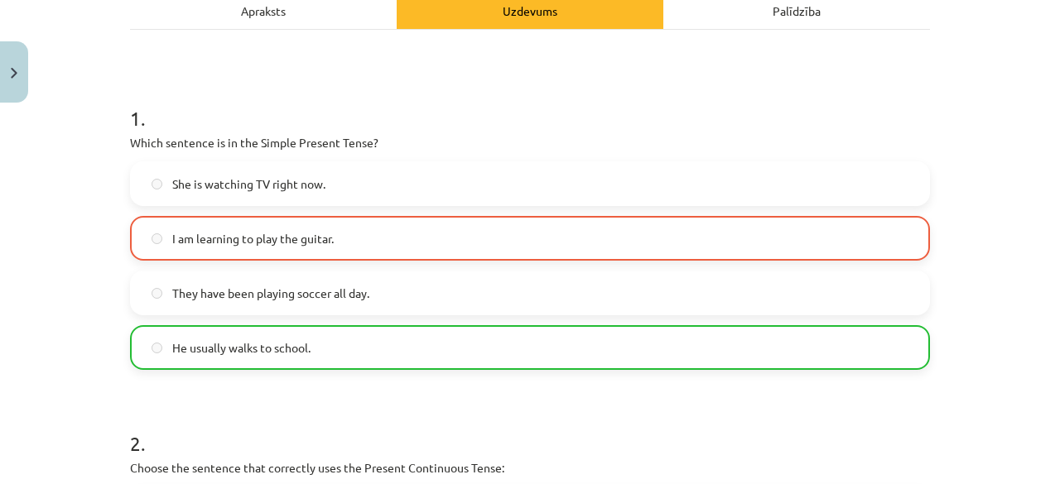
scroll to position [290, 0]
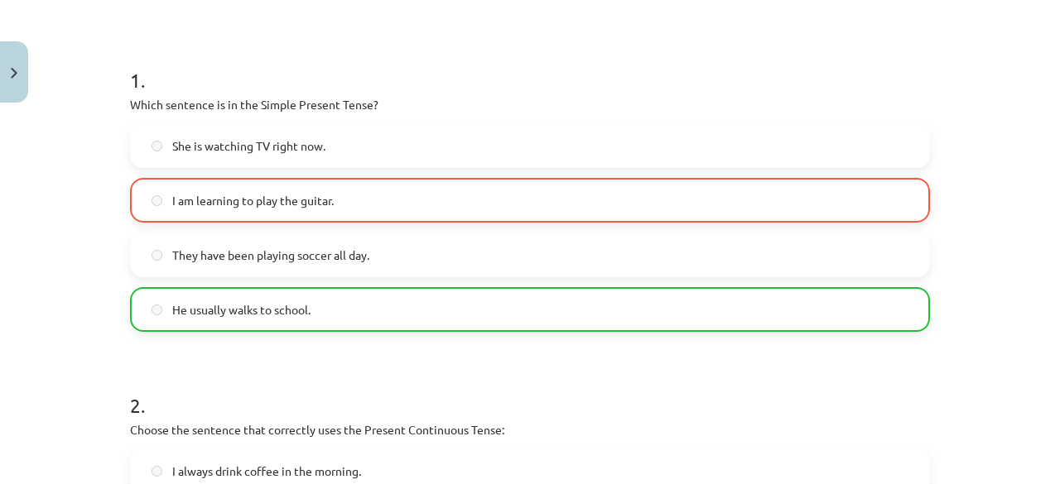
click at [323, 313] on label "He usually walks to school." at bounding box center [530, 309] width 796 height 41
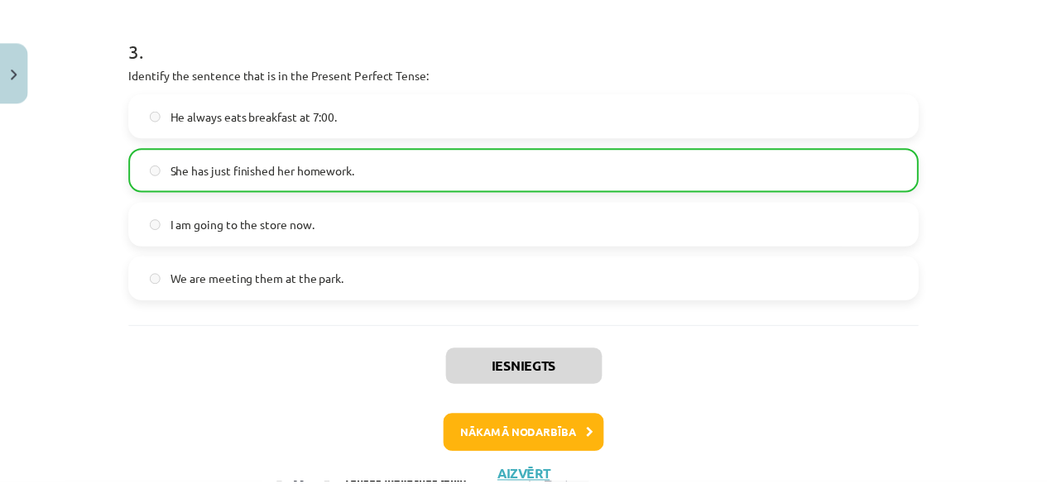
scroll to position [1031, 0]
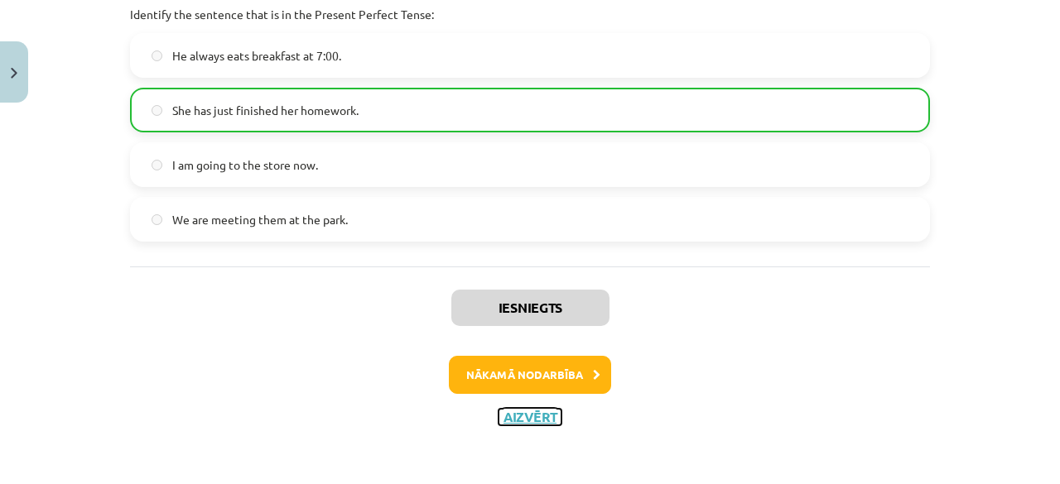
click at [525, 416] on button "Aizvērt" at bounding box center [529, 417] width 63 height 17
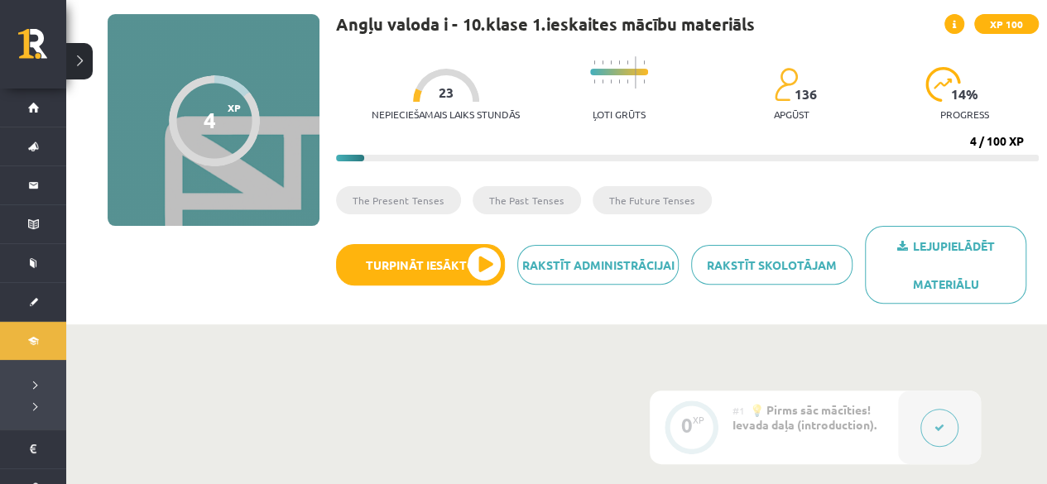
scroll to position [0, 0]
